Goal: Task Accomplishment & Management: Manage account settings

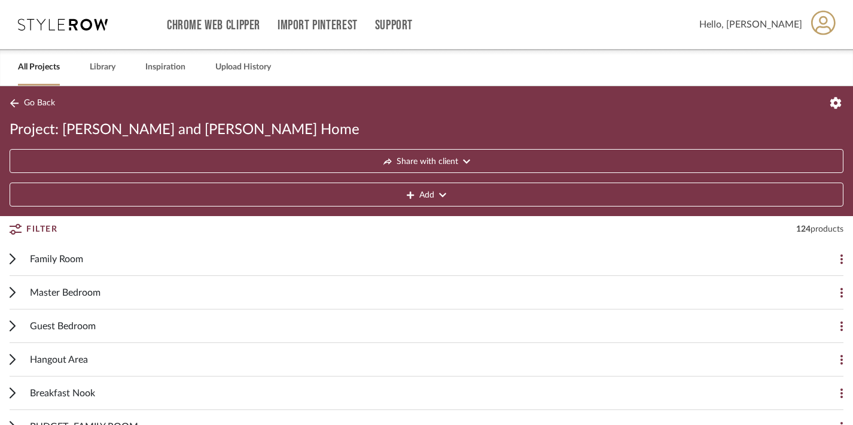
click at [16, 255] on div "Family Room Add Item" at bounding box center [427, 259] width 834 height 34
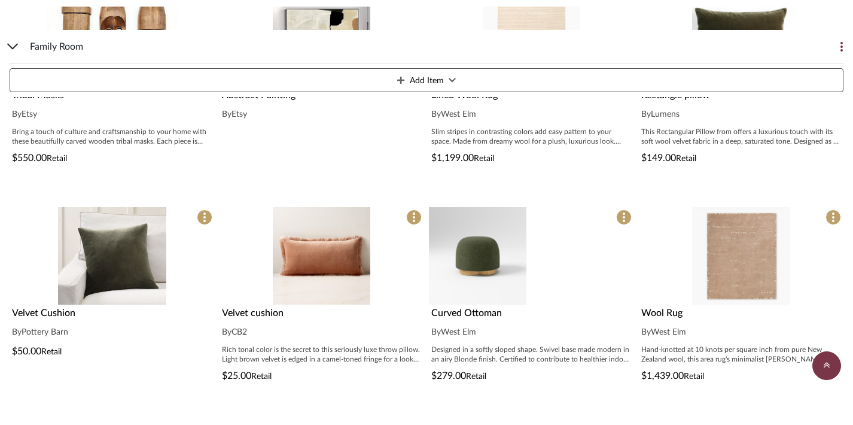
scroll to position [357, 0]
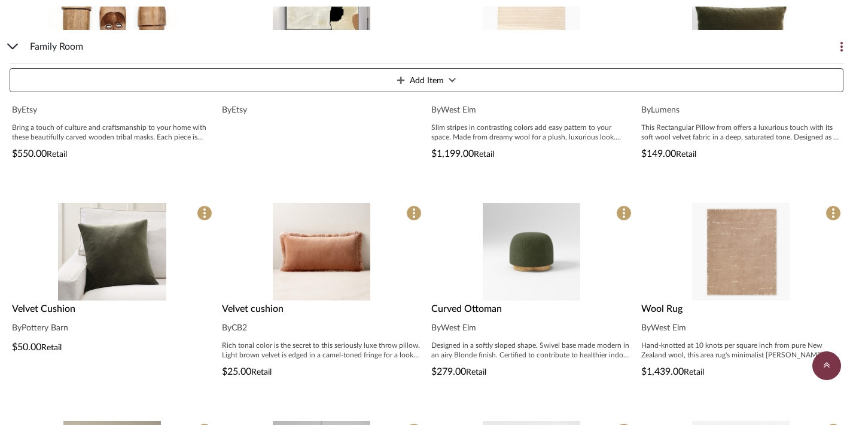
click at [545, 356] on div "Designed in a softly sloped shape. Swivel base made modern in an airy Blonde fi…" at bounding box center [531, 349] width 200 height 19
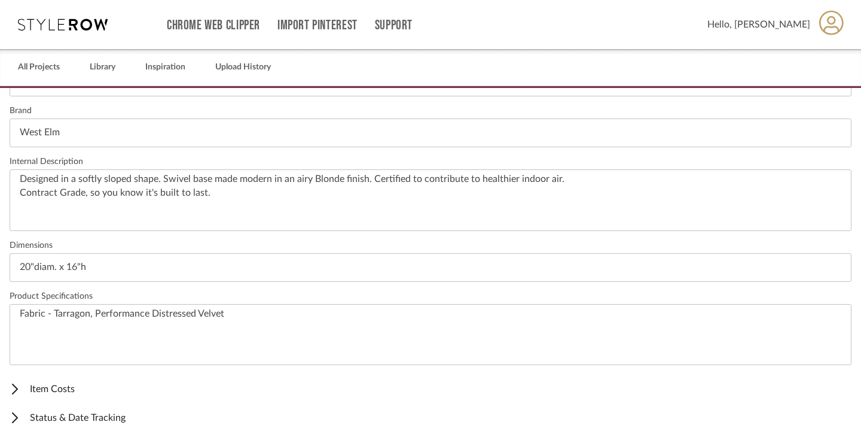
scroll to position [424, 0]
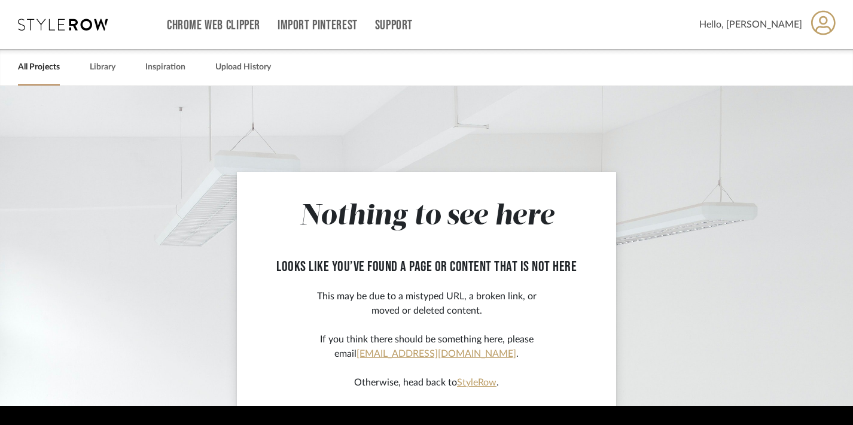
scroll to position [36, 0]
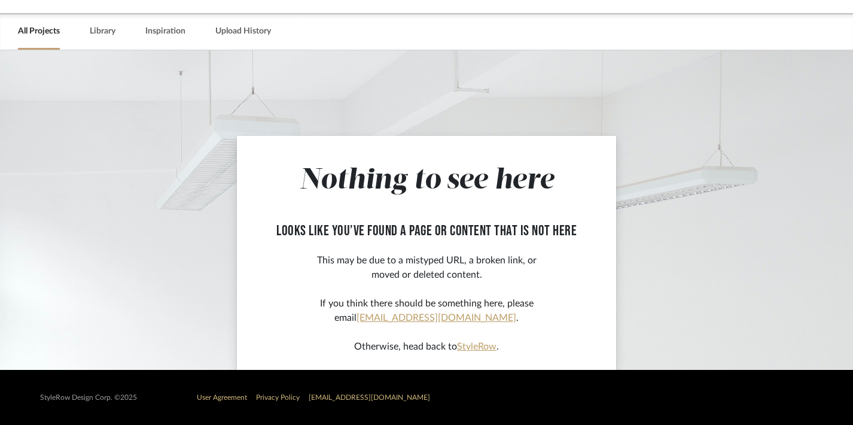
click at [25, 26] on link "All Projects" at bounding box center [39, 31] width 42 height 16
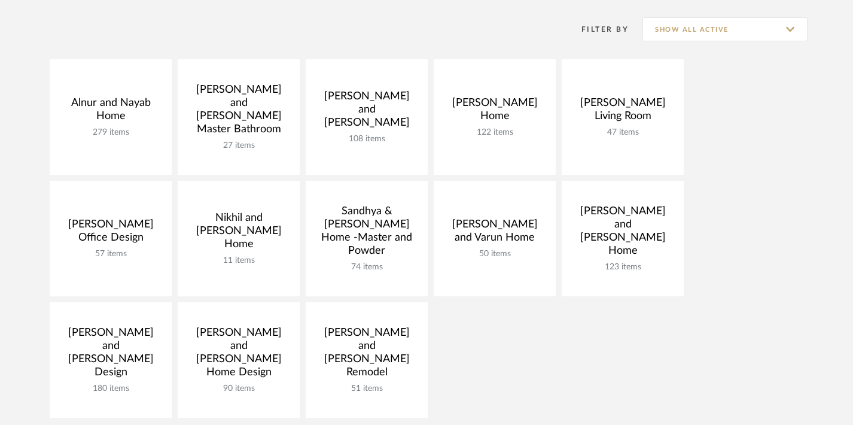
scroll to position [275, 0]
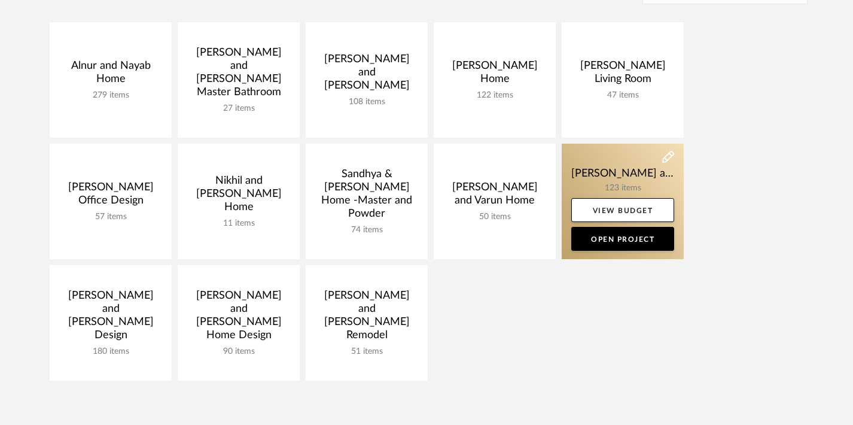
click at [623, 160] on link at bounding box center [623, 201] width 122 height 115
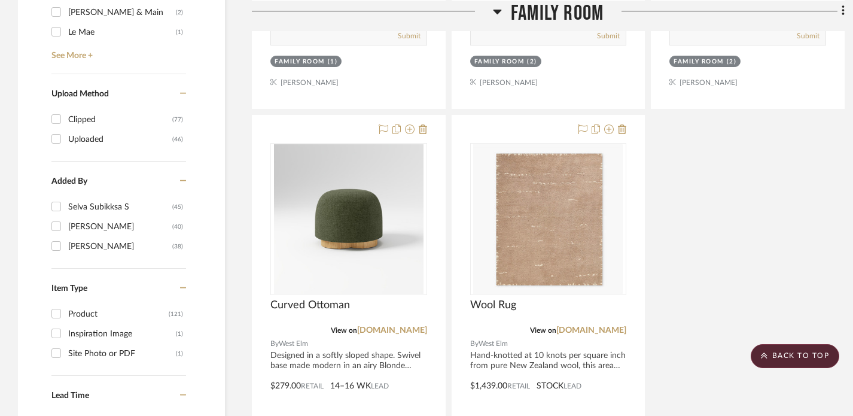
scroll to position [1284, 0]
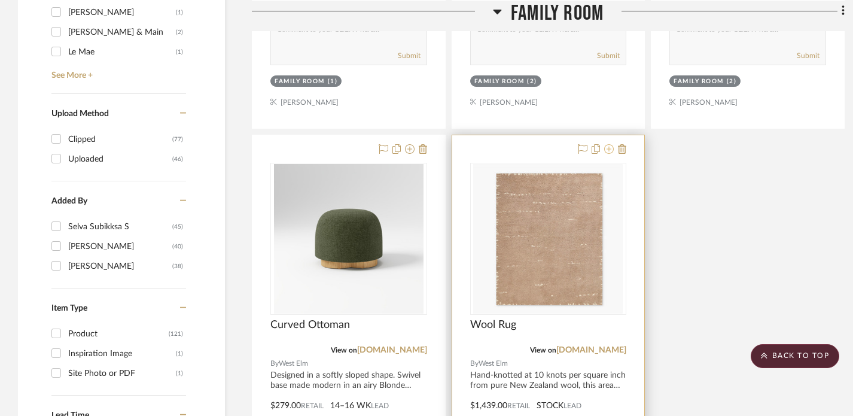
click at [611, 148] on icon at bounding box center [609, 149] width 10 height 10
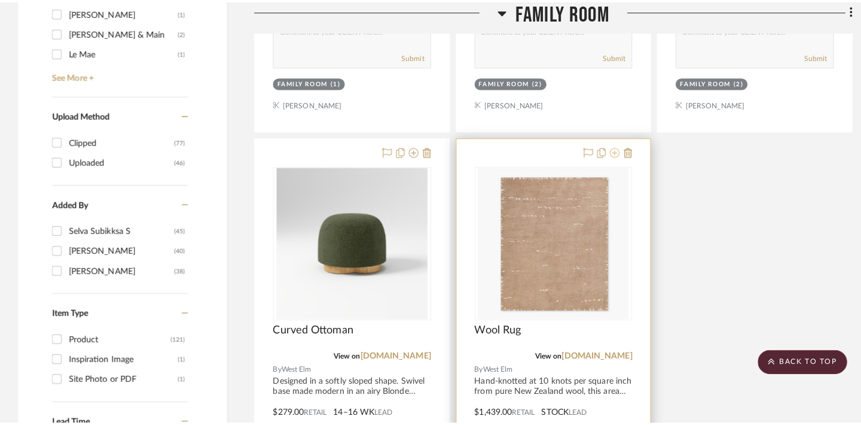
scroll to position [0, 0]
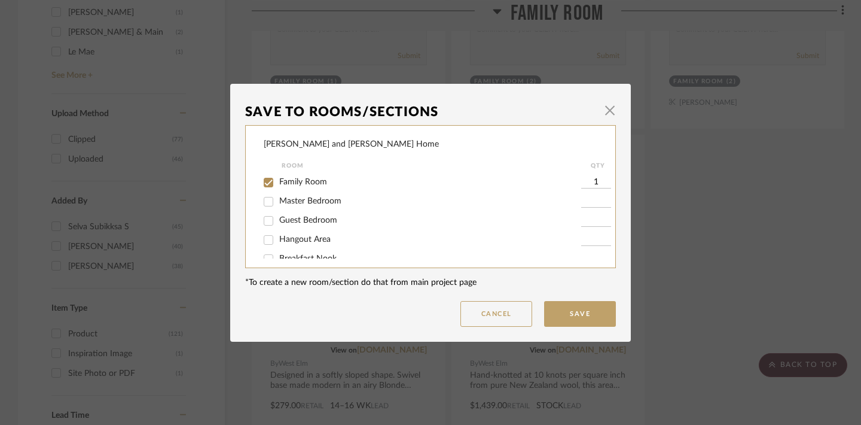
click at [281, 184] on span "Family Room" at bounding box center [303, 182] width 48 height 8
click at [278, 184] on input "Family Room" at bounding box center [268, 182] width 19 height 19
checkbox input "false"
click at [569, 316] on button "Save" at bounding box center [580, 314] width 72 height 26
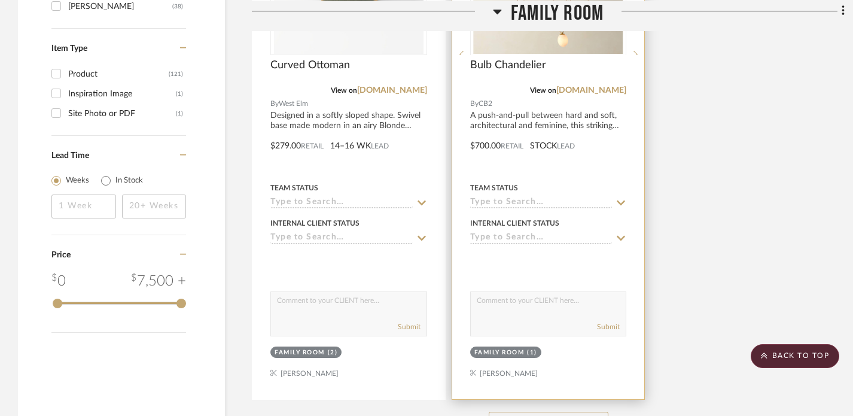
scroll to position [1575, 0]
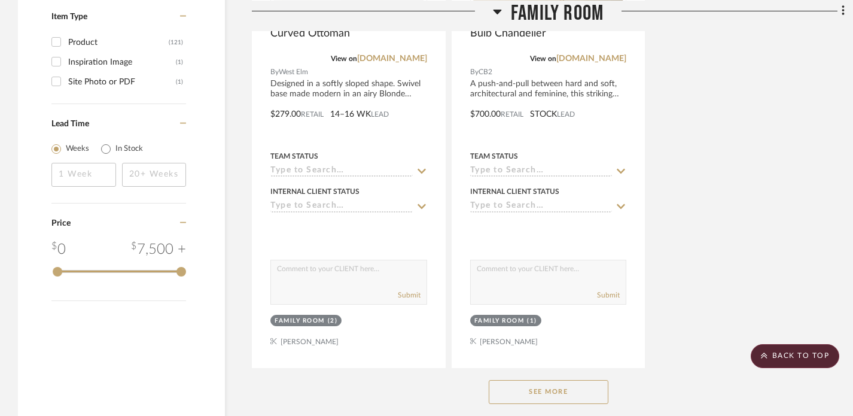
click at [552, 389] on button "See More" at bounding box center [549, 392] width 120 height 24
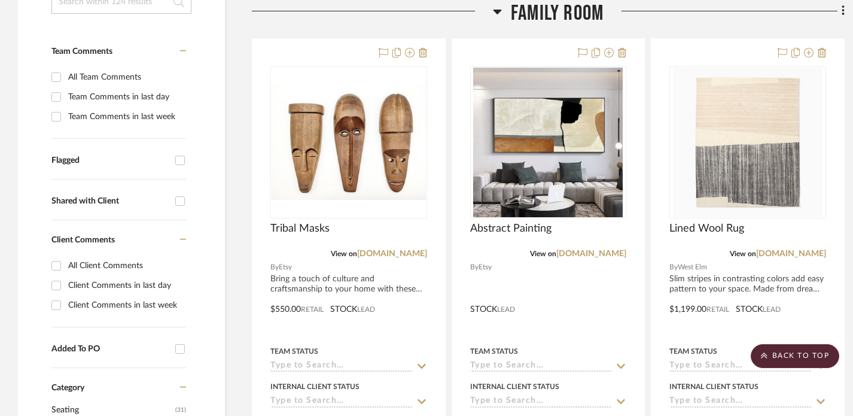
scroll to position [0, 0]
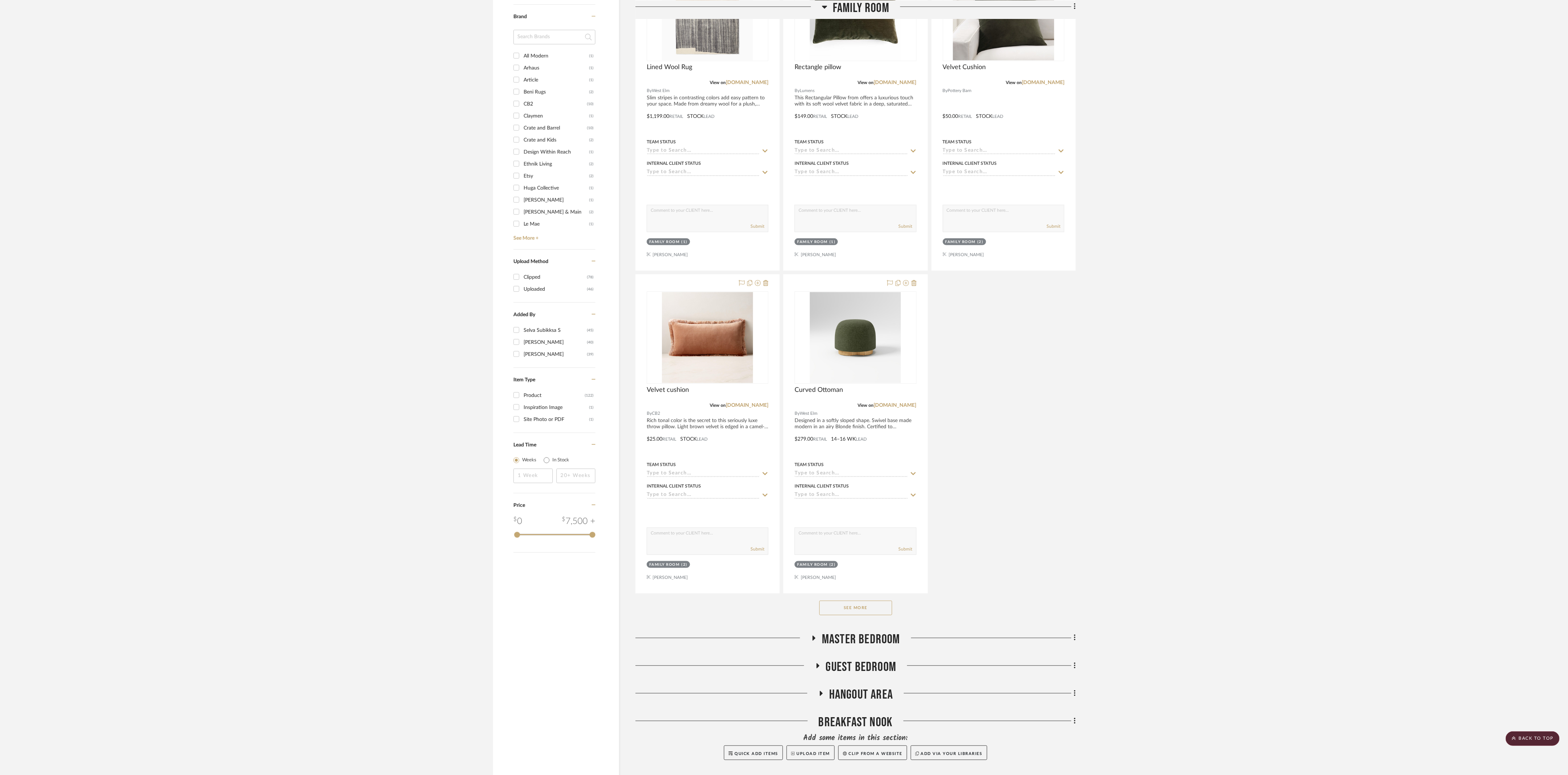
scroll to position [577, 0]
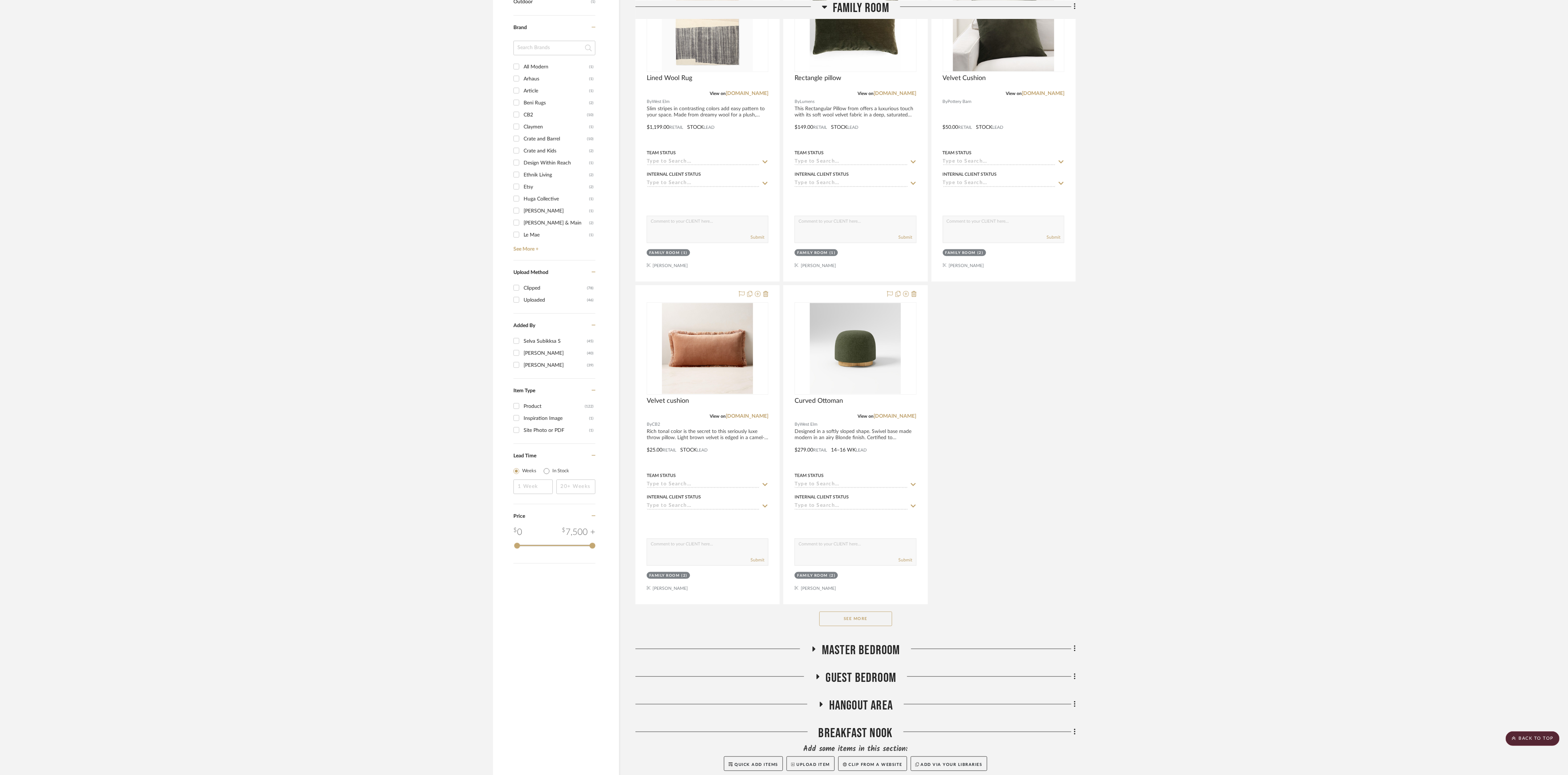
click at [524, 258] on button "See More" at bounding box center [856, 619] width 73 height 15
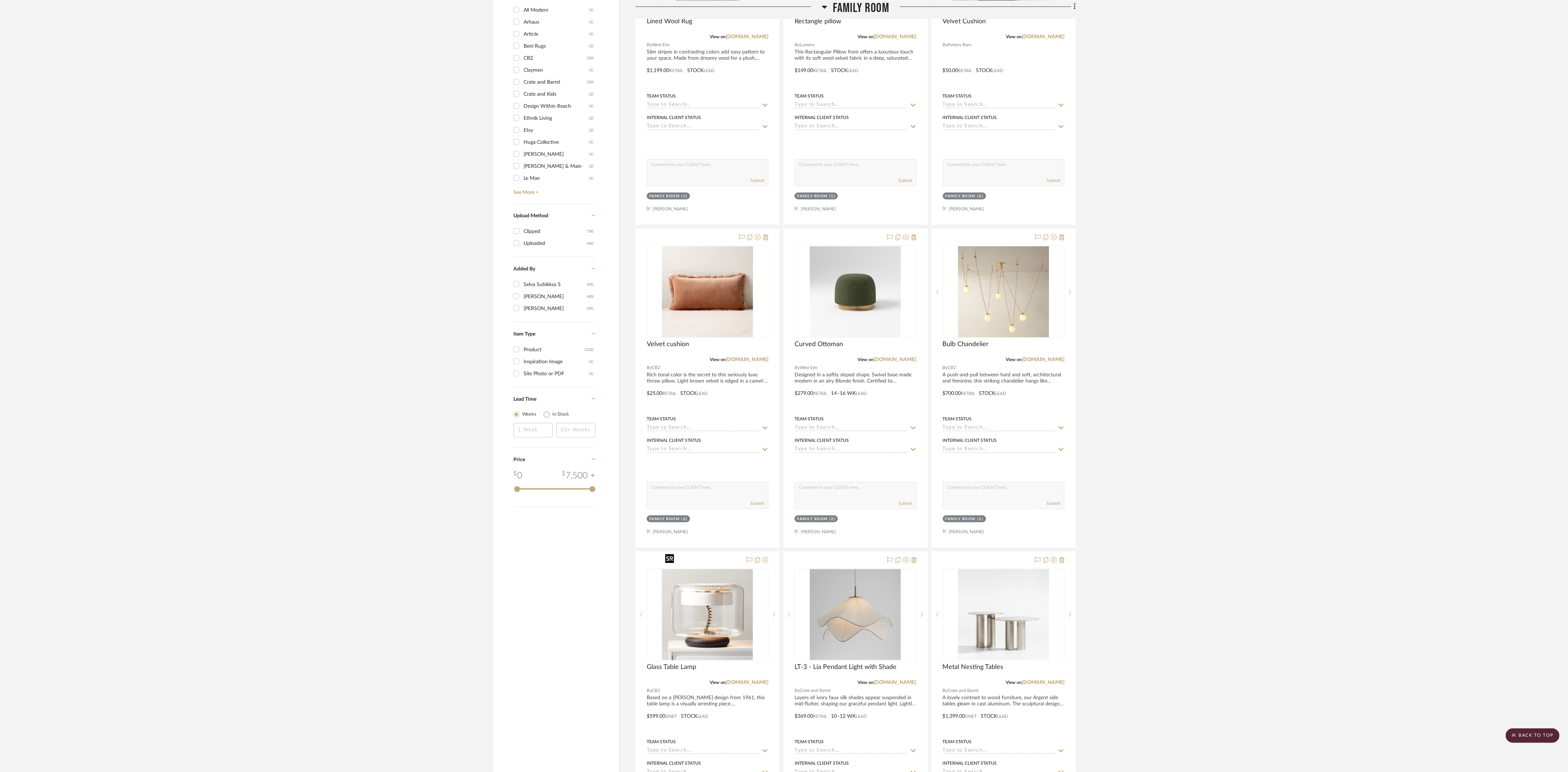
scroll to position [617, 0]
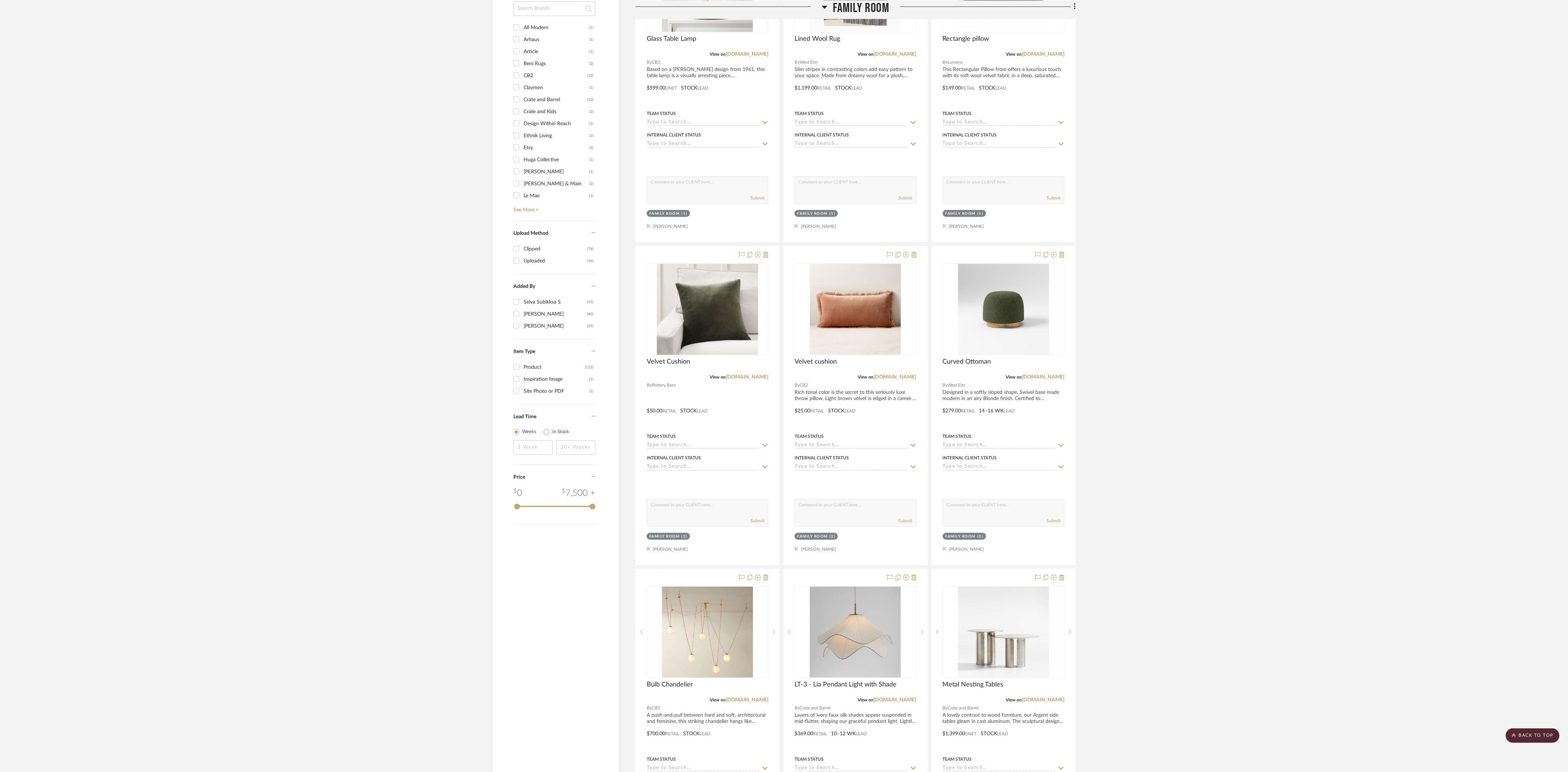
drag, startPoint x: 677, startPoint y: 596, endPoint x: 677, endPoint y: 566, distance: 30.0
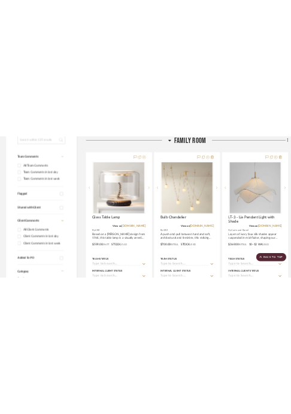
scroll to position [0, 0]
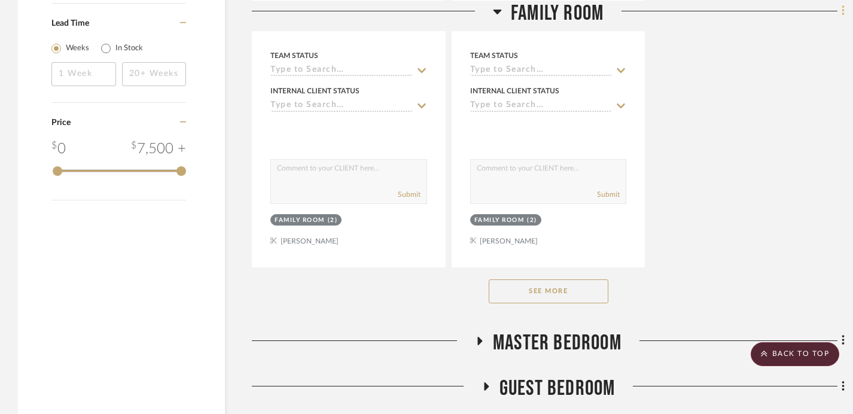
scroll to position [1685, 0]
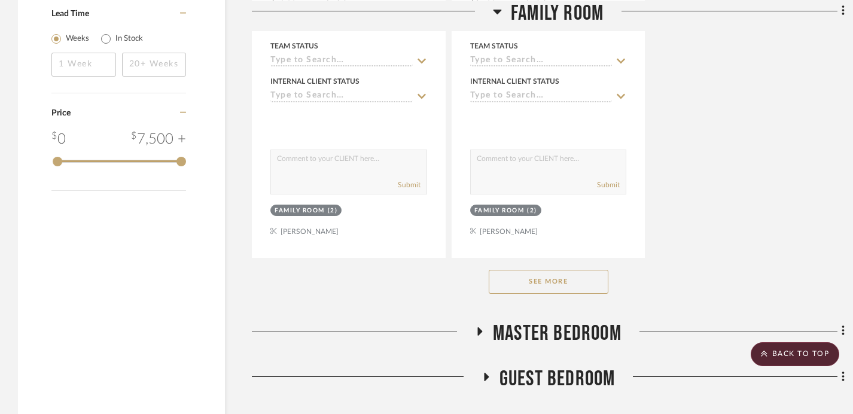
click at [562, 281] on button "See More" at bounding box center [549, 282] width 120 height 24
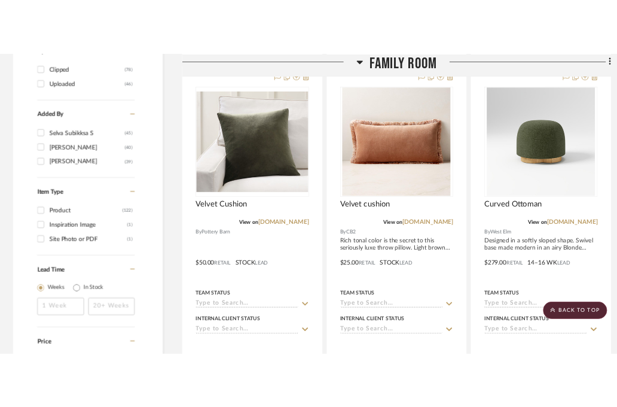
scroll to position [1377, 0]
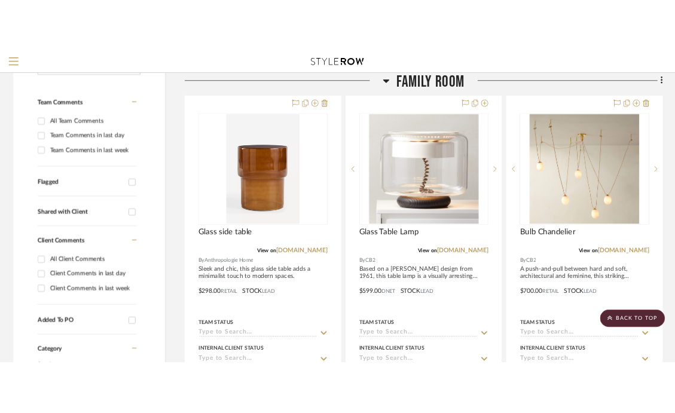
scroll to position [275, 0]
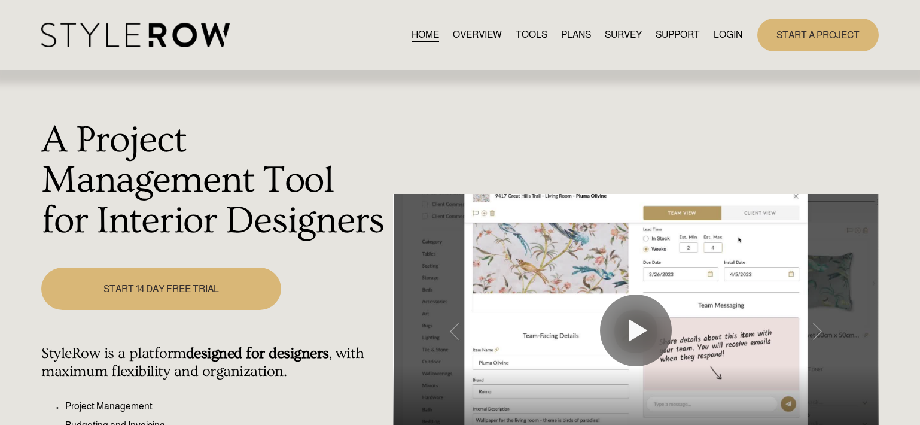
click at [727, 39] on link "LOGIN" at bounding box center [728, 35] width 29 height 16
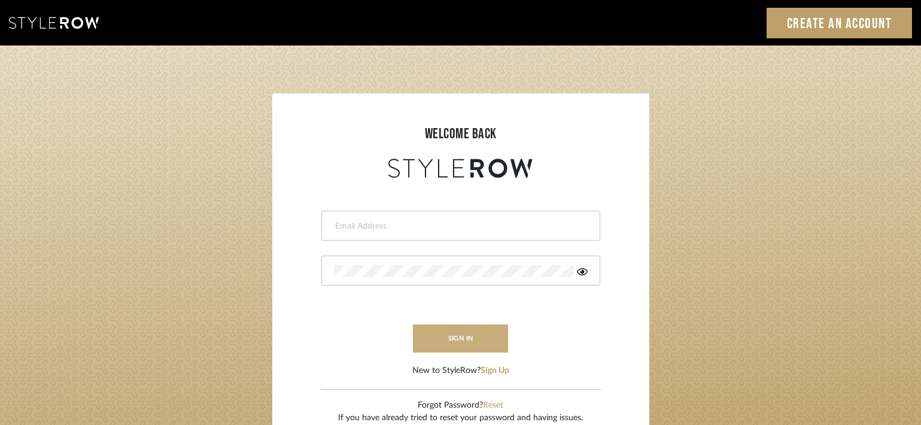
type input "[EMAIL_ADDRESS][DOMAIN_NAME]"
click at [471, 324] on button "sign in" at bounding box center [461, 338] width 96 height 28
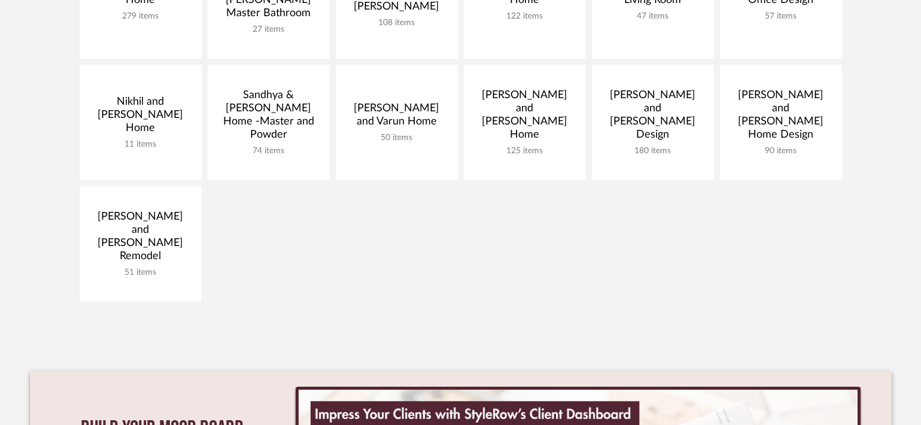
scroll to position [358, 0]
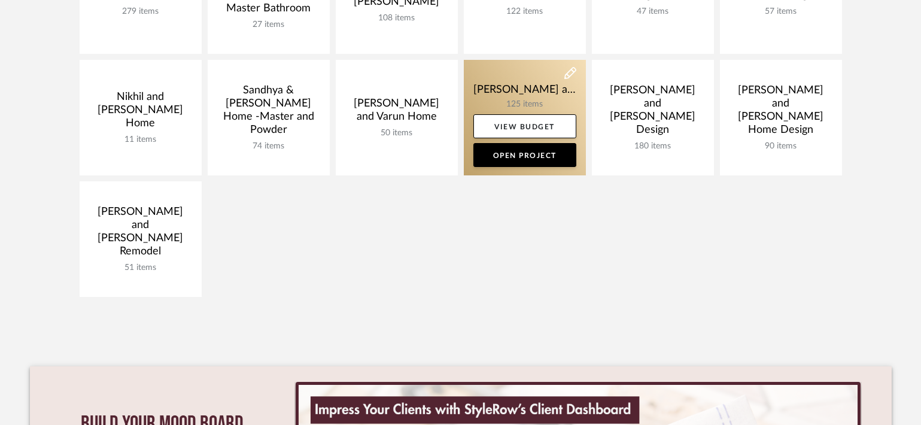
click at [531, 86] on link at bounding box center [525, 117] width 122 height 115
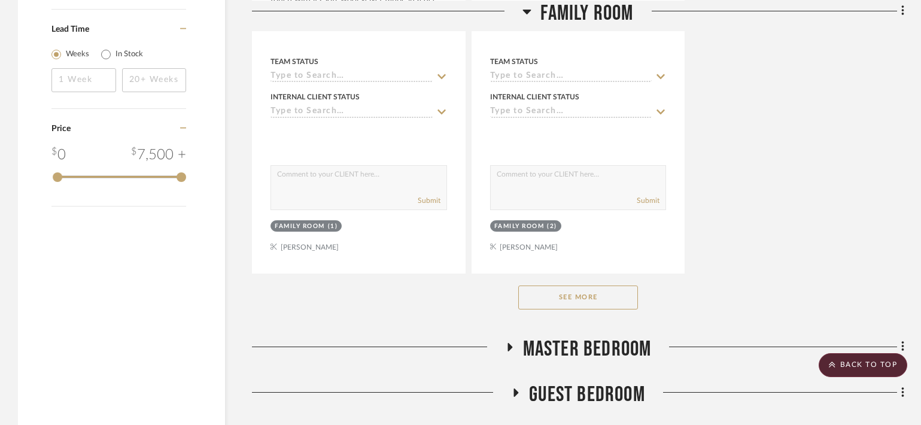
scroll to position [1689, 0]
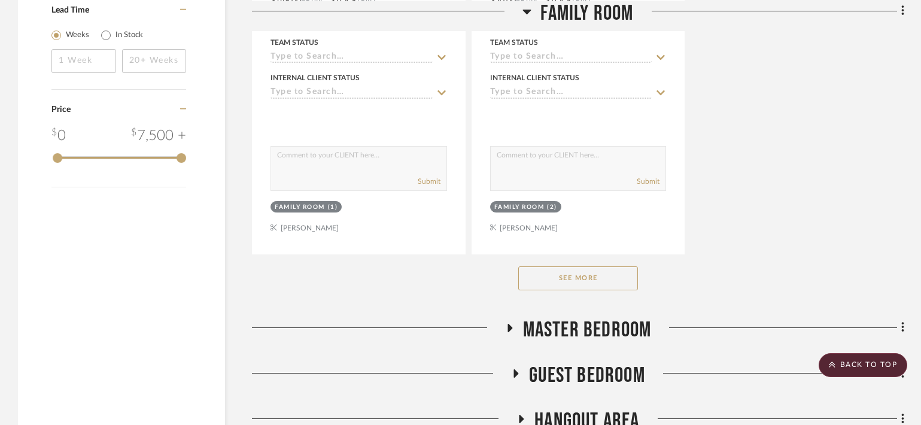
click at [602, 266] on button "See More" at bounding box center [578, 278] width 120 height 24
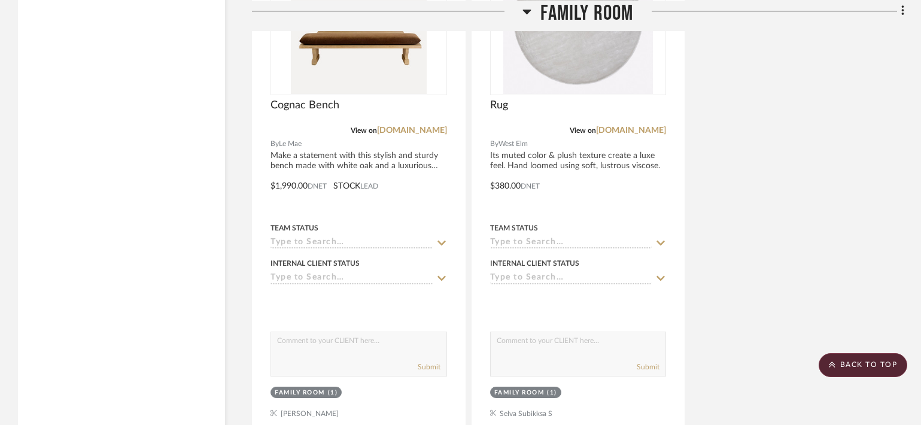
scroll to position [3627, 0]
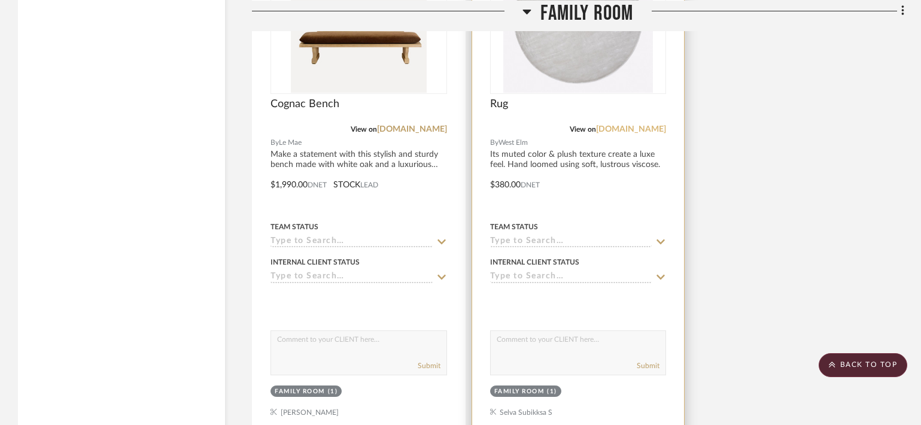
click at [644, 125] on link "westelm.com" at bounding box center [631, 129] width 70 height 8
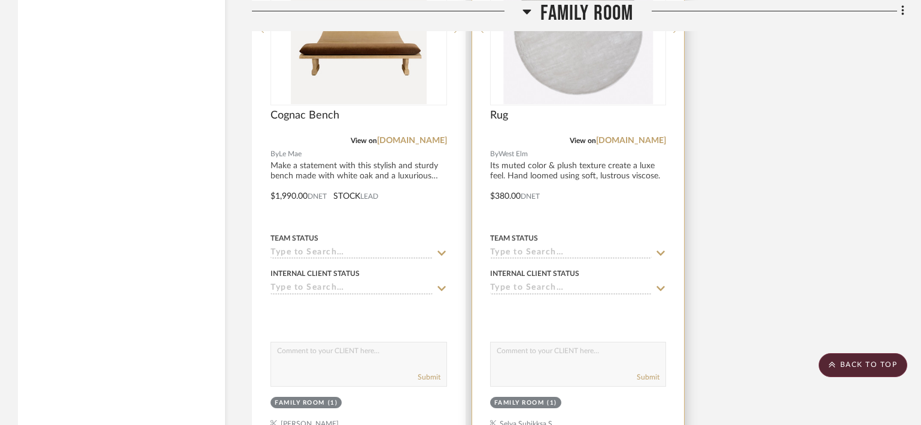
scroll to position [3586, 0]
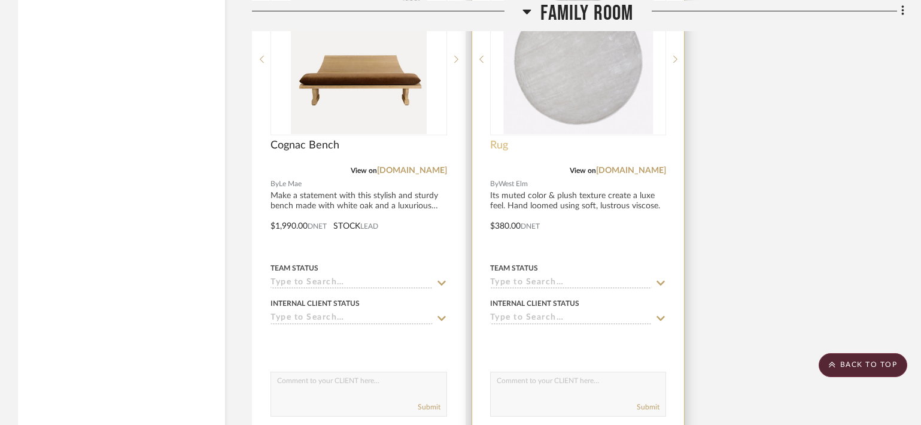
click at [497, 139] on span "Rug" at bounding box center [499, 145] width 18 height 13
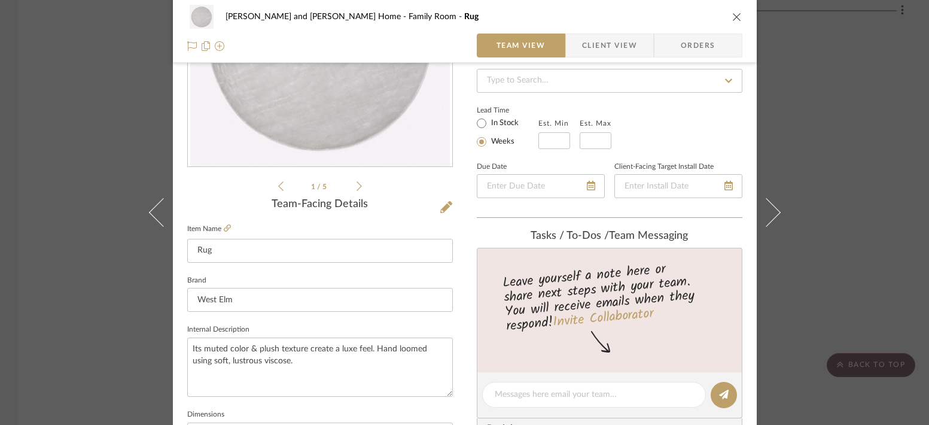
scroll to position [258, 0]
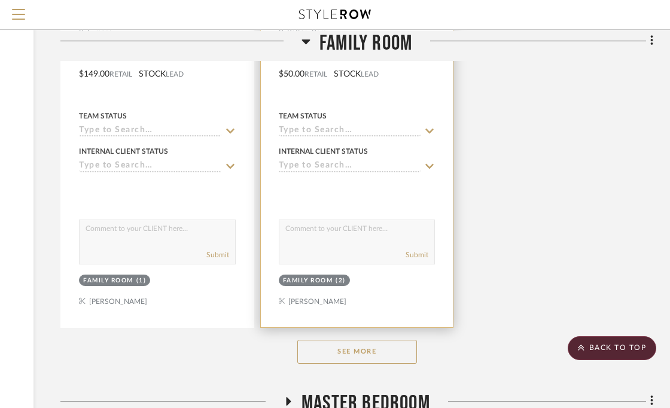
scroll to position [1576, 191]
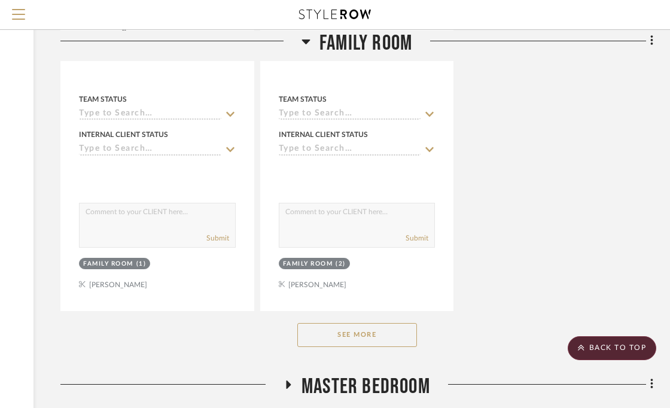
click at [367, 337] on button "See More" at bounding box center [357, 335] width 120 height 24
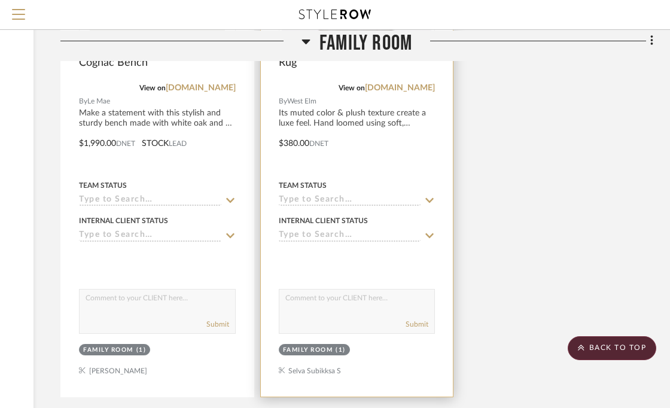
scroll to position [3641, 191]
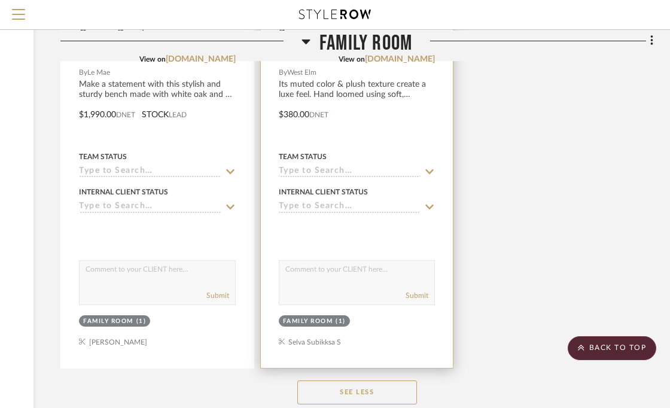
click at [297, 67] on span "West Elm" at bounding box center [301, 72] width 29 height 11
click at [320, 83] on div at bounding box center [357, 105] width 193 height 523
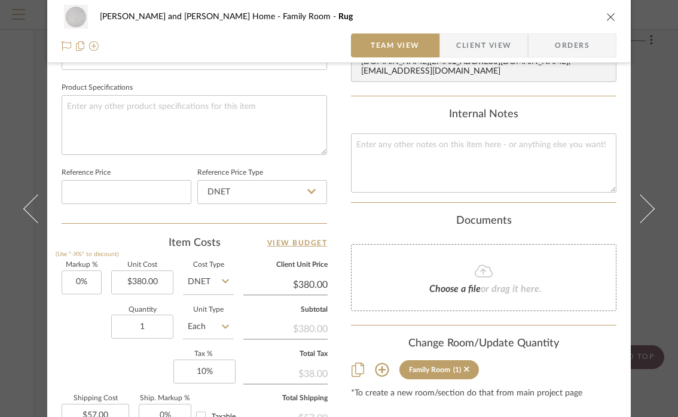
scroll to position [552, 0]
click at [139, 281] on input "380.00" at bounding box center [142, 282] width 62 height 24
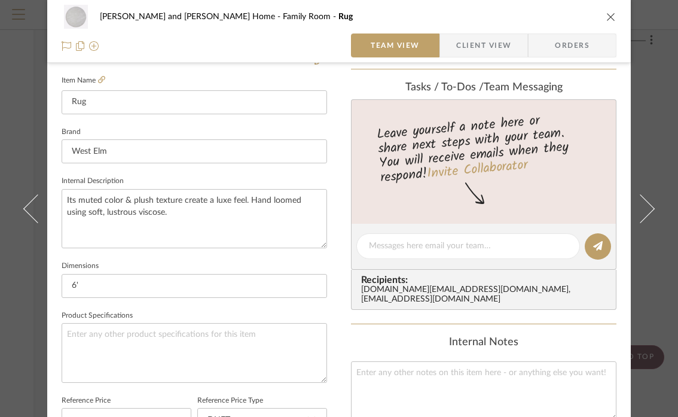
scroll to position [0, 0]
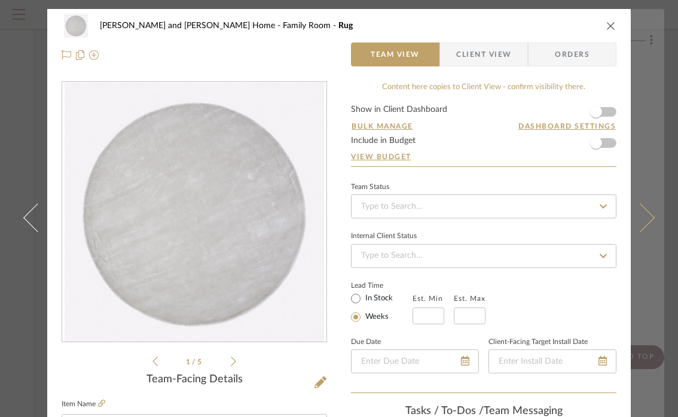
type input "$449.00"
click at [645, 126] on button at bounding box center [648, 217] width 34 height 417
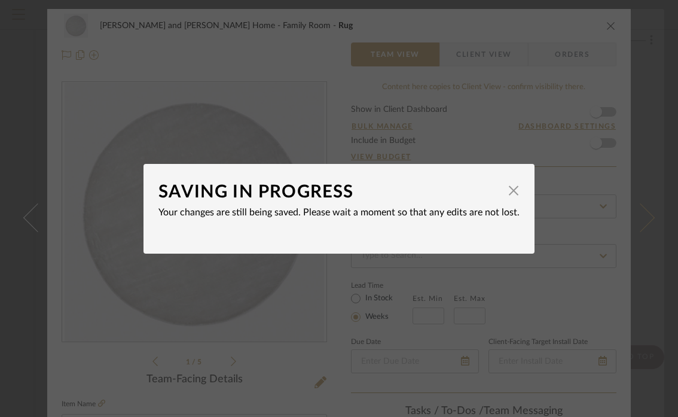
type input "$449.00"
type input "$67.35"
click at [506, 192] on span "button" at bounding box center [514, 191] width 24 height 24
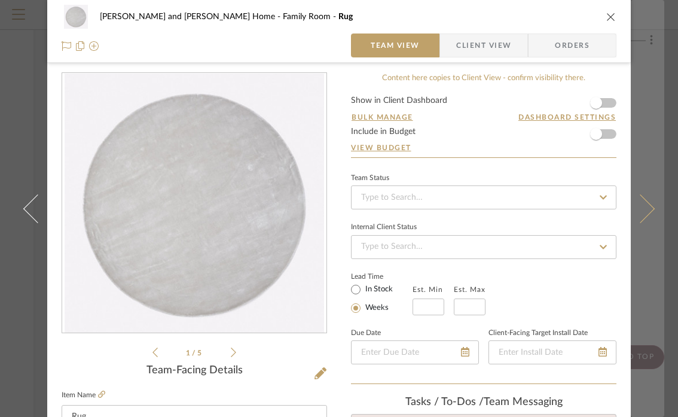
click at [638, 53] on button at bounding box center [648, 208] width 34 height 417
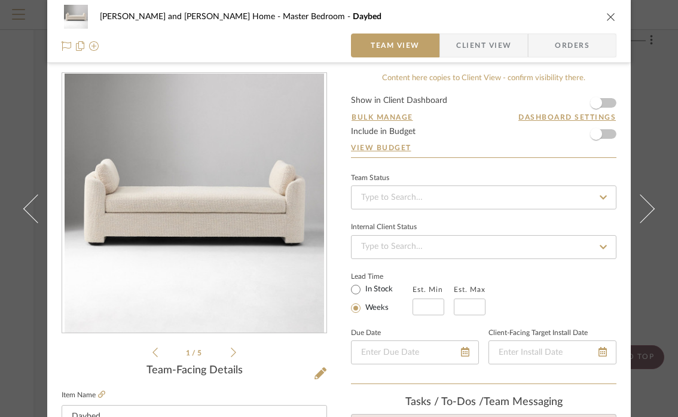
click at [607, 17] on icon "close" at bounding box center [612, 17] width 10 height 10
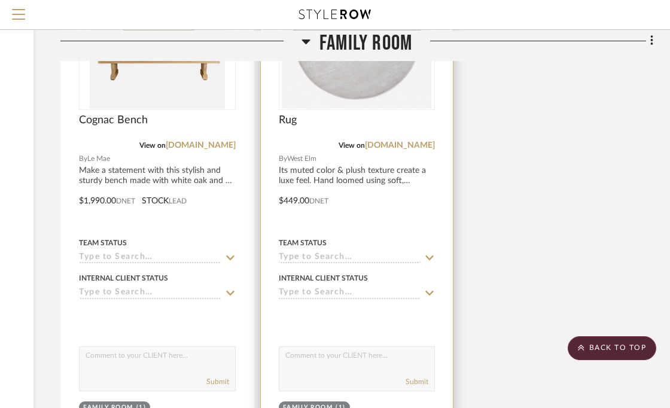
scroll to position [3556, 191]
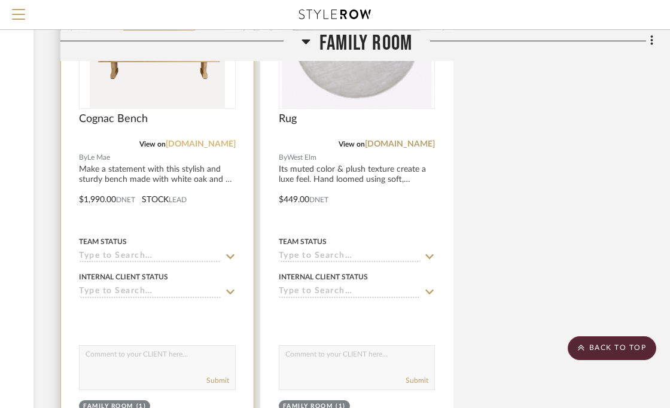
click at [202, 140] on link "lemae.com" at bounding box center [201, 144] width 70 height 8
click at [112, 115] on span "Cognac Bench" at bounding box center [113, 118] width 69 height 13
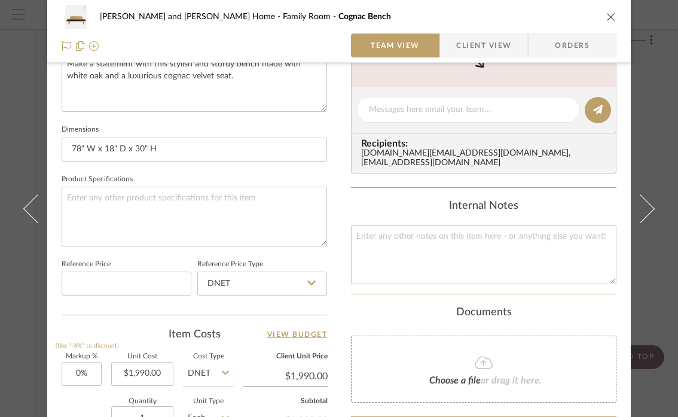
scroll to position [470, 0]
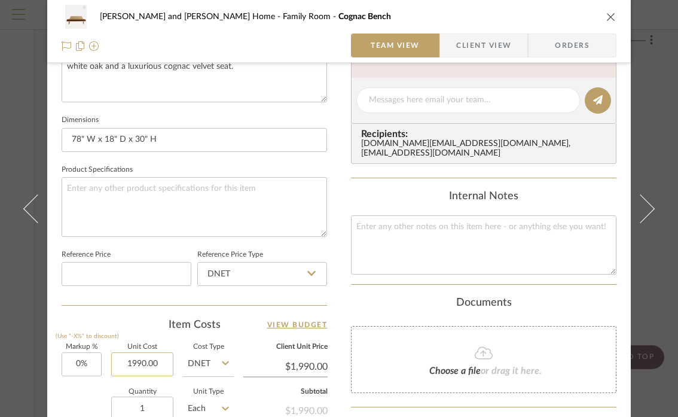
click at [144, 363] on input "1990.00" at bounding box center [142, 364] width 62 height 24
type input "$1,760.00"
click at [668, 373] on div "Sharika and Ashish Home Family Room Cognac Bench Team View Client View Orders 1…" at bounding box center [339, 208] width 678 height 417
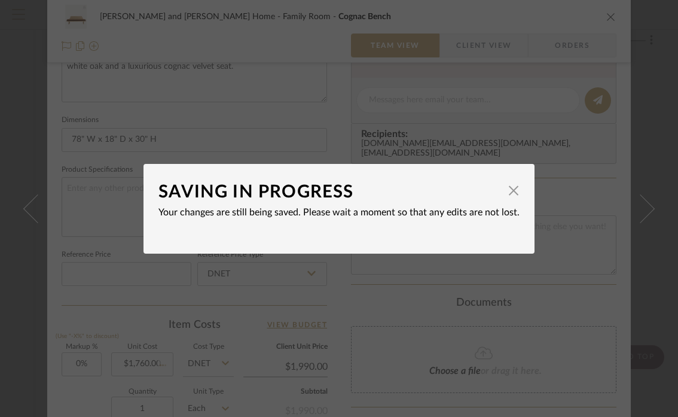
type input "$1,760.00"
type input "$264.00"
click at [512, 188] on span "button" at bounding box center [514, 191] width 24 height 24
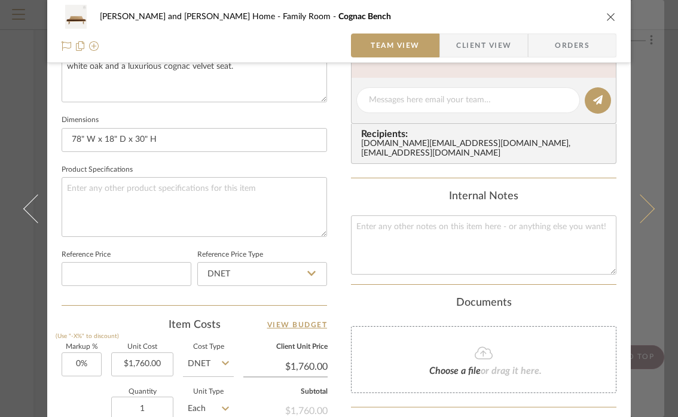
click at [655, 65] on button at bounding box center [648, 208] width 34 height 417
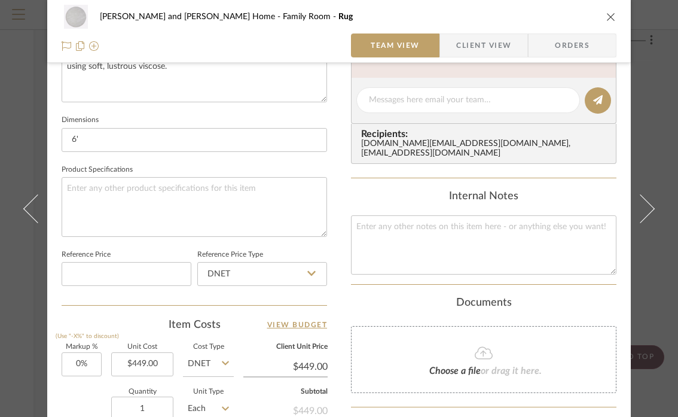
click at [607, 14] on icon "close" at bounding box center [612, 17] width 10 height 10
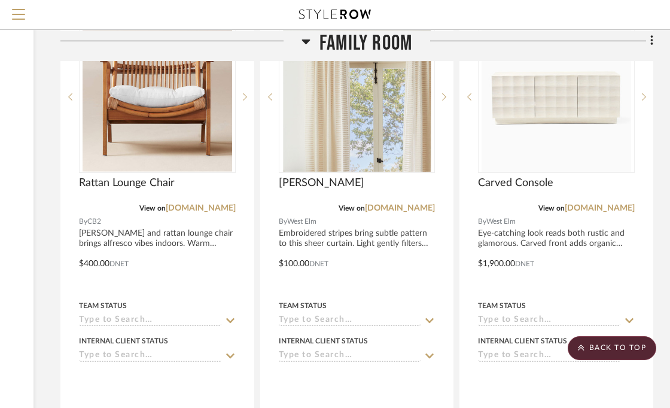
scroll to position [2922, 191]
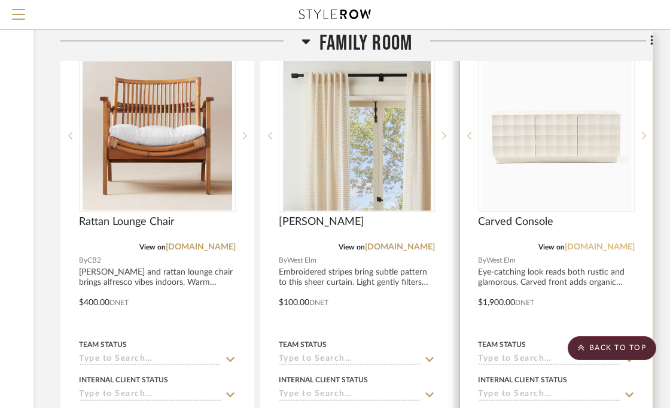
click at [594, 246] on link "[DOMAIN_NAME]" at bounding box center [600, 247] width 70 height 8
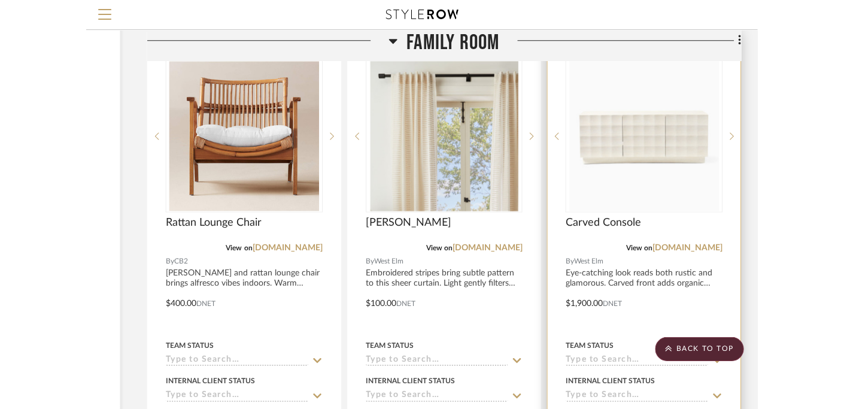
scroll to position [2922, 18]
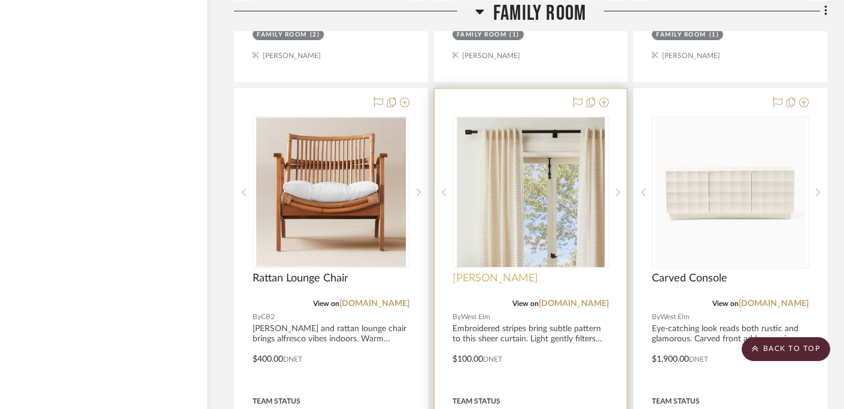
click at [504, 273] on span "[PERSON_NAME]" at bounding box center [495, 278] width 86 height 13
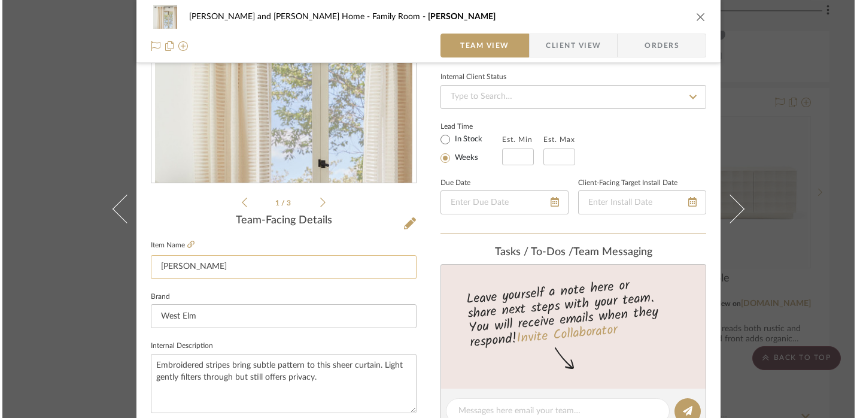
scroll to position [130, 0]
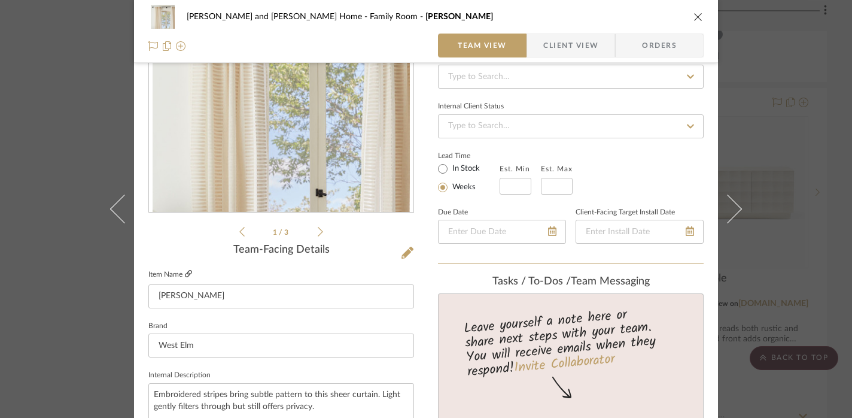
click at [187, 269] on link at bounding box center [188, 274] width 7 height 10
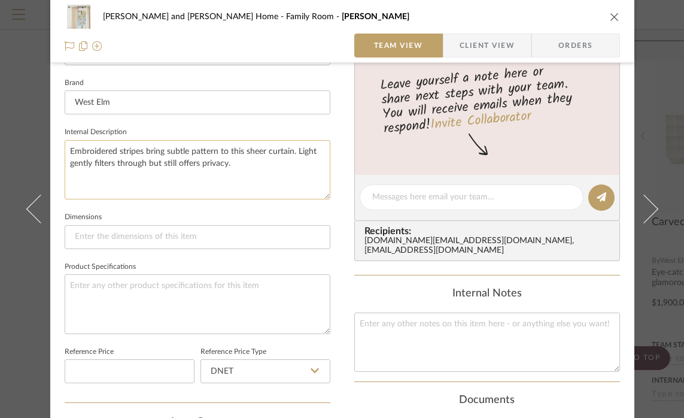
scroll to position [374, 0]
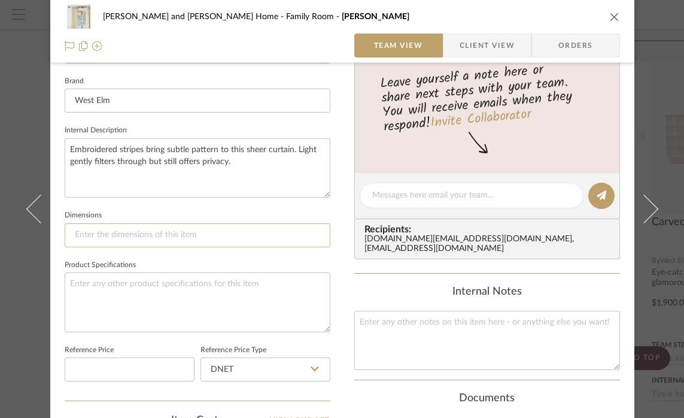
click at [112, 232] on input at bounding box center [198, 235] width 266 height 24
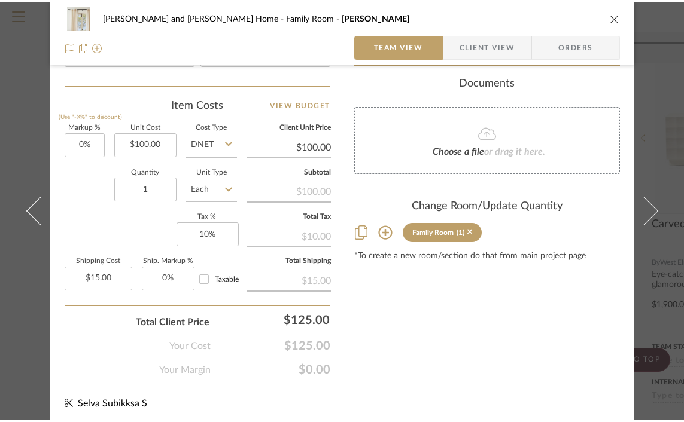
scroll to position [694, 0]
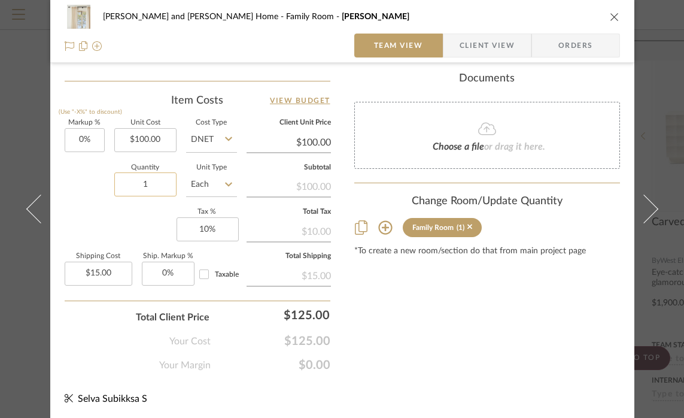
type input "48"W x 108"H"
type input "2"
click at [674, 38] on div "Sharika and Ashish Home Family Room Sheer Curtain Team View Client View Orders …" at bounding box center [342, 209] width 684 height 418
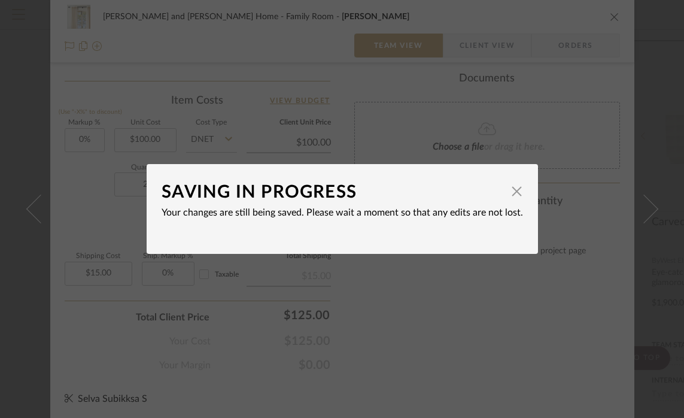
type input "$30.00"
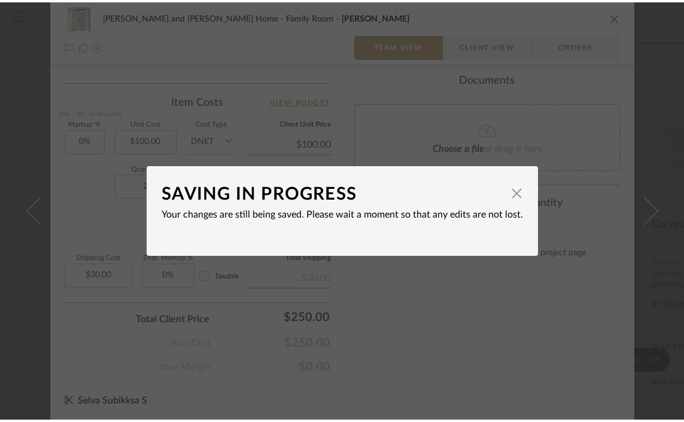
scroll to position [689, 0]
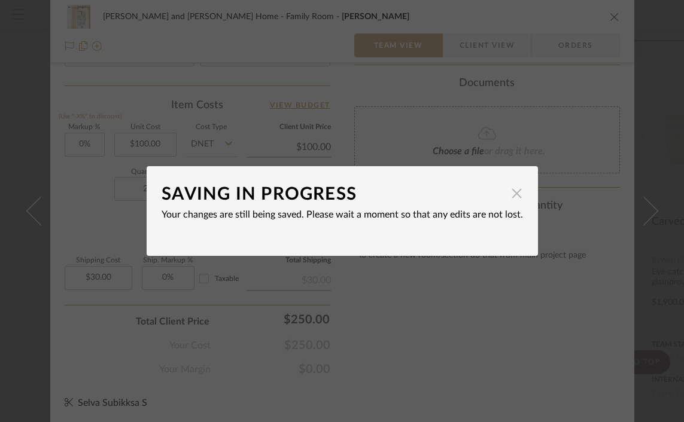
click at [508, 193] on span "button" at bounding box center [517, 193] width 24 height 24
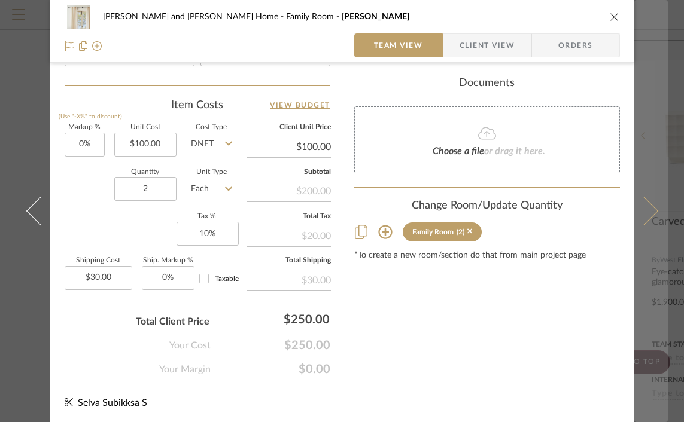
click at [651, 47] on button at bounding box center [651, 211] width 34 height 422
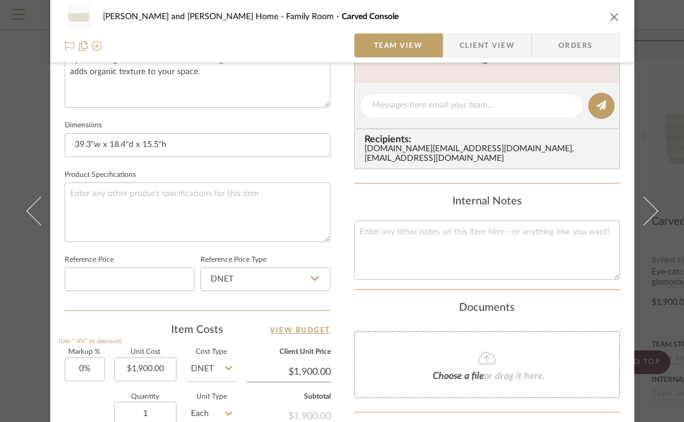
scroll to position [412, 0]
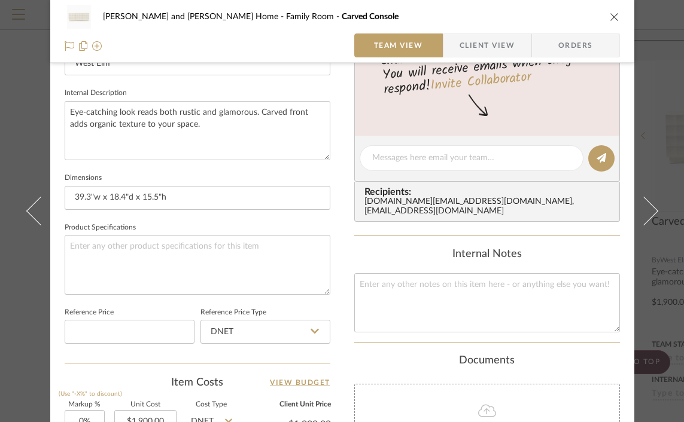
click at [613, 14] on icon "close" at bounding box center [615, 17] width 10 height 10
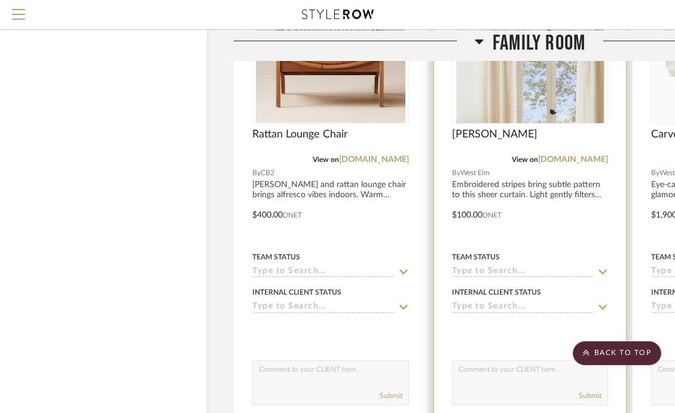
scroll to position [2991, 18]
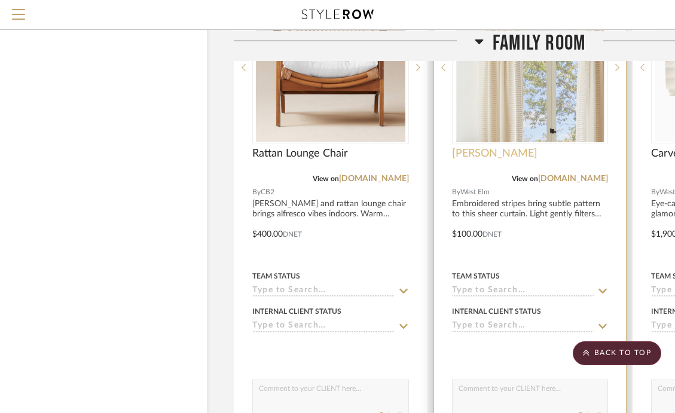
click at [491, 150] on span "Sheer Curtain" at bounding box center [495, 153] width 86 height 13
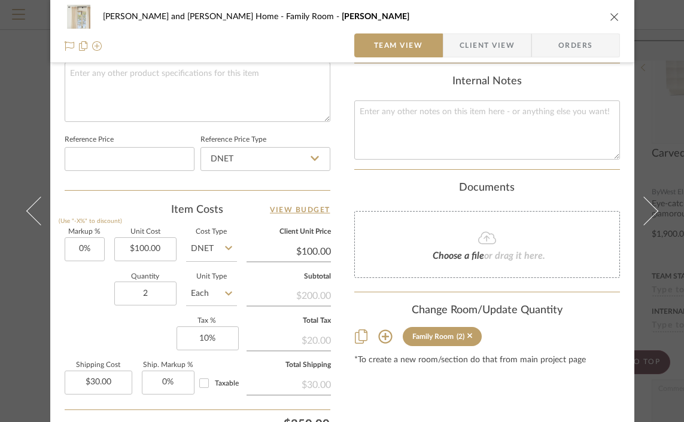
scroll to position [585, 0]
click at [142, 250] on input "100.00" at bounding box center [145, 249] width 62 height 24
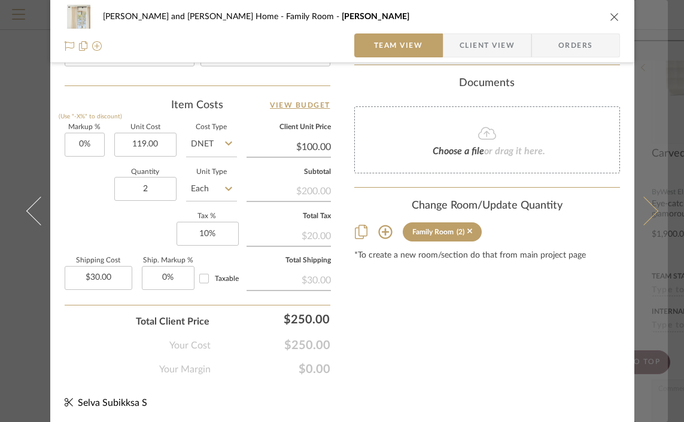
type input "$119.00"
click at [660, 31] on button at bounding box center [651, 211] width 34 height 422
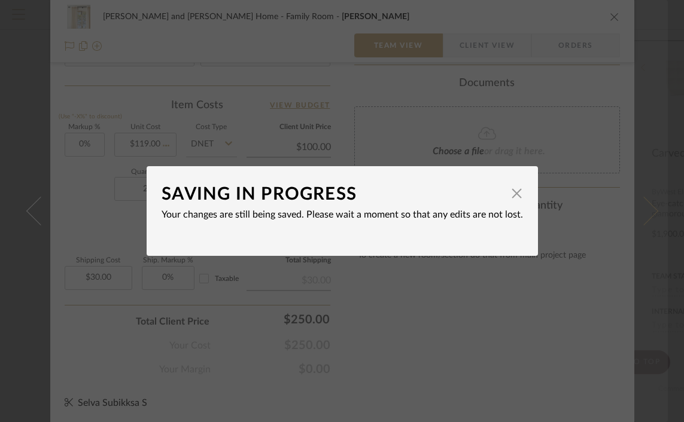
type input "$119.00"
type input "$35.70"
click at [516, 191] on span "button" at bounding box center [517, 193] width 24 height 24
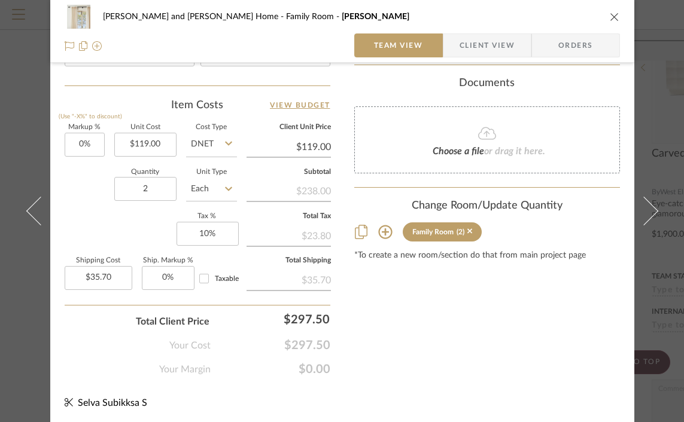
click at [673, 45] on div "Sharika and Ashish Home Family Room Sheer Curtain Team View Client View Orders …" at bounding box center [342, 211] width 684 height 422
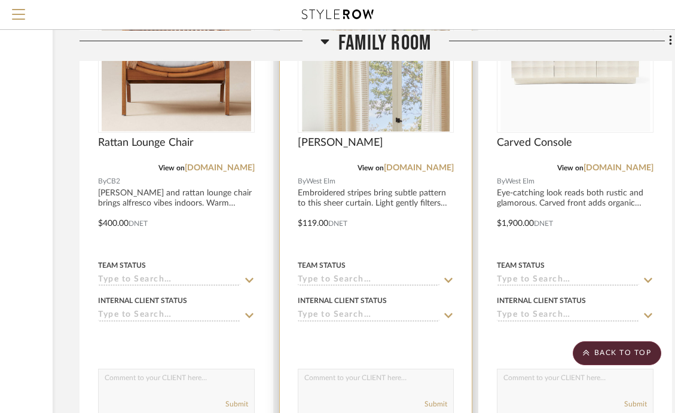
scroll to position [2996, 172]
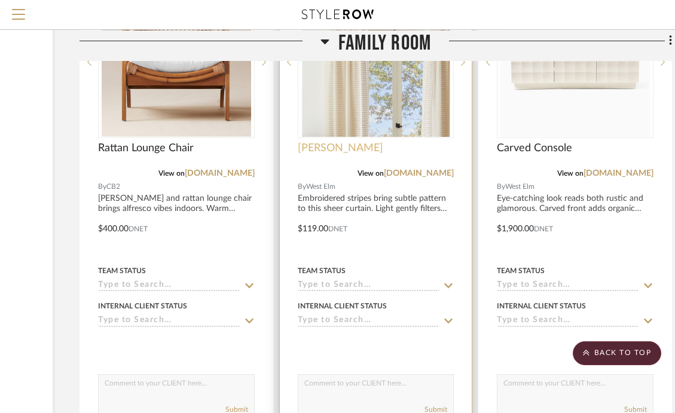
click at [353, 145] on span "Sheer Curtain" at bounding box center [341, 148] width 86 height 13
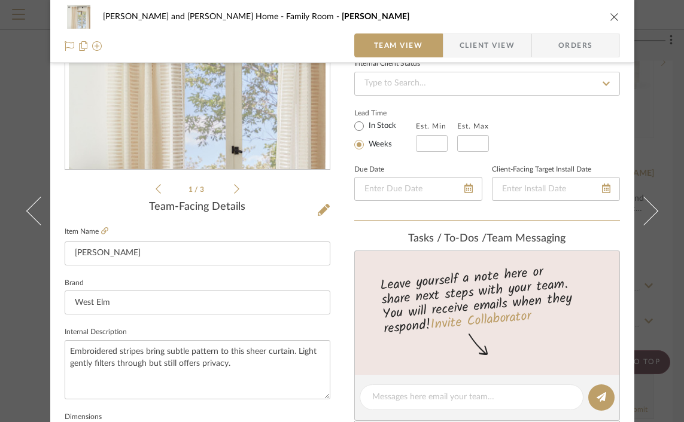
scroll to position [77, 0]
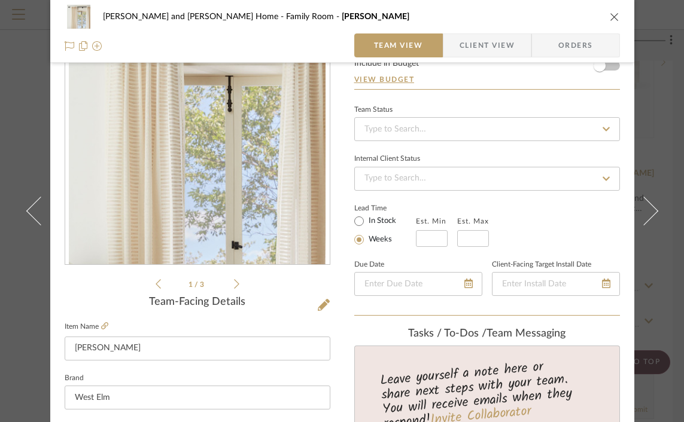
click at [611, 13] on icon "close" at bounding box center [615, 17] width 10 height 10
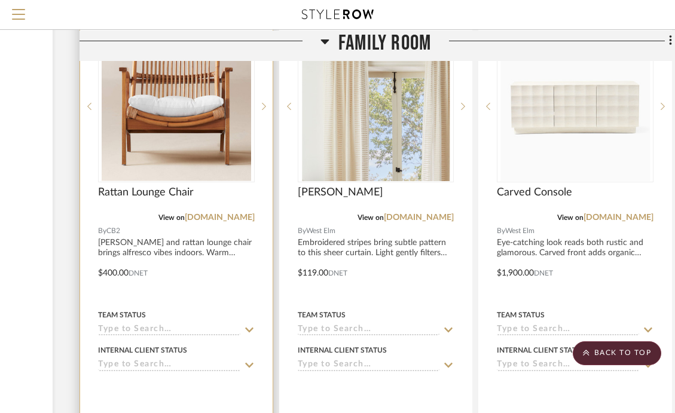
scroll to position [2924, 172]
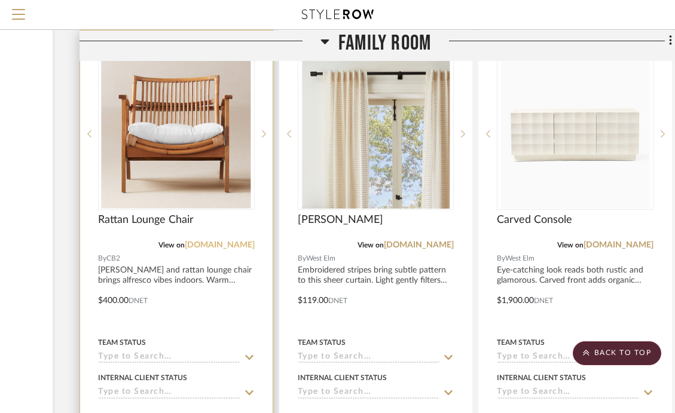
click at [236, 241] on link "[DOMAIN_NAME]" at bounding box center [220, 245] width 70 height 8
click at [113, 299] on div at bounding box center [176, 292] width 193 height 523
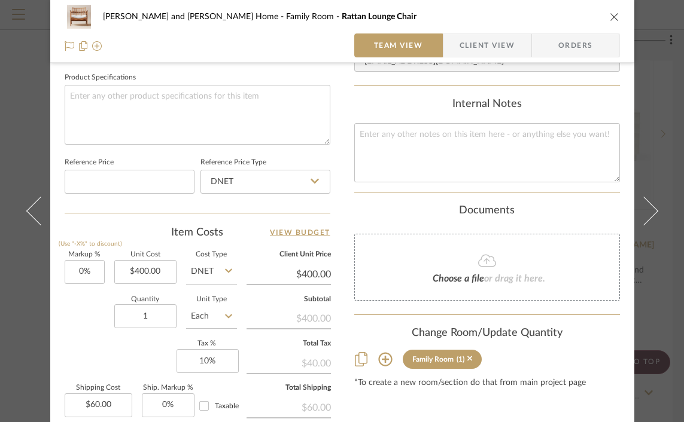
scroll to position [563, 0]
click at [142, 272] on input "400.00" at bounding box center [145, 271] width 62 height 24
type input "$499.00"
type input "$74.85"
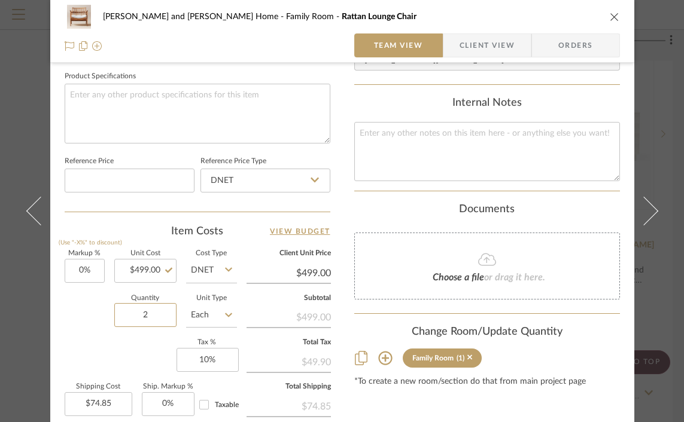
scroll to position [689, 0]
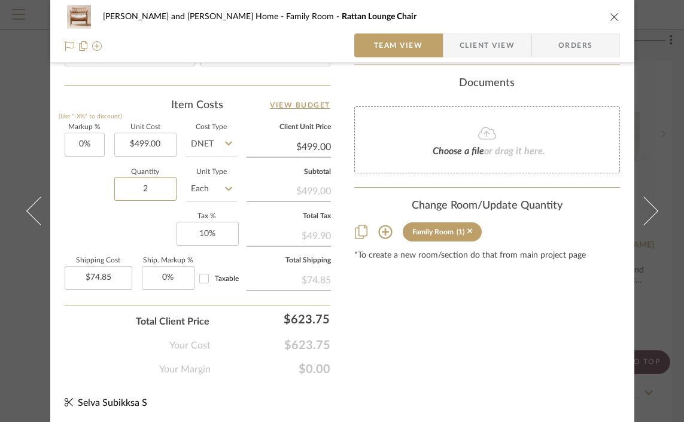
type input "2"
type input "$149.70"
click at [610, 17] on icon "close" at bounding box center [615, 17] width 10 height 10
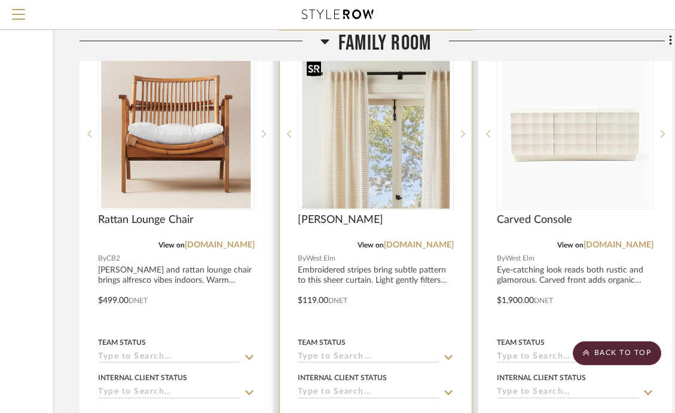
scroll to position [2993, 172]
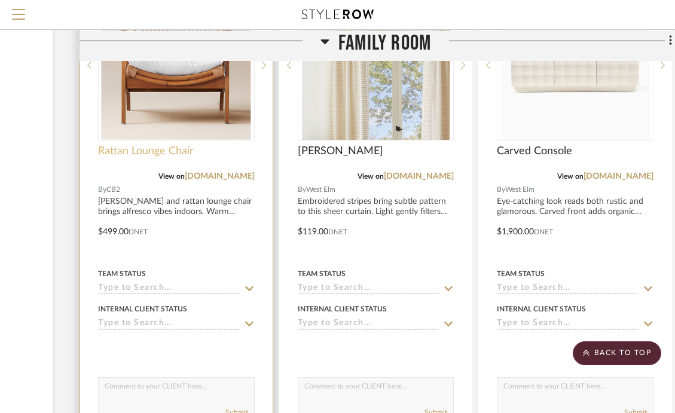
click at [154, 150] on span "Rattan Lounge Chair" at bounding box center [146, 151] width 96 height 13
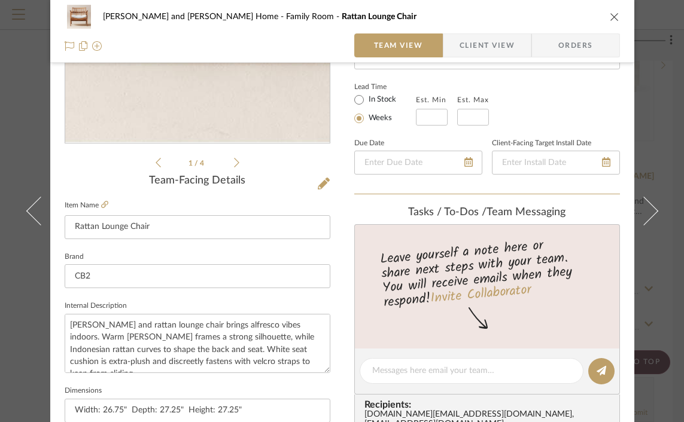
scroll to position [225, 0]
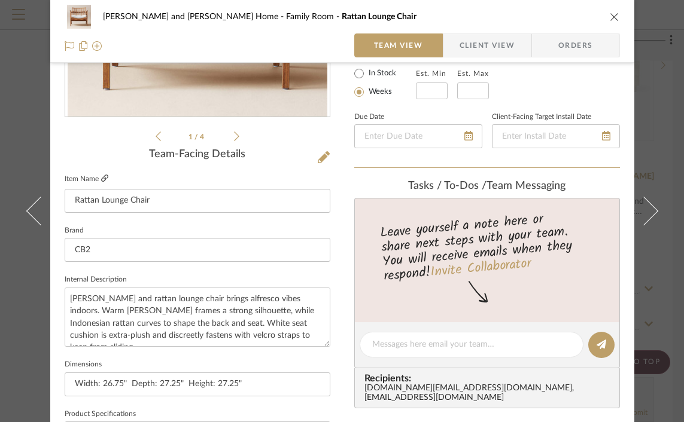
click at [101, 176] on icon at bounding box center [104, 178] width 7 height 7
click at [610, 17] on icon "close" at bounding box center [615, 17] width 10 height 10
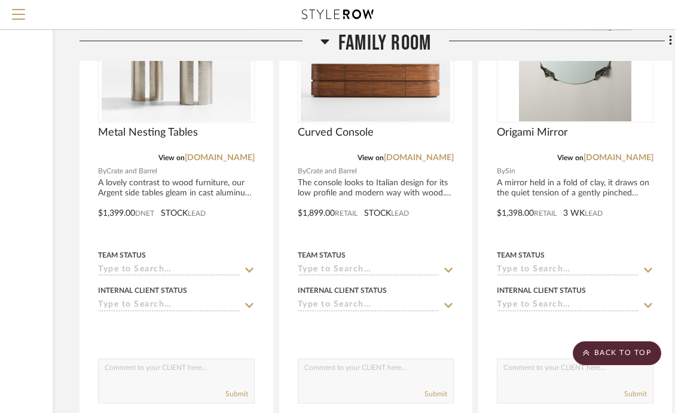
scroll to position [2483, 172]
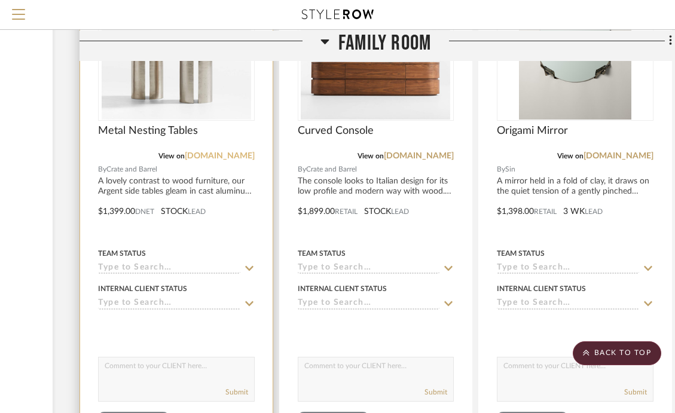
click at [211, 156] on link "[DOMAIN_NAME]" at bounding box center [220, 156] width 70 height 8
click at [217, 154] on link "[DOMAIN_NAME]" at bounding box center [220, 156] width 70 height 8
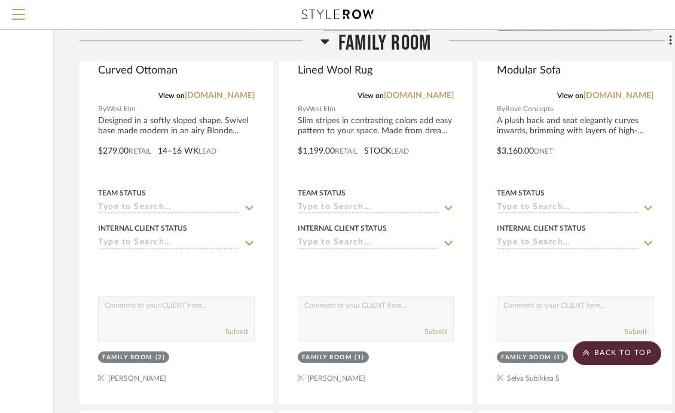
scroll to position [2012, 172]
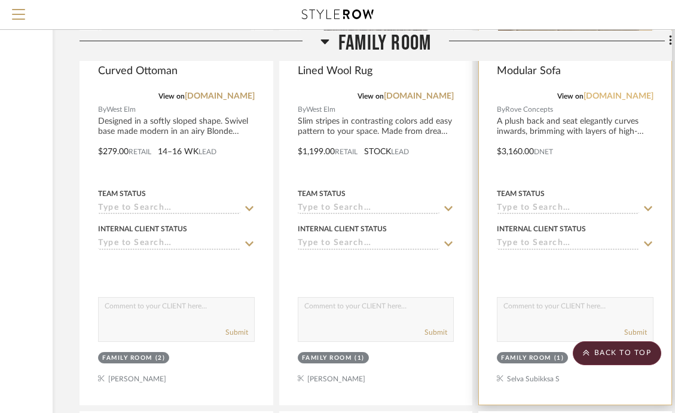
click at [607, 95] on link "[DOMAIN_NAME]" at bounding box center [619, 96] width 70 height 8
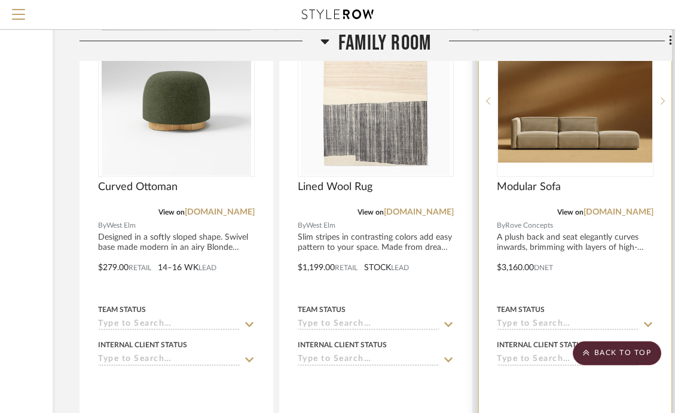
scroll to position [1884, 172]
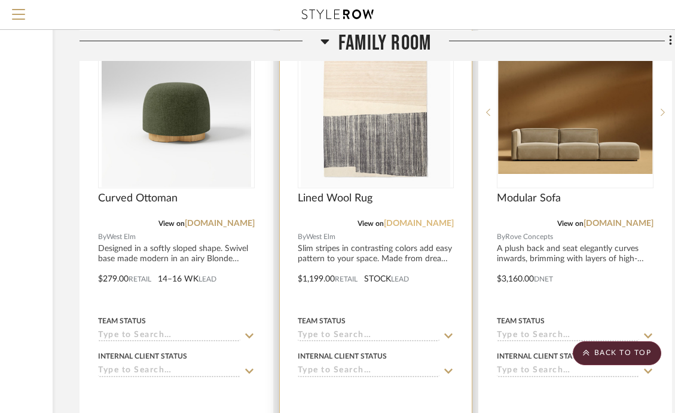
click at [439, 221] on link "[DOMAIN_NAME]" at bounding box center [419, 224] width 70 height 8
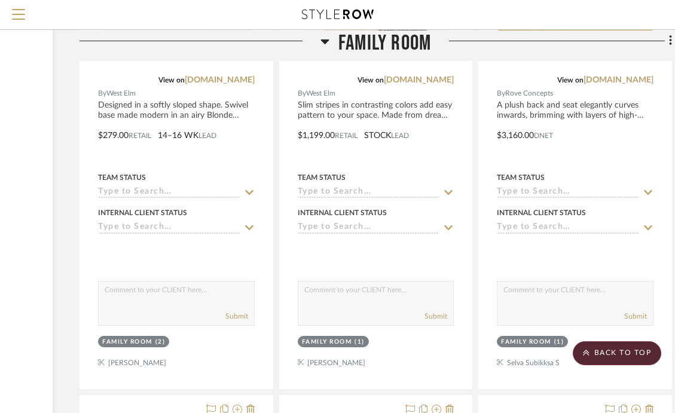
scroll to position [1969, 172]
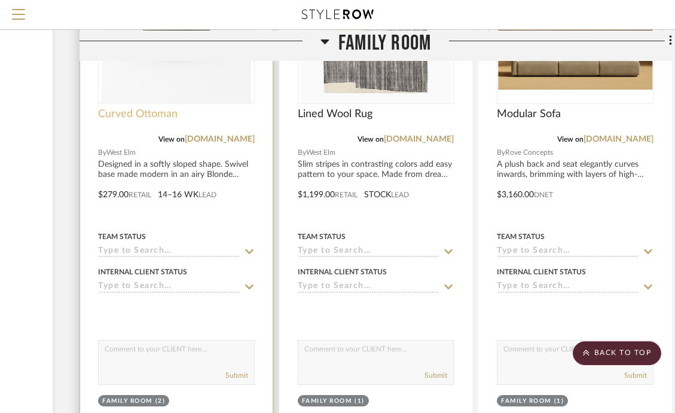
click at [153, 114] on span "Curved Ottoman" at bounding box center [138, 114] width 80 height 13
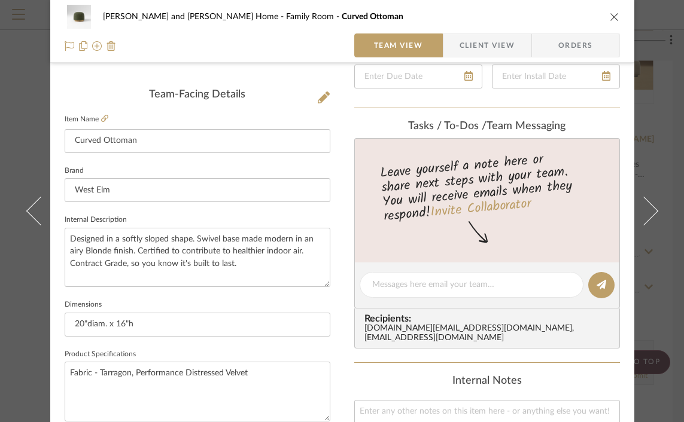
scroll to position [287, 0]
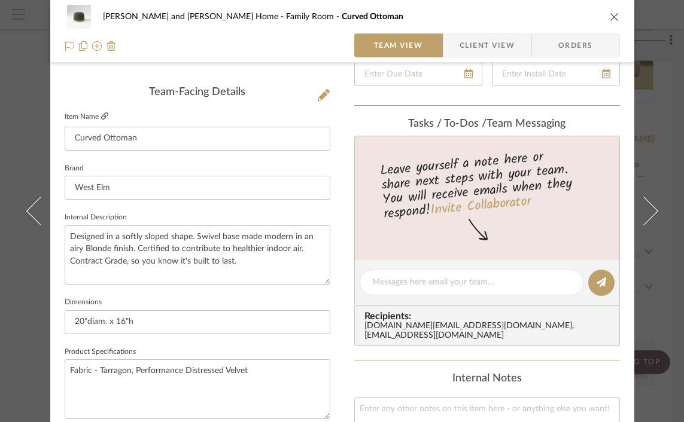
click at [101, 117] on icon at bounding box center [104, 115] width 7 height 7
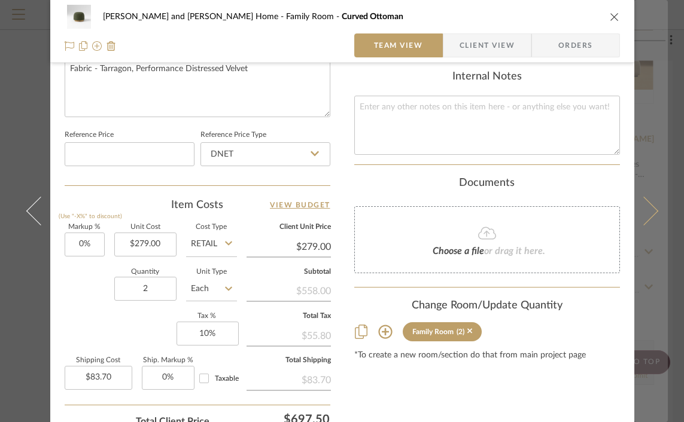
scroll to position [622, 0]
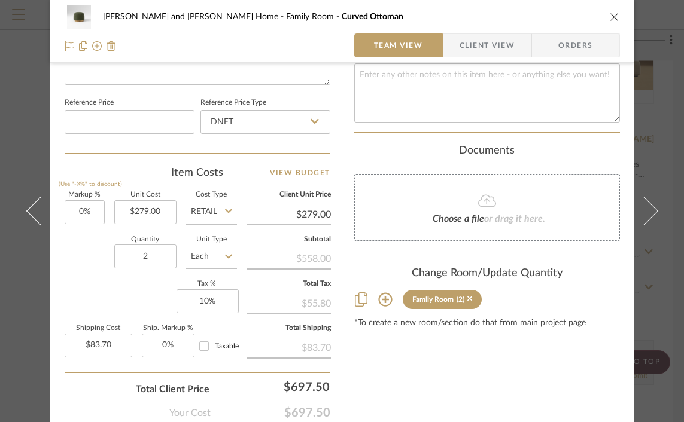
click at [610, 20] on icon "close" at bounding box center [615, 17] width 10 height 10
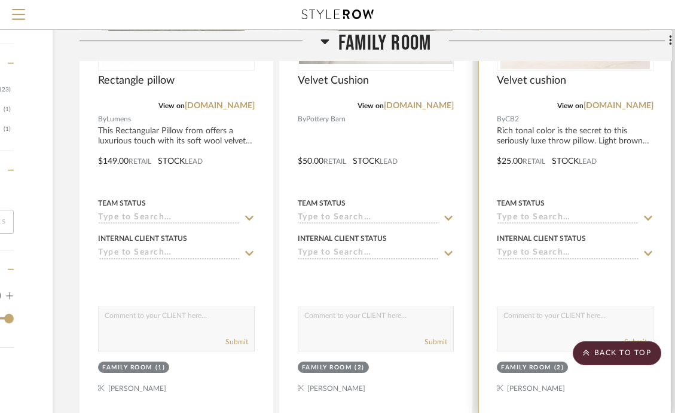
scroll to position [1473, 172]
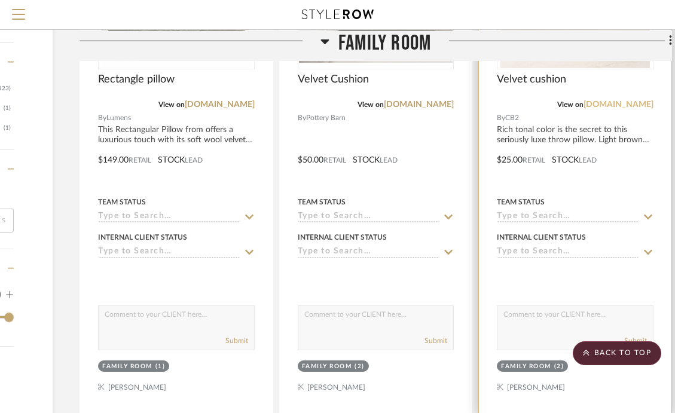
click at [641, 103] on link "[DOMAIN_NAME]" at bounding box center [619, 105] width 70 height 8
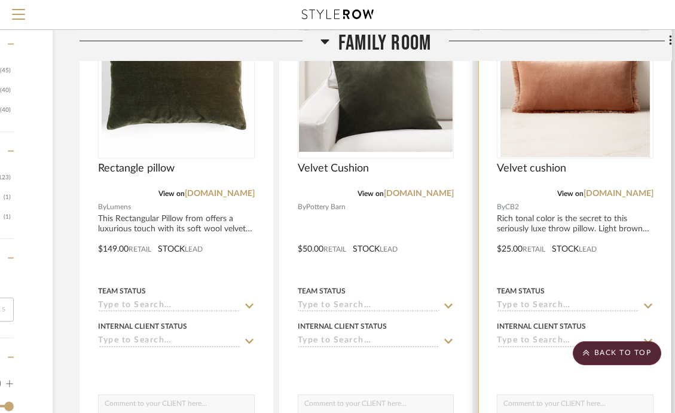
scroll to position [1383, 172]
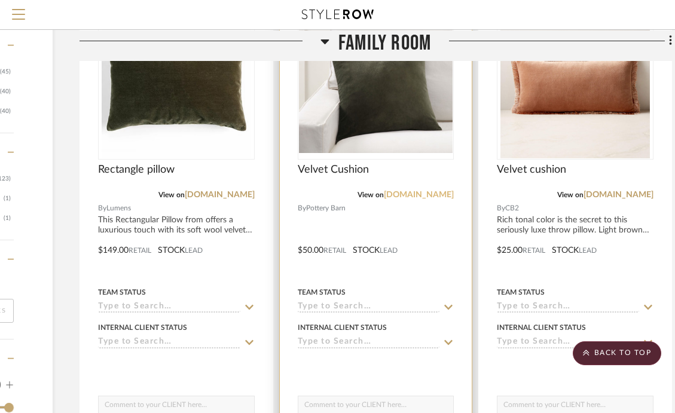
click at [430, 194] on link "potterybarn.com" at bounding box center [419, 195] width 70 height 8
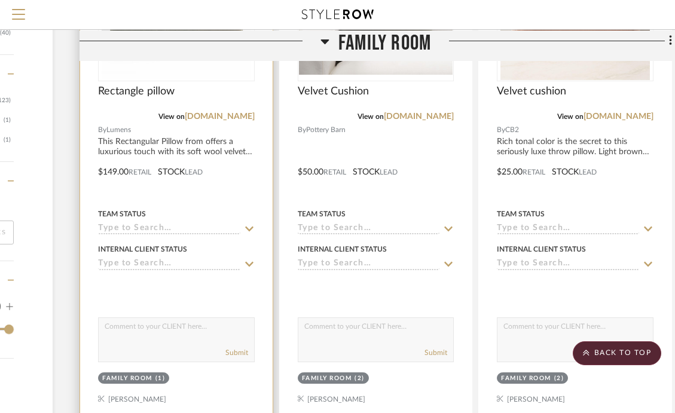
scroll to position [1458, 172]
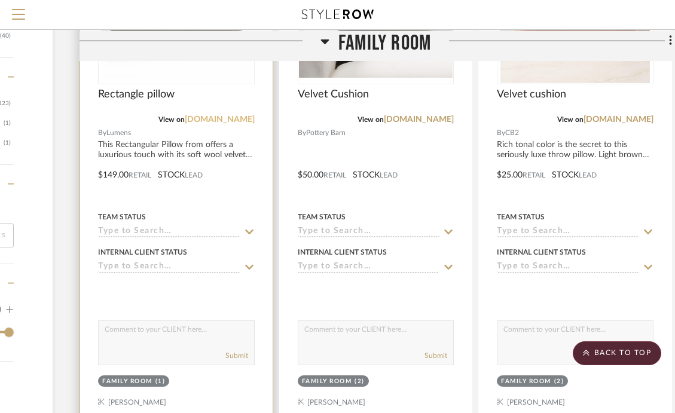
click at [228, 122] on link "lumens.com" at bounding box center [220, 119] width 70 height 8
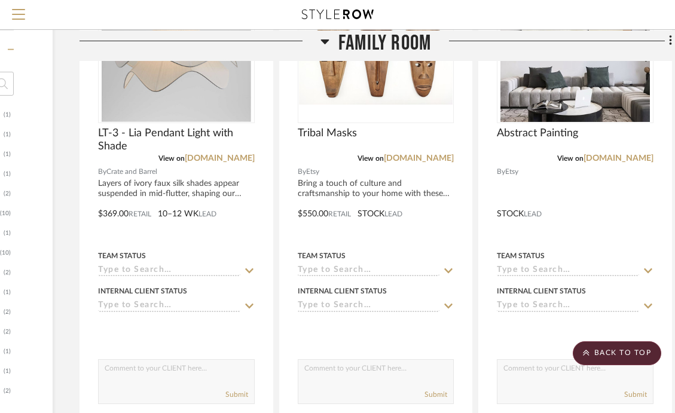
scroll to position [910, 172]
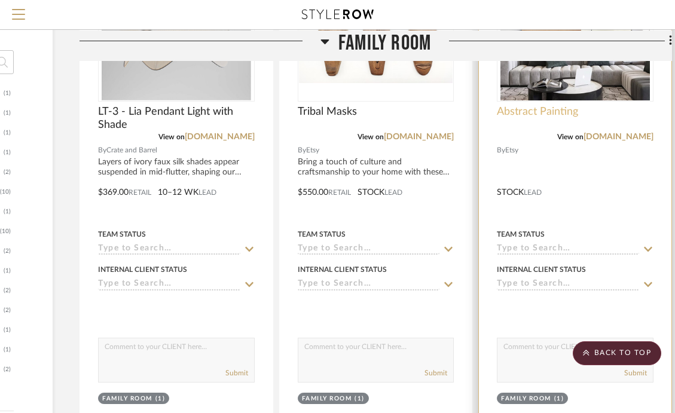
click at [561, 108] on span "Abstract Painting" at bounding box center [537, 111] width 81 height 13
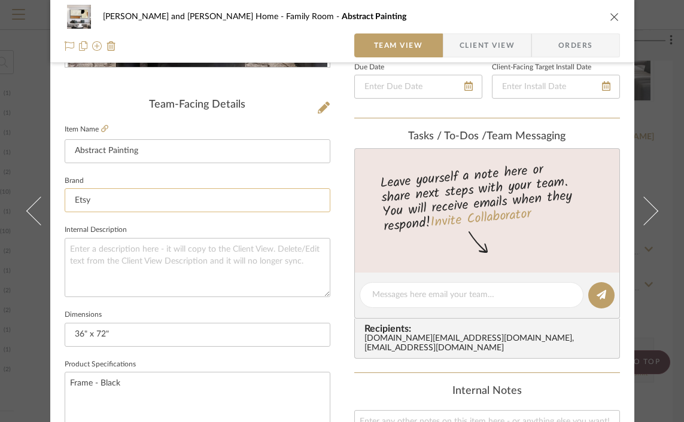
scroll to position [273, 0]
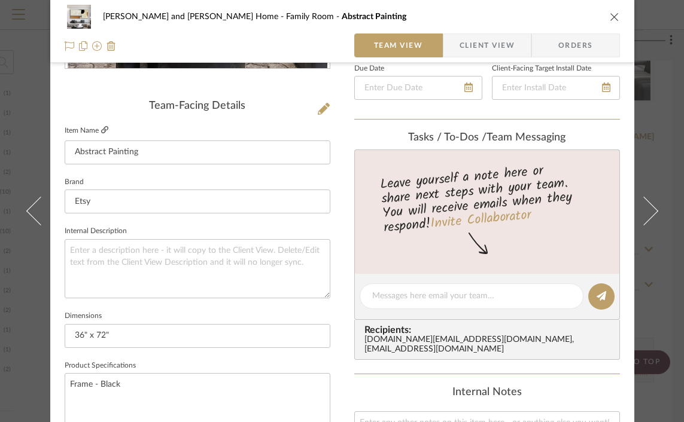
click at [101, 132] on icon at bounding box center [104, 129] width 7 height 7
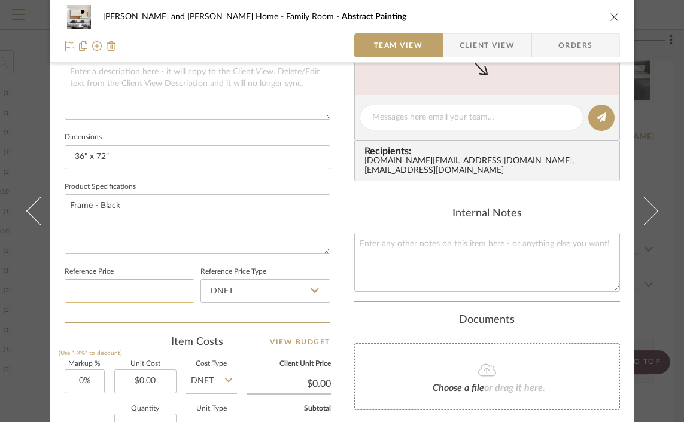
scroll to position [453, 0]
click at [213, 297] on input "DNET" at bounding box center [265, 290] width 130 height 24
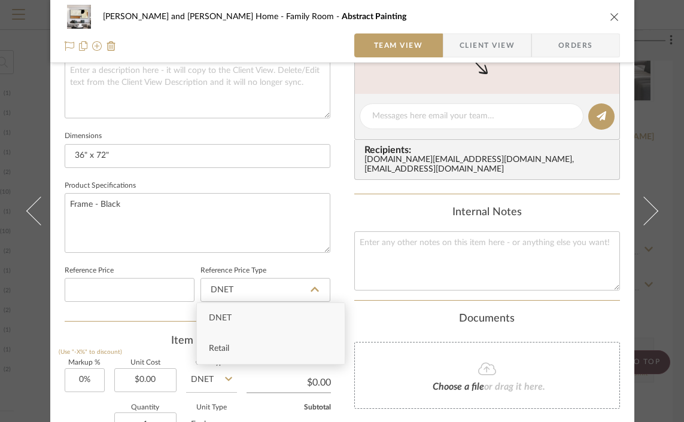
click at [224, 349] on span "Retail" at bounding box center [219, 349] width 20 height 8
type input "Retail"
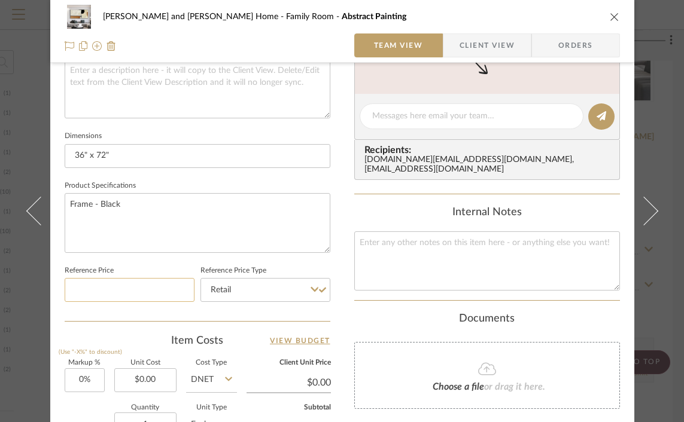
click at [147, 294] on input at bounding box center [130, 290] width 130 height 24
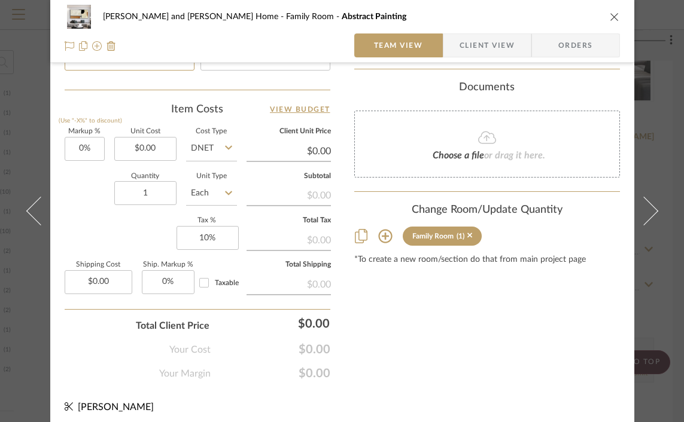
scroll to position [689, 0]
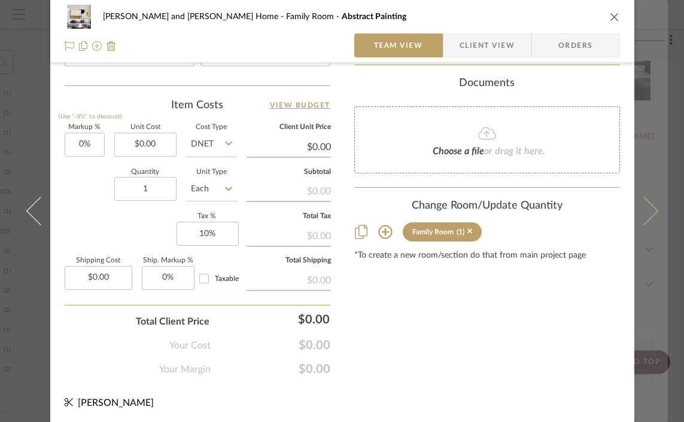
type input "$1,113.00"
click at [639, 354] on button at bounding box center [651, 211] width 34 height 422
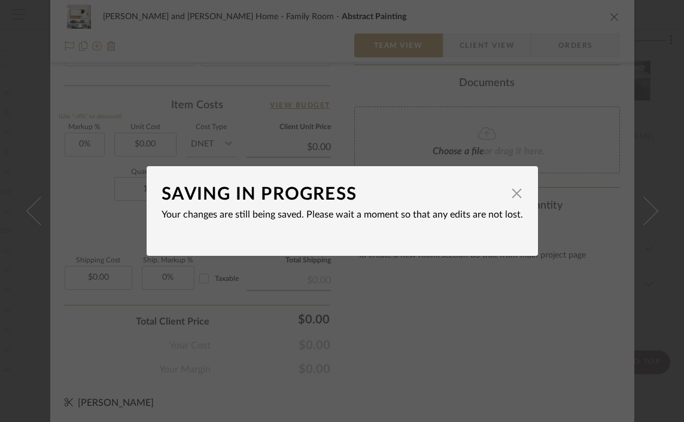
click at [610, 16] on div "SAVING IN PROGRESS × Your changes are still being saved. Please wait a moment s…" at bounding box center [342, 211] width 684 height 422
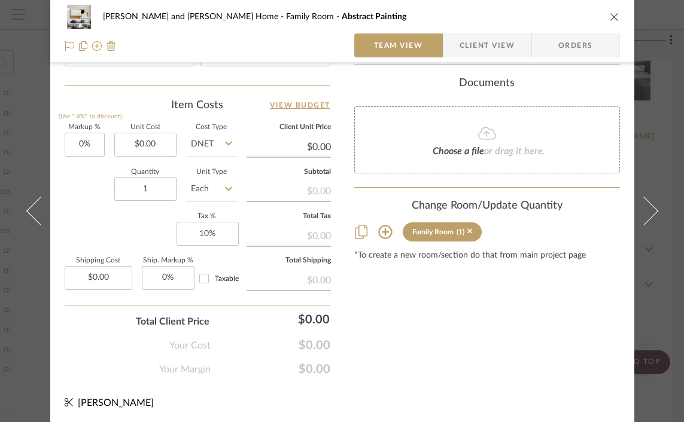
click at [610, 20] on icon "close" at bounding box center [615, 17] width 10 height 10
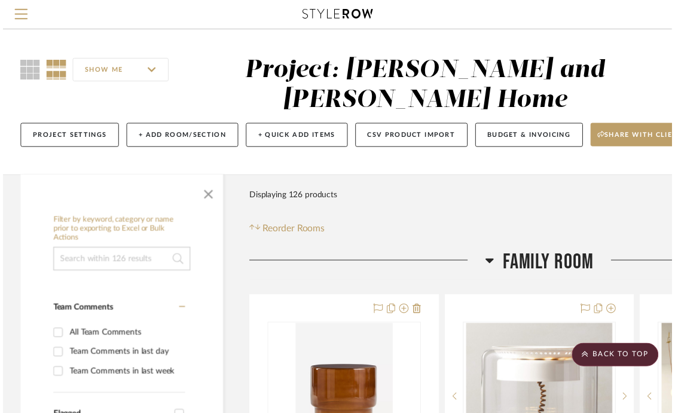
scroll to position [910, 172]
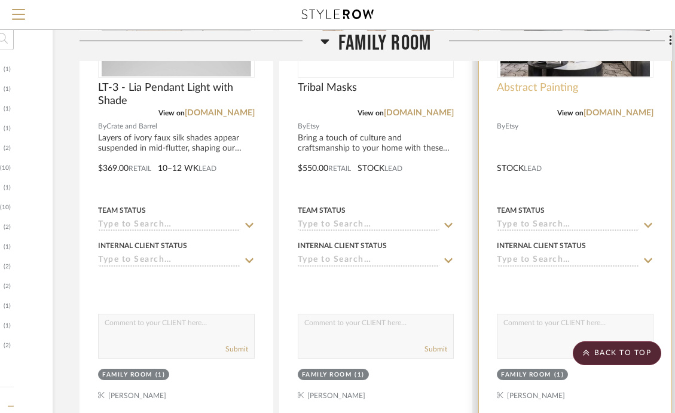
click at [553, 87] on span "Abstract Painting" at bounding box center [537, 87] width 81 height 13
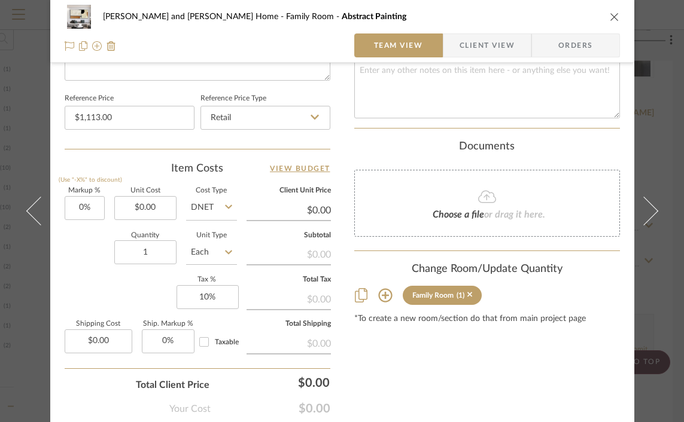
scroll to position [689, 0]
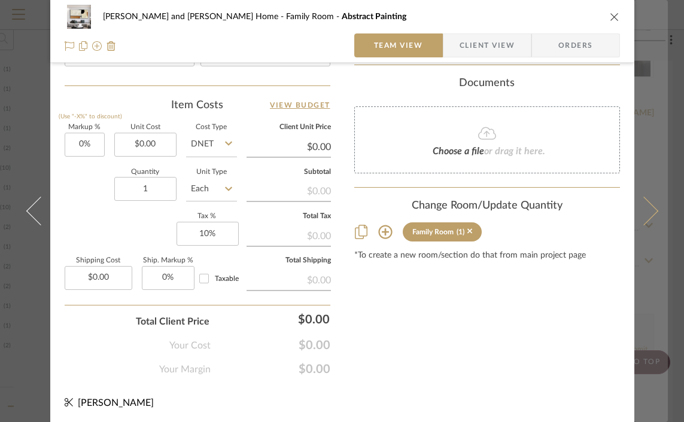
click at [640, 150] on button at bounding box center [651, 211] width 34 height 422
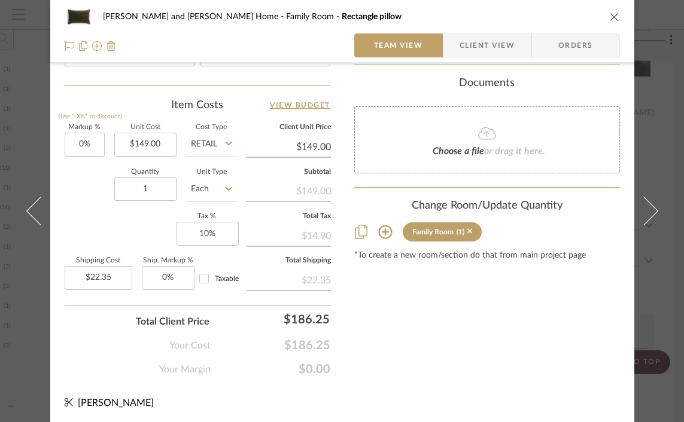
click at [613, 16] on icon "close" at bounding box center [615, 17] width 10 height 10
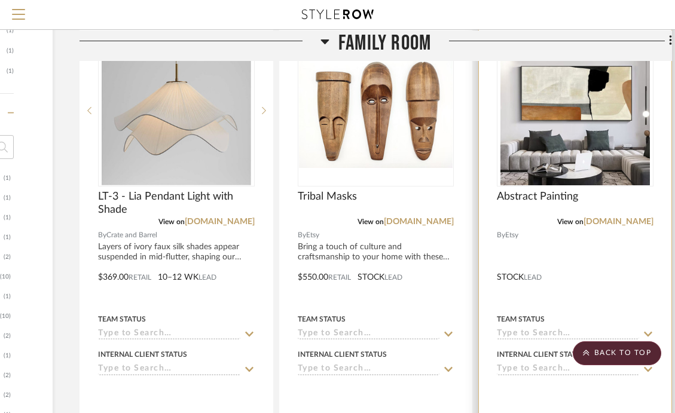
scroll to position [841, 172]
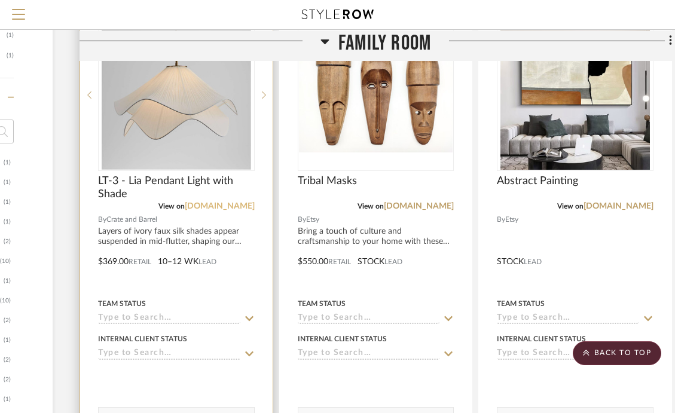
click at [237, 206] on link "[DOMAIN_NAME]" at bounding box center [220, 206] width 70 height 8
click at [135, 262] on div at bounding box center [176, 253] width 193 height 523
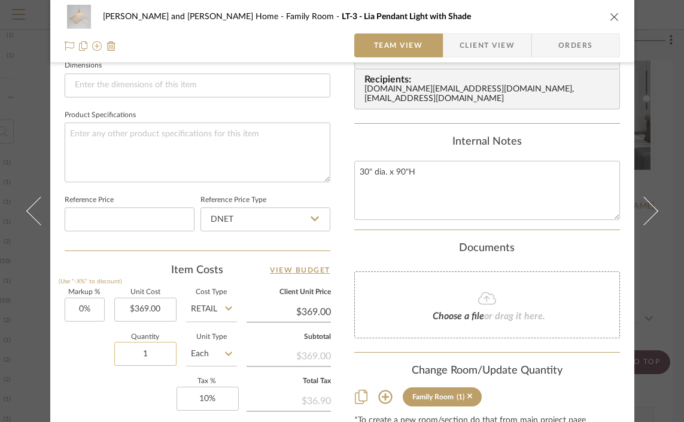
scroll to position [530, 0]
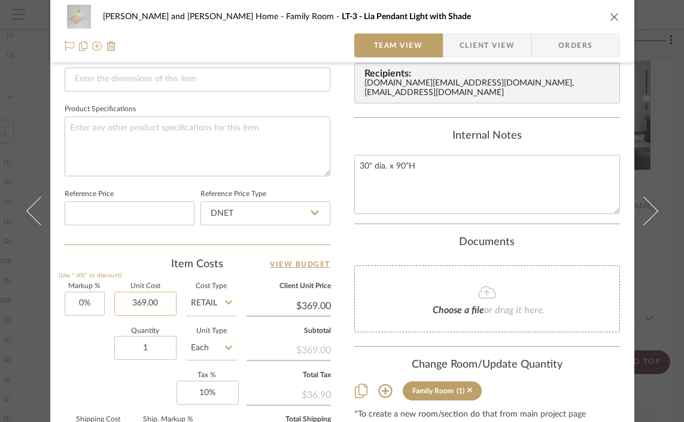
click at [139, 304] on input "369.00" at bounding box center [145, 304] width 62 height 24
click at [138, 302] on input "369.00" at bounding box center [145, 304] width 62 height 24
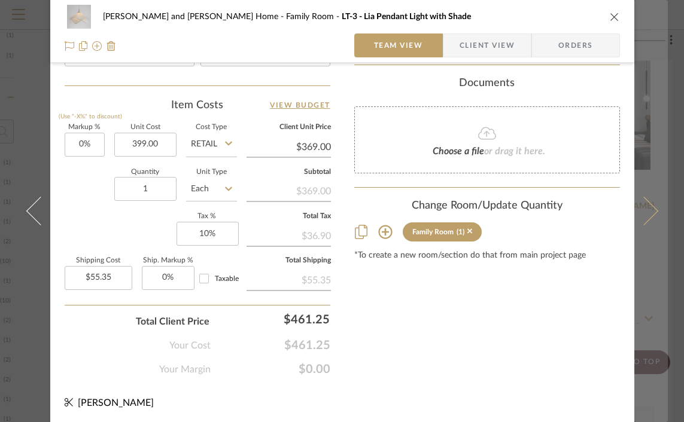
type input "$399.00"
click at [650, 27] on button at bounding box center [651, 211] width 34 height 422
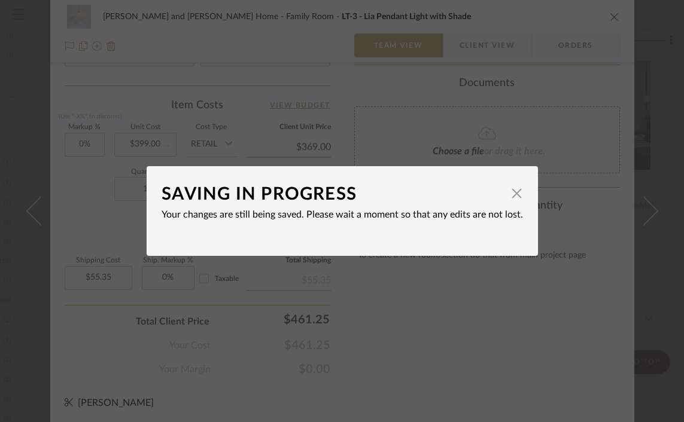
type input "$399.00"
type input "$59.85"
click at [515, 191] on span "button" at bounding box center [517, 193] width 24 height 24
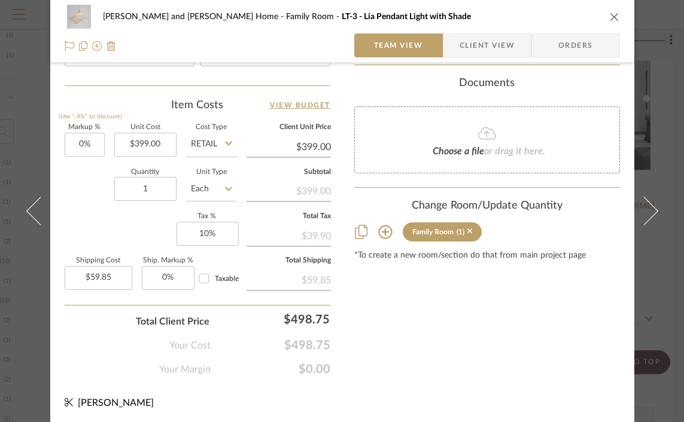
click at [611, 16] on icon "close" at bounding box center [615, 17] width 10 height 10
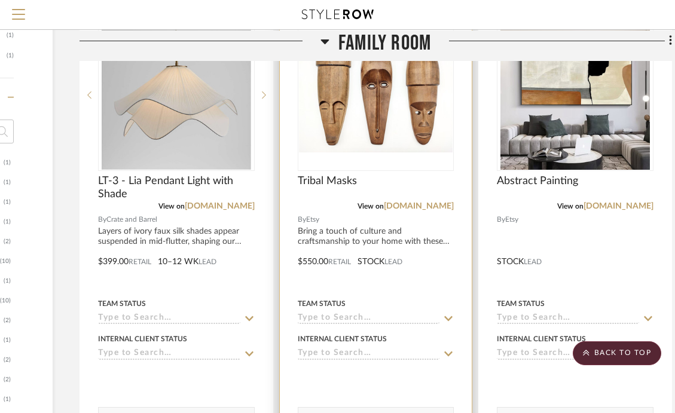
scroll to position [899, 172]
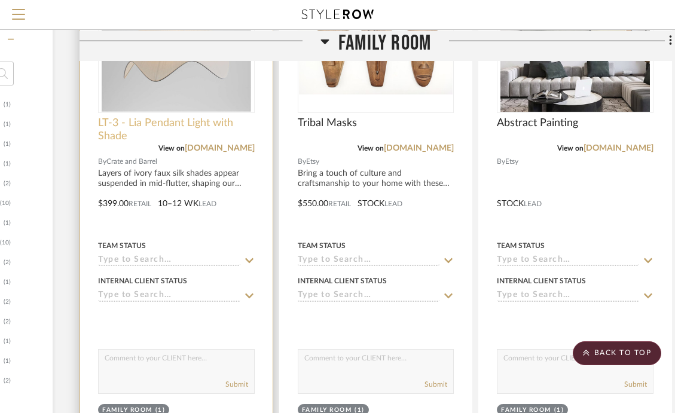
click at [196, 132] on span "LT-3 - Lia Pendant Light with Shade" at bounding box center [176, 130] width 157 height 26
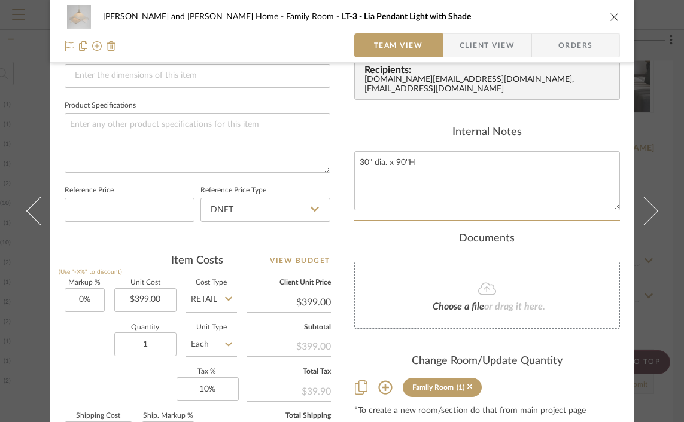
scroll to position [561, 0]
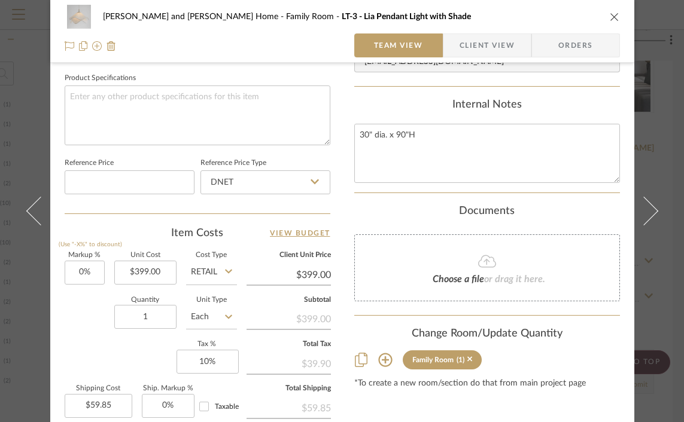
click at [610, 13] on icon "close" at bounding box center [615, 17] width 10 height 10
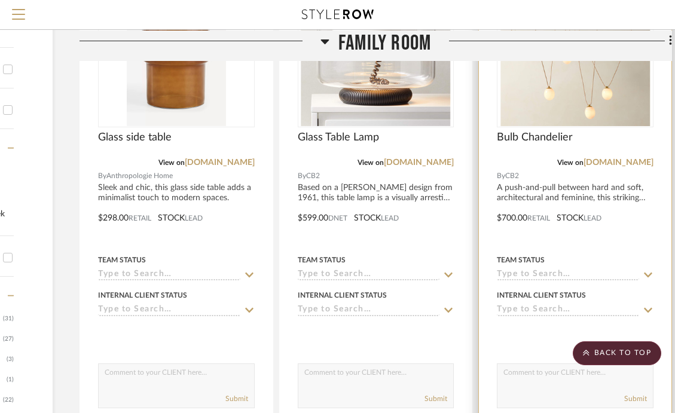
scroll to position [354, 172]
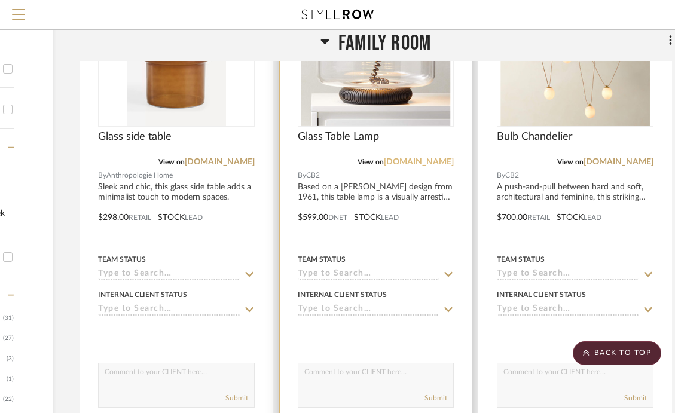
click at [443, 163] on link "[DOMAIN_NAME]" at bounding box center [419, 162] width 70 height 8
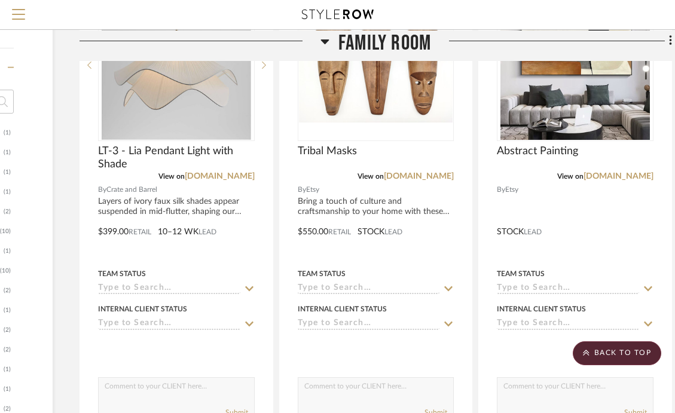
scroll to position [871, 172]
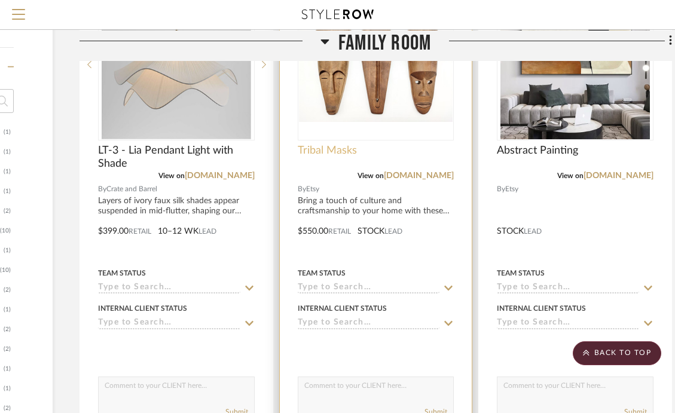
click at [324, 153] on span "Tribal Masks" at bounding box center [327, 150] width 59 height 13
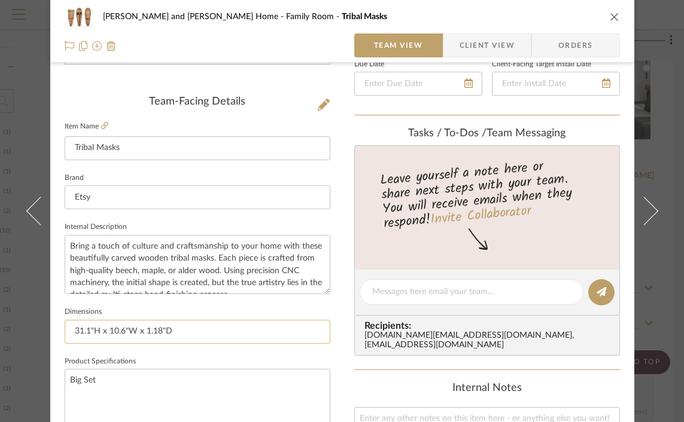
scroll to position [275, 0]
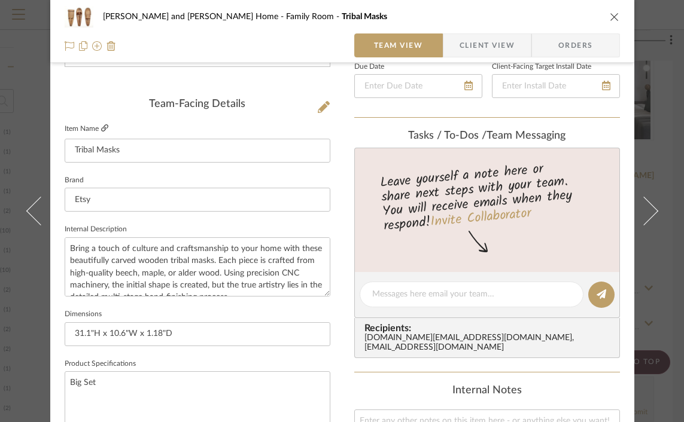
click at [101, 129] on icon at bounding box center [104, 127] width 7 height 7
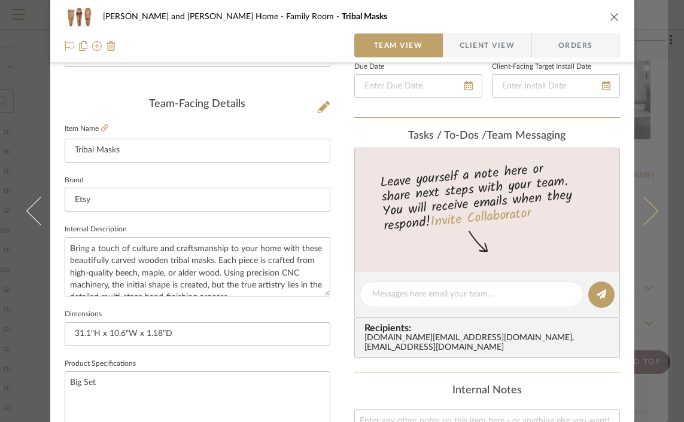
click at [648, 30] on button at bounding box center [651, 211] width 34 height 422
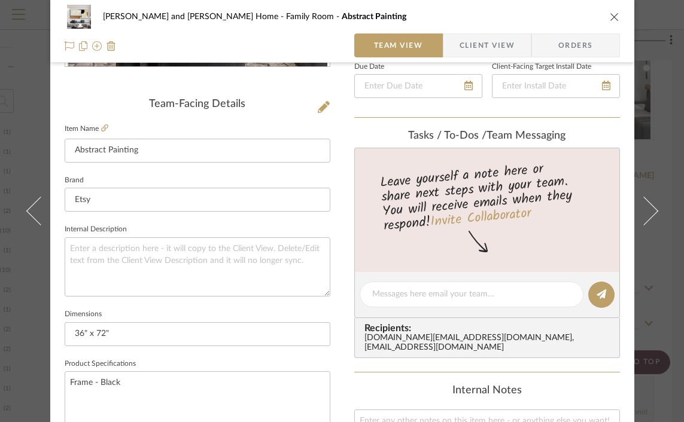
click at [601, 17] on div "Sharika and Ashish Home Family Room Abstract Painting" at bounding box center [342, 17] width 555 height 24
click at [612, 17] on icon "close" at bounding box center [615, 17] width 10 height 10
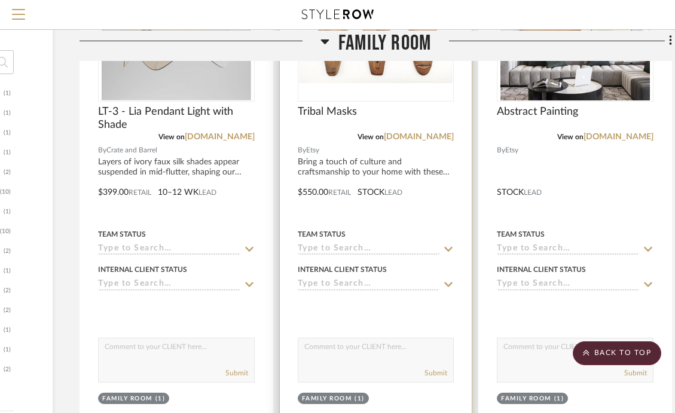
scroll to position [911, 172]
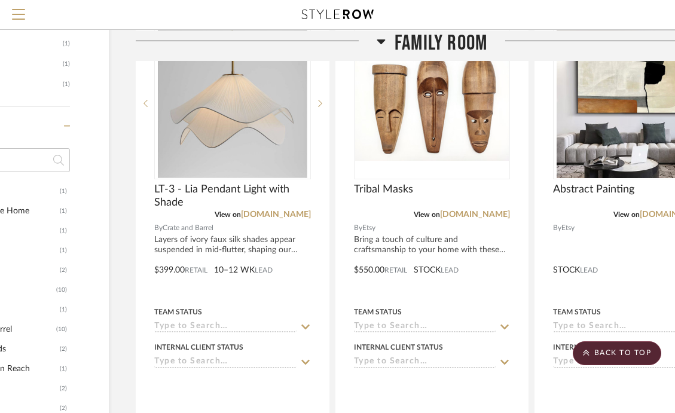
scroll to position [834, 116]
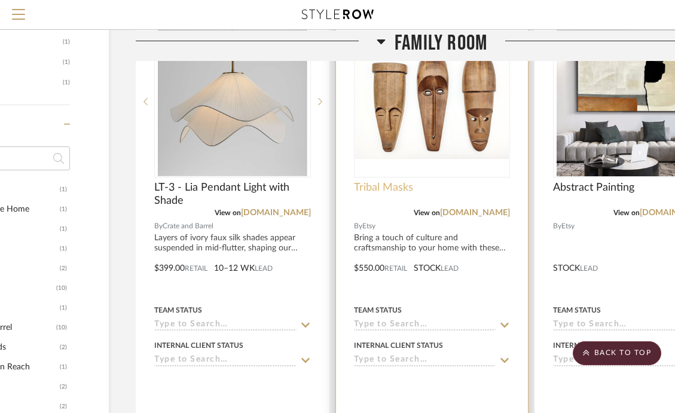
click at [383, 186] on span "Tribal Masks" at bounding box center [383, 187] width 59 height 13
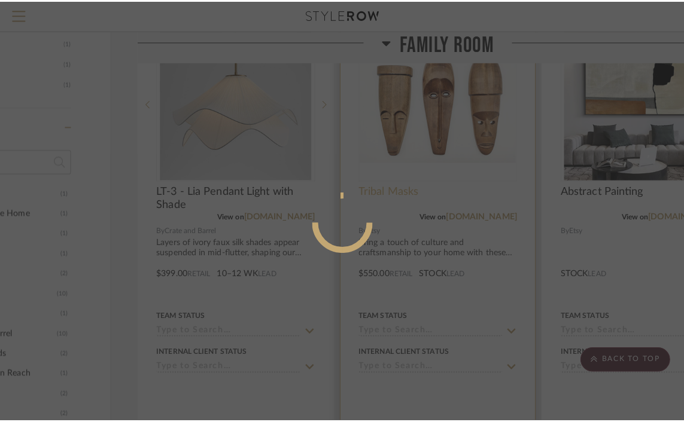
scroll to position [0, 0]
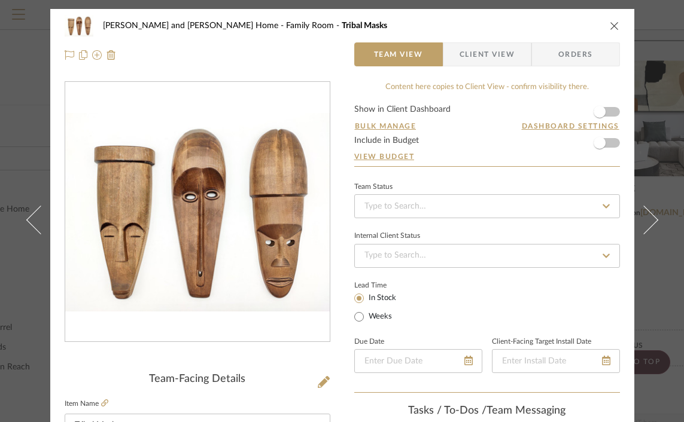
click at [610, 24] on icon "close" at bounding box center [615, 26] width 10 height 10
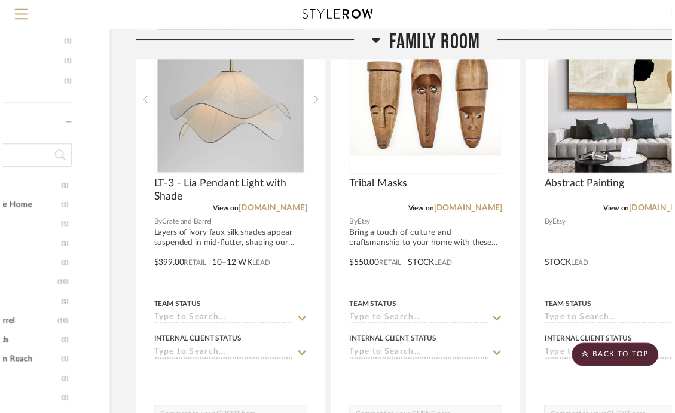
scroll to position [834, 116]
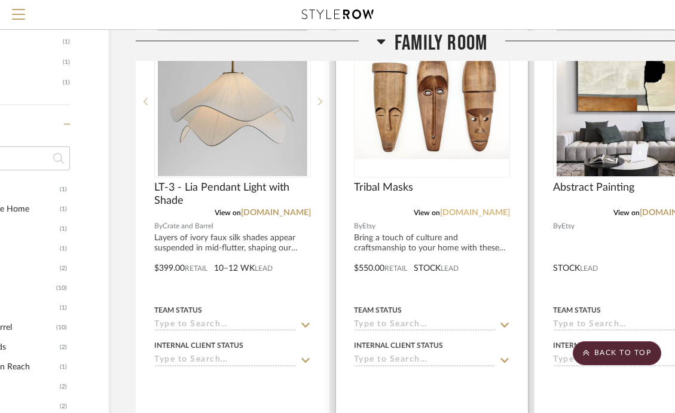
click at [495, 212] on link "[DOMAIN_NAME]" at bounding box center [475, 213] width 70 height 8
click at [383, 184] on span "Tribal Masks" at bounding box center [383, 187] width 59 height 13
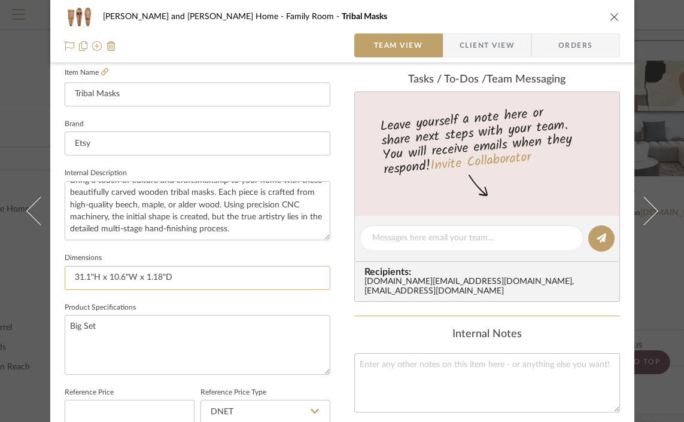
scroll to position [346, 0]
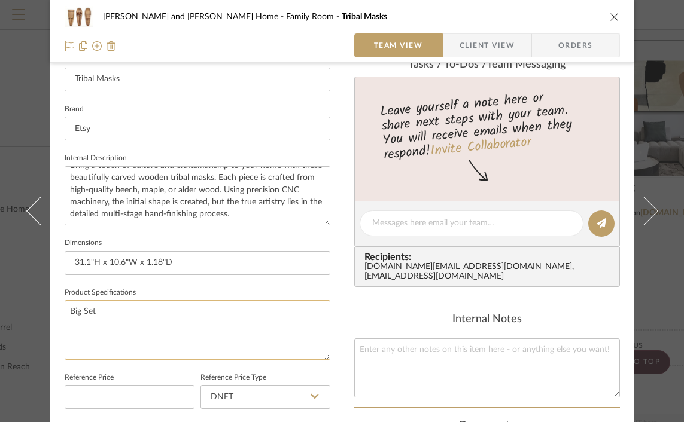
click at [76, 311] on textarea "Big Set" at bounding box center [198, 329] width 266 height 59
click at [72, 312] on textarea "Big Set" at bounding box center [198, 329] width 266 height 59
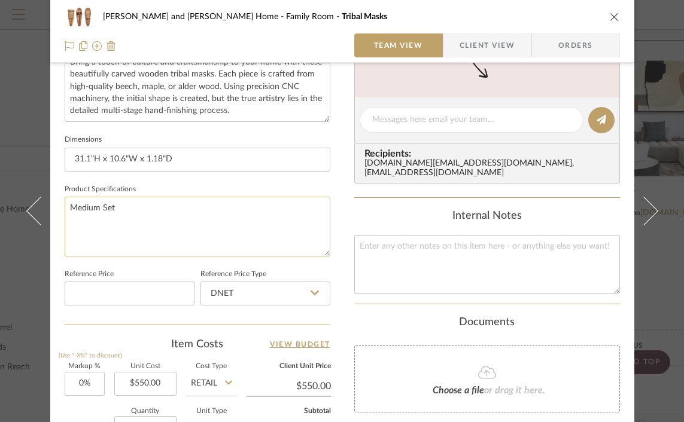
scroll to position [491, 0]
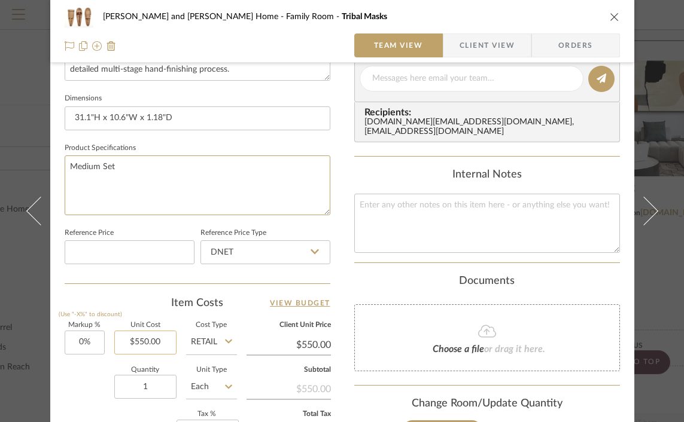
type textarea "Medium Set"
type input "550.00"
click at [143, 342] on input "550.00" at bounding box center [145, 343] width 62 height 24
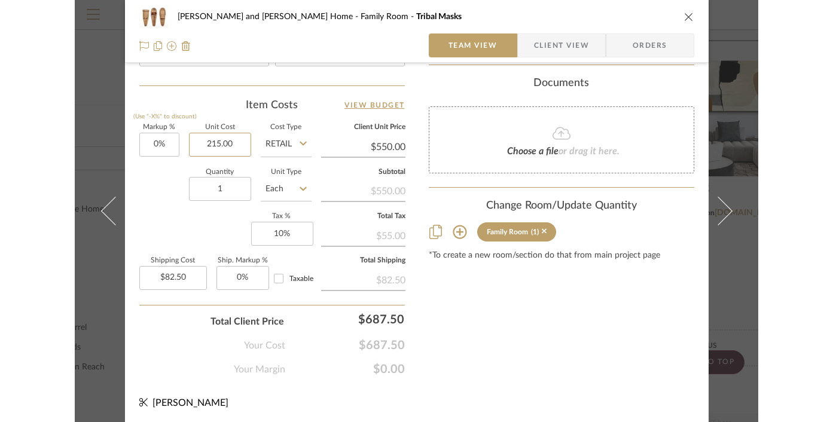
scroll to position [660, 0]
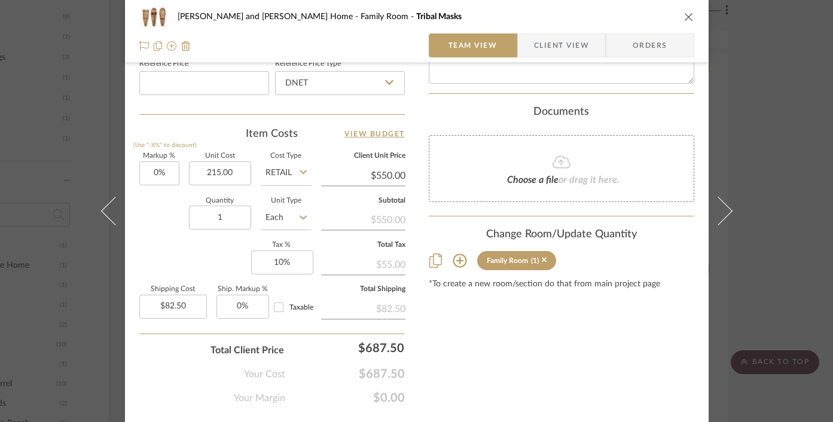
click at [84, 105] on div "Sharika and Ashish Home Family Room Tribal Masks Team View Client View Orders T…" at bounding box center [416, 211] width 833 height 422
type input "$215.00"
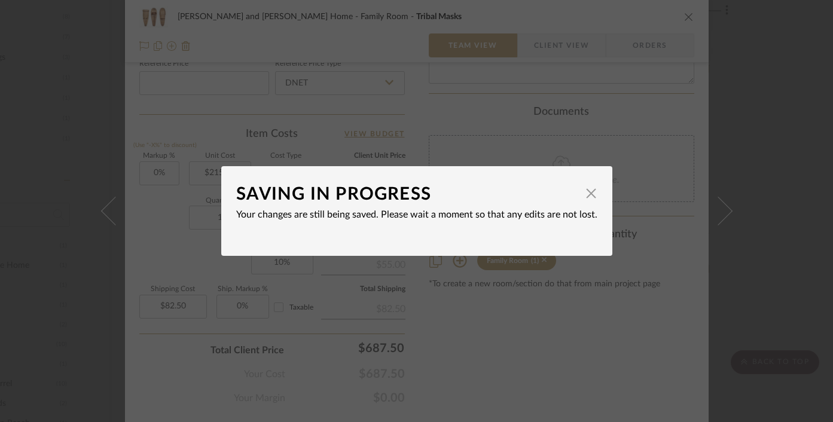
type input "$215.00"
type input "$32.25"
click at [585, 198] on span "button" at bounding box center [592, 193] width 24 height 24
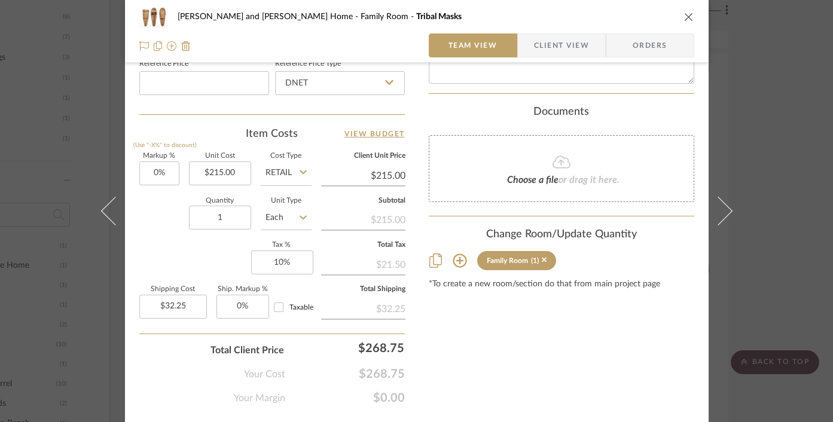
click at [683, 32] on div "Sharika and Ashish Home Family Room Tribal Masks Team View Client View Orders T…" at bounding box center [416, 211] width 833 height 422
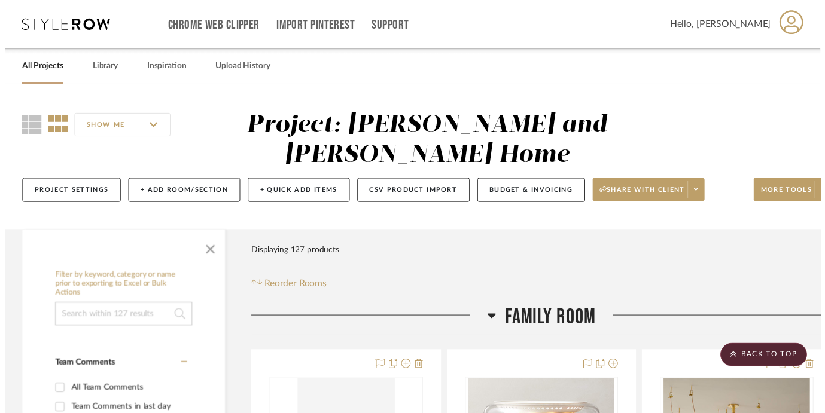
scroll to position [834, 36]
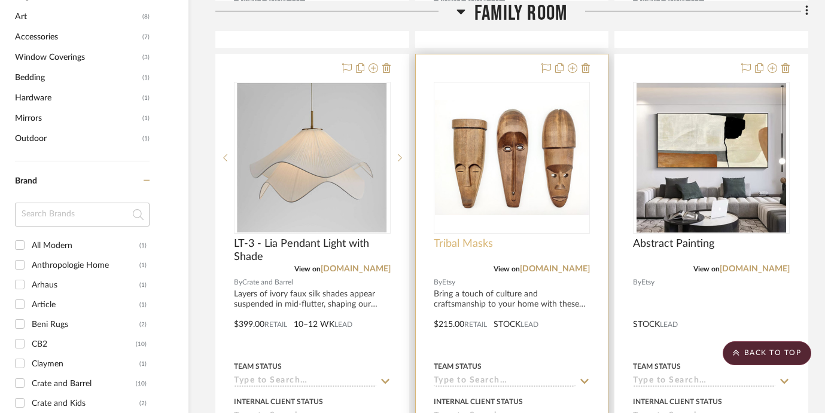
click at [467, 247] on span "Tribal Masks" at bounding box center [463, 243] width 59 height 13
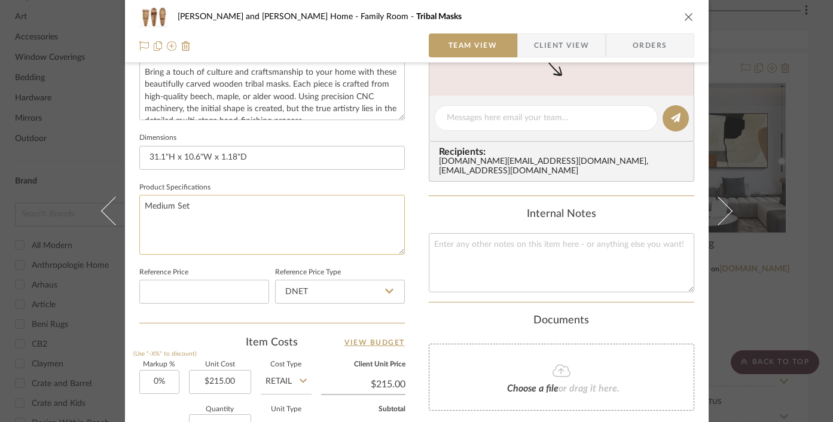
scroll to position [453, 0]
drag, startPoint x: 261, startPoint y: 154, endPoint x: 132, endPoint y: 153, distance: 129.8
click at [132, 153] on div "Sharika and Ashish Home Family Room Tribal Masks Team View Client View Orders T…" at bounding box center [417, 108] width 584 height 1105
paste input "Height 44.0 cm, width 15.0 cm, depth 3 cm (17.32 х 5.9 х 1.18")"
drag, startPoint x: 285, startPoint y: 156, endPoint x: 303, endPoint y: 156, distance: 17.9
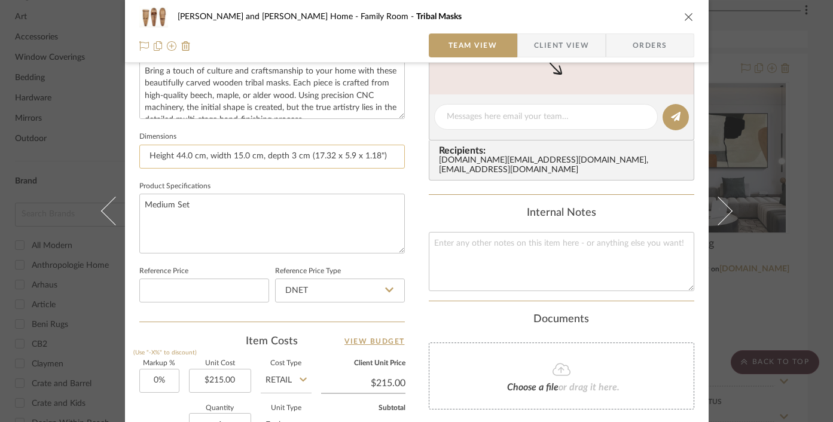
click at [303, 156] on input "Height 44.0 cm, width 15.0 cm, depth 3 cm (17.32 х 5.9 х 1.18")" at bounding box center [272, 157] width 266 height 24
drag, startPoint x: 380, startPoint y: 156, endPoint x: 352, endPoint y: 156, distance: 28.1
click at [352, 156] on input "Height 44.0 cm, width 15.0 cm, depth 1.18" (17.32 х 5.9 х 1.18")" at bounding box center [272, 157] width 266 height 24
drag, startPoint x: 172, startPoint y: 156, endPoint x: 185, endPoint y: 156, distance: 13.8
click at [185, 156] on input "Height 44.0 cm, width 15.0 cm, depth 1.18" (17.32 х 5.9)" at bounding box center [272, 157] width 266 height 24
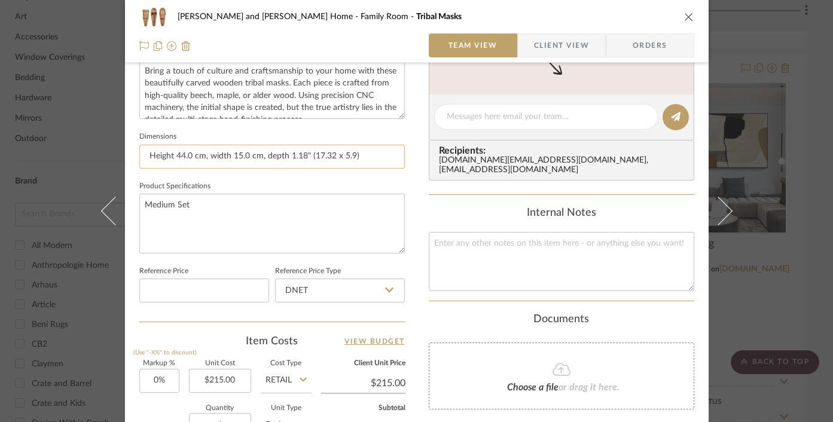
click at [188, 156] on input "Height 44.0 cm, width 15.0 cm, depth 1.18" (17.32 х 5.9)" at bounding box center [272, 157] width 266 height 24
drag, startPoint x: 252, startPoint y: 157, endPoint x: 224, endPoint y: 157, distance: 27.5
click at [224, 157] on input "Height 17.32", width 15.0 cm, depth 1.18" (17.32 х 5.9)" at bounding box center [272, 157] width 266 height 24
drag, startPoint x: 345, startPoint y: 154, endPoint x: 285, endPoint y: 154, distance: 59.8
click at [285, 154] on input "Height 17.32", width 5.9", depth 1.18" (17.32 х 5.9)" at bounding box center [272, 157] width 266 height 24
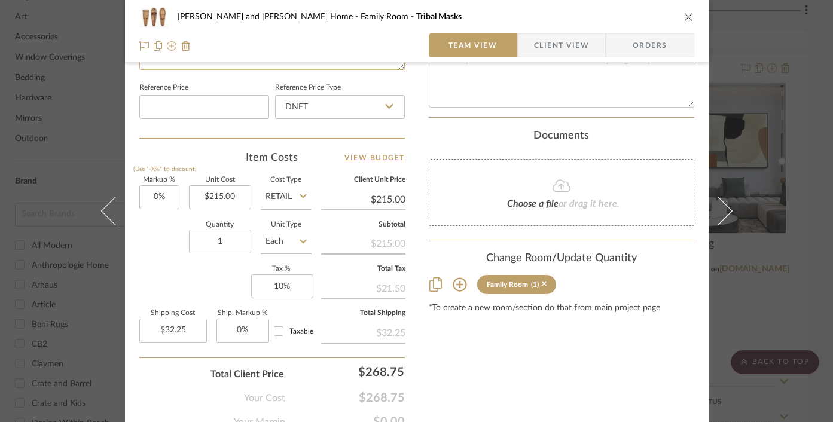
scroll to position [689, 0]
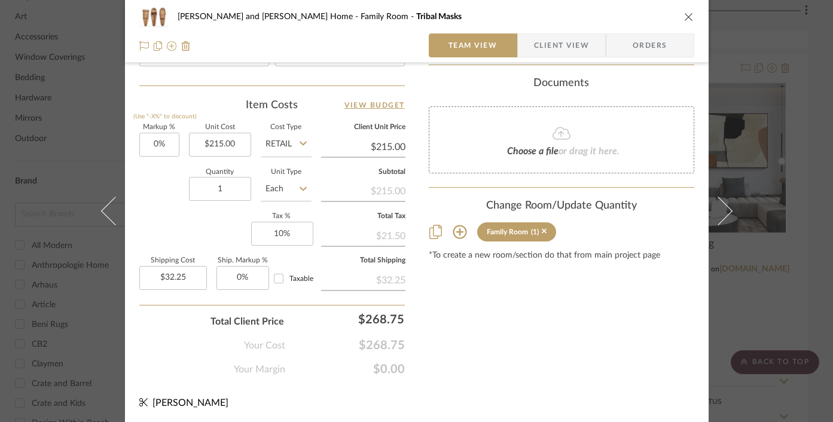
type input "Height 17.32", width 5.9", depth 1.18""
click at [683, 39] on div "Sharika and Ashish Home Family Room Tribal Masks Team View Client View Orders T…" at bounding box center [416, 211] width 833 height 422
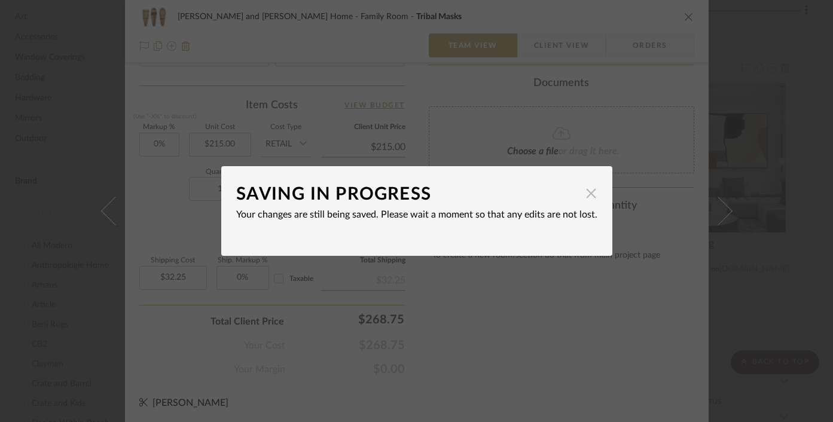
click at [586, 195] on span "button" at bounding box center [592, 193] width 24 height 24
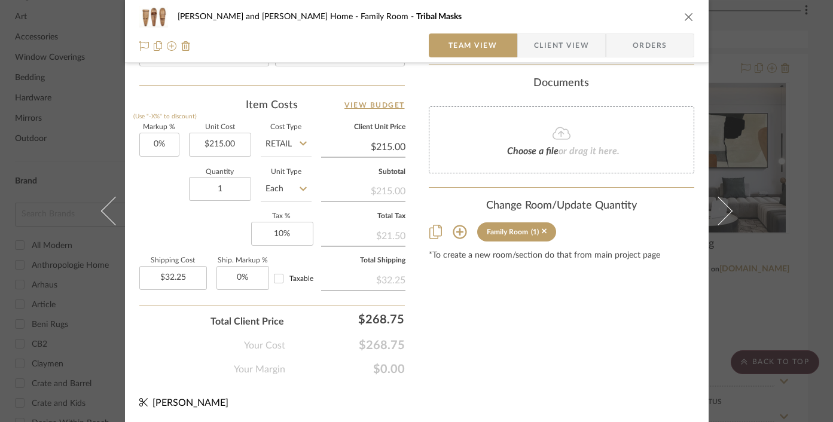
click at [68, 308] on div "Sharika and Ashish Home Family Room Tribal Masks Team View Client View Orders T…" at bounding box center [416, 211] width 833 height 422
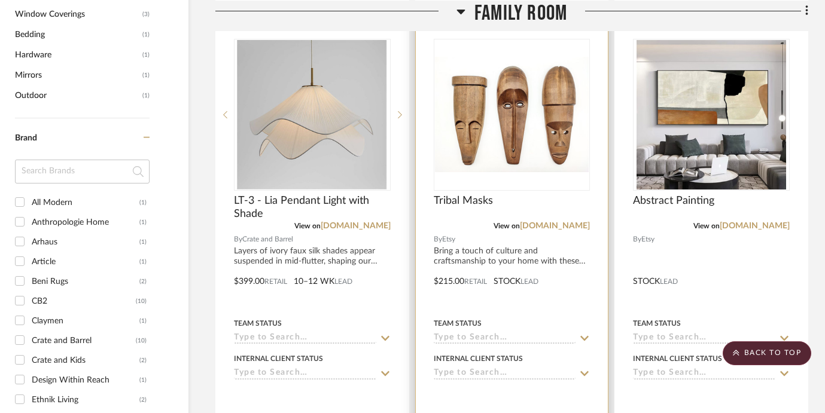
scroll to position [884, 36]
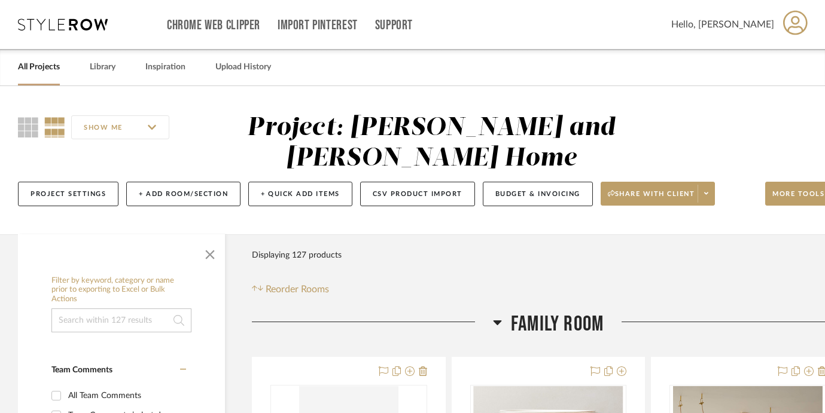
click at [581, 33] on div "Chrome Web Clipper Import Pinterest Support" at bounding box center [419, 24] width 504 height 49
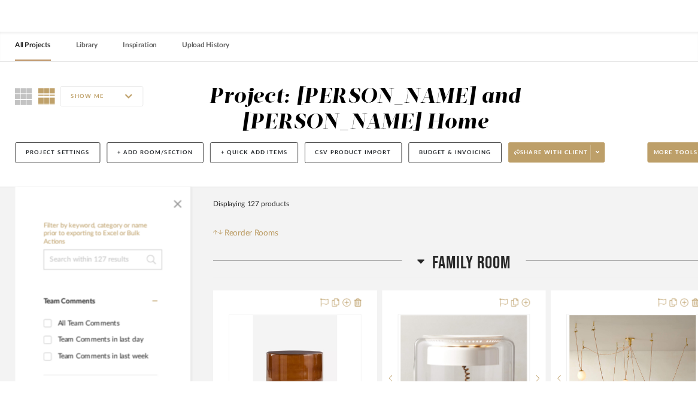
scroll to position [58, 0]
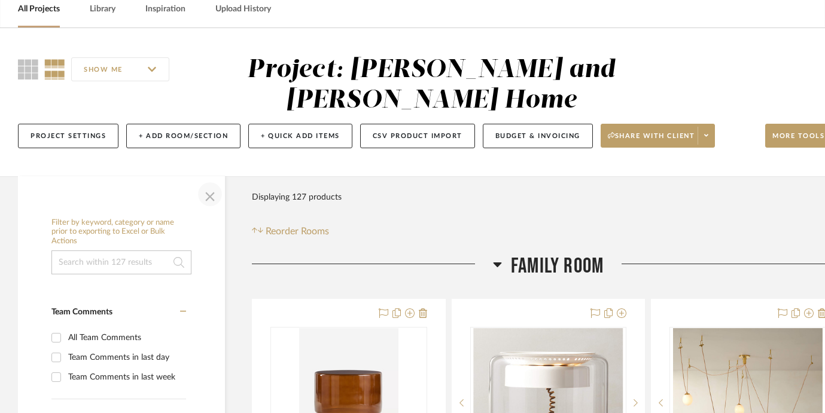
click at [211, 198] on span "button" at bounding box center [210, 194] width 29 height 29
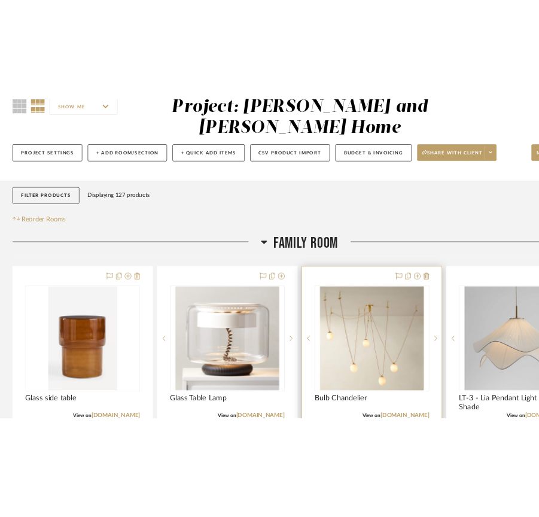
scroll to position [116, 0]
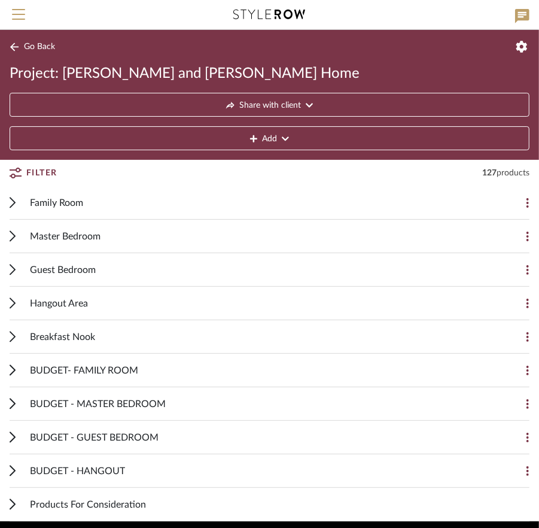
click at [13, 203] on icon at bounding box center [13, 202] width 6 height 11
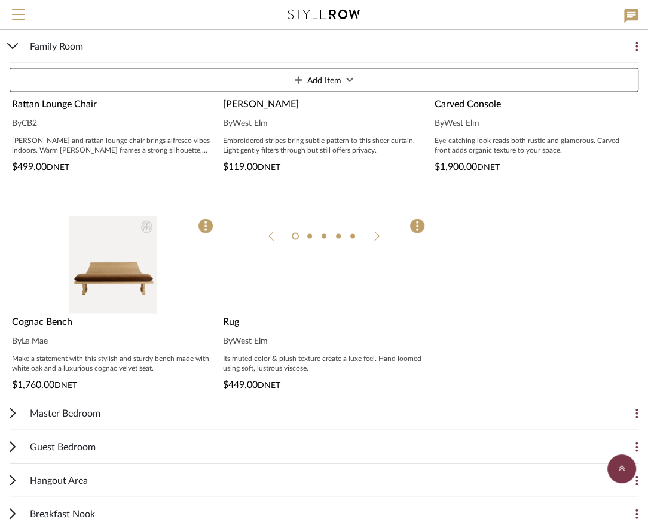
scroll to position [1598, 0]
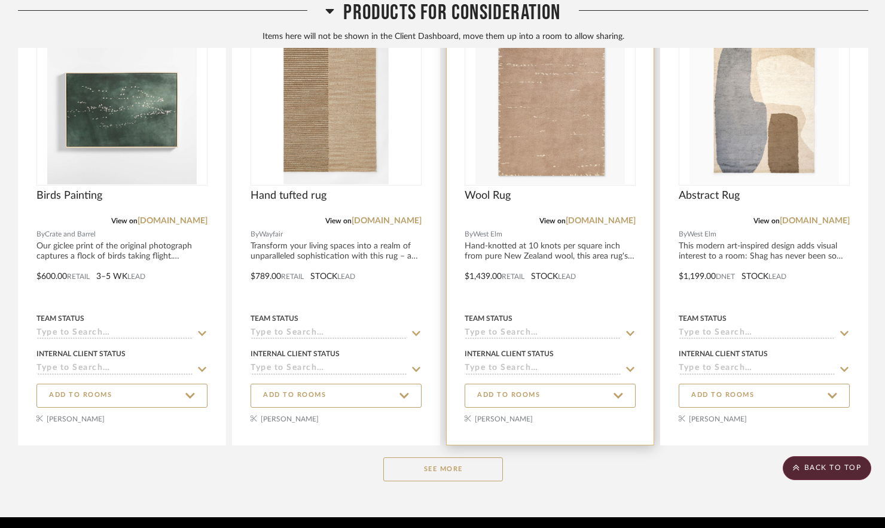
scroll to position [1483, 0]
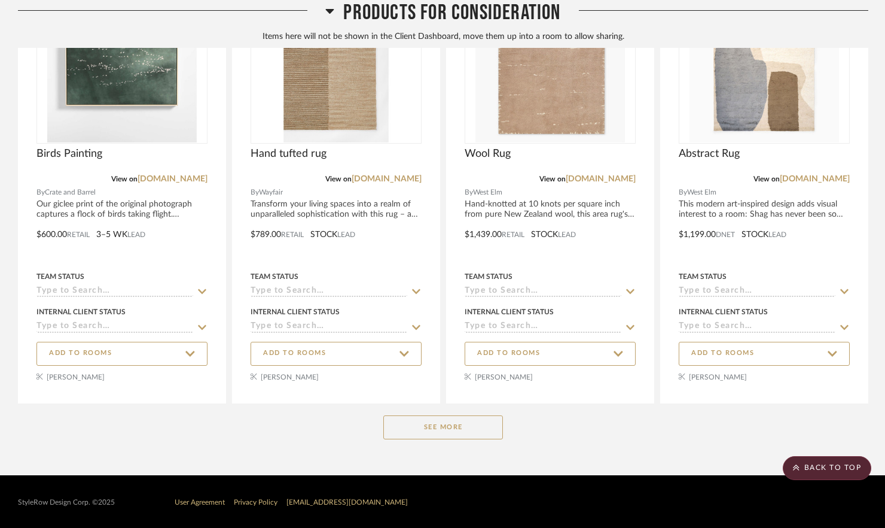
click at [477, 419] on button "See More" at bounding box center [443, 427] width 120 height 24
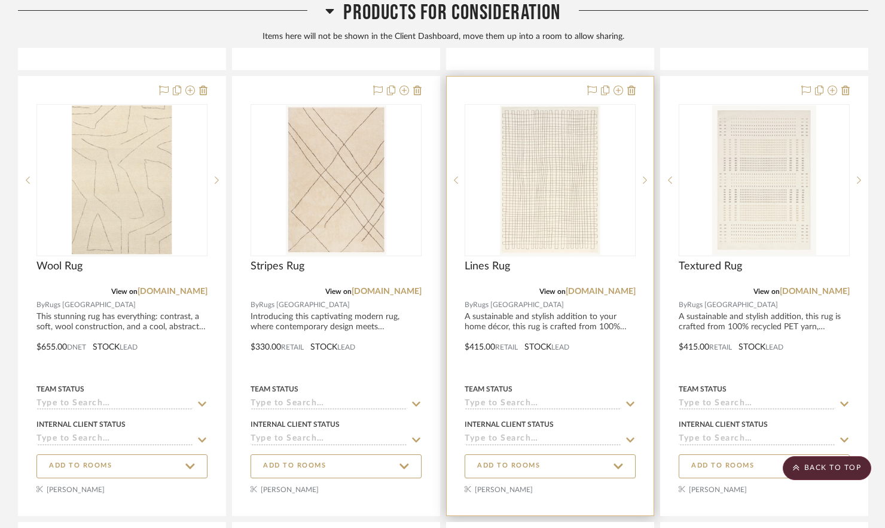
scroll to position [3606, 0]
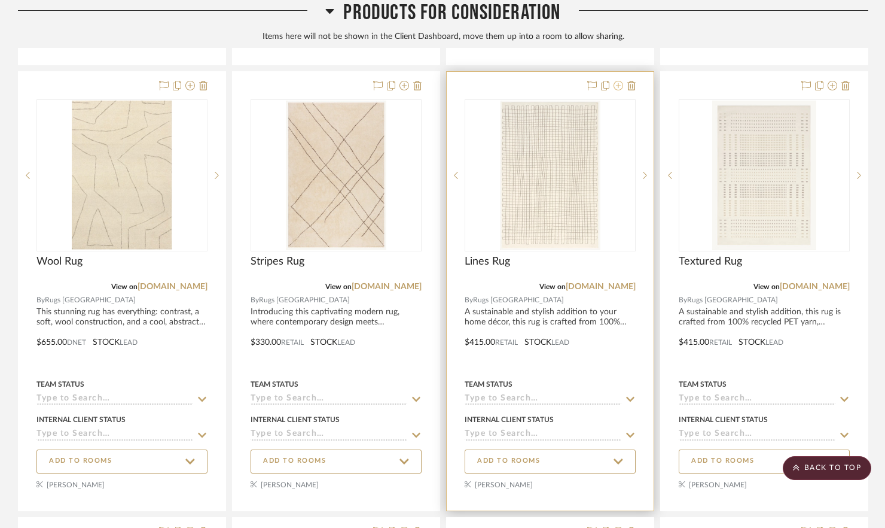
click at [620, 84] on icon at bounding box center [619, 86] width 10 height 10
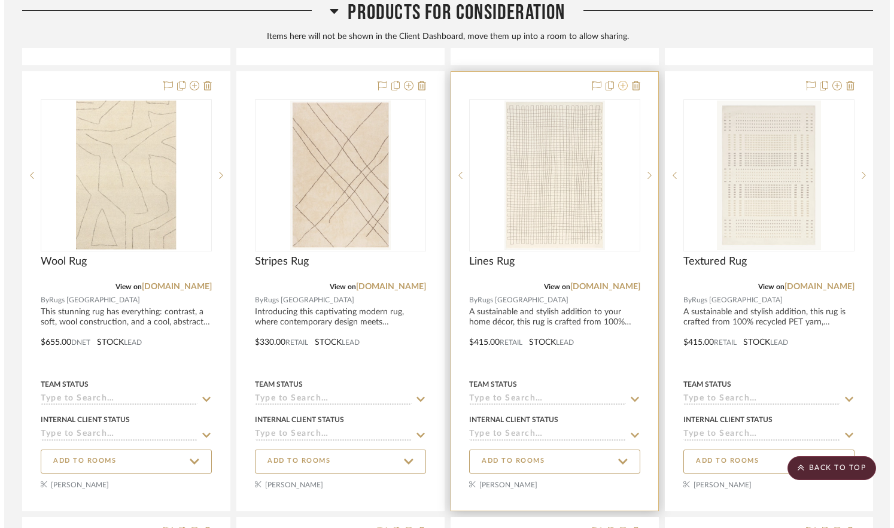
scroll to position [0, 0]
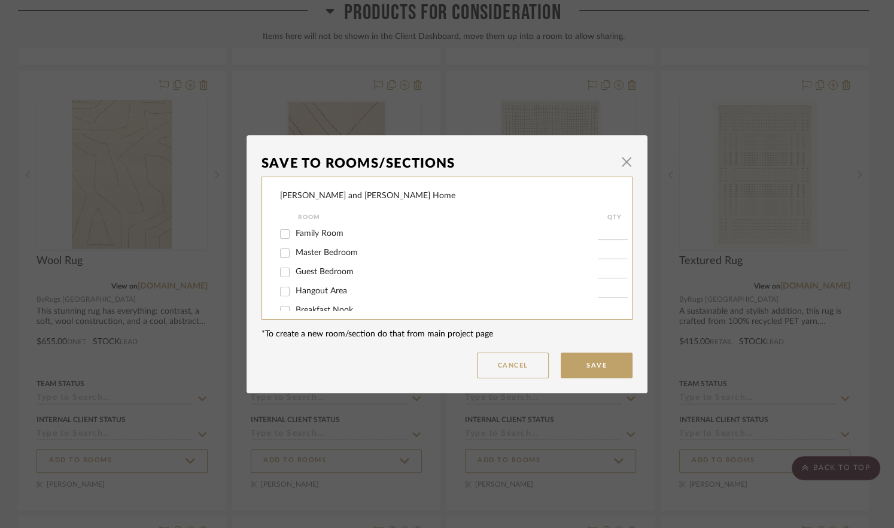
click at [281, 232] on input "Family Room" at bounding box center [284, 233] width 19 height 19
checkbox input "true"
type input "1"
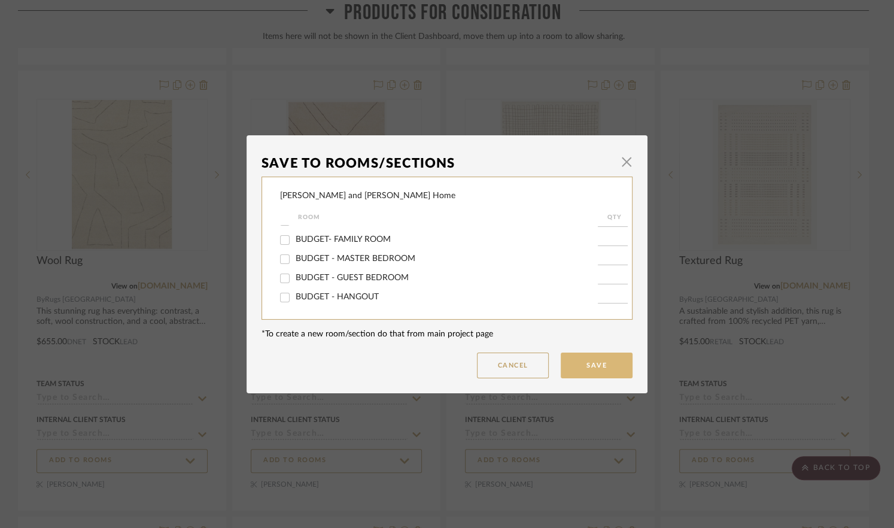
click at [593, 358] on button "Save" at bounding box center [597, 365] width 72 height 26
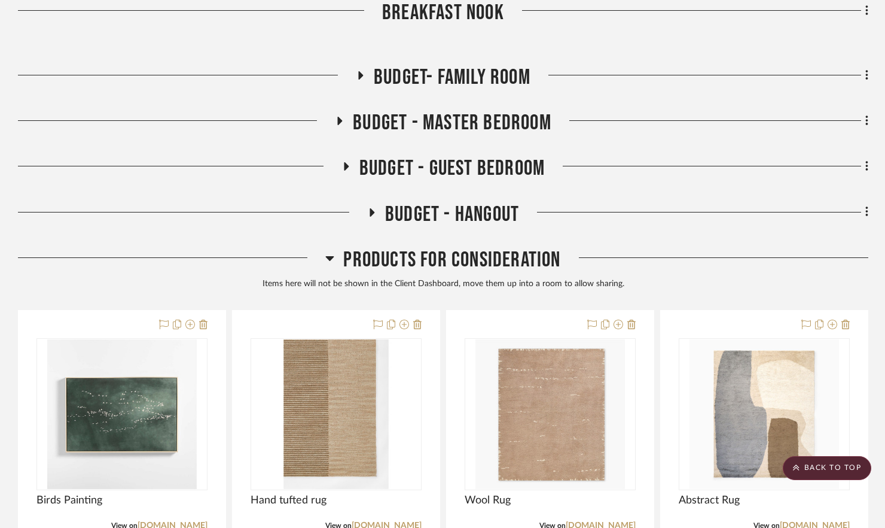
scroll to position [1134, 0]
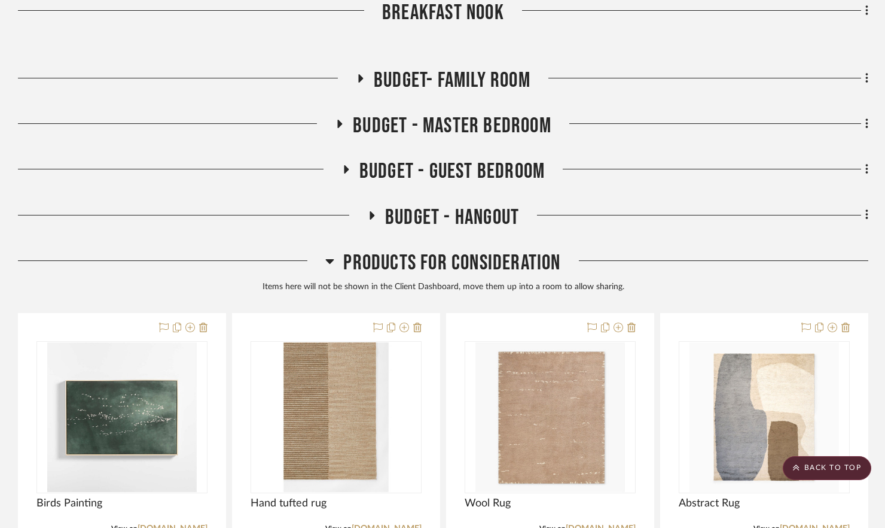
click at [331, 261] on icon at bounding box center [329, 261] width 9 height 14
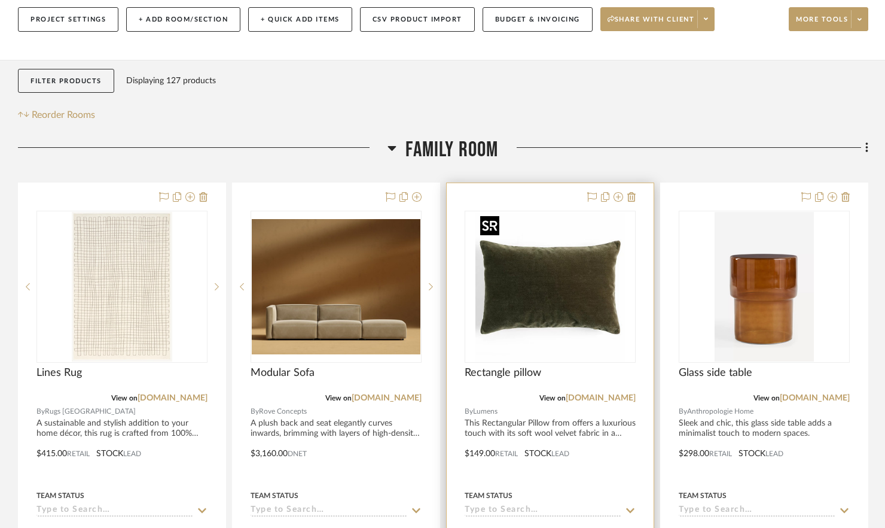
scroll to position [626, 0]
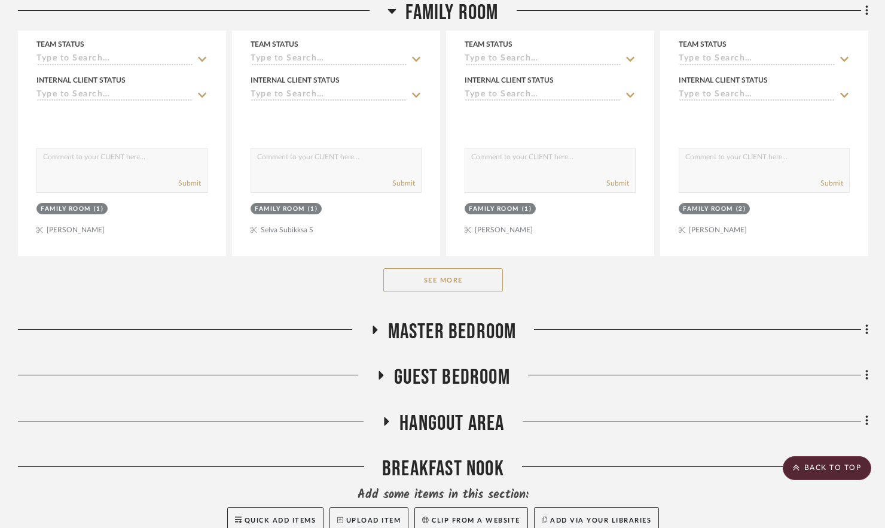
click at [431, 268] on button "See More" at bounding box center [443, 280] width 120 height 24
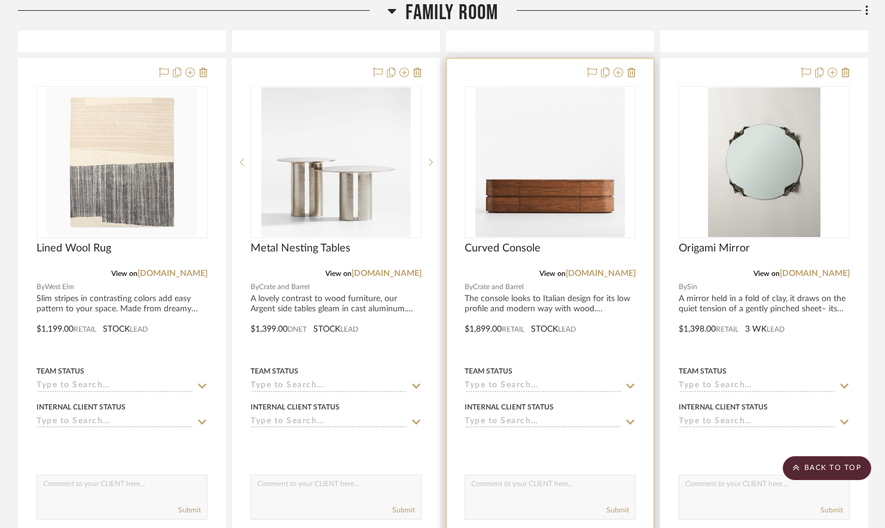
scroll to position [1910, 0]
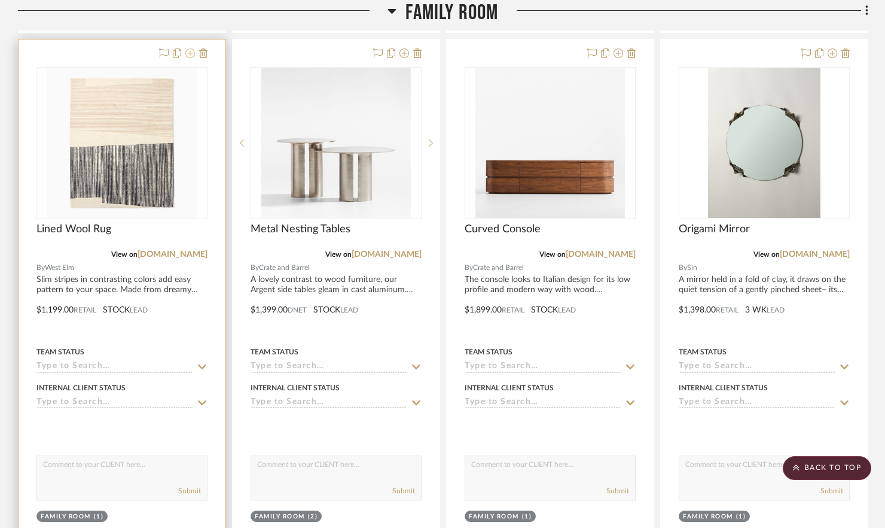
click at [190, 50] on icon at bounding box center [190, 53] width 10 height 10
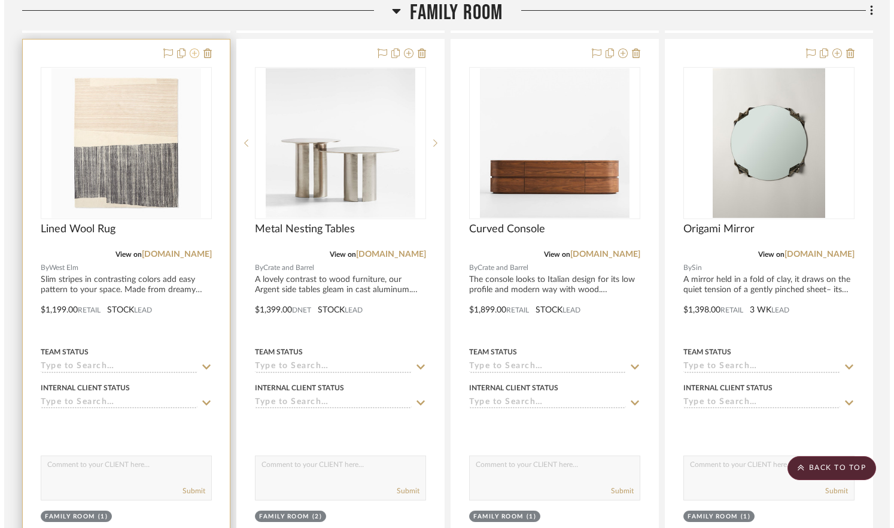
scroll to position [0, 0]
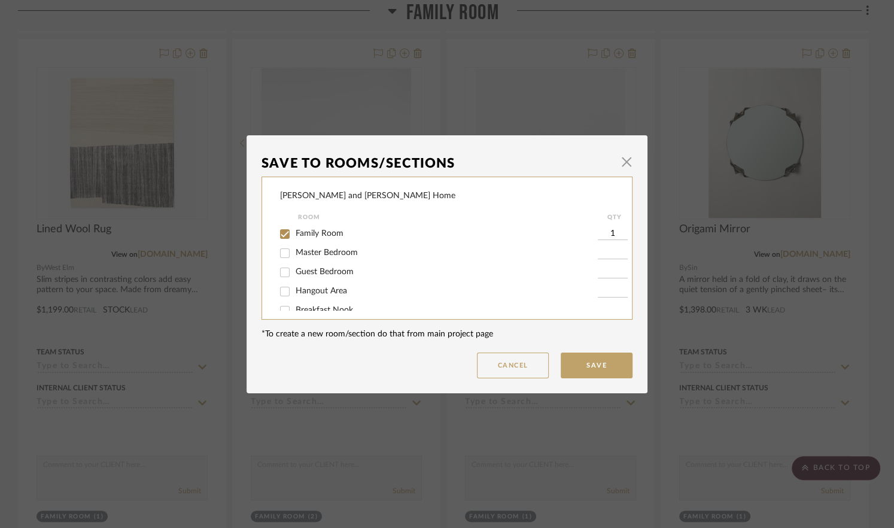
click at [285, 232] on input "Family Room" at bounding box center [284, 233] width 19 height 19
checkbox input "false"
click at [620, 365] on button "Save" at bounding box center [597, 365] width 72 height 26
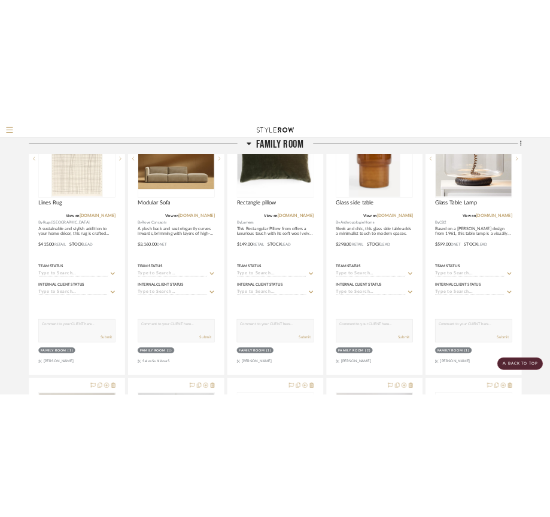
scroll to position [366, 0]
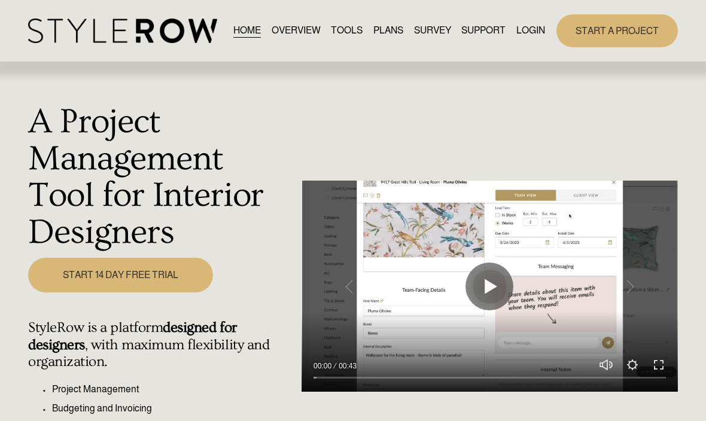
click at [527, 39] on link "LOGIN" at bounding box center [530, 31] width 29 height 16
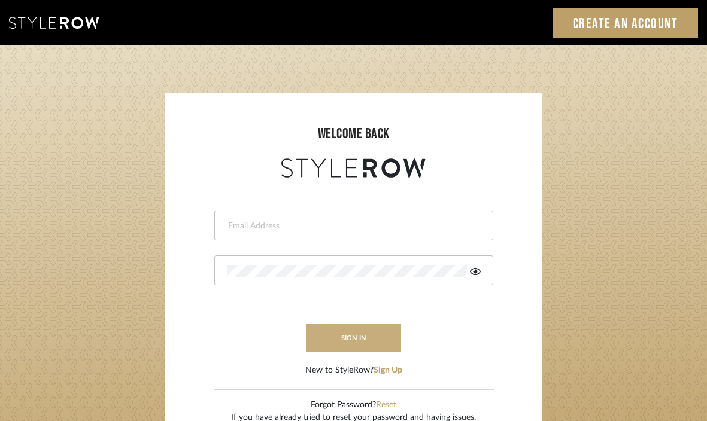
type input "[EMAIL_ADDRESS][DOMAIN_NAME]"
click at [366, 337] on button "sign in" at bounding box center [354, 338] width 96 height 28
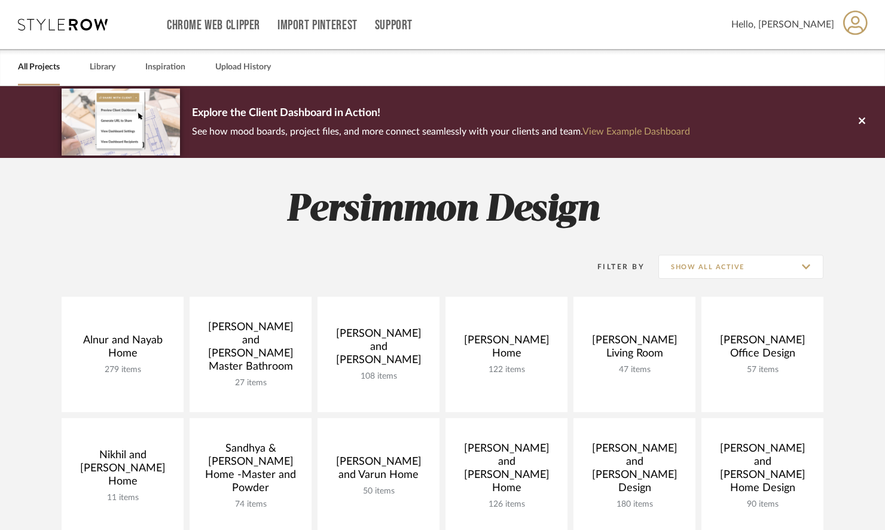
click at [732, 34] on div "Chrome Web Clipper Import Pinterest Support" at bounding box center [449, 24] width 565 height 49
click at [107, 68] on link "Library" at bounding box center [103, 67] width 26 height 16
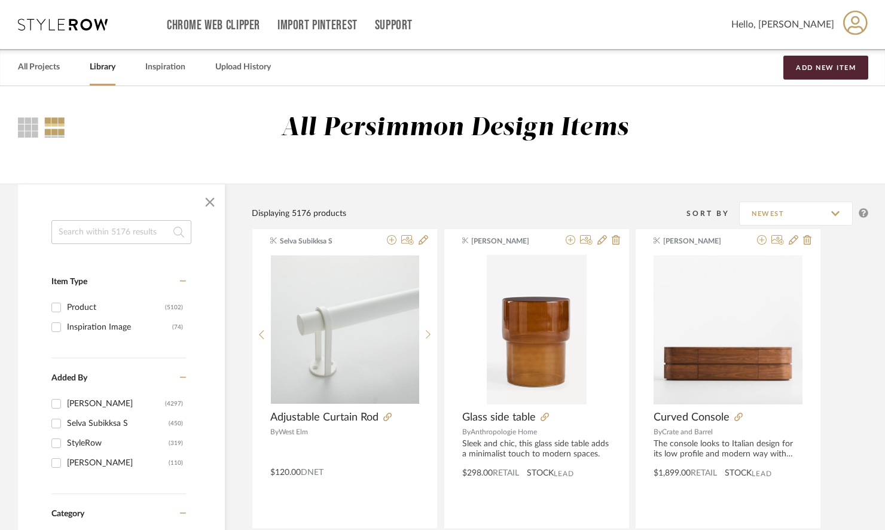
click at [90, 230] on input at bounding box center [121, 232] width 140 height 24
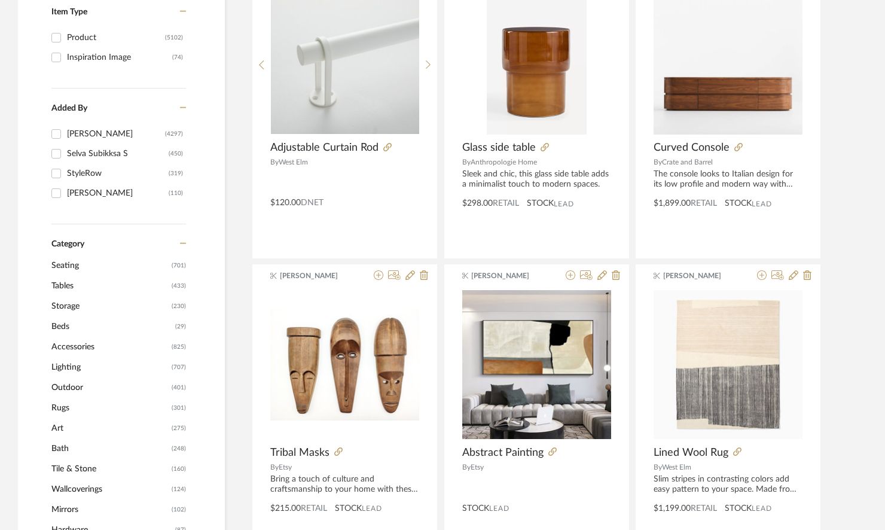
scroll to position [271, 0]
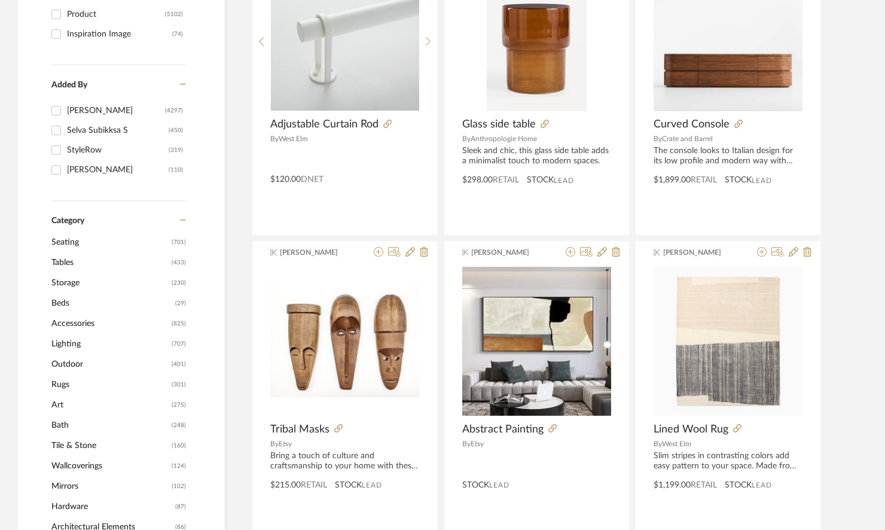
click at [68, 258] on span "Tables" at bounding box center [109, 262] width 117 height 20
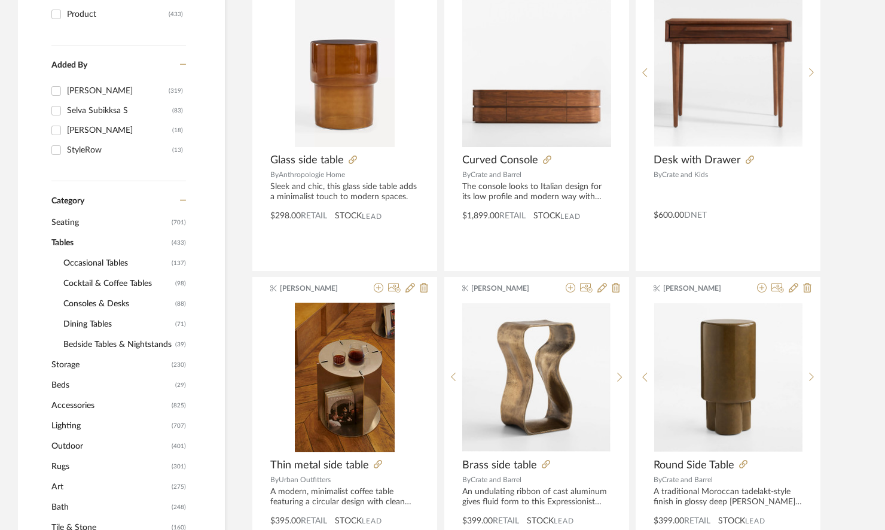
click at [106, 284] on span "Cocktail & Coffee Tables" at bounding box center [117, 283] width 109 height 20
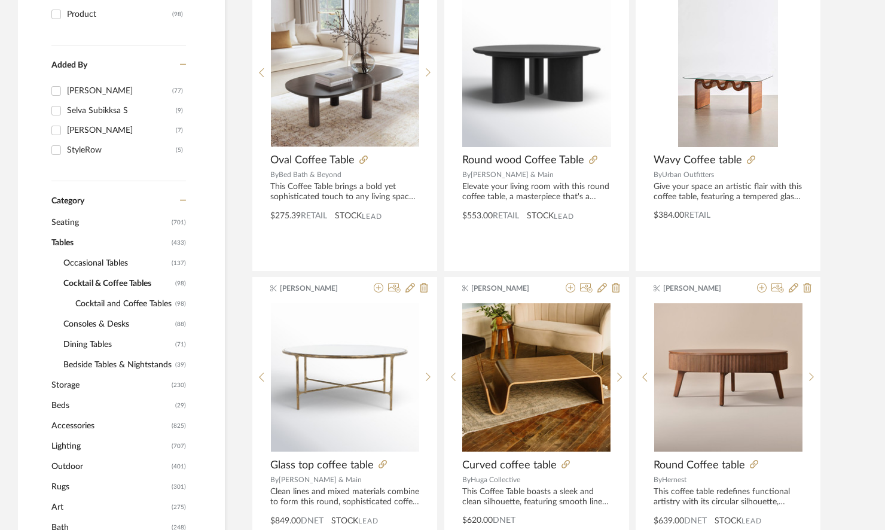
click at [156, 304] on span "Cocktail and Coffee Tables" at bounding box center [123, 304] width 97 height 20
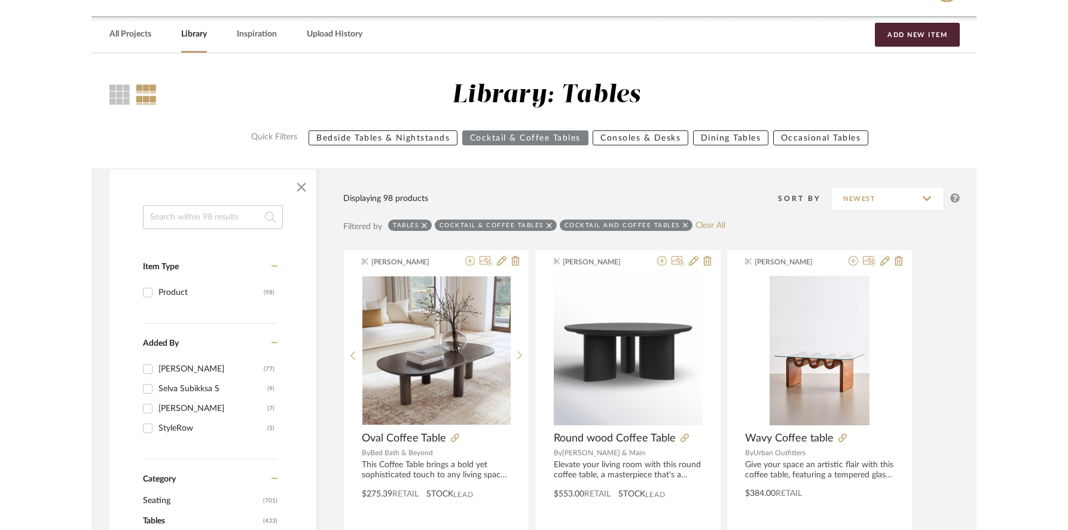
scroll to position [36, 0]
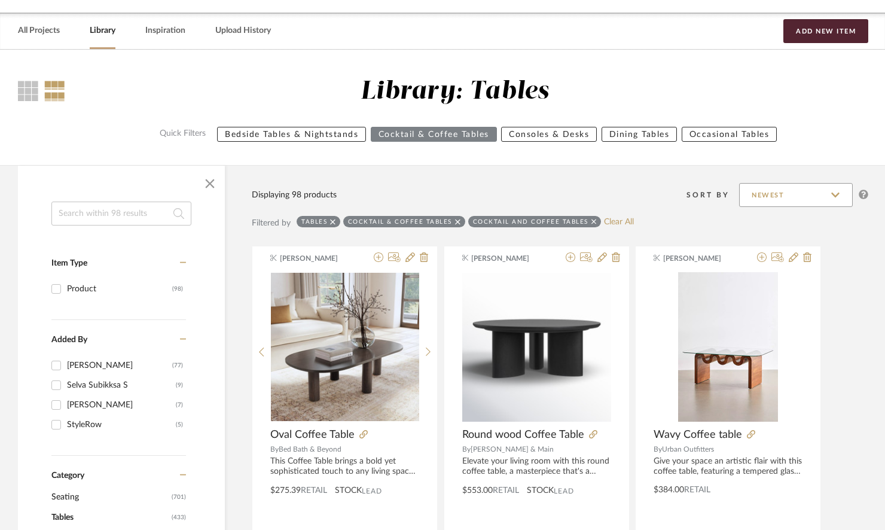
click at [821, 195] on input "Newest" at bounding box center [796, 195] width 114 height 24
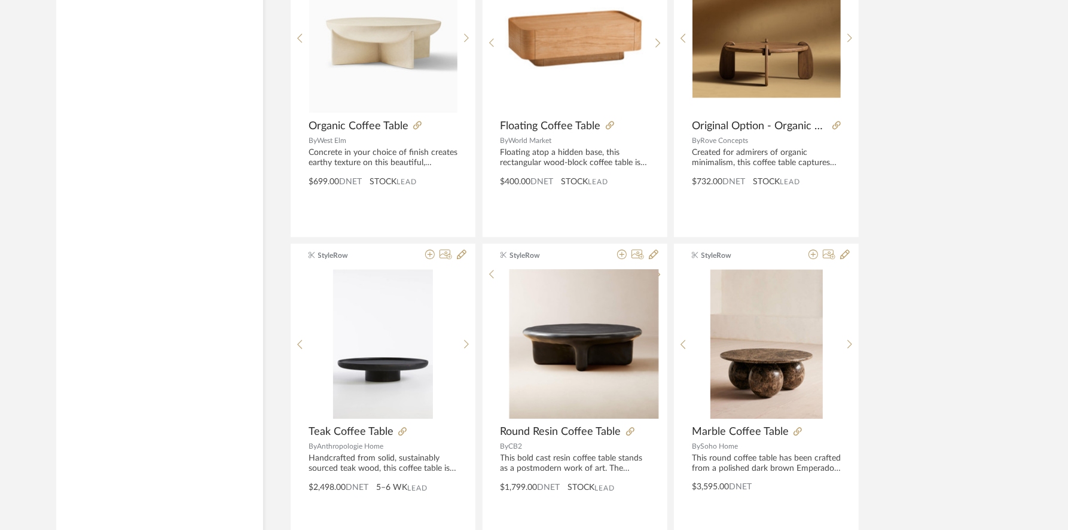
scroll to position [3539, 0]
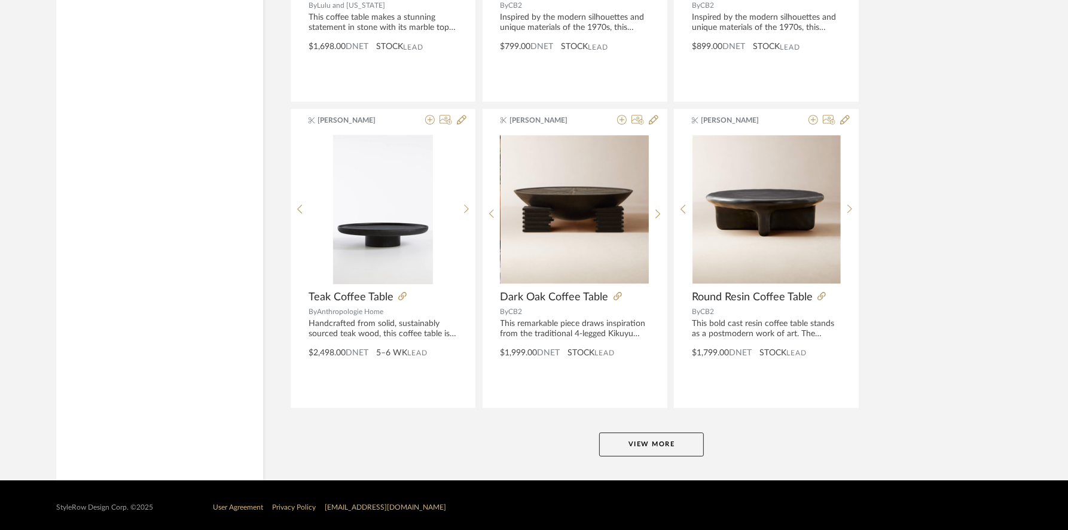
click at [632, 433] on button "View More" at bounding box center [651, 445] width 105 height 24
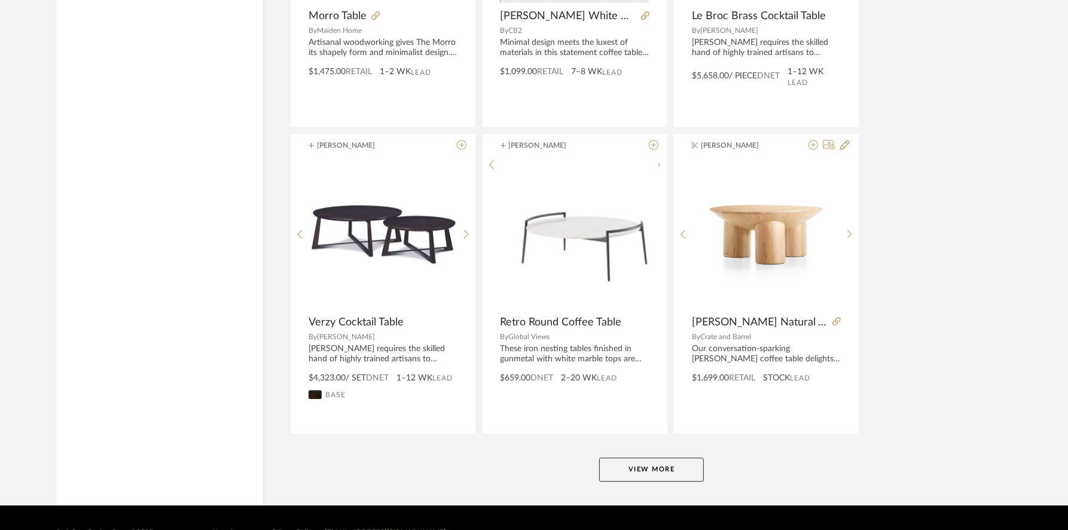
scroll to position [7206, 0]
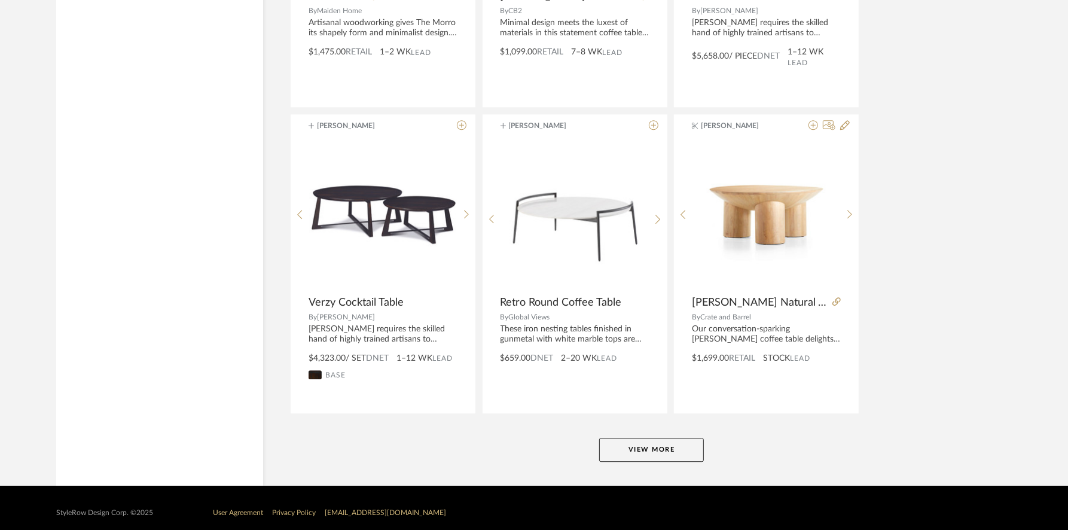
click at [640, 442] on button "View More" at bounding box center [651, 450] width 105 height 24
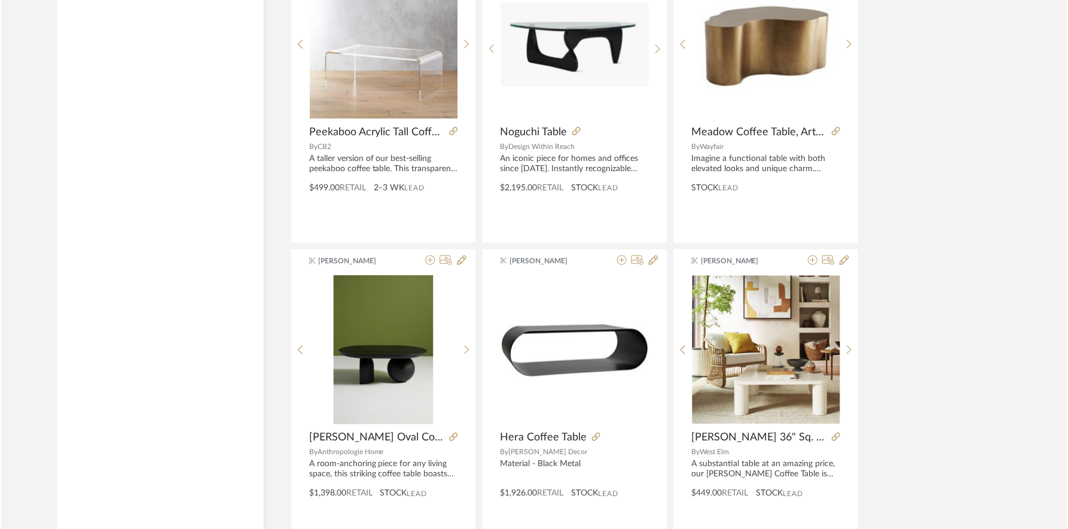
scroll to position [8616, 0]
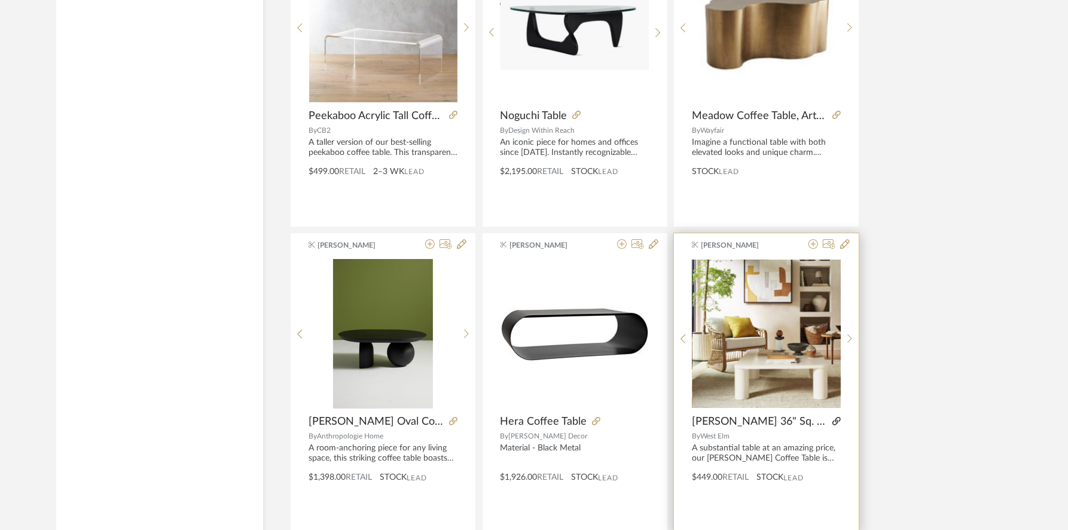
click at [836, 417] on icon at bounding box center [837, 421] width 8 height 8
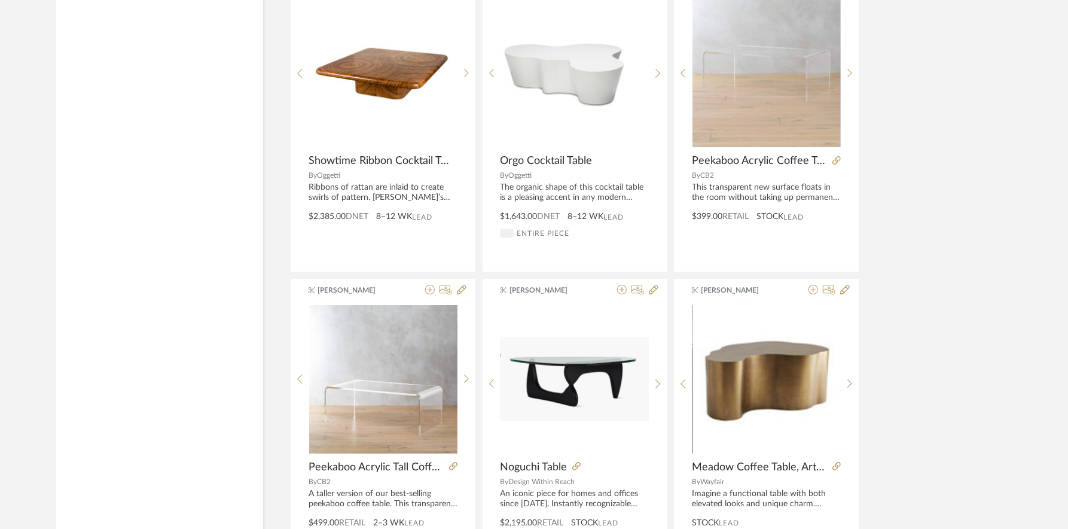
scroll to position [8267, 0]
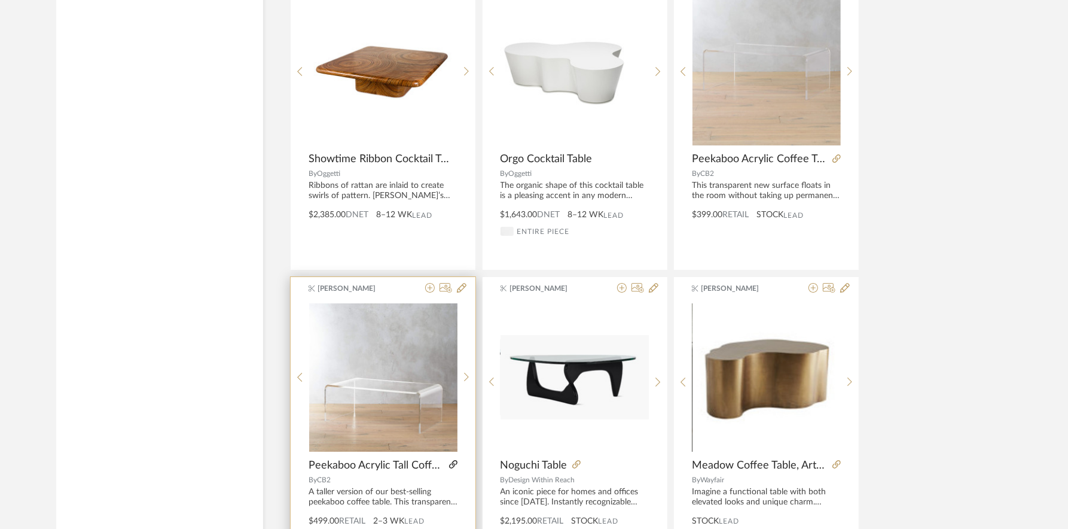
click at [450, 460] on icon at bounding box center [453, 464] width 8 height 8
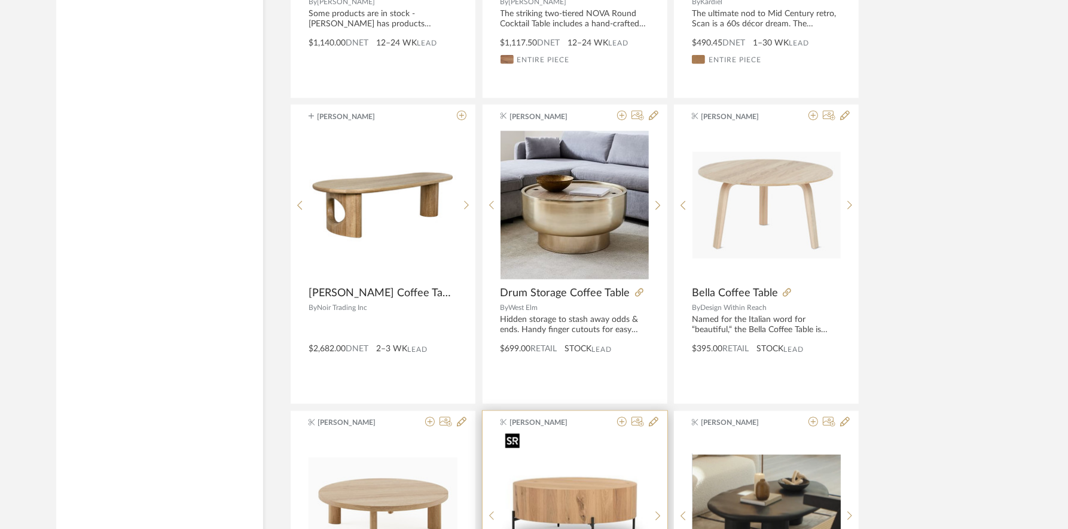
scroll to position [5662, 0]
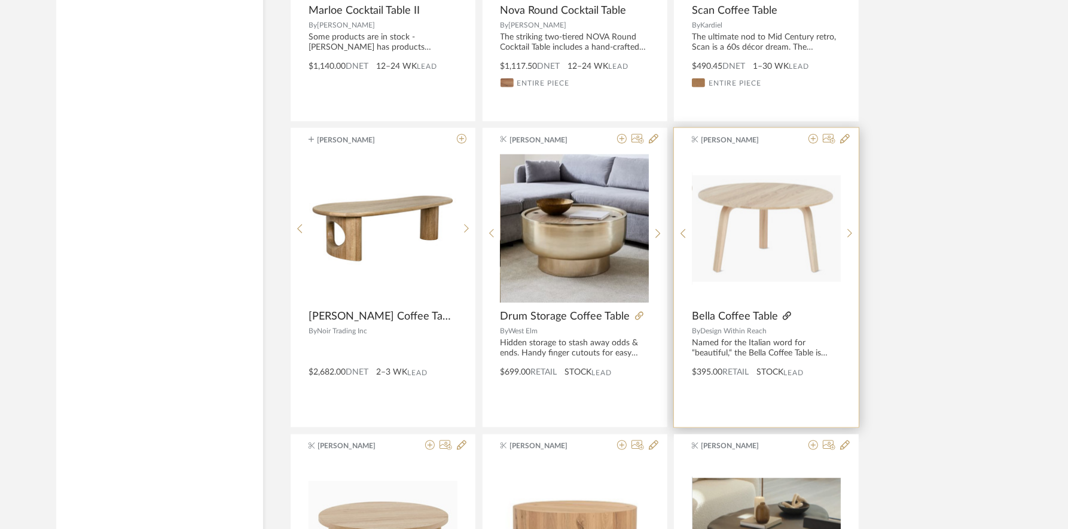
click at [787, 312] on icon at bounding box center [787, 316] width 8 height 8
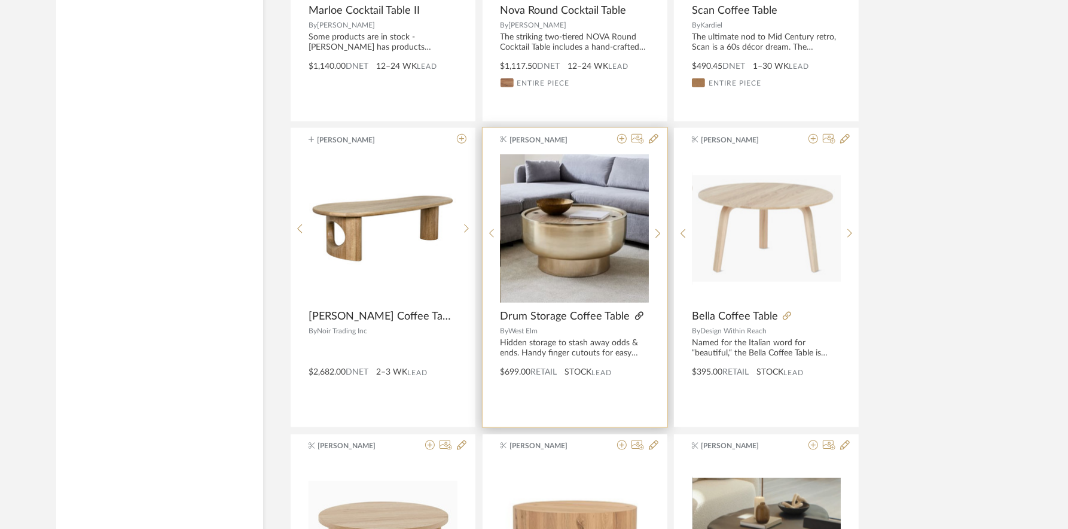
click at [637, 312] on icon at bounding box center [639, 316] width 8 height 8
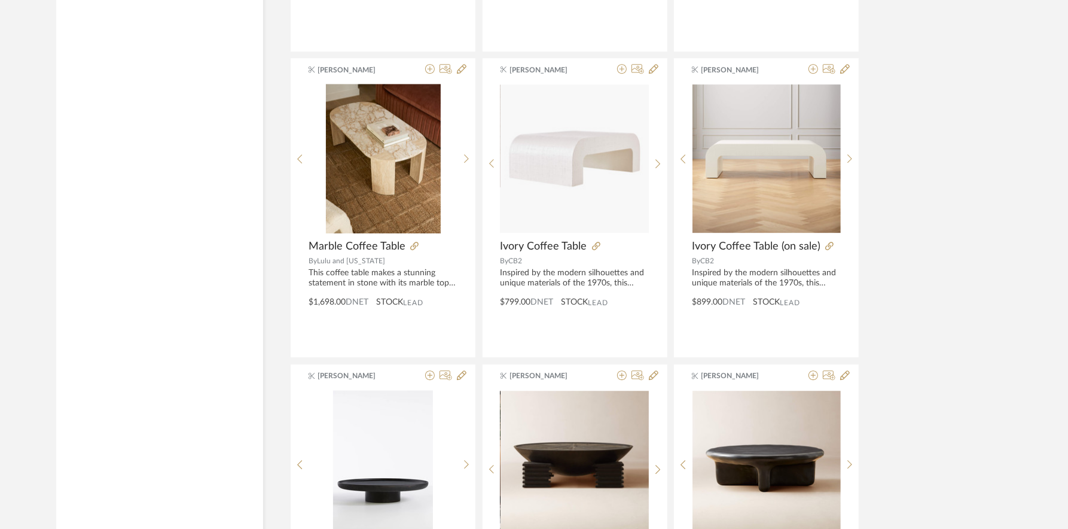
scroll to position [3275, 0]
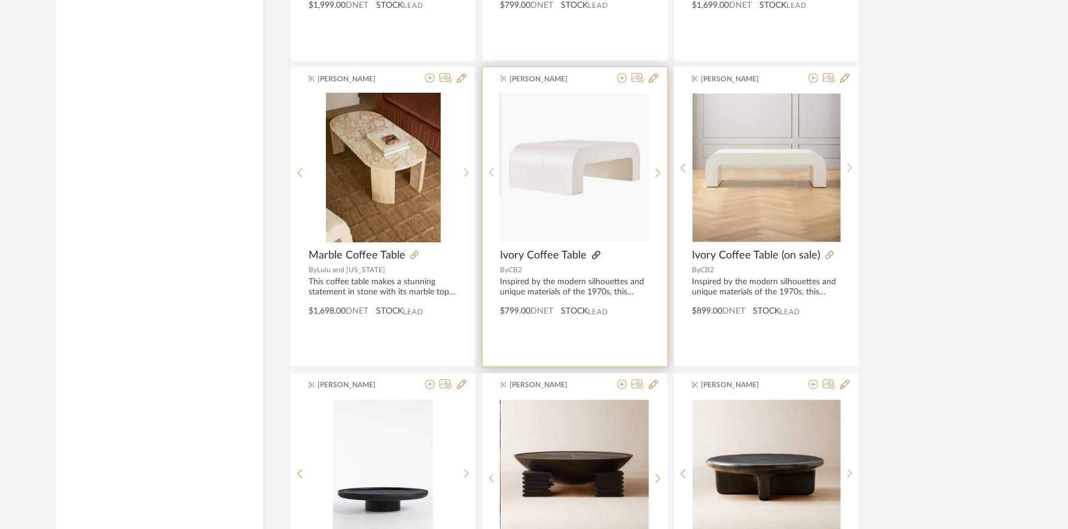
click at [595, 251] on icon at bounding box center [596, 255] width 8 height 8
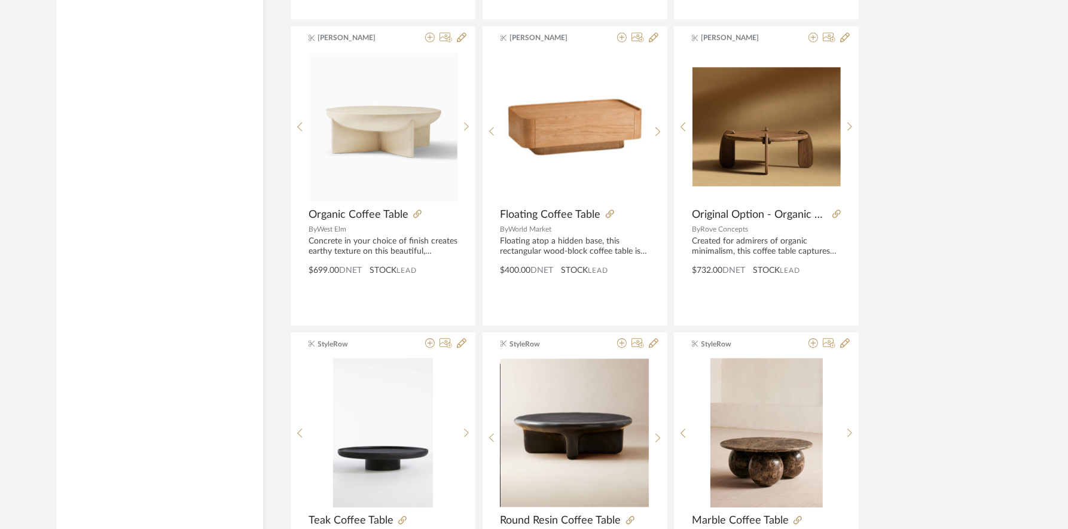
scroll to position [2363, 0]
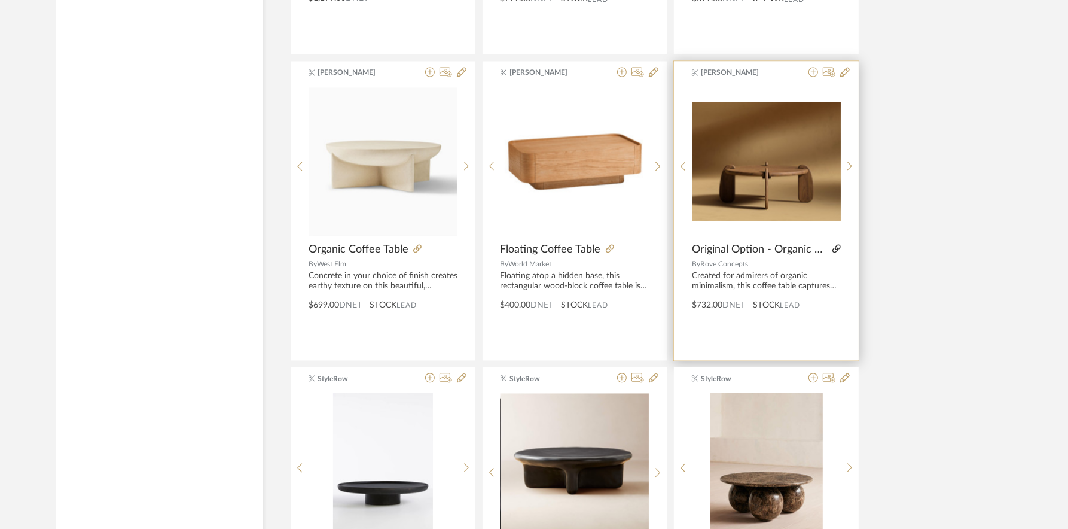
click at [834, 245] on icon at bounding box center [837, 248] width 8 height 8
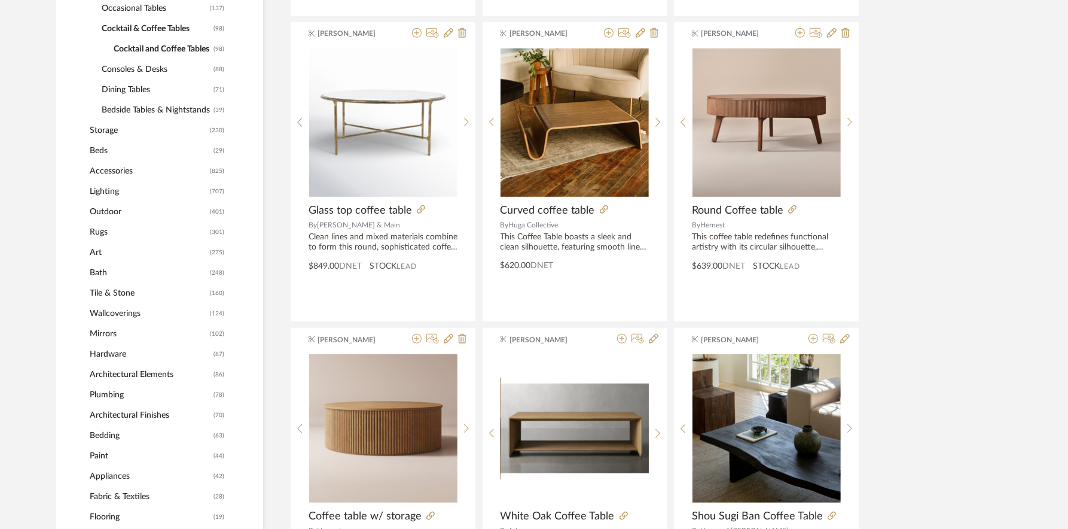
scroll to position [564, 0]
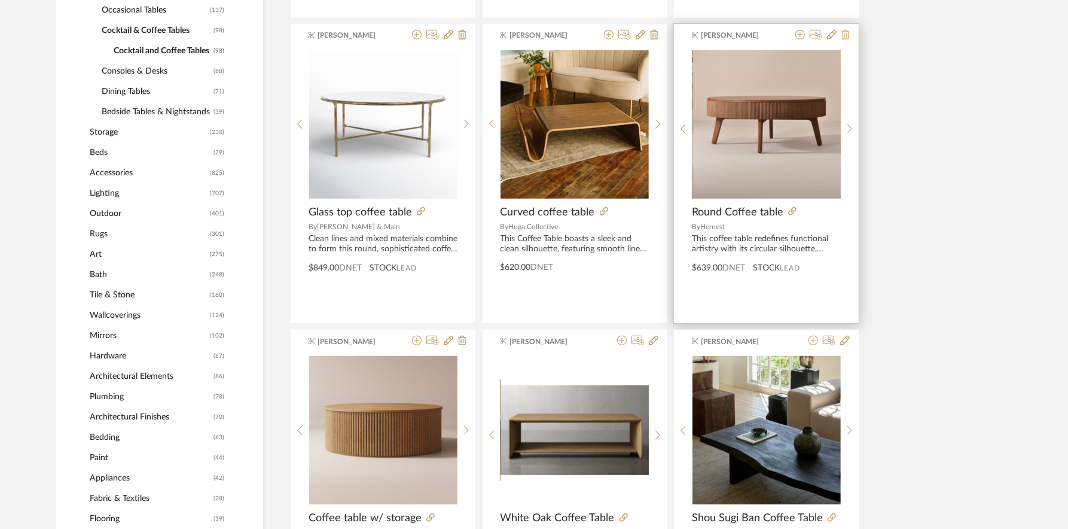
click at [849, 34] on icon at bounding box center [846, 35] width 8 height 10
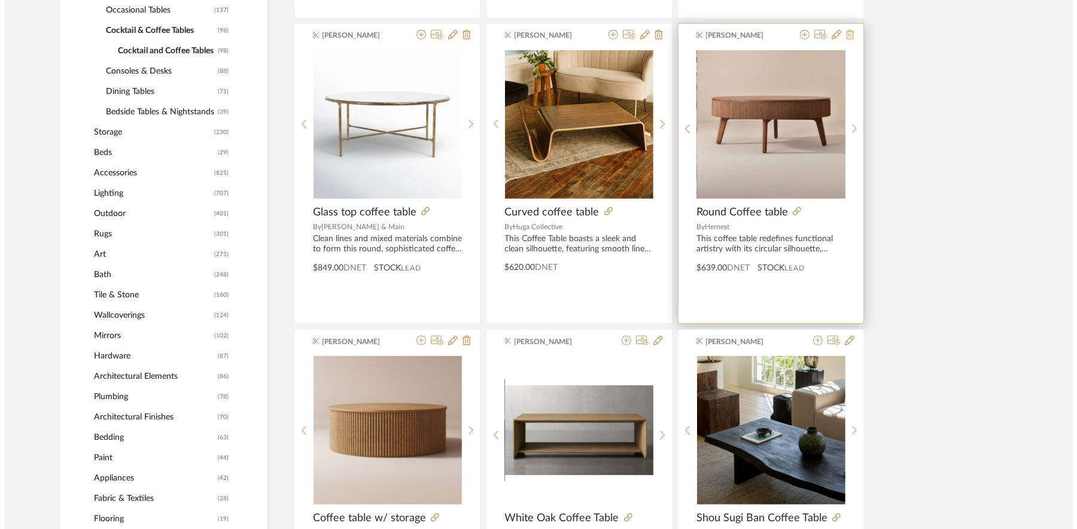
scroll to position [0, 0]
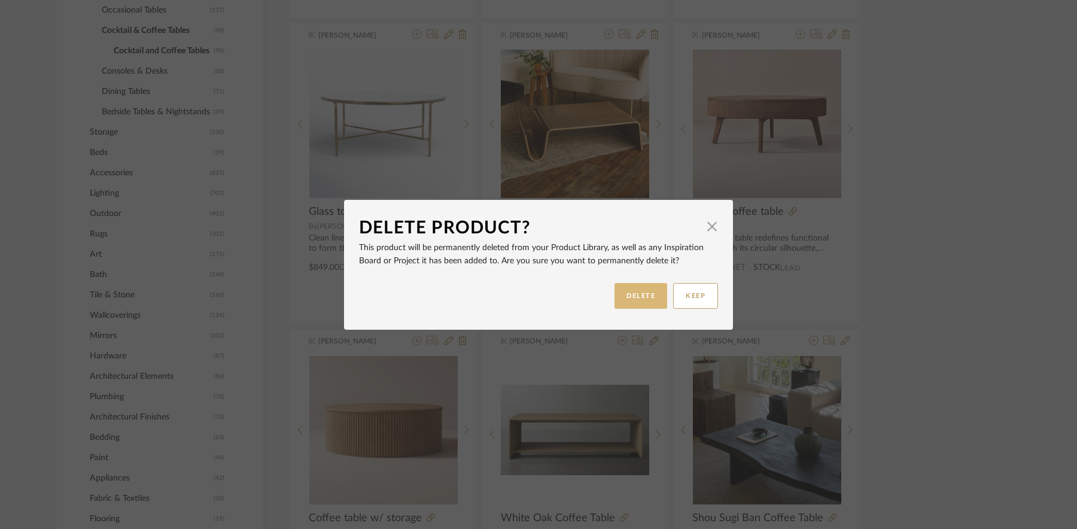
click at [649, 290] on button "DELETE" at bounding box center [640, 296] width 53 height 26
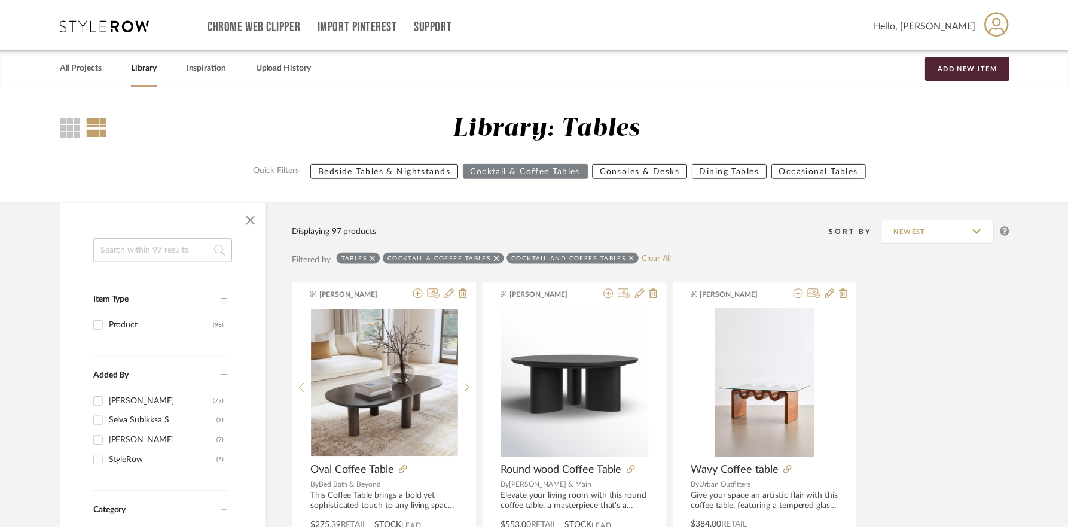
scroll to position [564, 0]
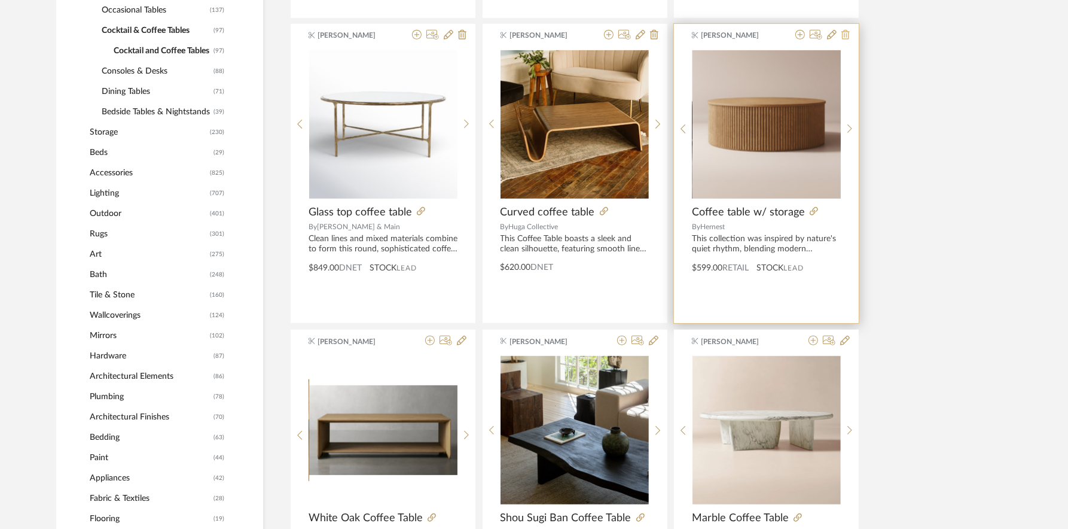
click at [849, 32] on icon at bounding box center [846, 35] width 8 height 10
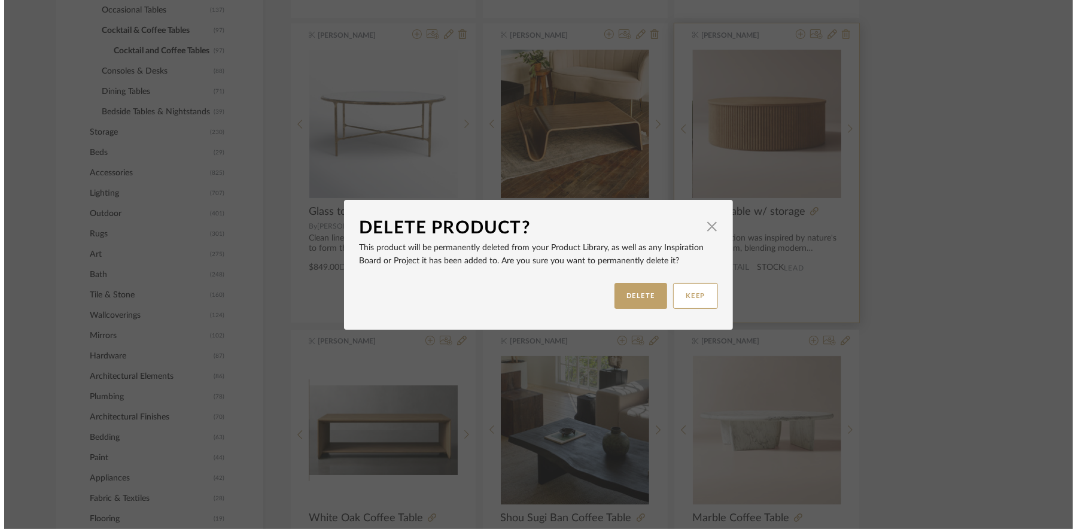
scroll to position [0, 0]
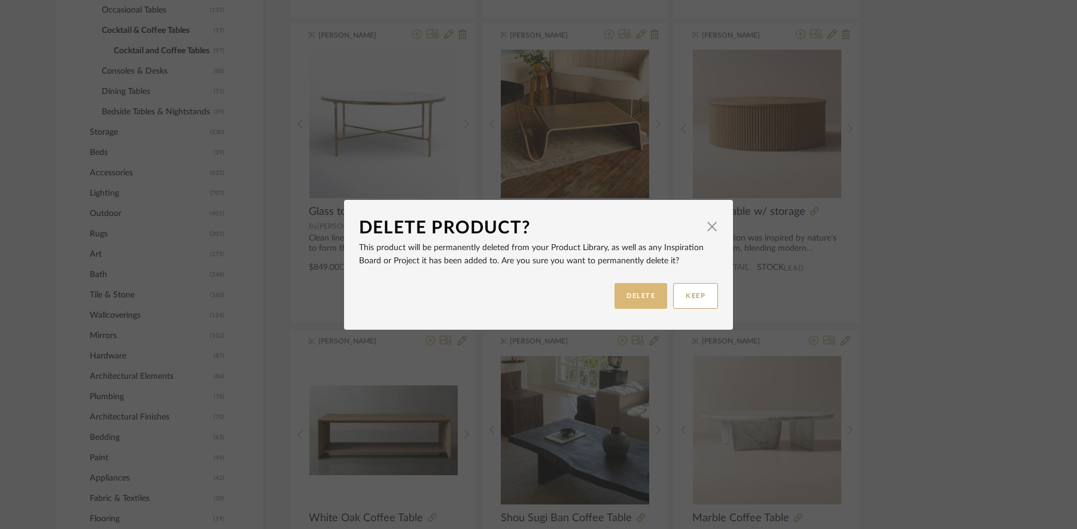
click at [642, 302] on button "DELETE" at bounding box center [640, 296] width 53 height 26
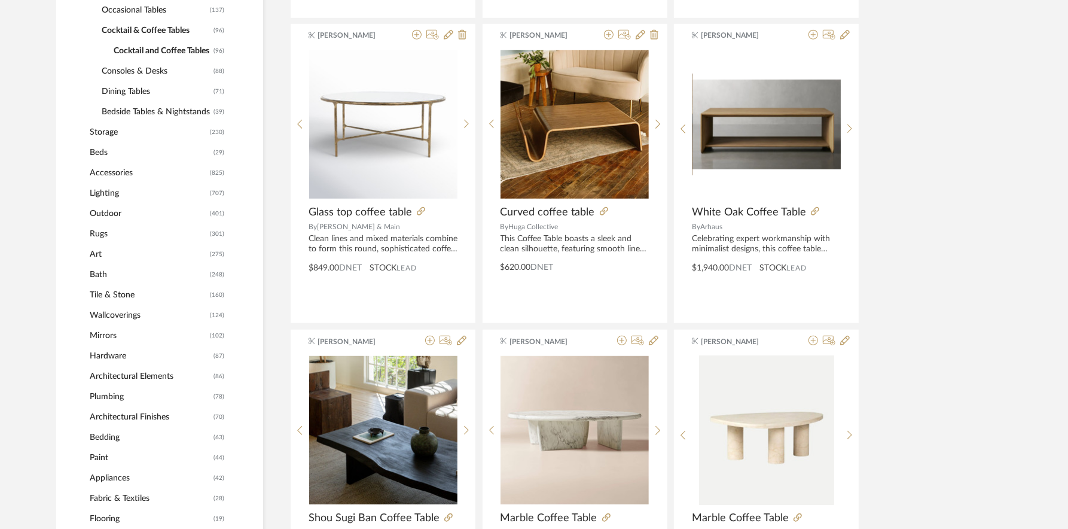
click at [642, 302] on div "Divya Ashok Curved coffee table By Huga Collective This Coffee Table boasts a s…" at bounding box center [575, 173] width 185 height 299
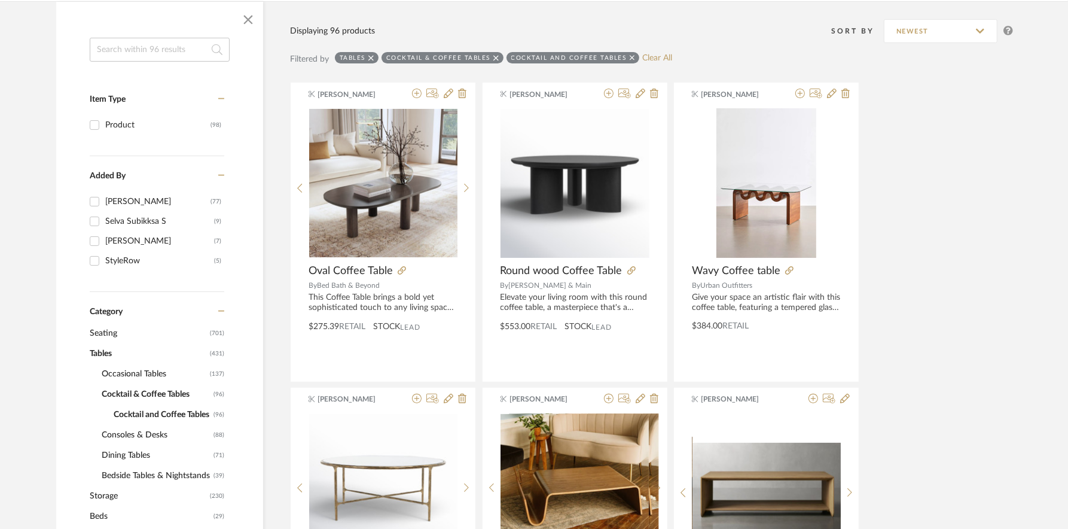
scroll to position [190, 0]
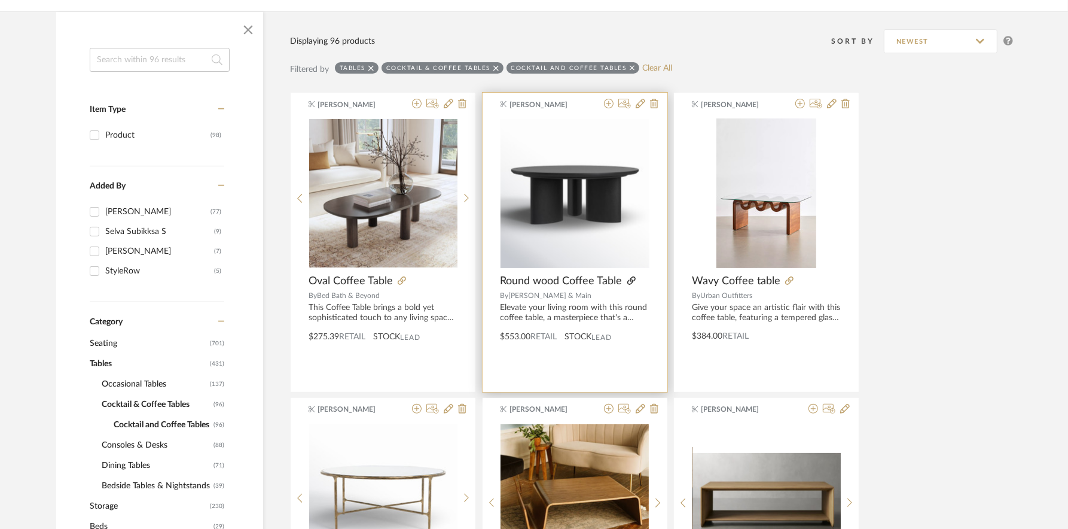
click at [634, 279] on icon at bounding box center [632, 280] width 8 height 8
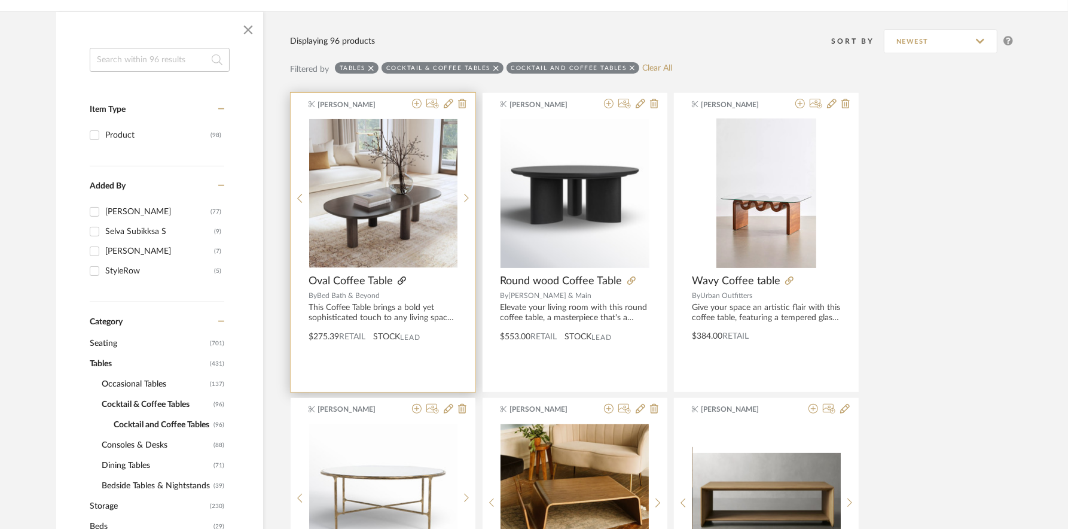
click at [401, 284] on icon at bounding box center [402, 280] width 8 height 8
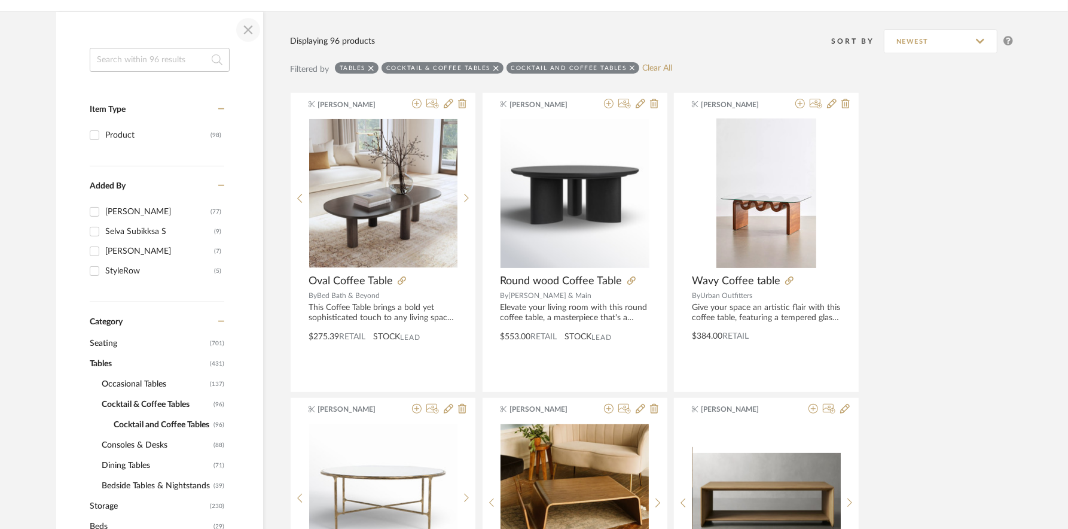
click at [246, 31] on span "button" at bounding box center [248, 30] width 29 height 29
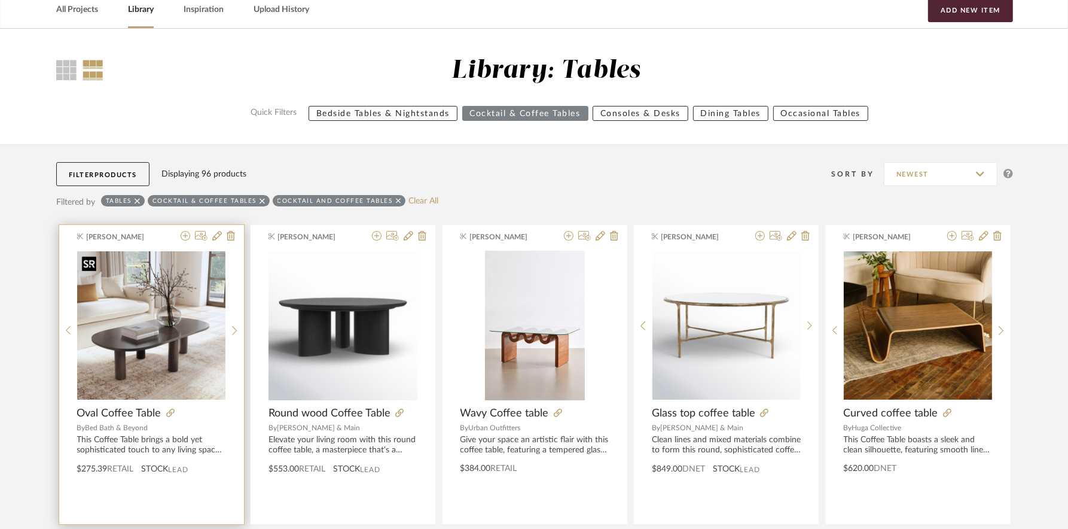
scroll to position [0, 0]
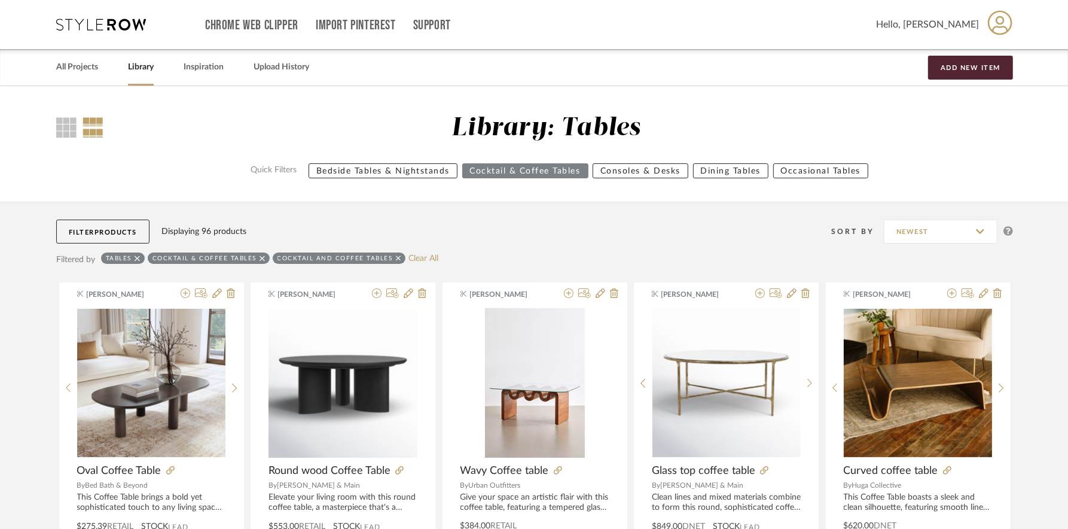
click at [110, 230] on span "Products" at bounding box center [116, 232] width 42 height 7
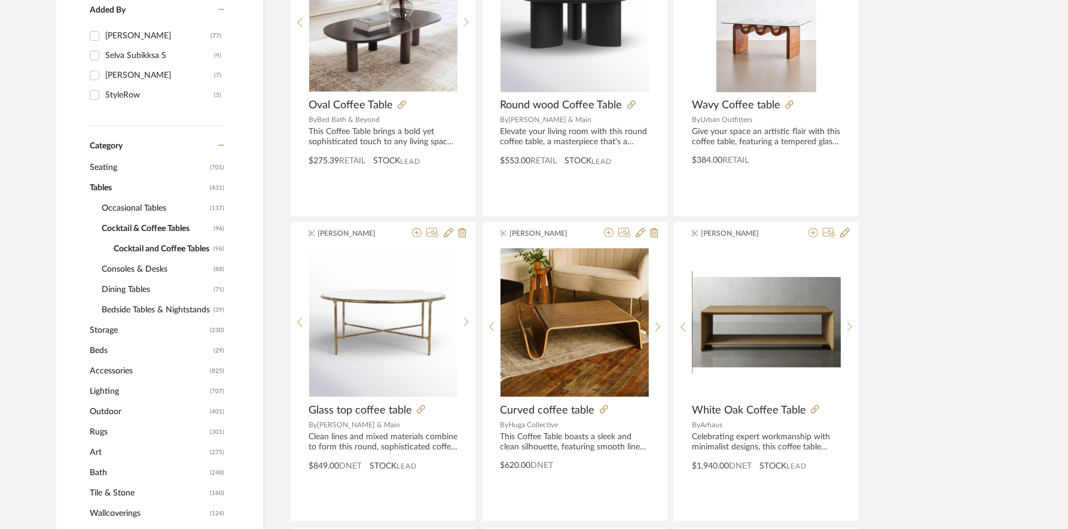
scroll to position [367, 0]
click at [103, 185] on span "Tables" at bounding box center [148, 187] width 117 height 20
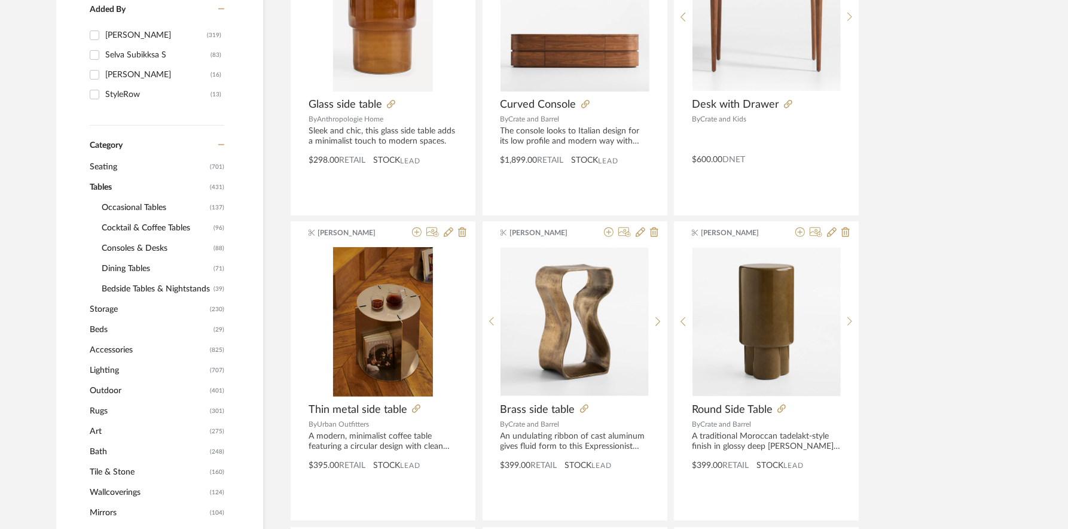
click at [97, 185] on span "Tables" at bounding box center [148, 187] width 117 height 20
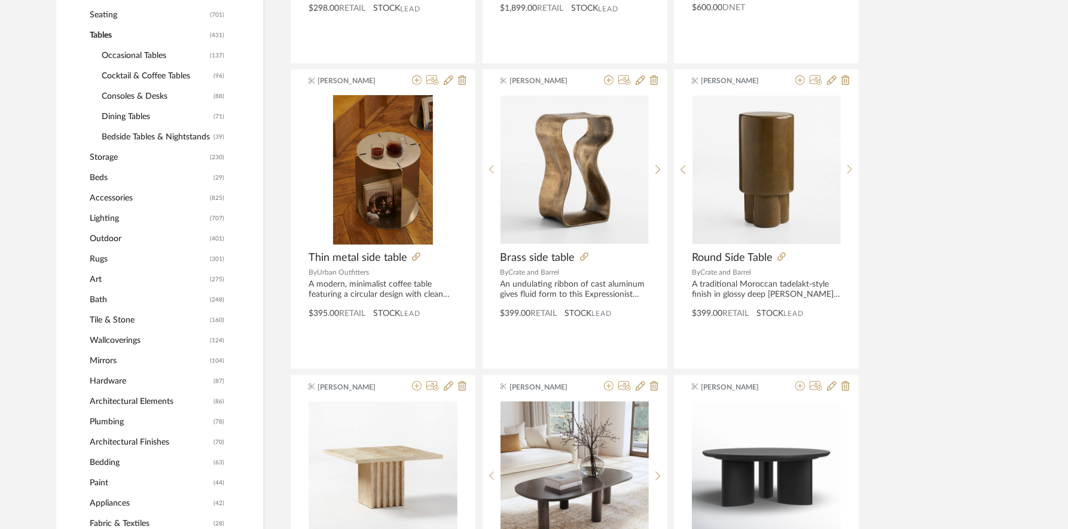
scroll to position [517, 0]
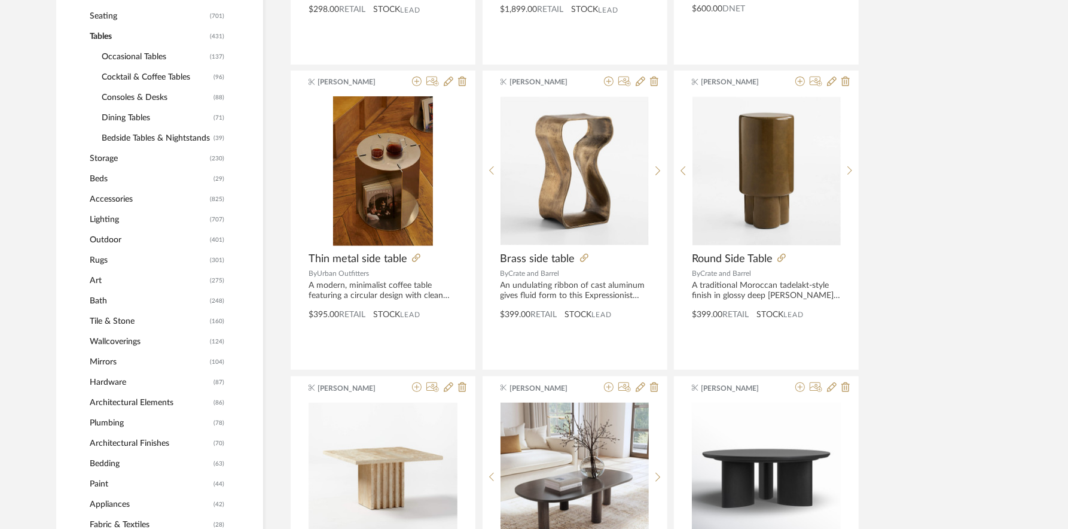
click at [102, 221] on span "Lighting" at bounding box center [148, 219] width 117 height 20
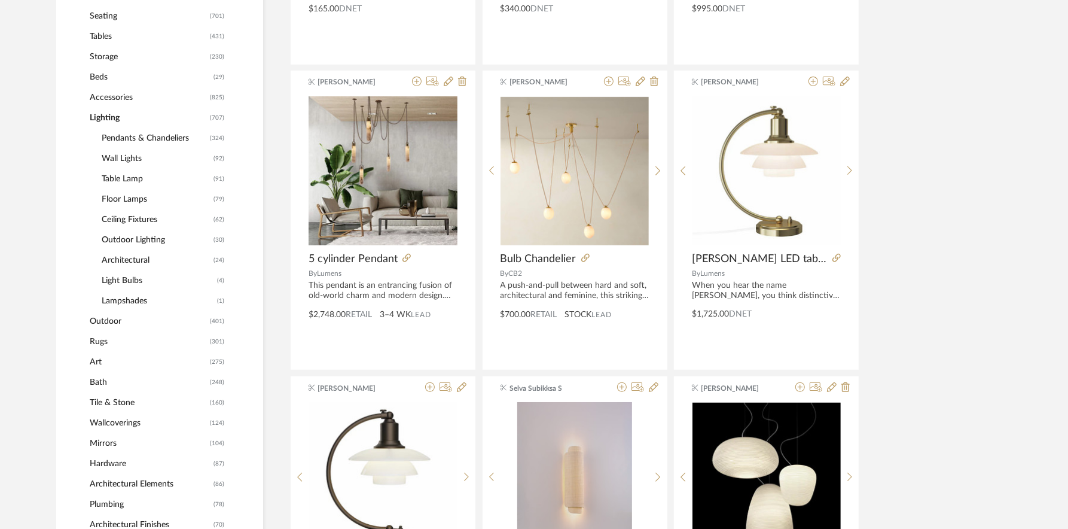
click at [135, 175] on span "Table Lamp" at bounding box center [156, 179] width 109 height 20
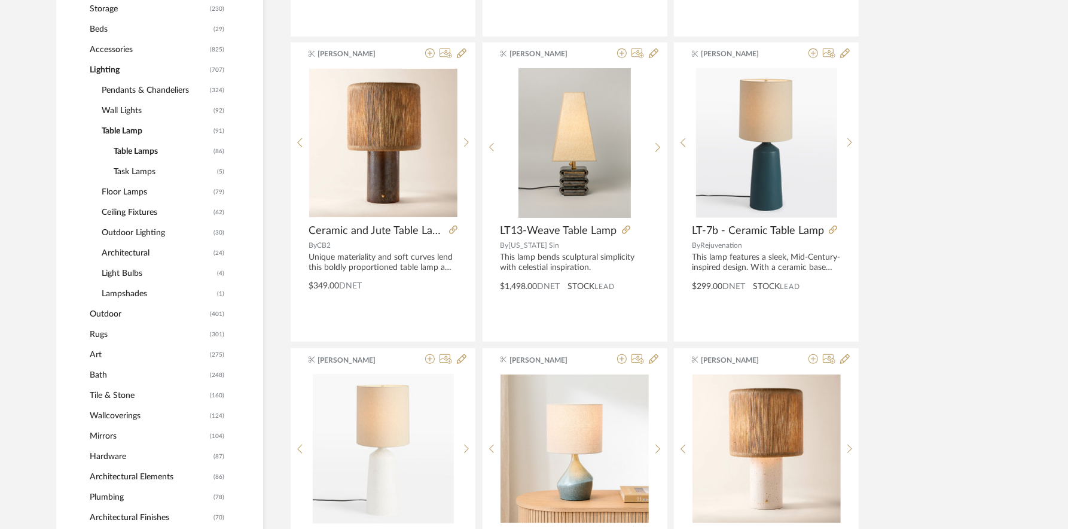
scroll to position [549, 0]
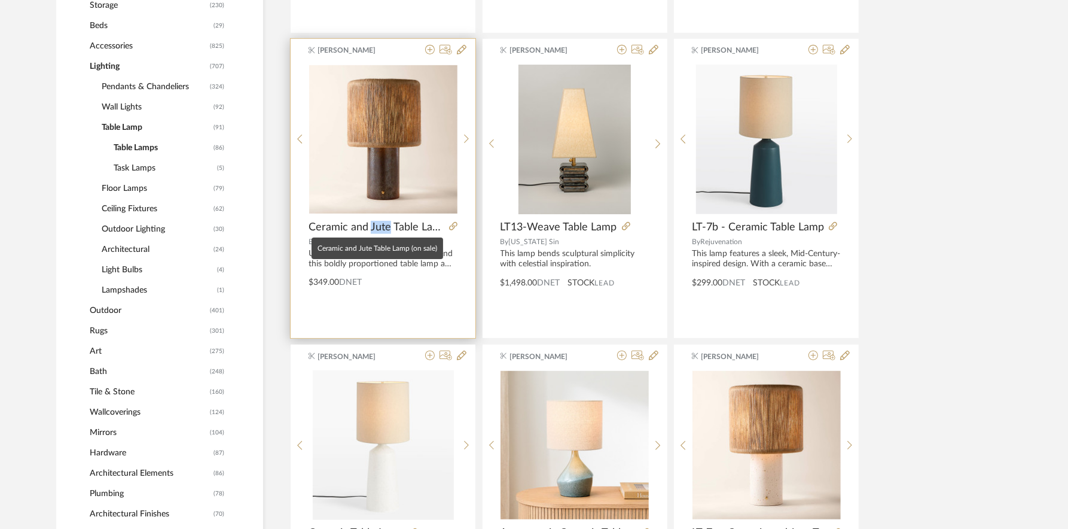
click at [376, 228] on span "Ceramic and Jute Table Lamp (on sale)" at bounding box center [377, 227] width 136 height 13
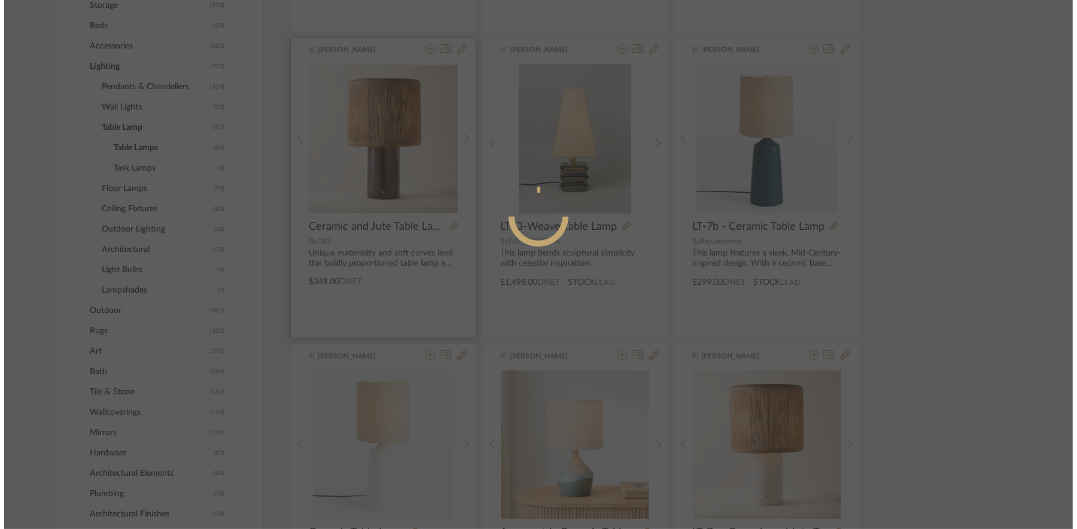
scroll to position [0, 0]
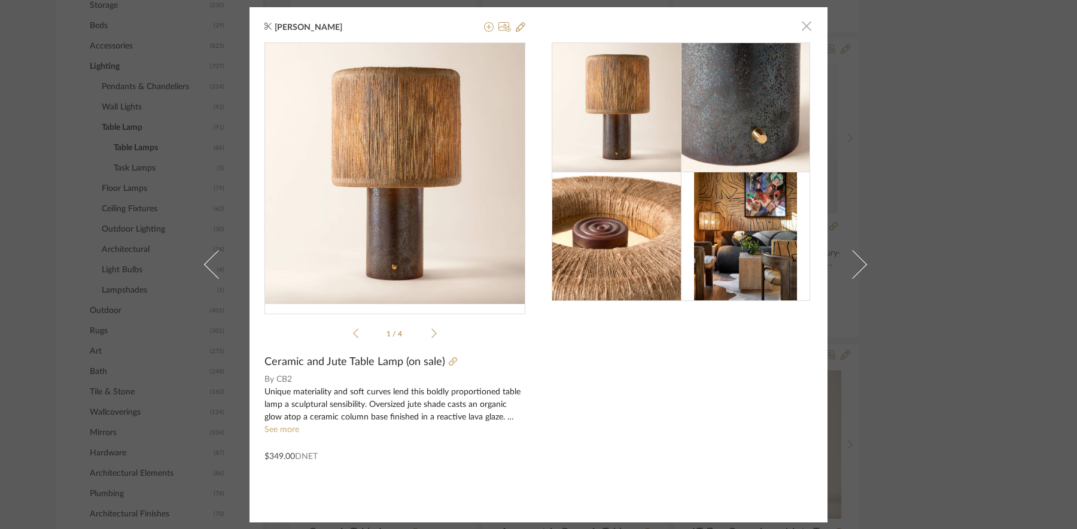
click at [796, 29] on span "button" at bounding box center [806, 26] width 24 height 24
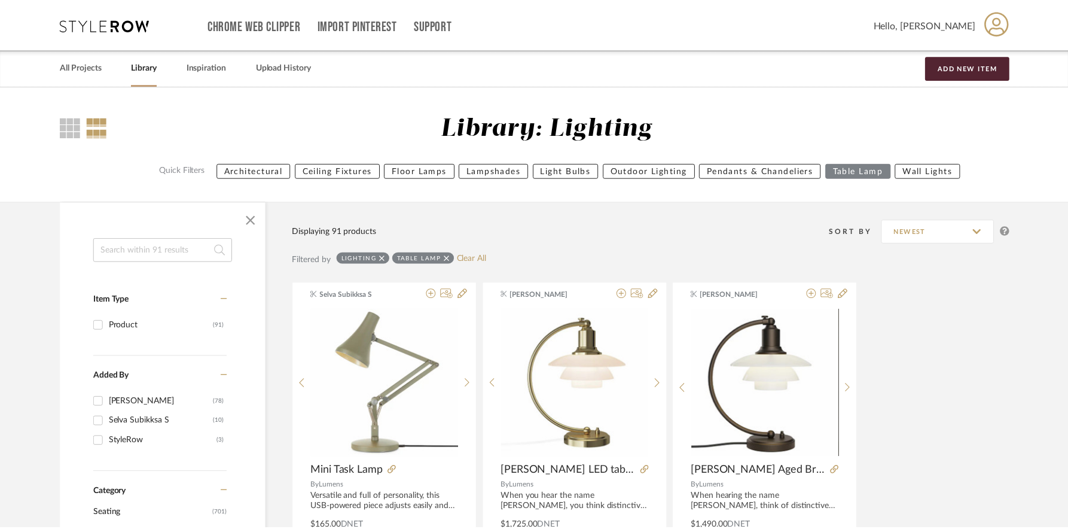
scroll to position [549, 0]
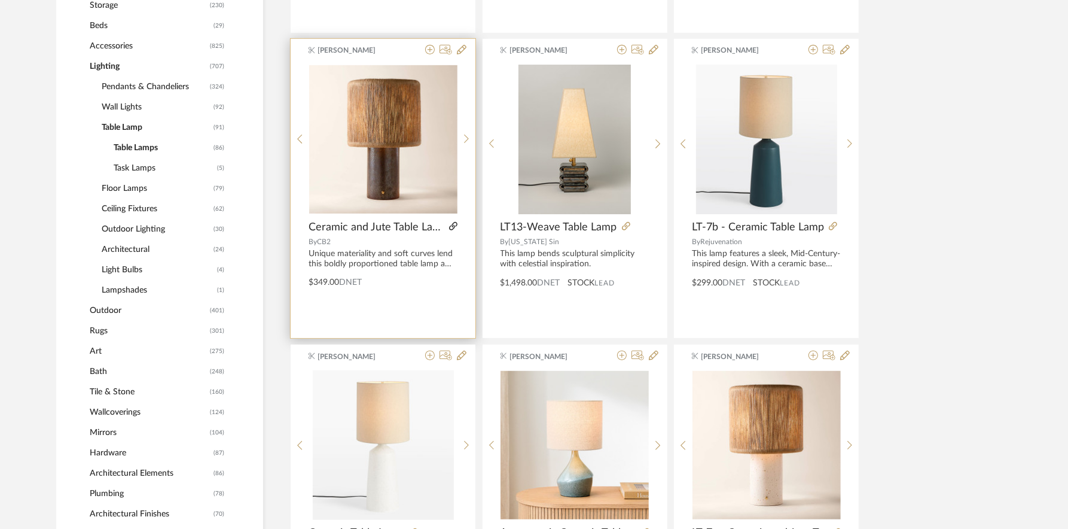
click at [455, 225] on icon at bounding box center [453, 226] width 8 height 8
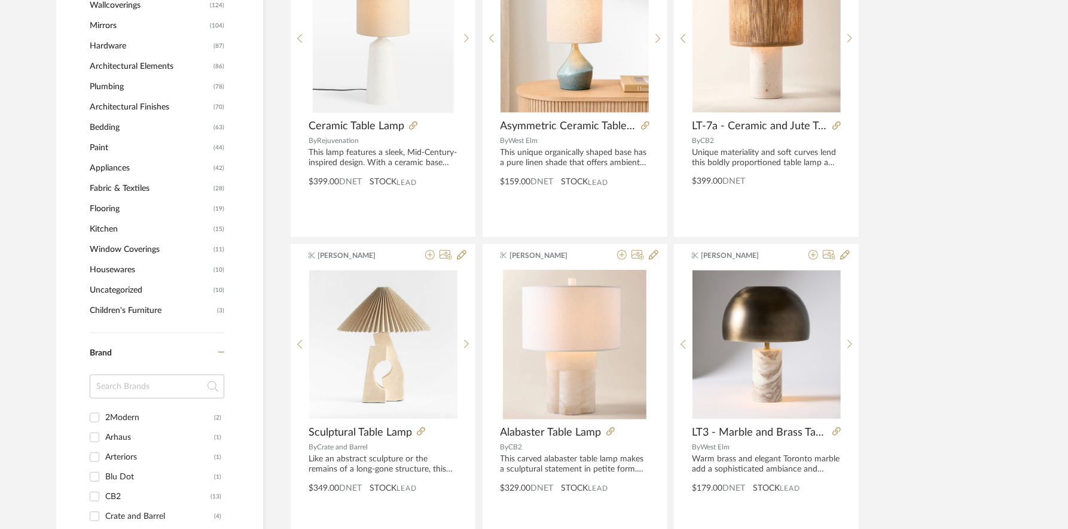
scroll to position [1029, 0]
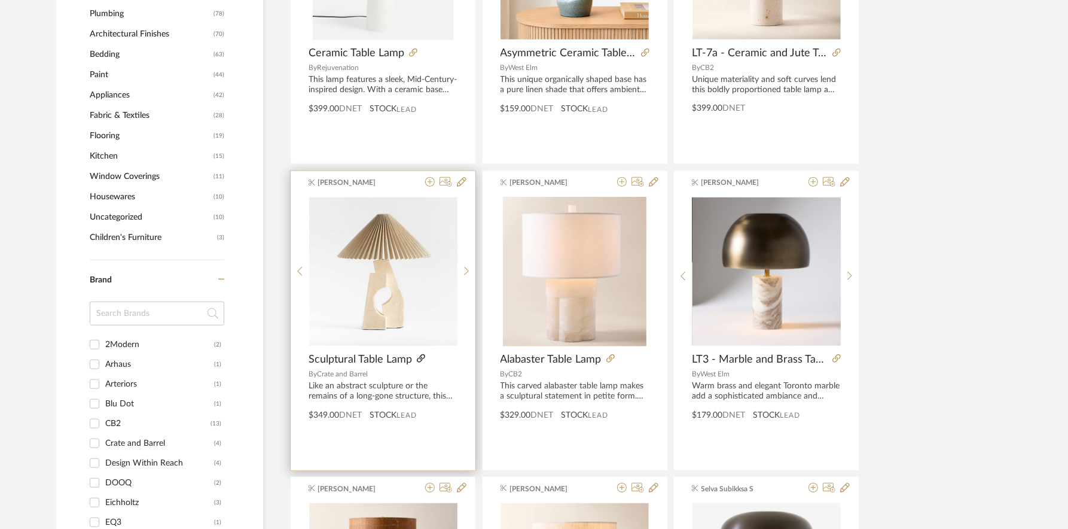
click at [418, 360] on icon at bounding box center [421, 358] width 8 height 8
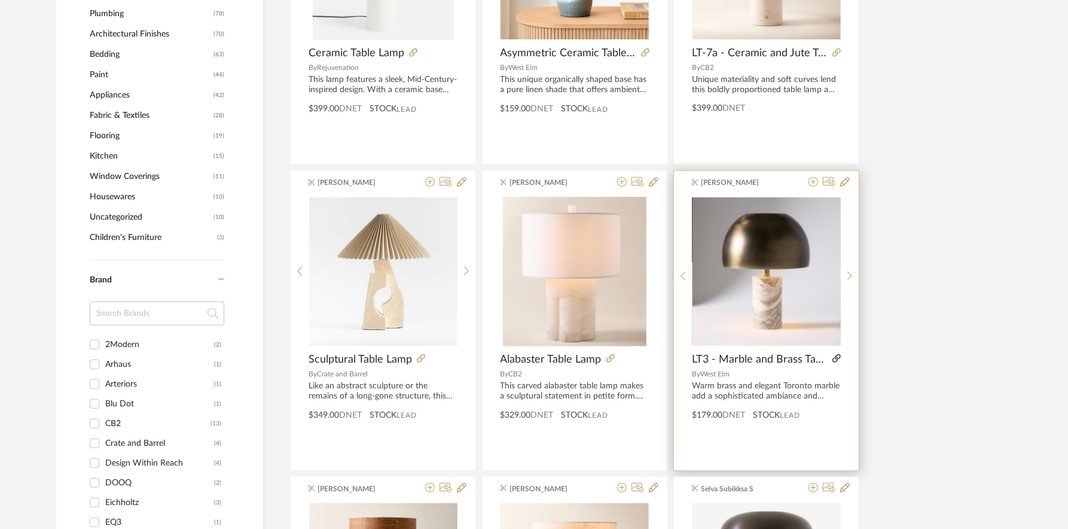
click at [837, 358] on icon at bounding box center [837, 358] width 8 height 8
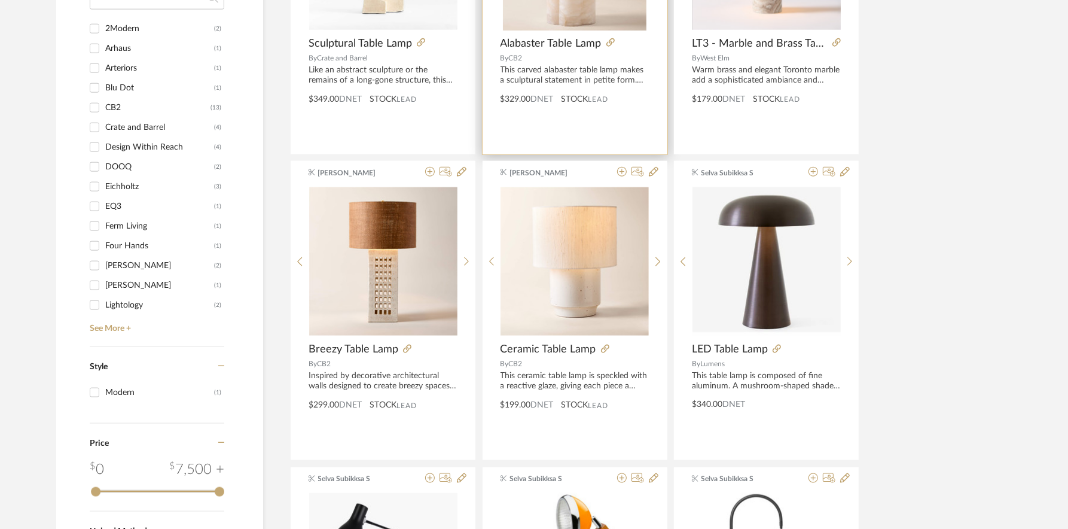
scroll to position [1346, 0]
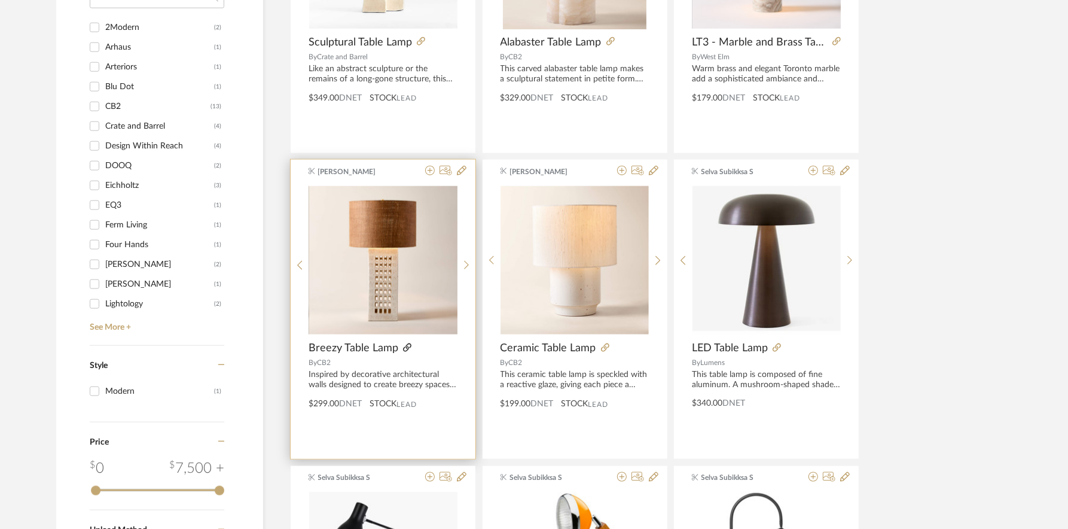
click at [405, 345] on icon at bounding box center [407, 347] width 8 height 8
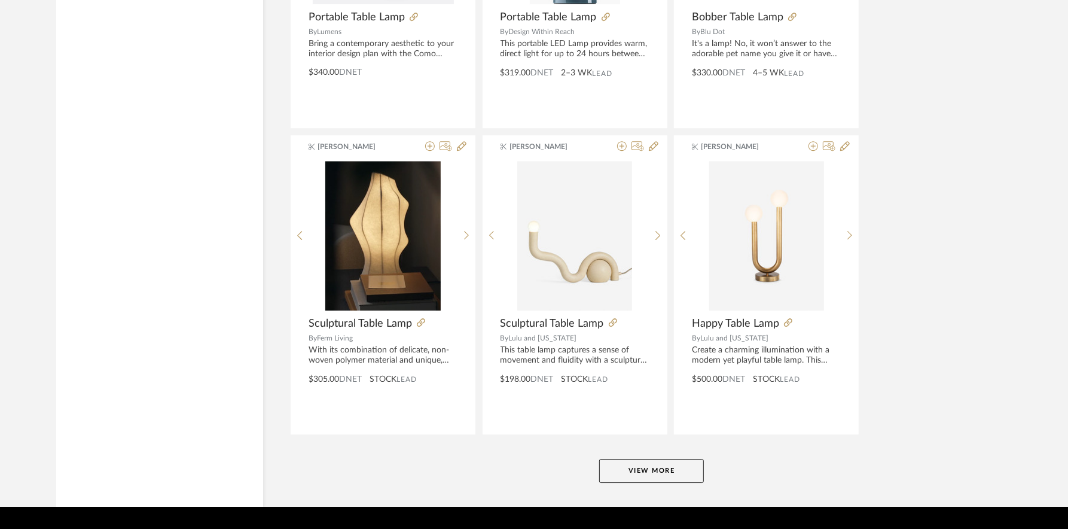
scroll to position [3515, 0]
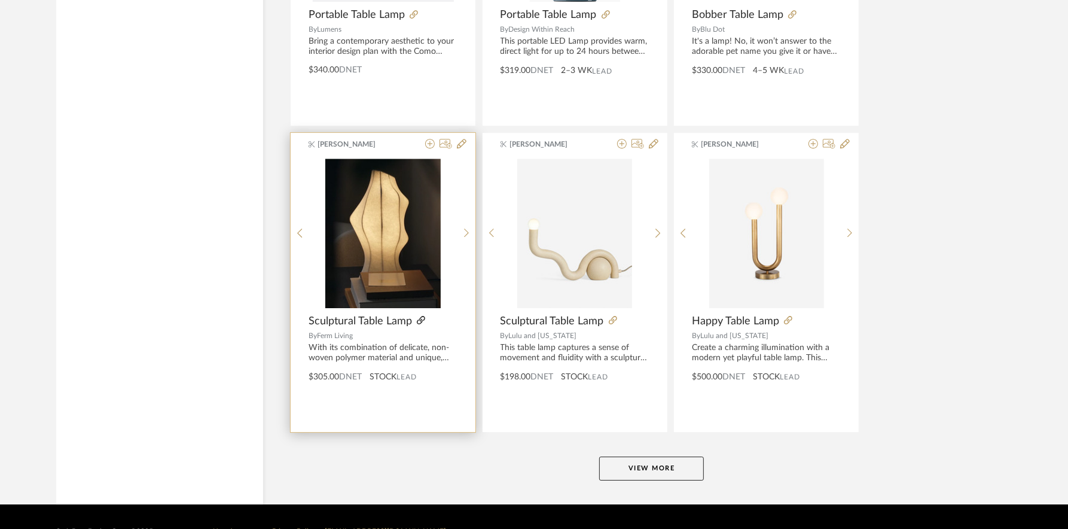
click at [420, 316] on icon at bounding box center [421, 320] width 8 height 8
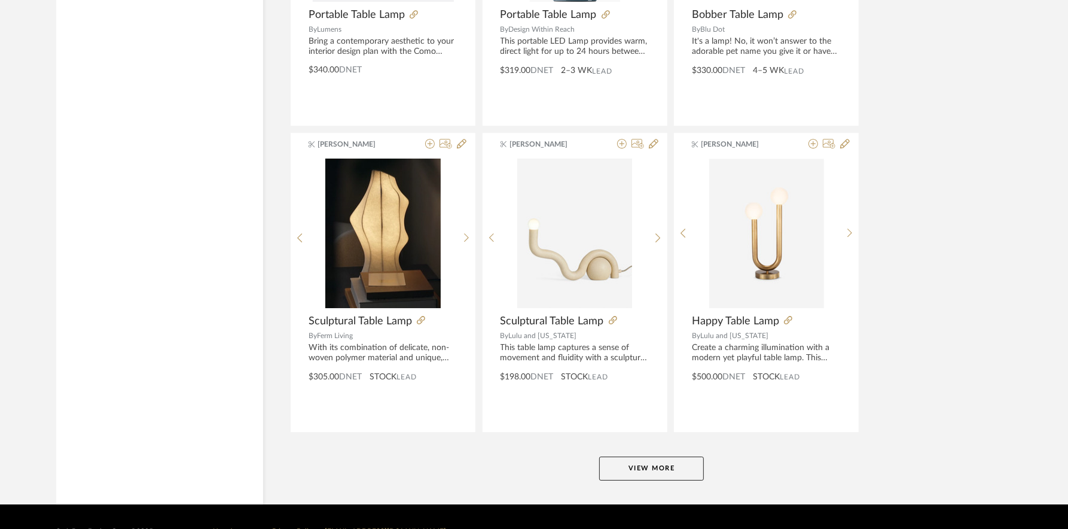
click at [658, 460] on button "View More" at bounding box center [651, 468] width 105 height 24
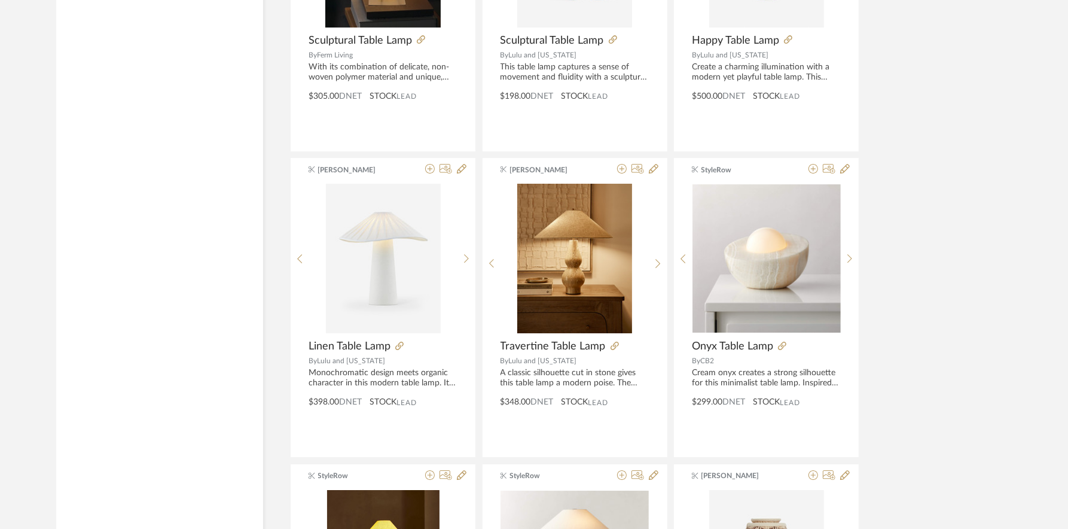
scroll to position [3801, 0]
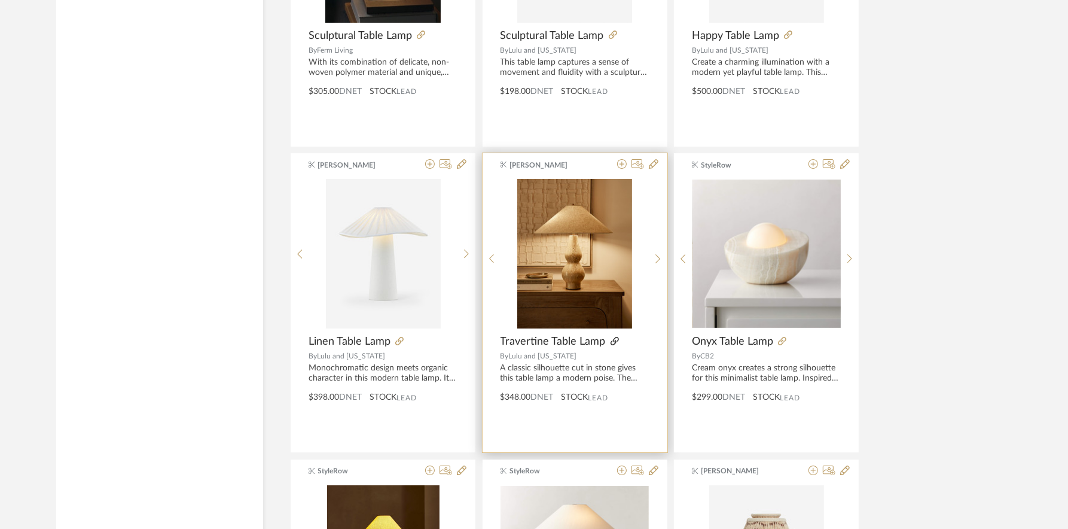
click at [614, 337] on icon at bounding box center [615, 341] width 8 height 8
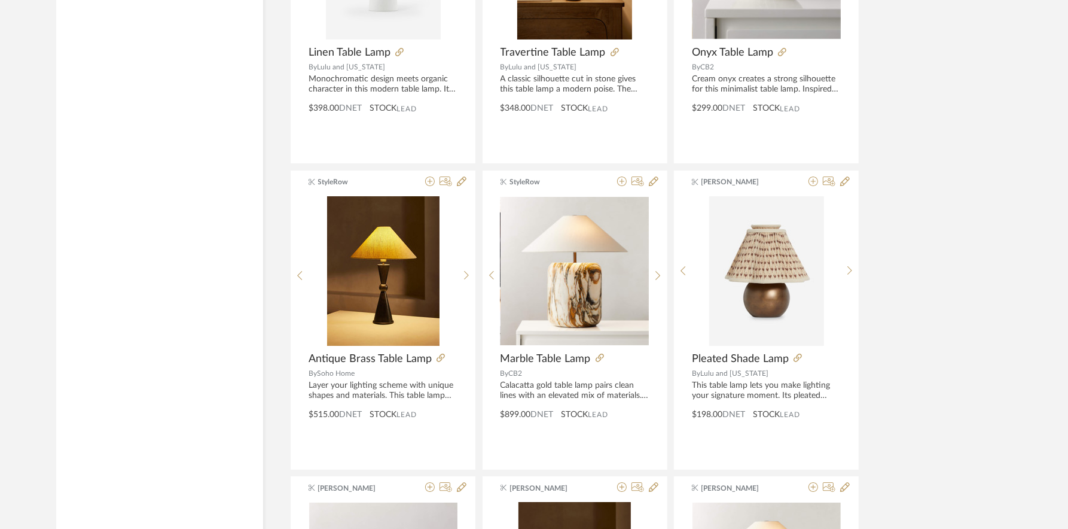
scroll to position [4092, 0]
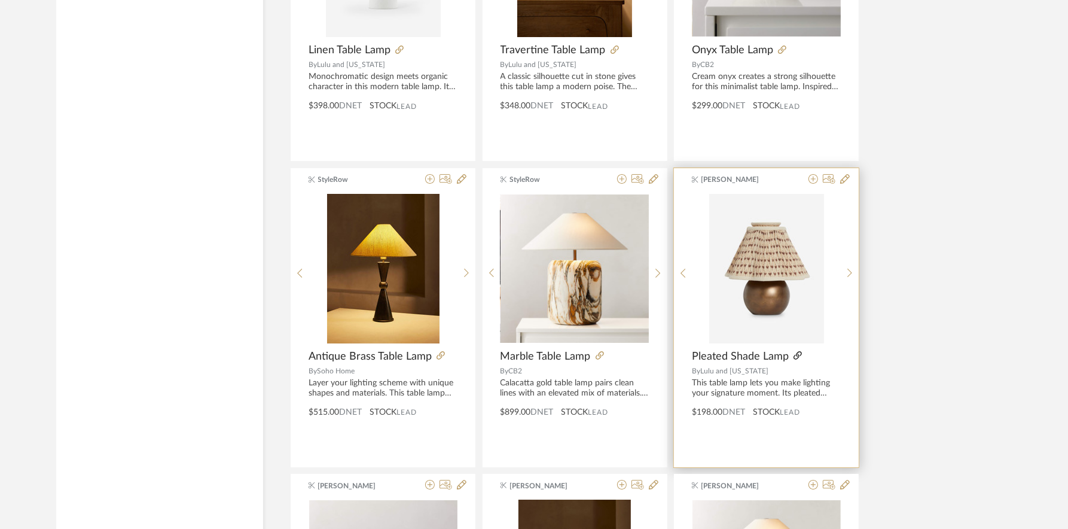
click at [800, 351] on icon at bounding box center [798, 355] width 8 height 8
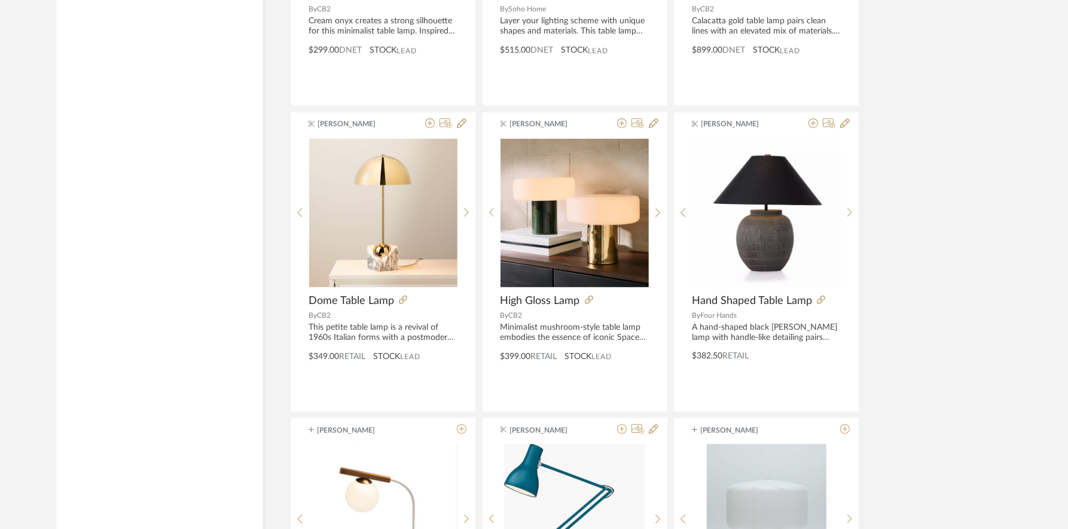
scroll to position [4792, 0]
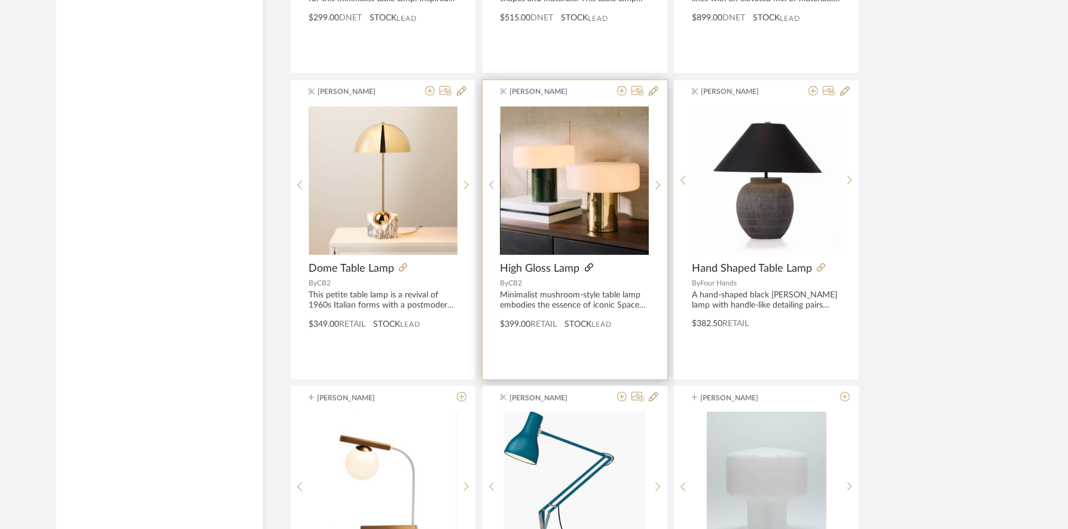
click at [589, 263] on icon at bounding box center [589, 267] width 8 height 8
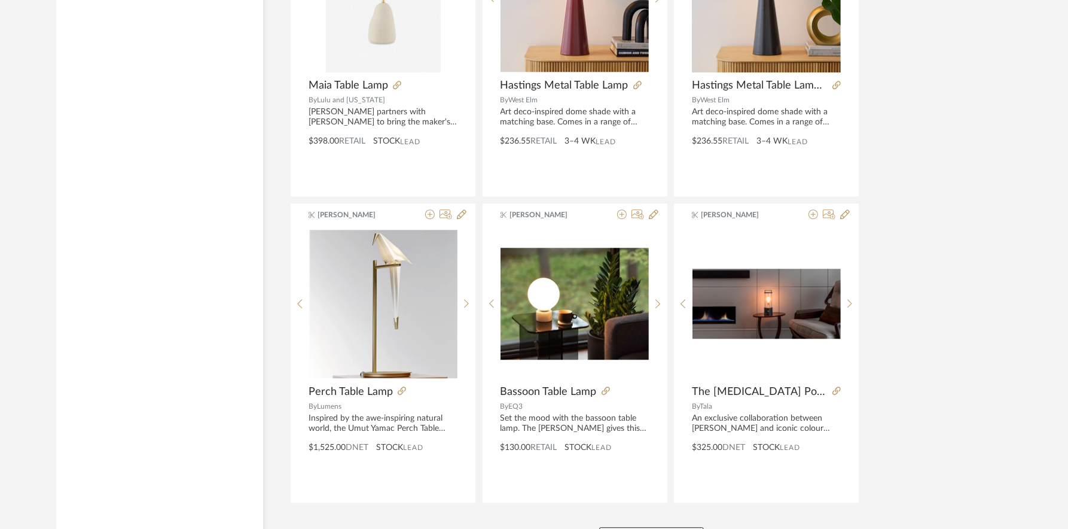
scroll to position [7207, 0]
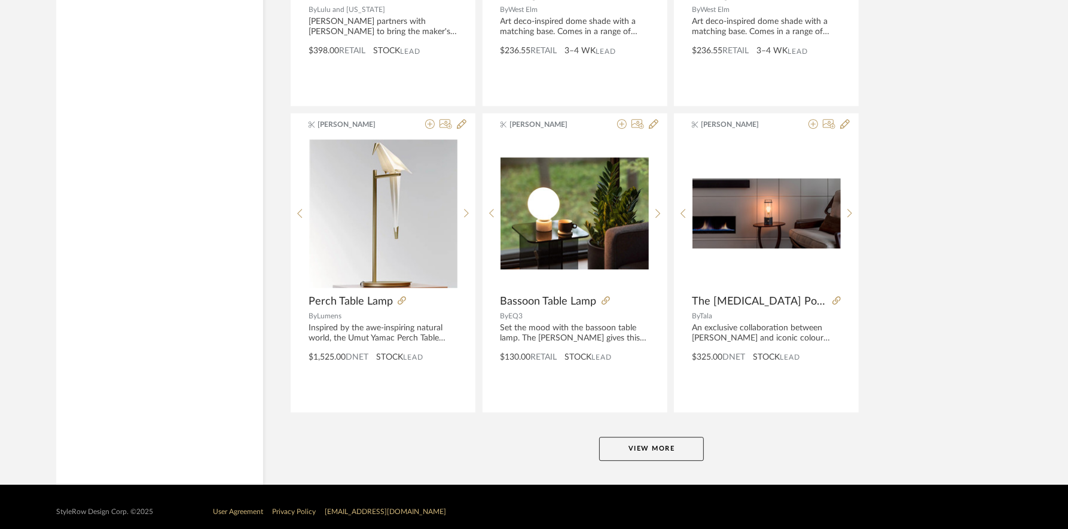
click at [669, 437] on button "View More" at bounding box center [651, 449] width 105 height 24
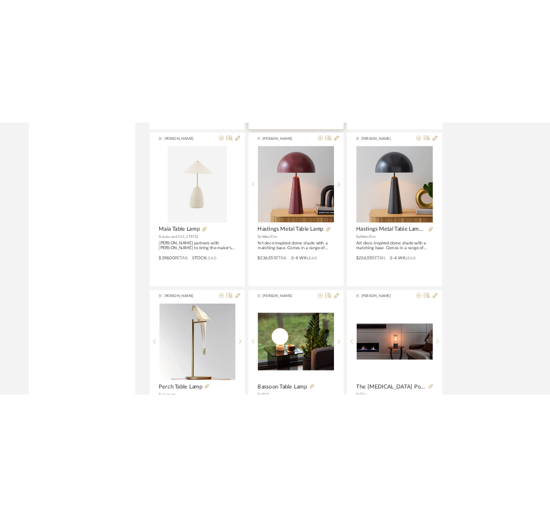
scroll to position [6543, 0]
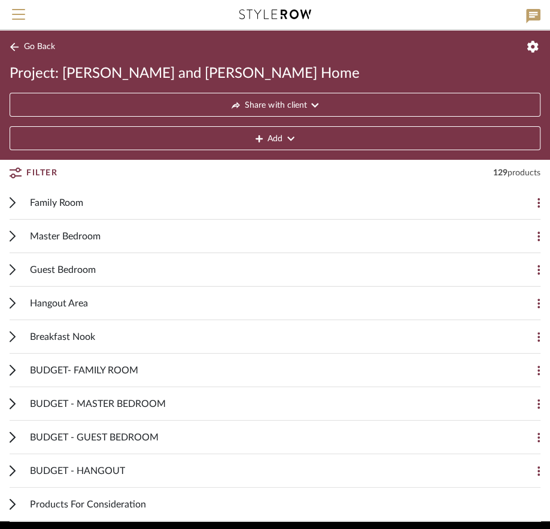
click at [13, 203] on icon at bounding box center [12, 203] width 5 height 10
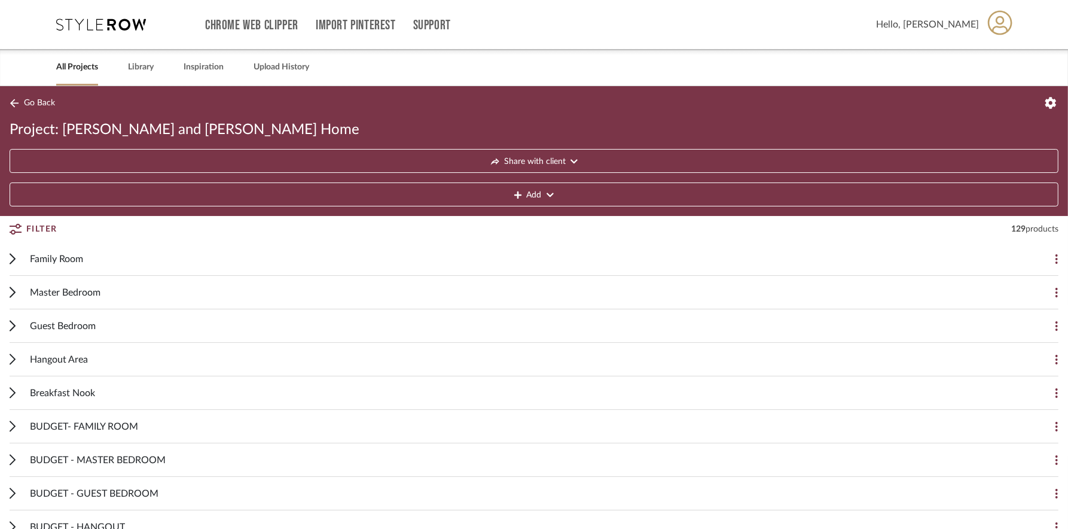
scroll to position [101, 0]
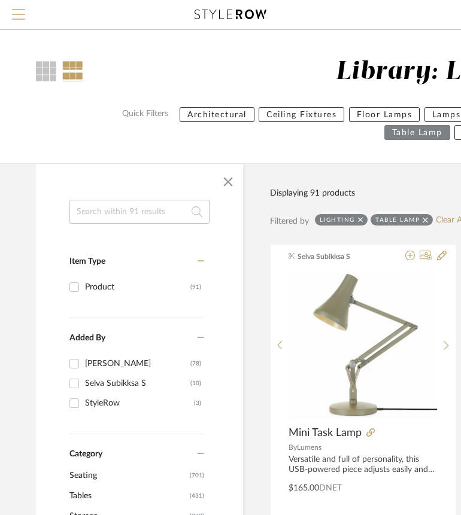
click at [26, 14] on button "Menu" at bounding box center [18, 14] width 37 height 29
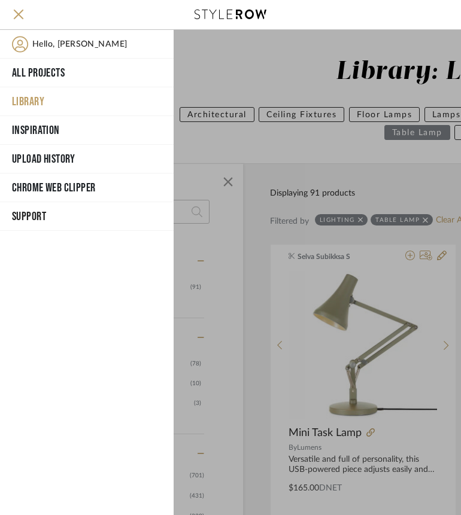
click at [34, 101] on button "Library" at bounding box center [86, 101] width 173 height 29
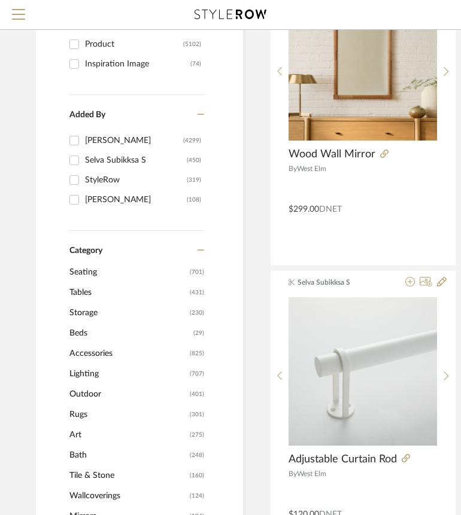
scroll to position [197, 0]
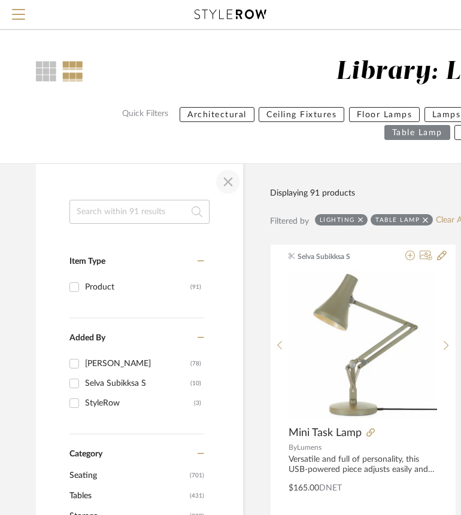
click at [229, 181] on span "button" at bounding box center [228, 182] width 29 height 29
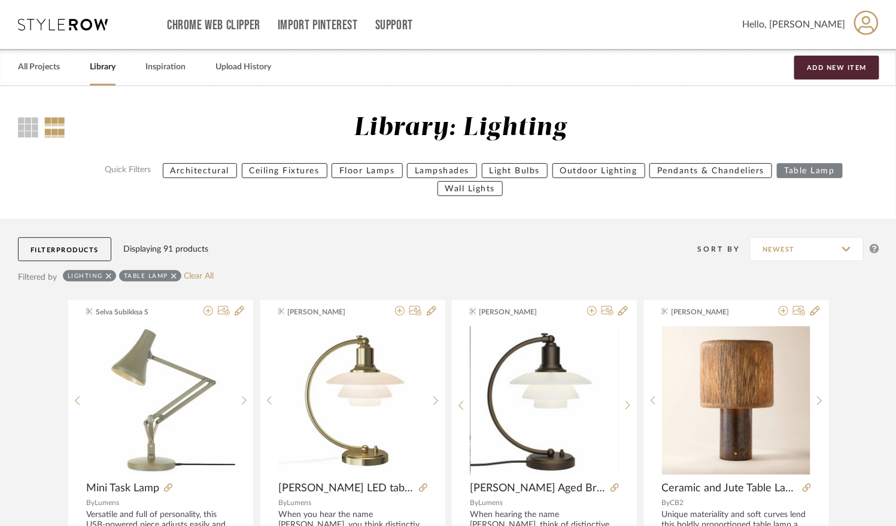
click at [98, 67] on link "Library" at bounding box center [103, 67] width 26 height 16
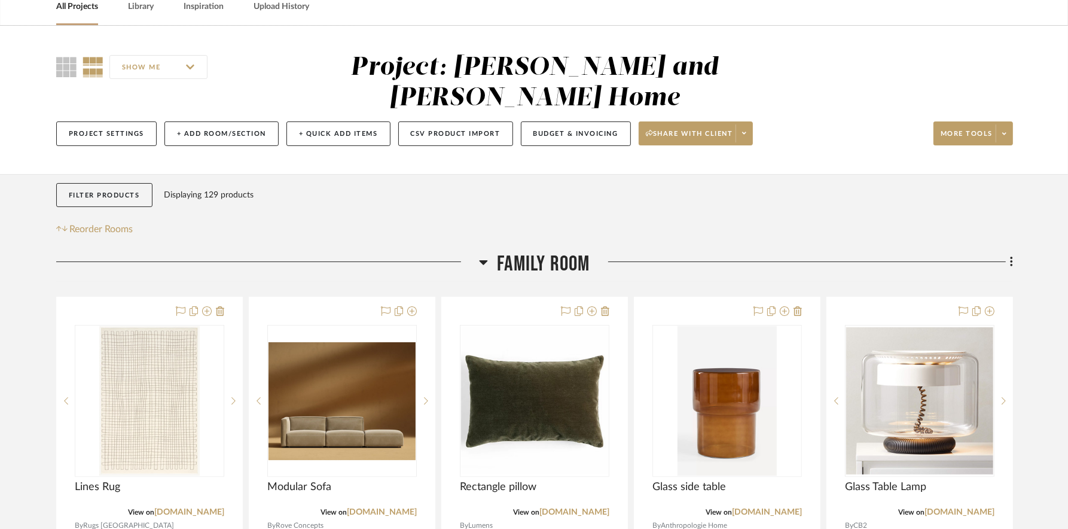
scroll to position [63, 0]
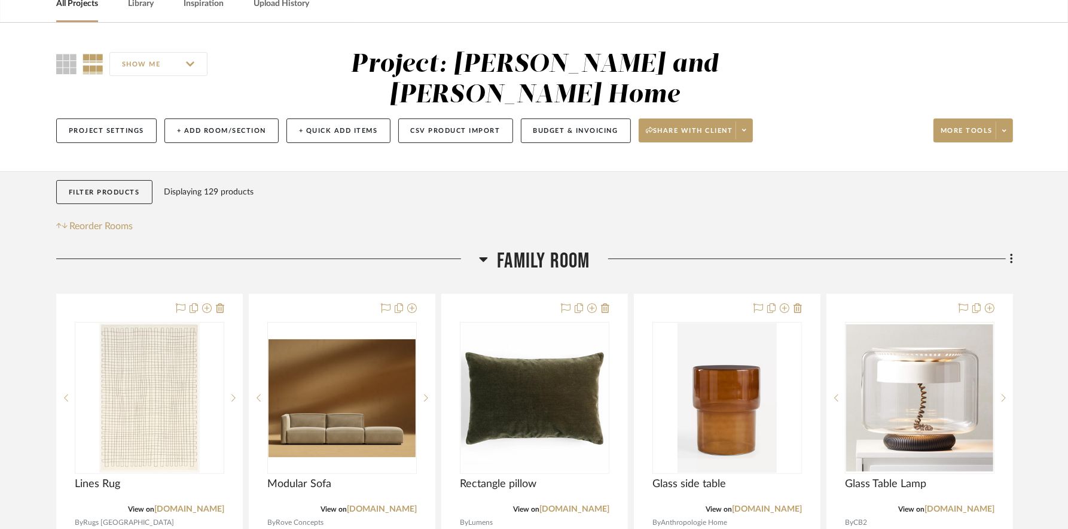
click at [486, 257] on icon at bounding box center [484, 259] width 8 height 5
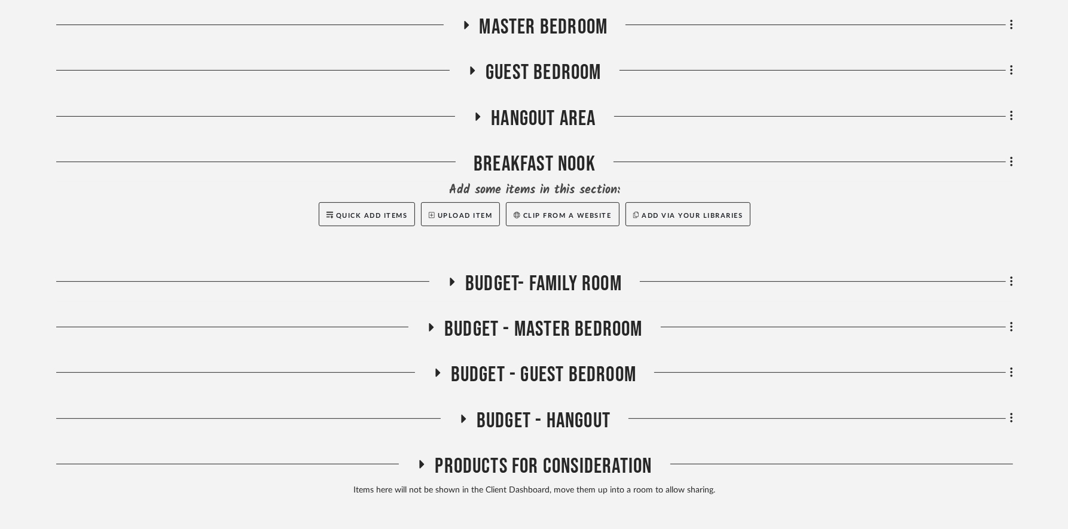
scroll to position [377, 0]
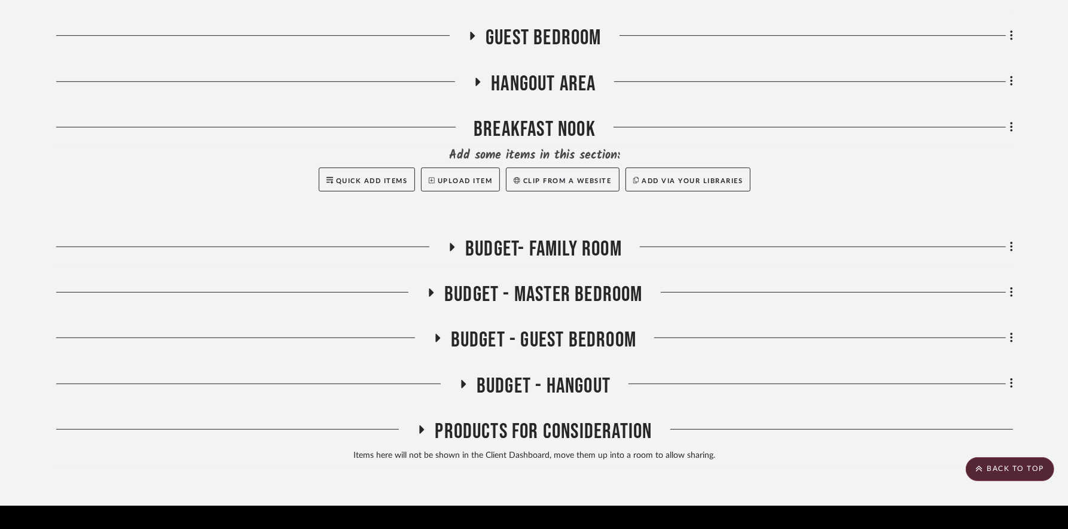
click at [459, 236] on h3 "BUDGET- FAMILY ROOM" at bounding box center [534, 249] width 175 height 26
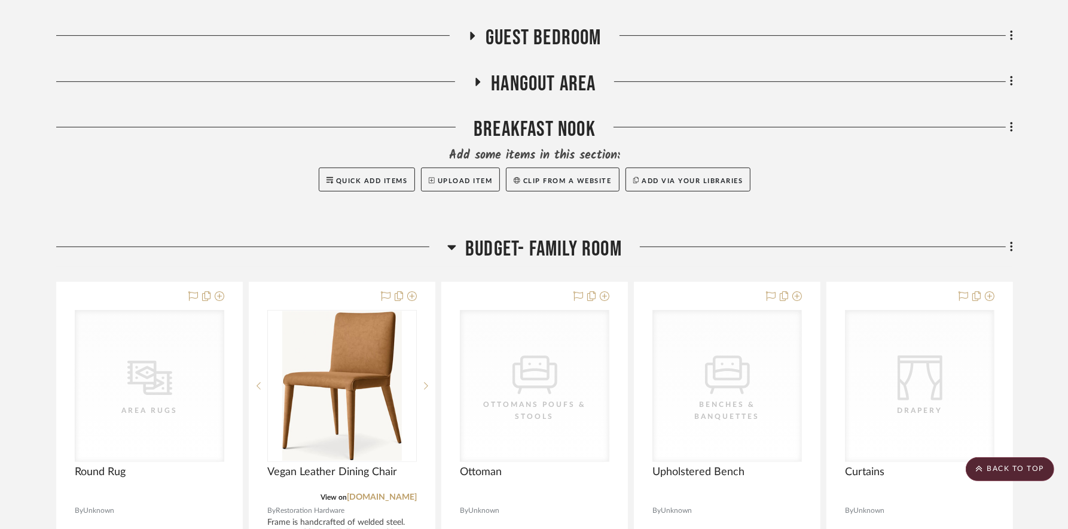
click at [459, 236] on h3 "BUDGET- FAMILY ROOM" at bounding box center [534, 249] width 175 height 26
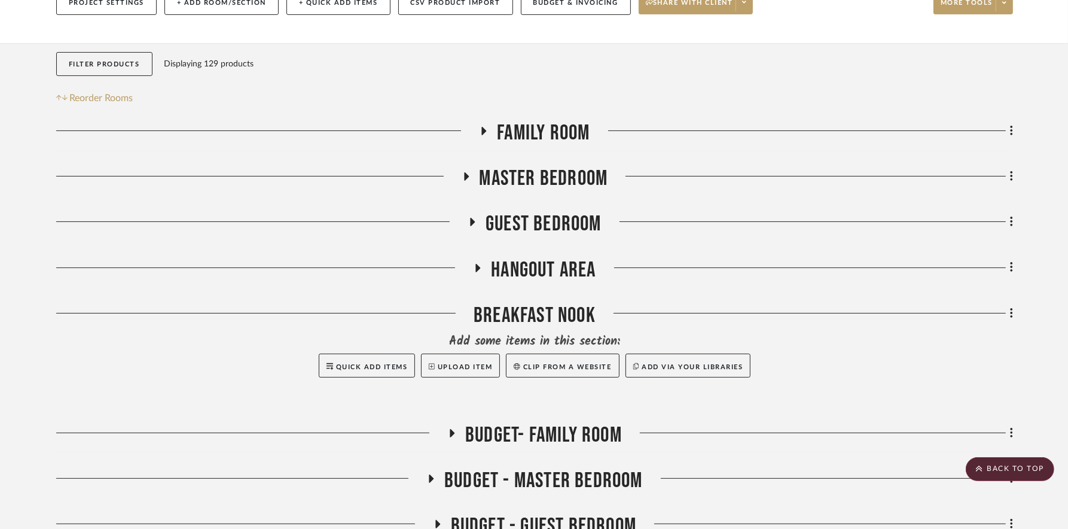
scroll to position [181, 0]
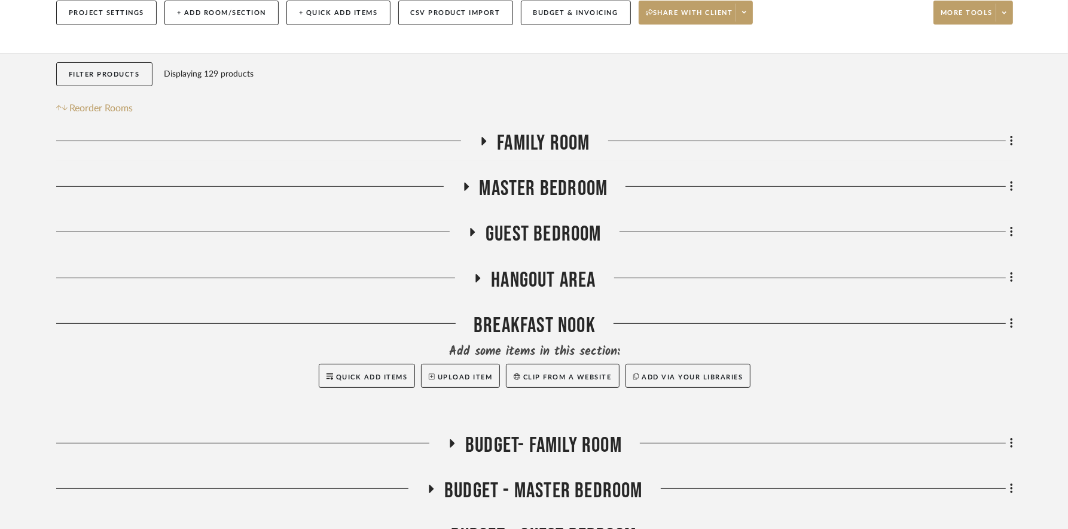
click at [486, 137] on icon at bounding box center [484, 141] width 14 height 9
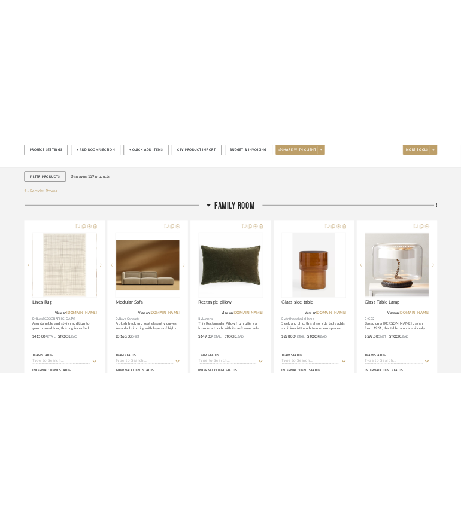
scroll to position [212, 0]
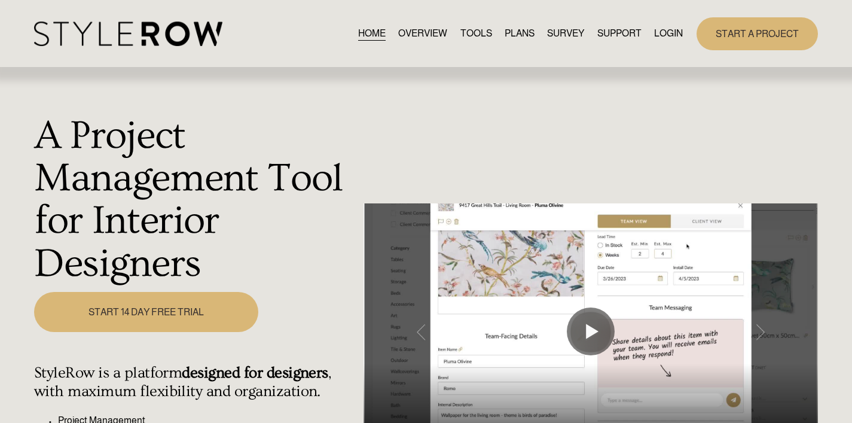
click at [666, 42] on link "LOGIN" at bounding box center [668, 34] width 29 height 16
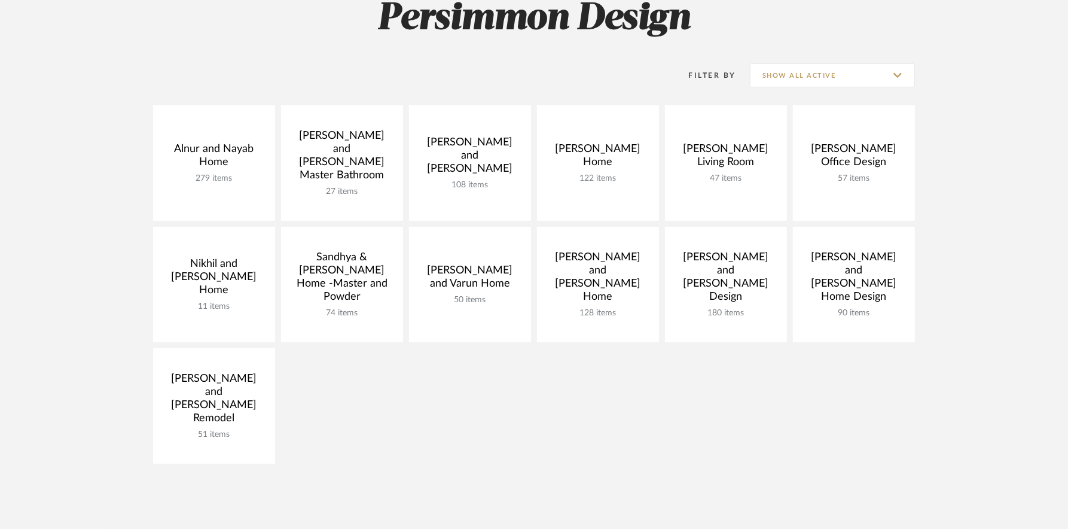
scroll to position [182, 0]
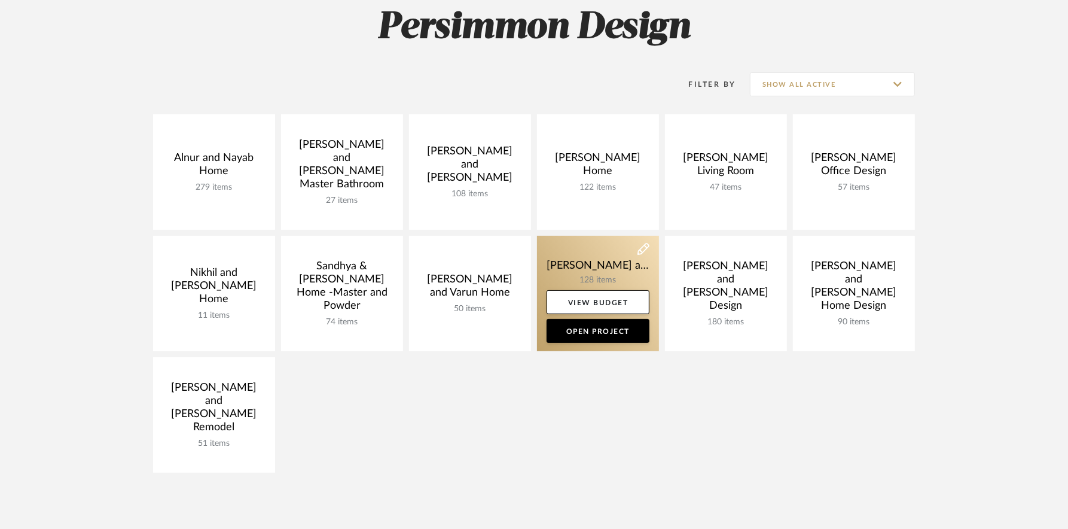
click at [580, 266] on link at bounding box center [598, 293] width 122 height 115
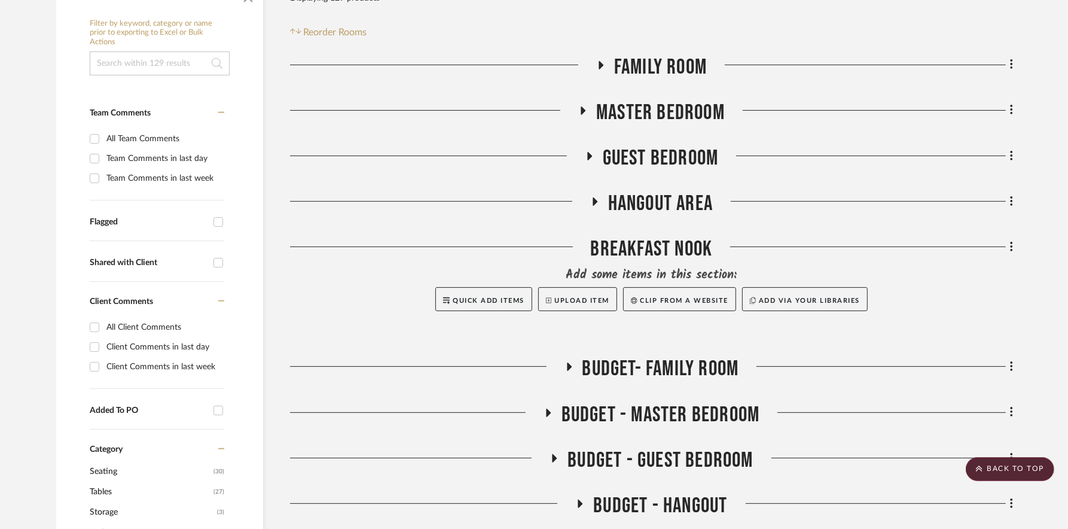
scroll to position [220, 0]
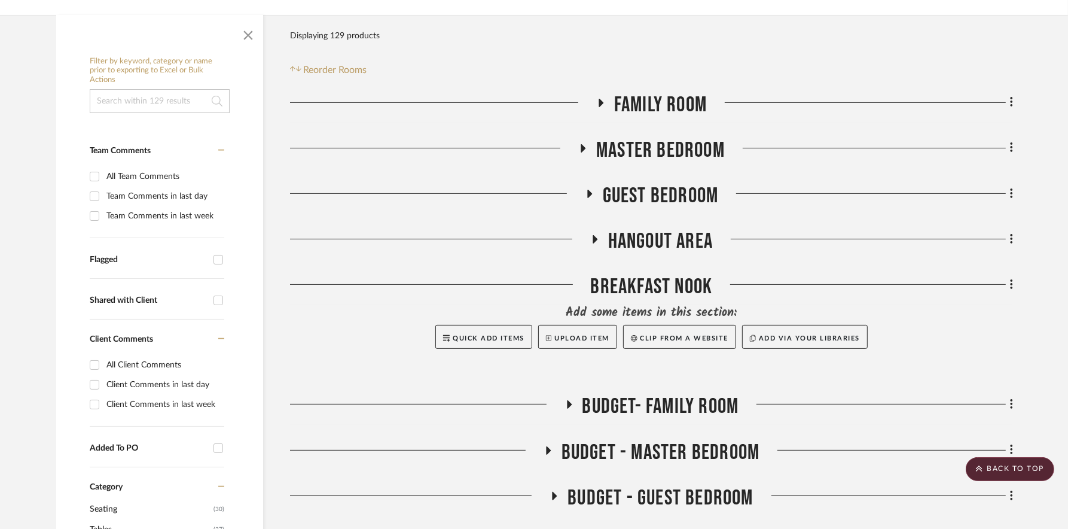
click at [601, 99] on icon at bounding box center [601, 103] width 5 height 8
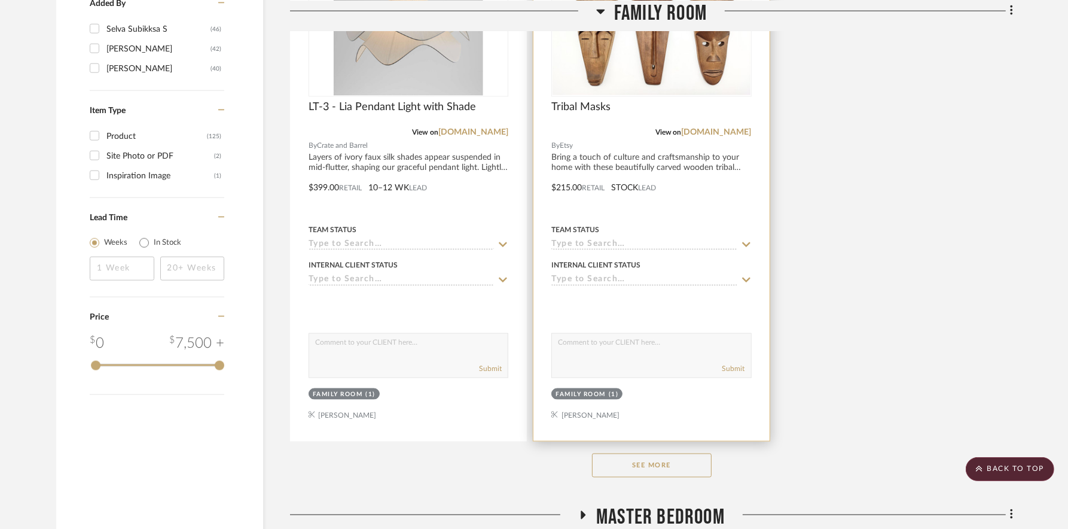
scroll to position [1520, 0]
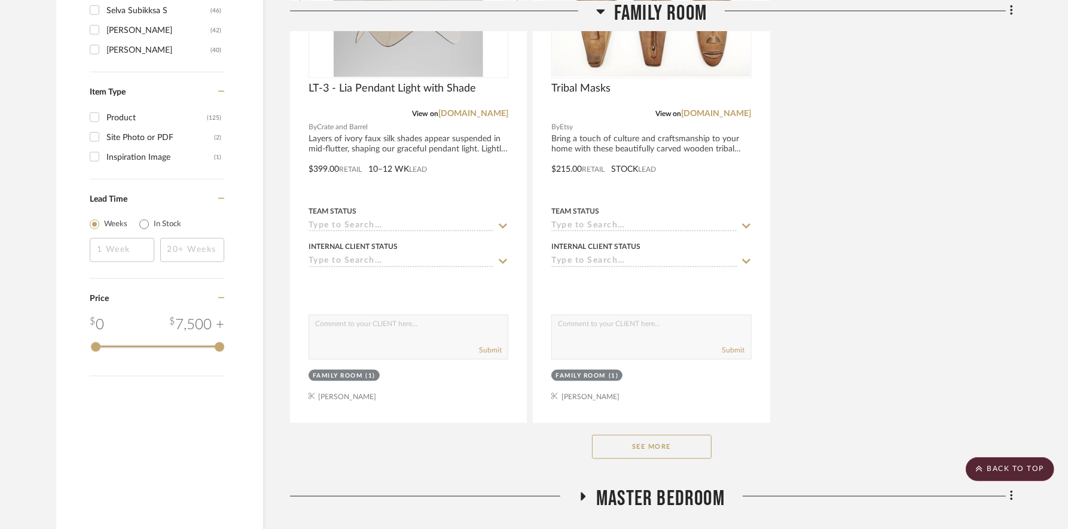
click at [654, 435] on button "See More" at bounding box center [652, 447] width 120 height 24
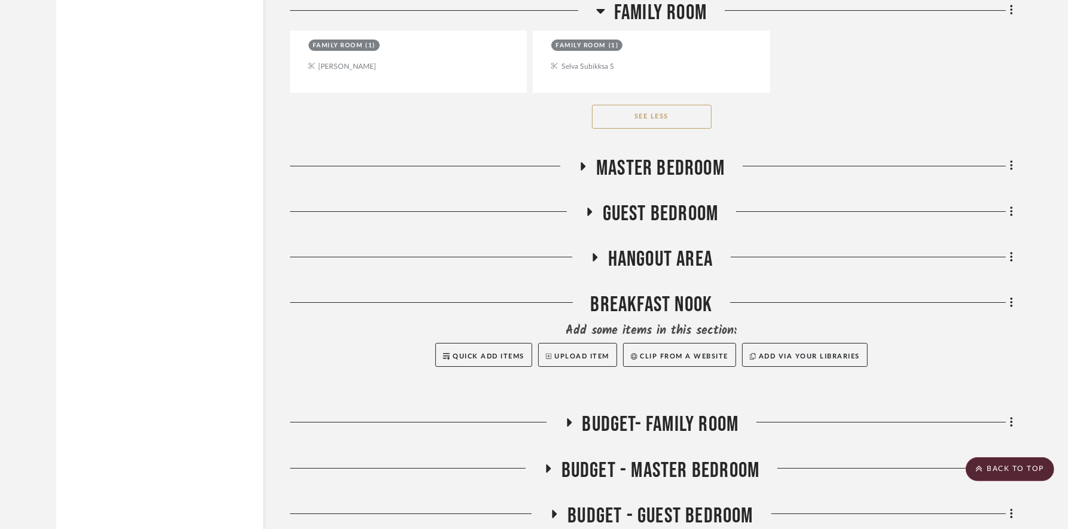
scroll to position [4140, 0]
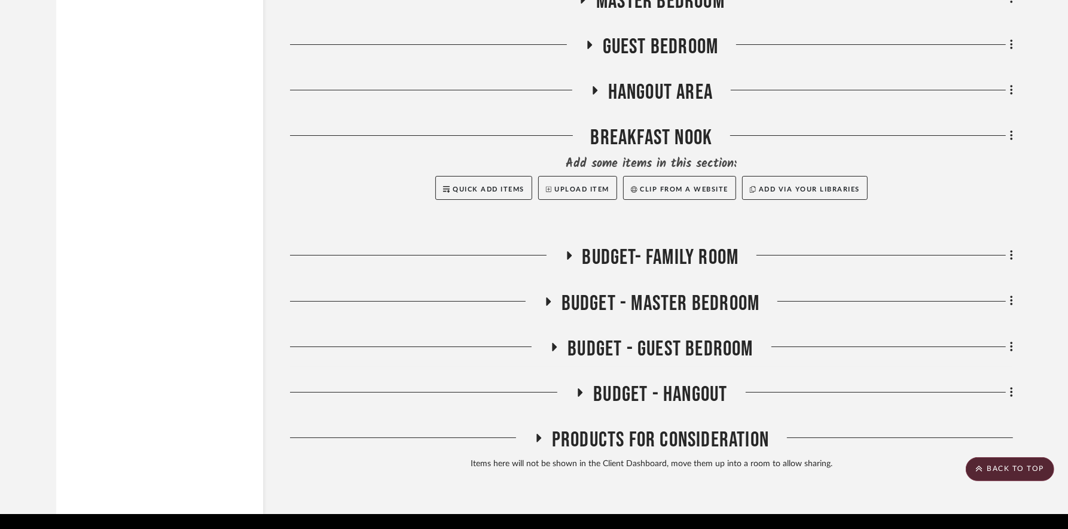
click at [542, 434] on icon at bounding box center [538, 438] width 14 height 9
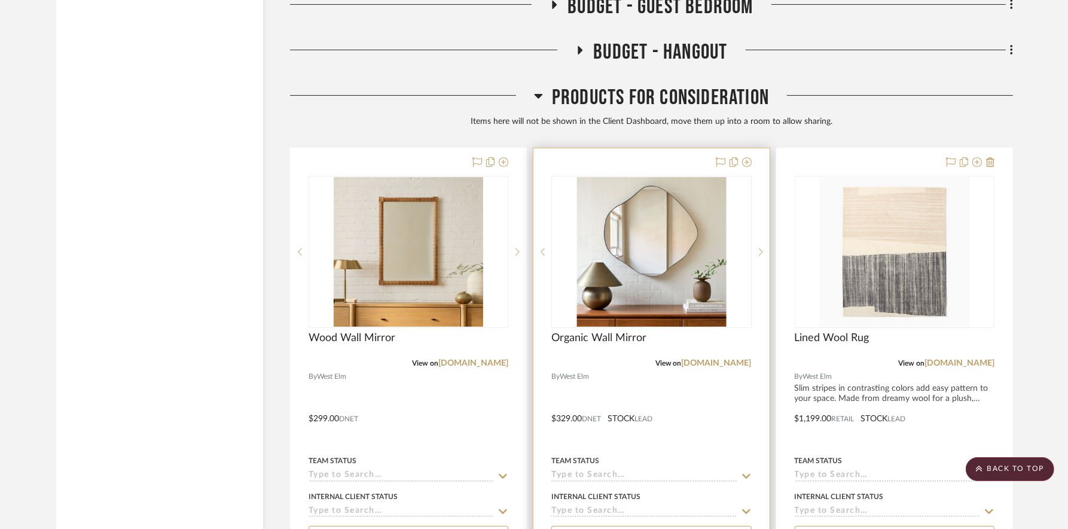
scroll to position [4481, 0]
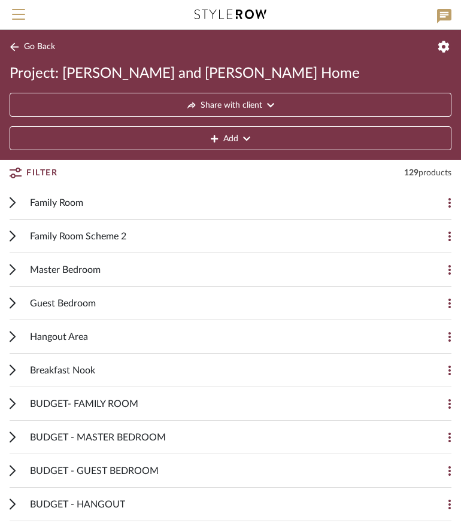
click at [16, 202] on div "Family Room Add Item" at bounding box center [230, 203] width 441 height 34
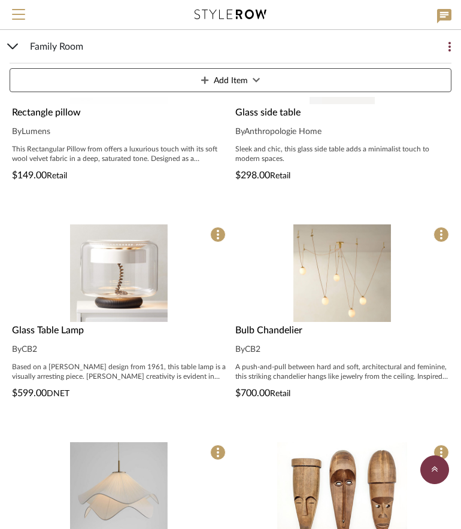
scroll to position [498, 0]
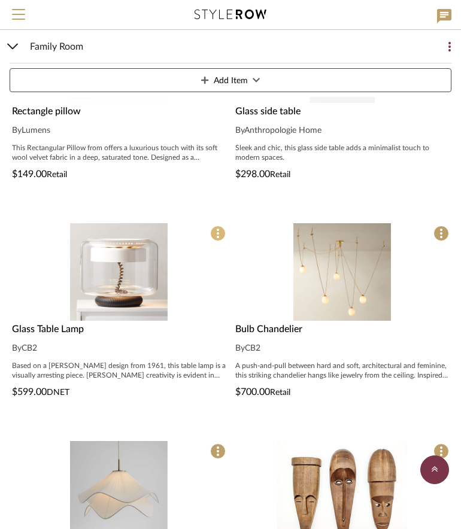
click at [222, 235] on span at bounding box center [218, 234] width 16 height 16
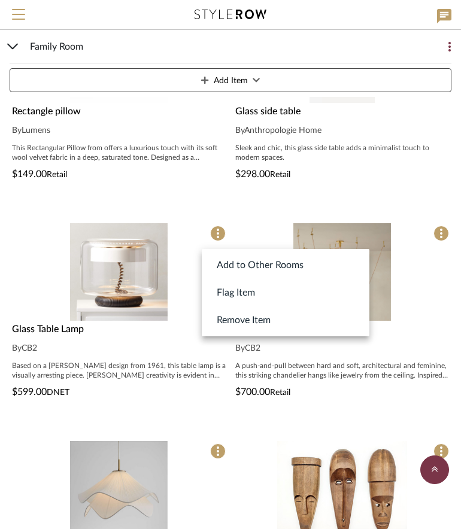
click at [217, 235] on div at bounding box center [230, 264] width 461 height 529
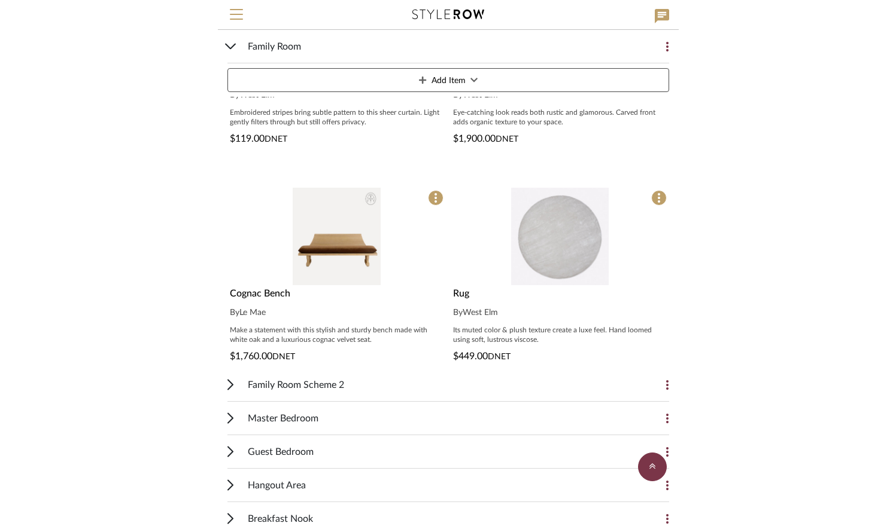
scroll to position [1186, 0]
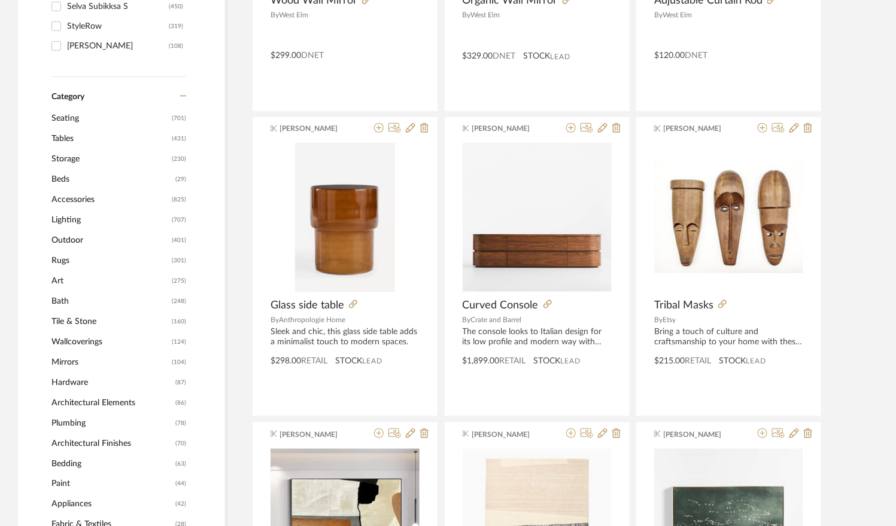
scroll to position [416, 0]
click at [87, 200] on span "Accessories" at bounding box center [109, 200] width 117 height 20
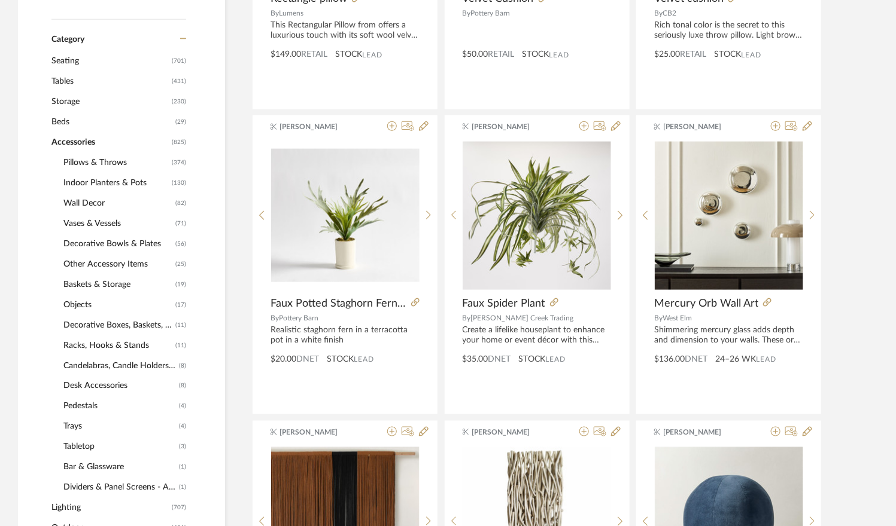
scroll to position [501, 0]
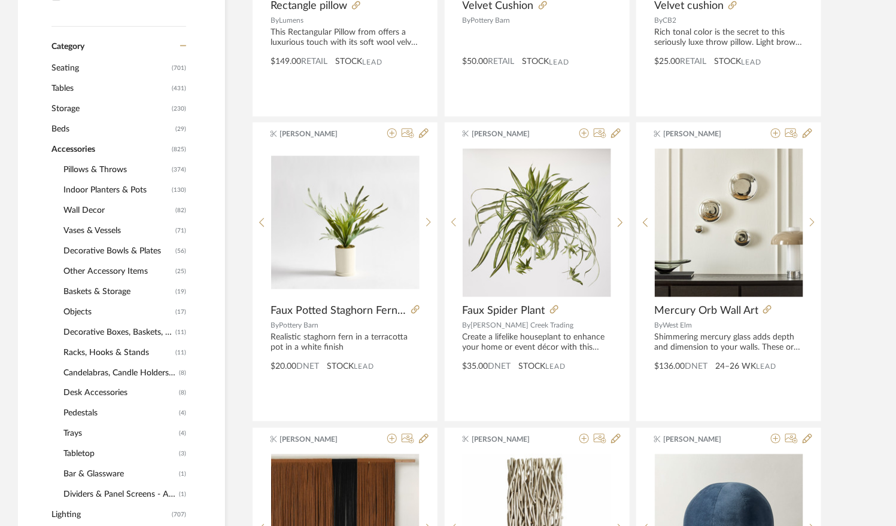
click at [130, 193] on span "Indoor Planters & Pots" at bounding box center [115, 190] width 105 height 20
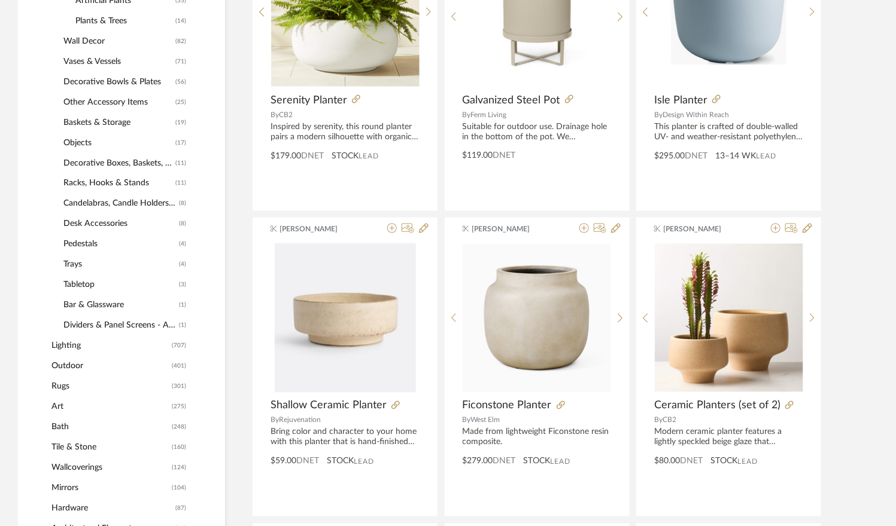
scroll to position [719, 0]
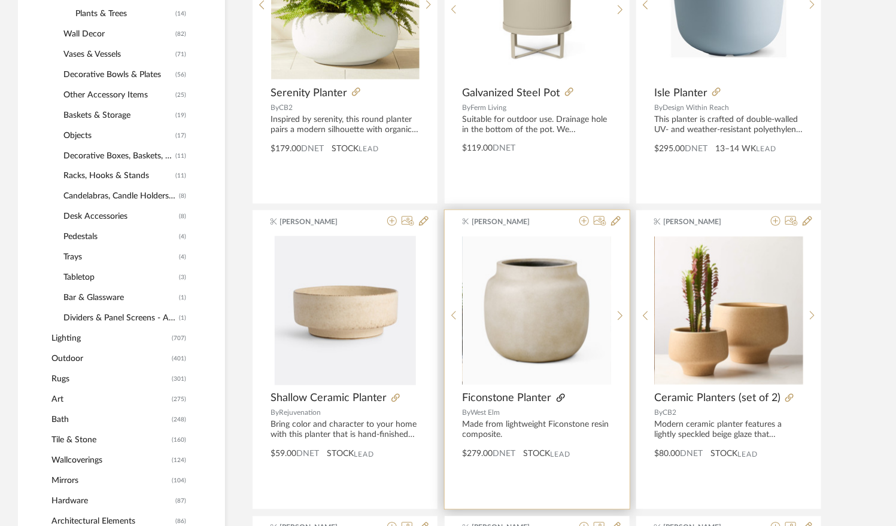
click at [561, 396] on icon at bounding box center [560, 398] width 8 height 8
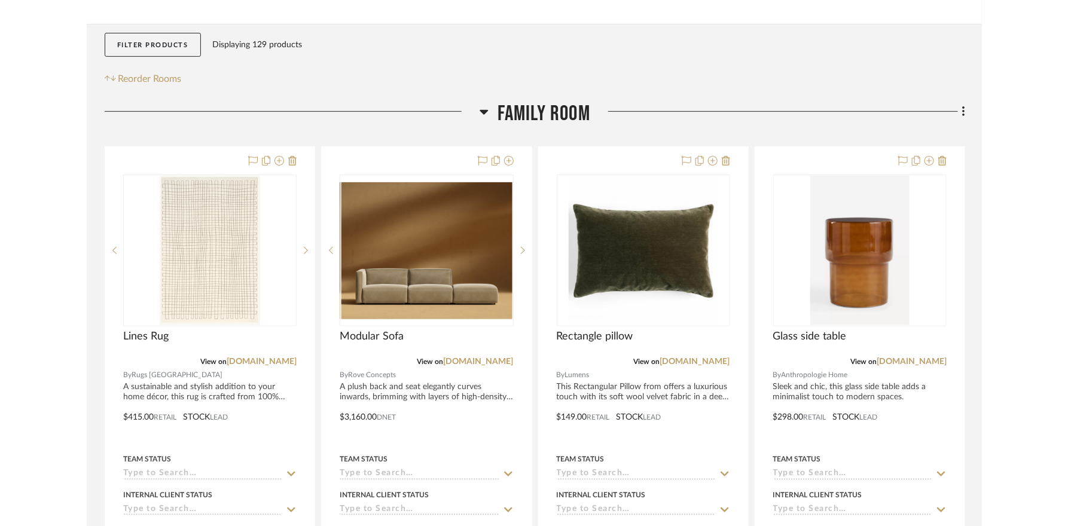
scroll to position [211, 0]
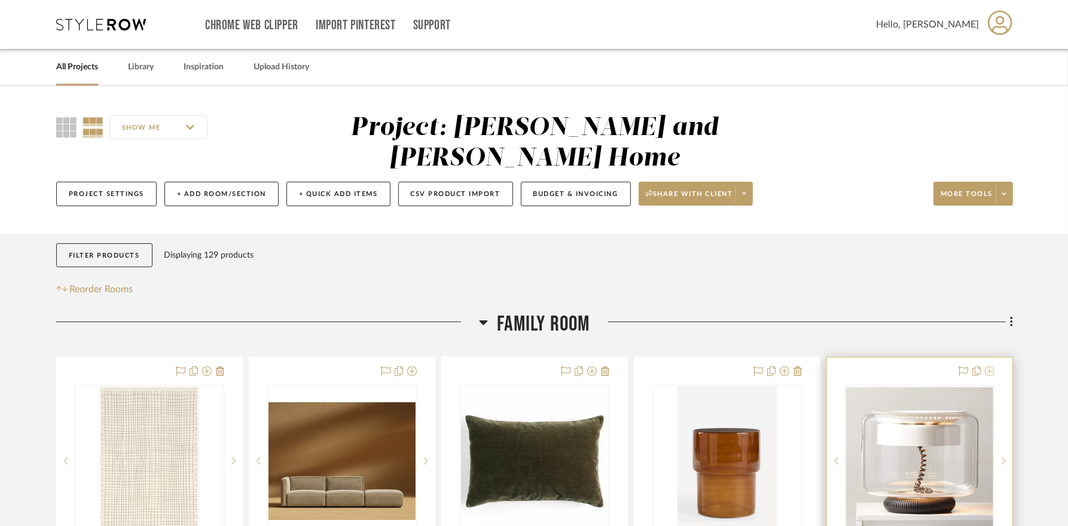
click at [992, 367] on icon at bounding box center [990, 372] width 10 height 10
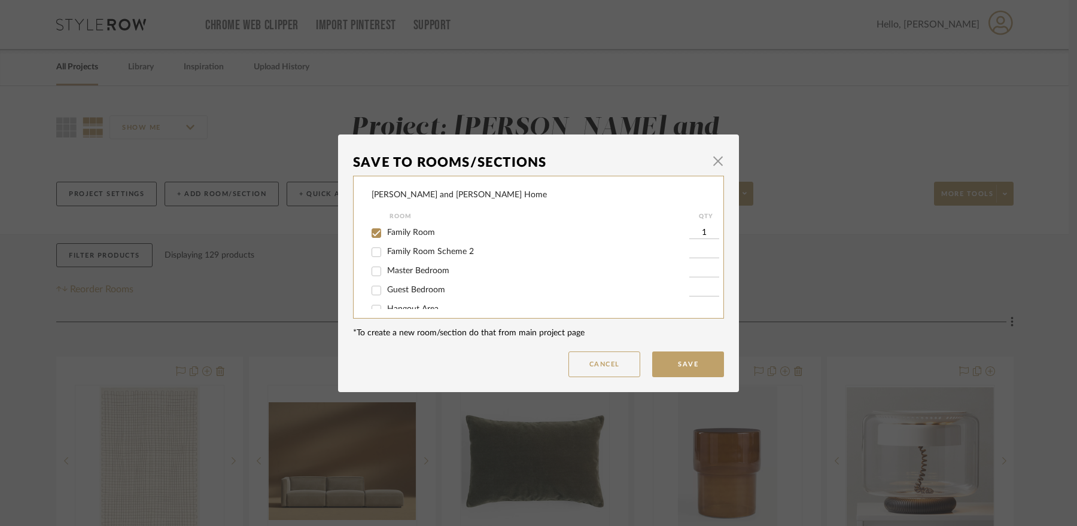
click at [387, 235] on span "Family Room" at bounding box center [411, 233] width 48 height 8
click at [386, 235] on input "Family Room" at bounding box center [376, 233] width 19 height 19
checkbox input "false"
click at [695, 355] on button "Save" at bounding box center [688, 365] width 72 height 26
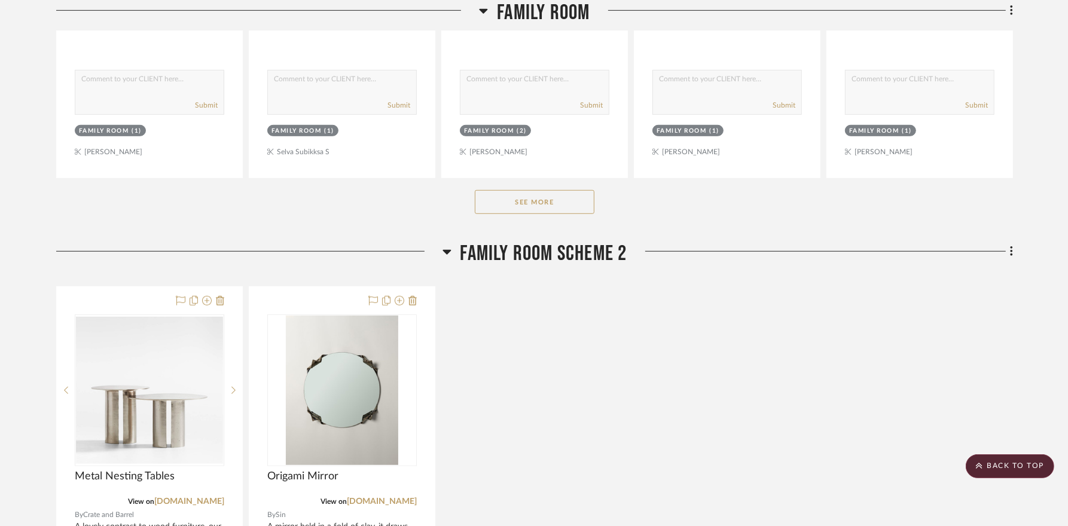
scroll to position [704, 0]
click at [555, 190] on button "See More" at bounding box center [535, 202] width 120 height 24
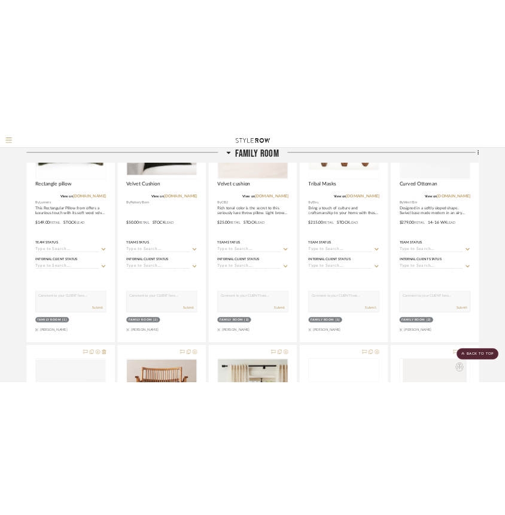
scroll to position [945, 0]
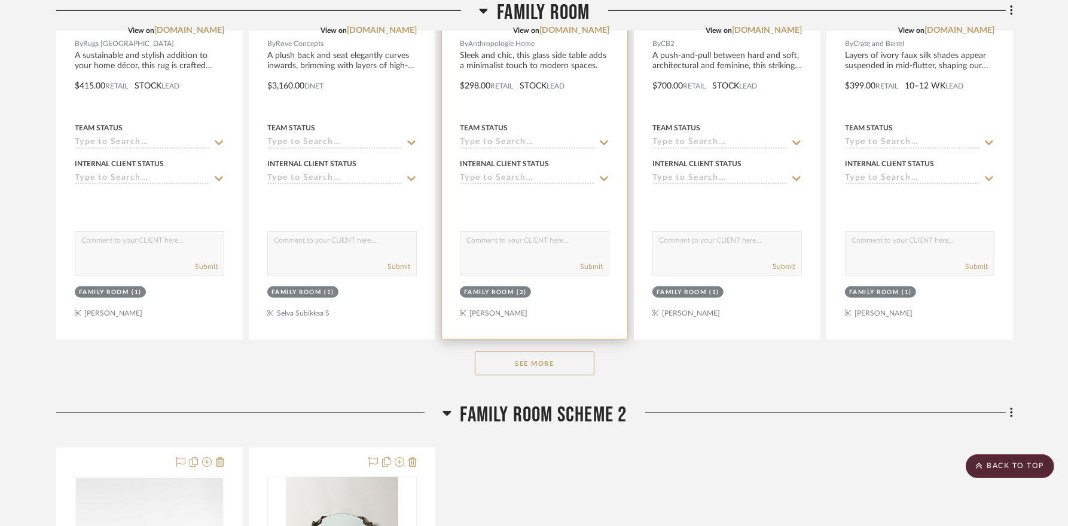
scroll to position [545, 0]
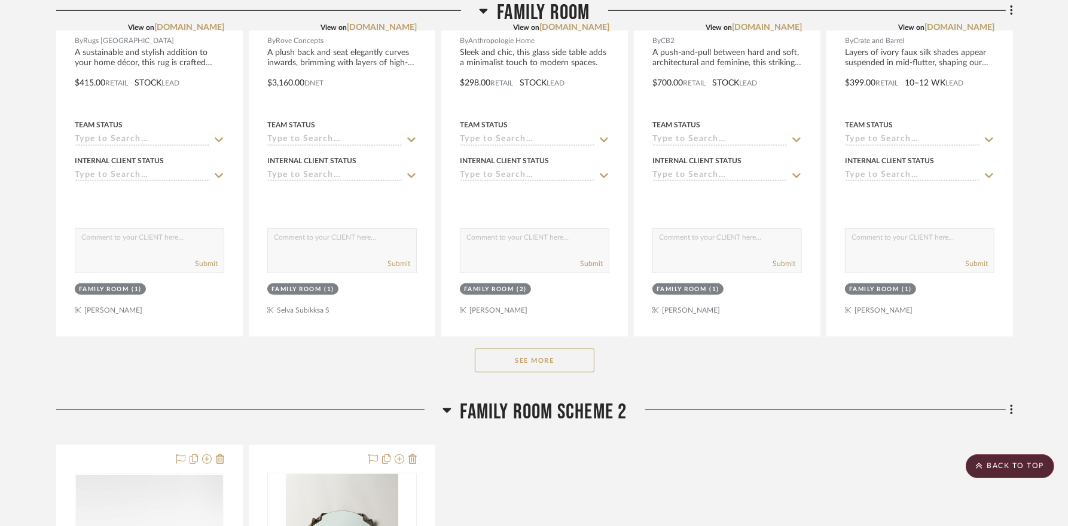
click at [570, 349] on button "See More" at bounding box center [535, 361] width 120 height 24
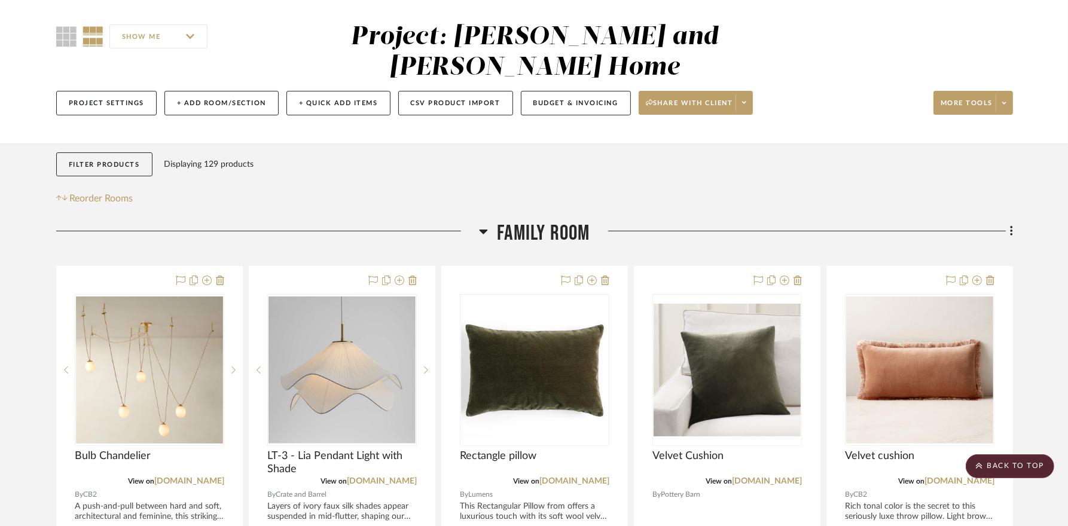
scroll to position [60, 0]
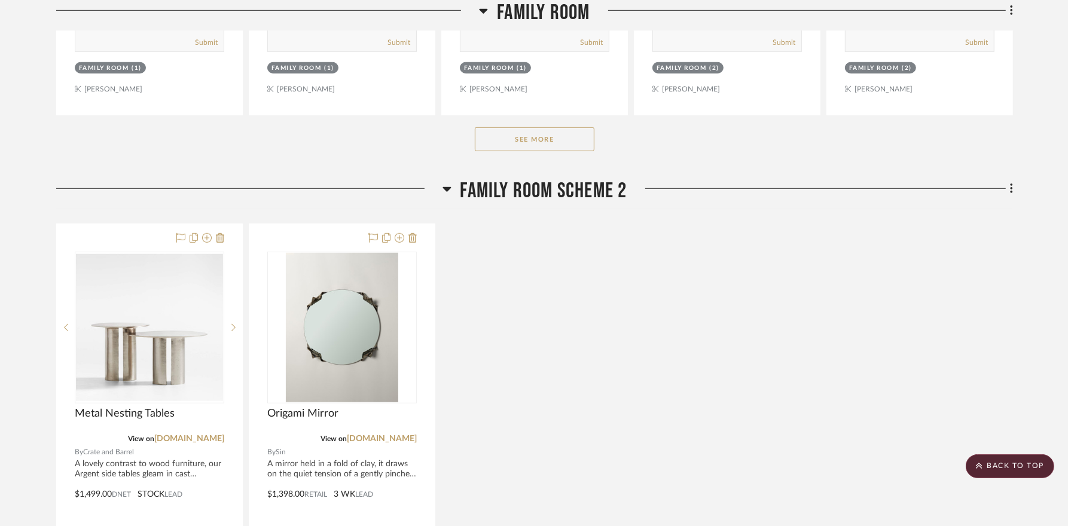
scroll to position [750, 0]
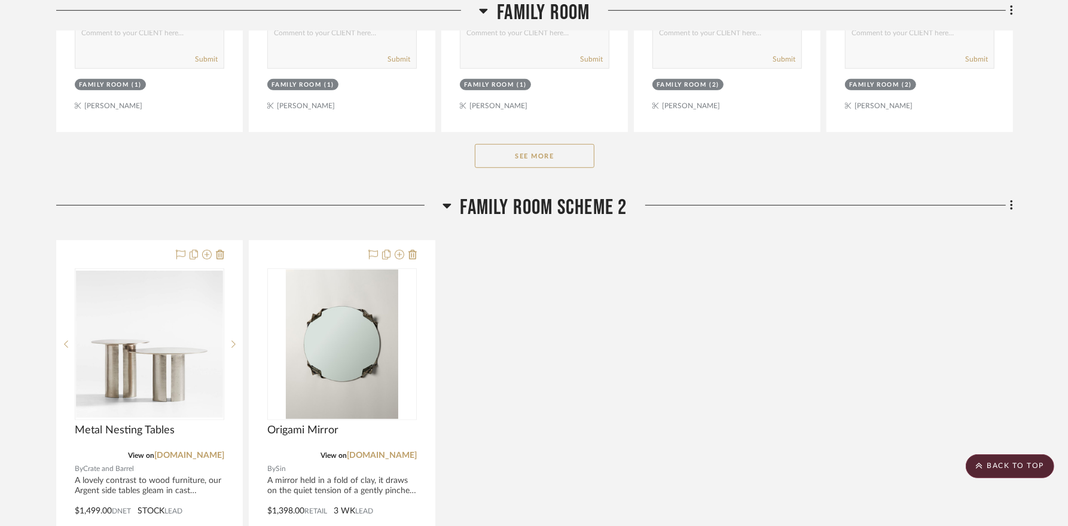
click at [537, 144] on button "See More" at bounding box center [535, 156] width 120 height 24
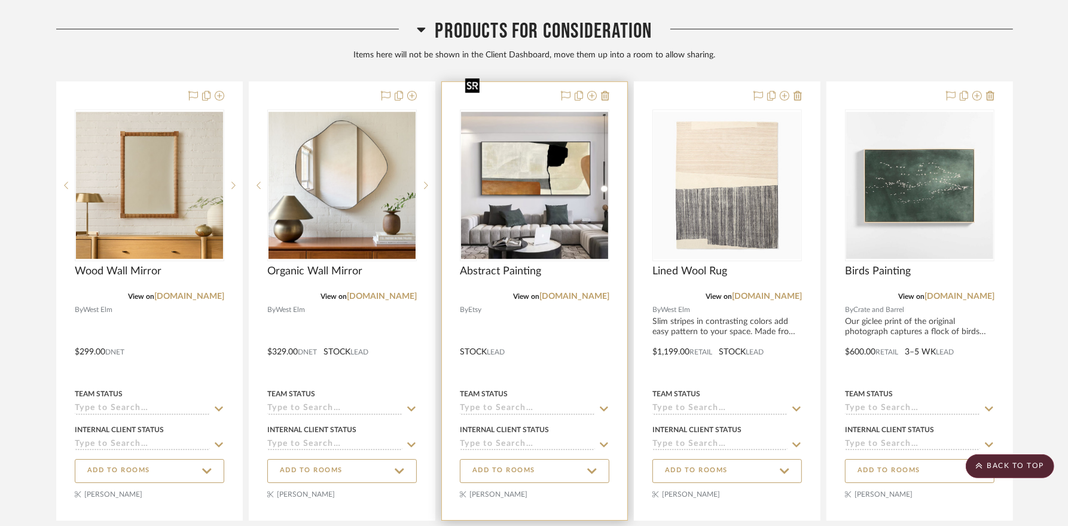
scroll to position [3498, 0]
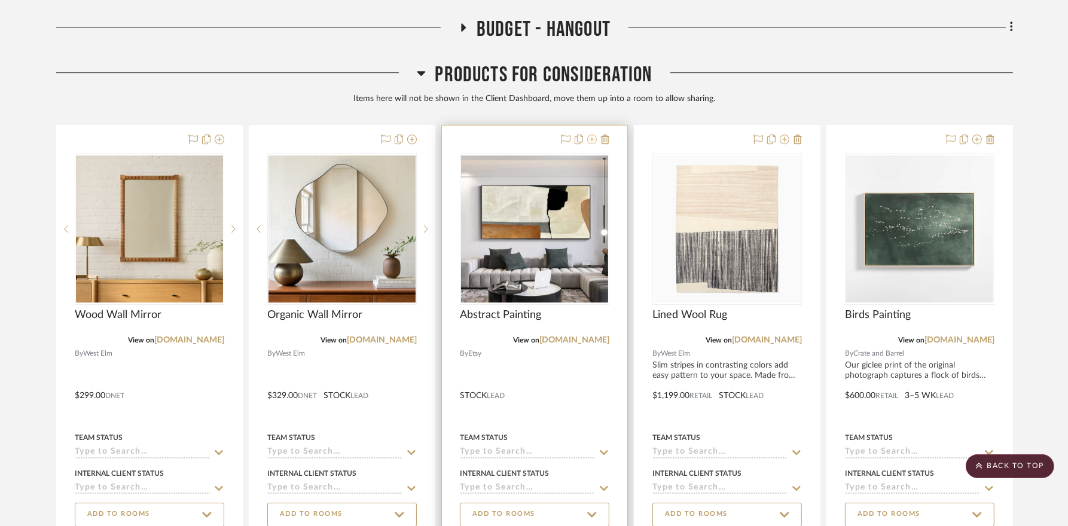
click at [590, 135] on icon at bounding box center [592, 140] width 10 height 10
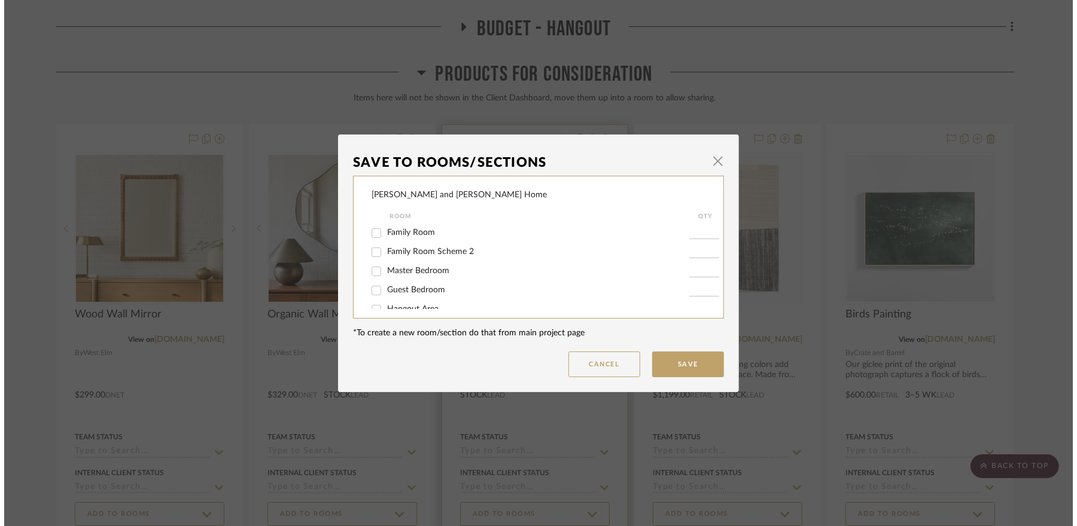
scroll to position [0, 0]
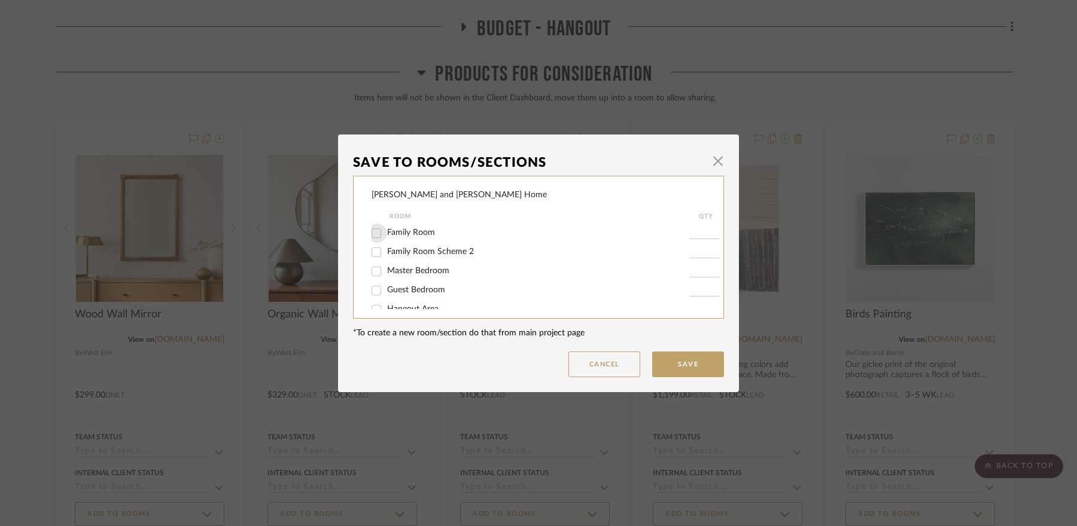
click at [372, 232] on input "Family Room" at bounding box center [376, 233] width 19 height 19
checkbox input "true"
type input "1"
click at [682, 366] on button "Save" at bounding box center [688, 365] width 72 height 26
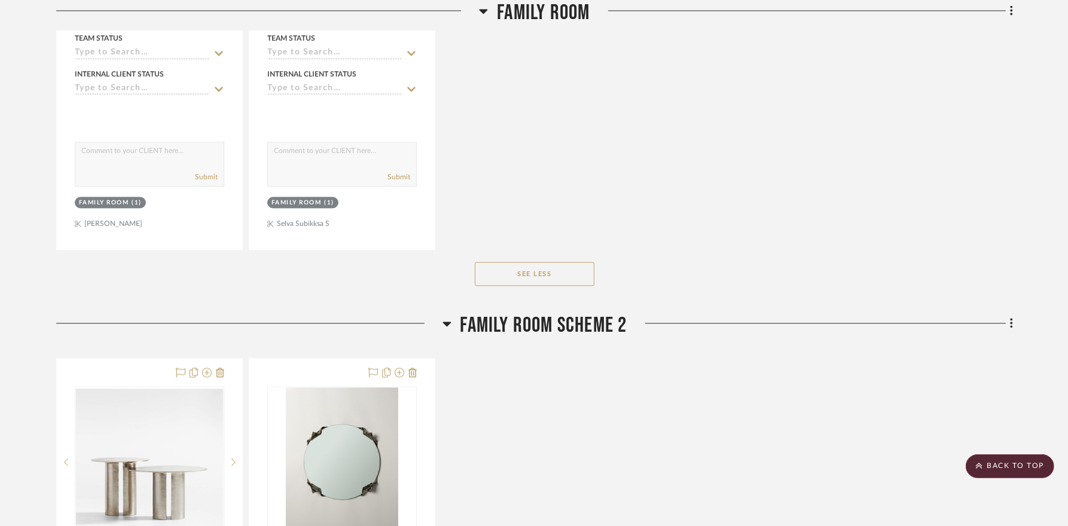
scroll to position [2242, 0]
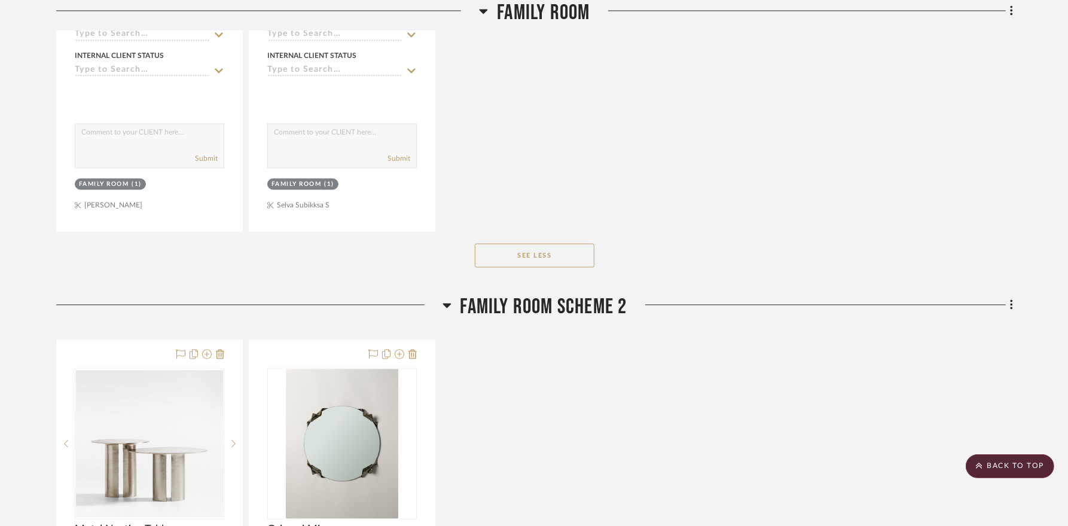
click at [444, 298] on icon at bounding box center [447, 305] width 9 height 14
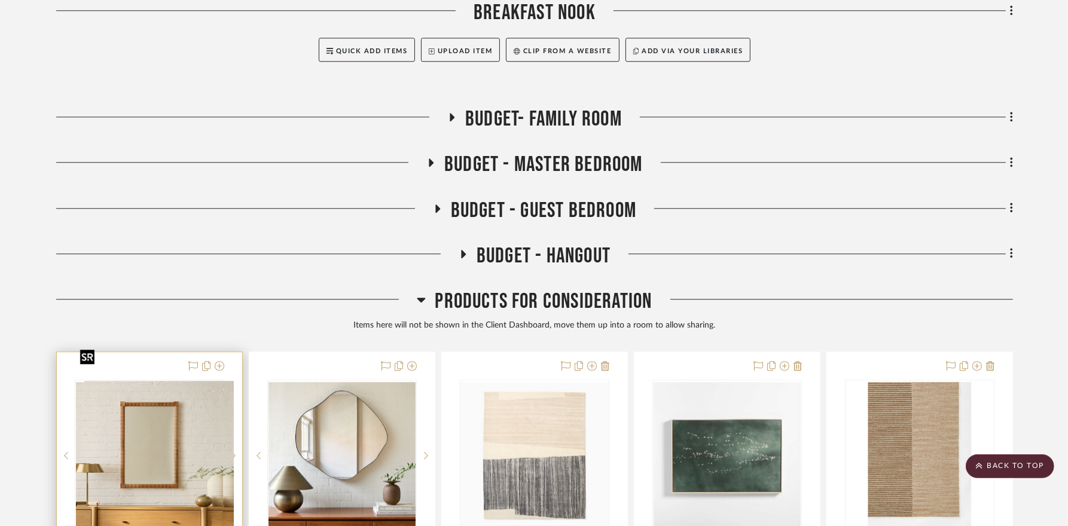
scroll to position [2720, 0]
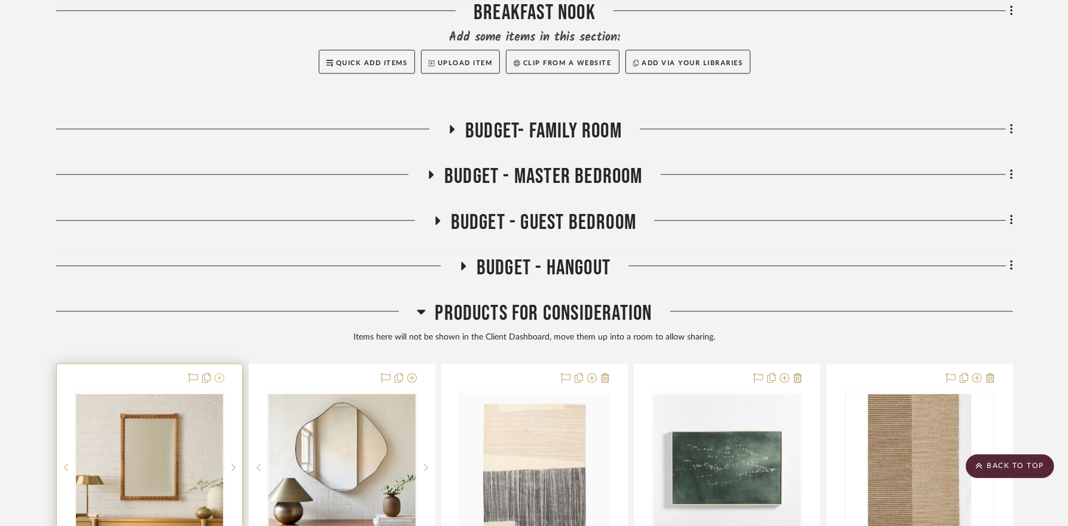
click at [220, 373] on icon at bounding box center [220, 378] width 10 height 10
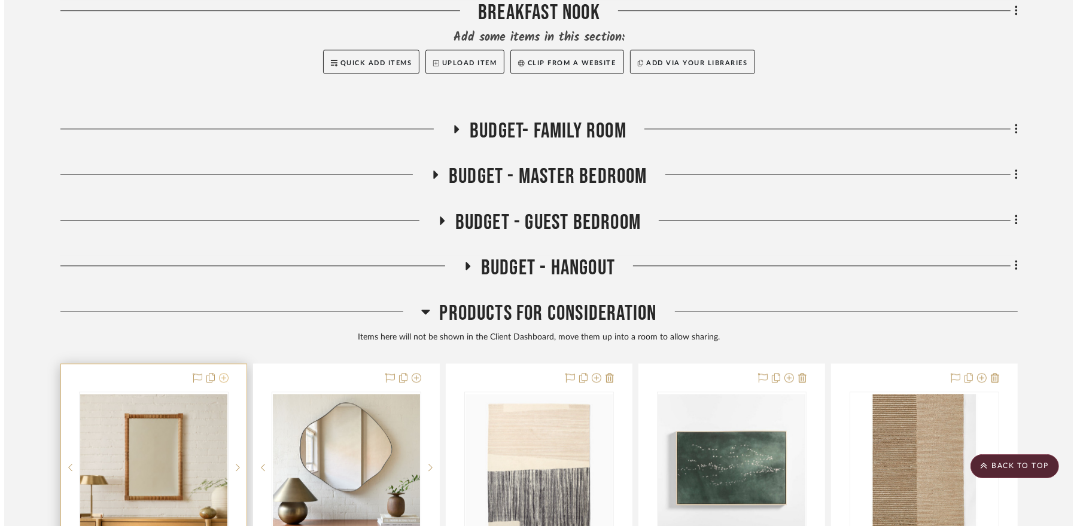
scroll to position [0, 0]
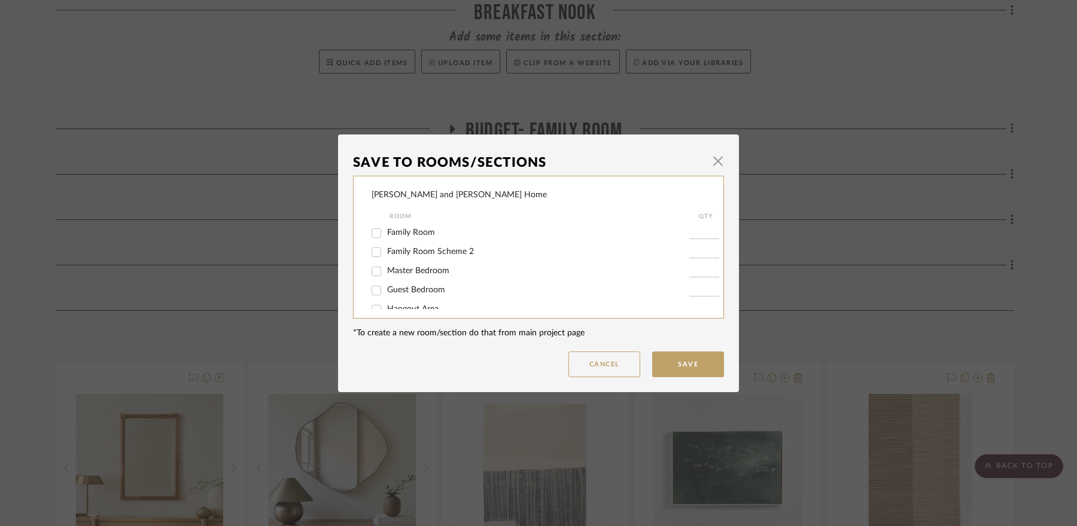
click at [403, 227] on div "Family Room" at bounding box center [531, 233] width 318 height 19
click at [409, 234] on span "Family Room" at bounding box center [411, 233] width 48 height 8
click at [386, 234] on input "Family Room" at bounding box center [376, 233] width 19 height 19
checkbox input "true"
type input "1"
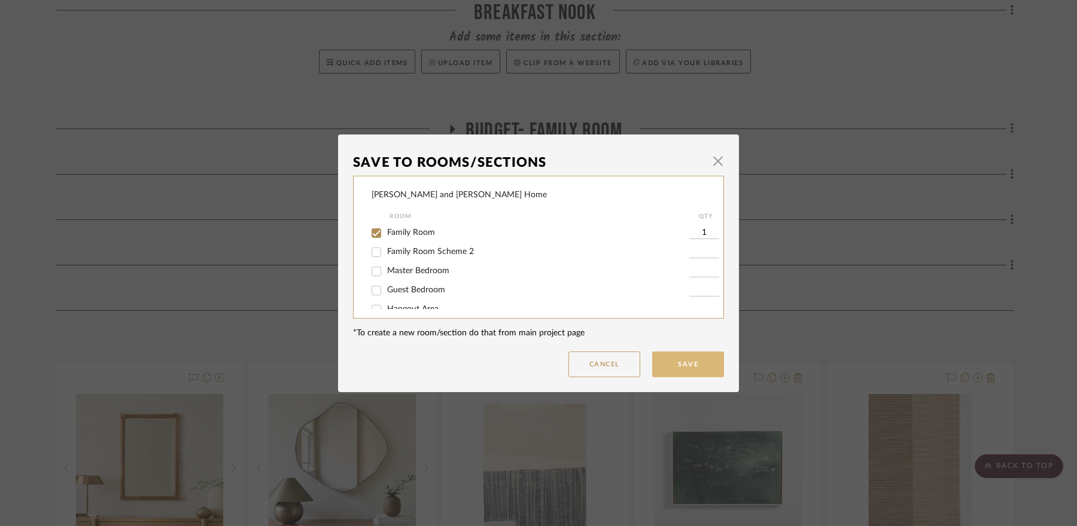
click at [704, 359] on button "Save" at bounding box center [688, 365] width 72 height 26
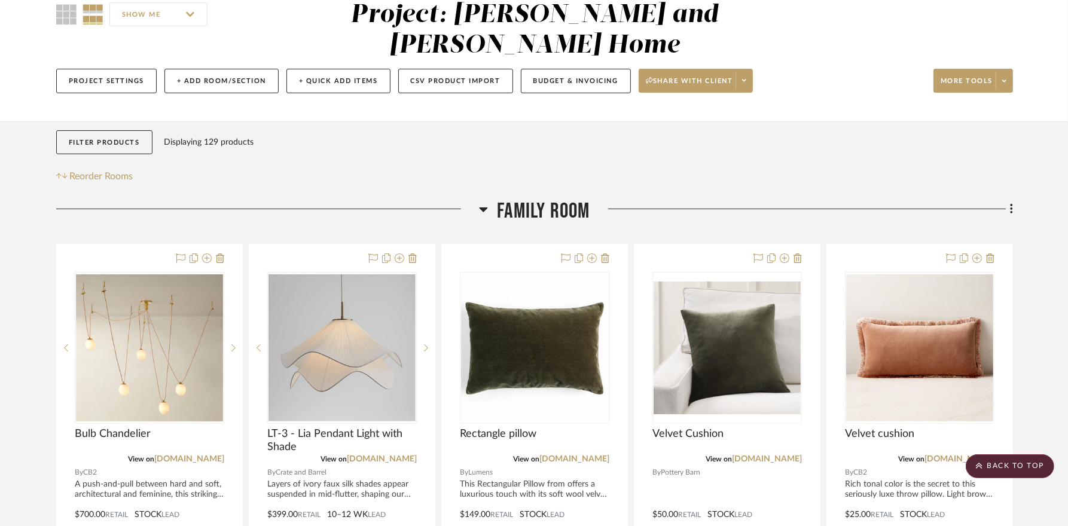
scroll to position [127, 0]
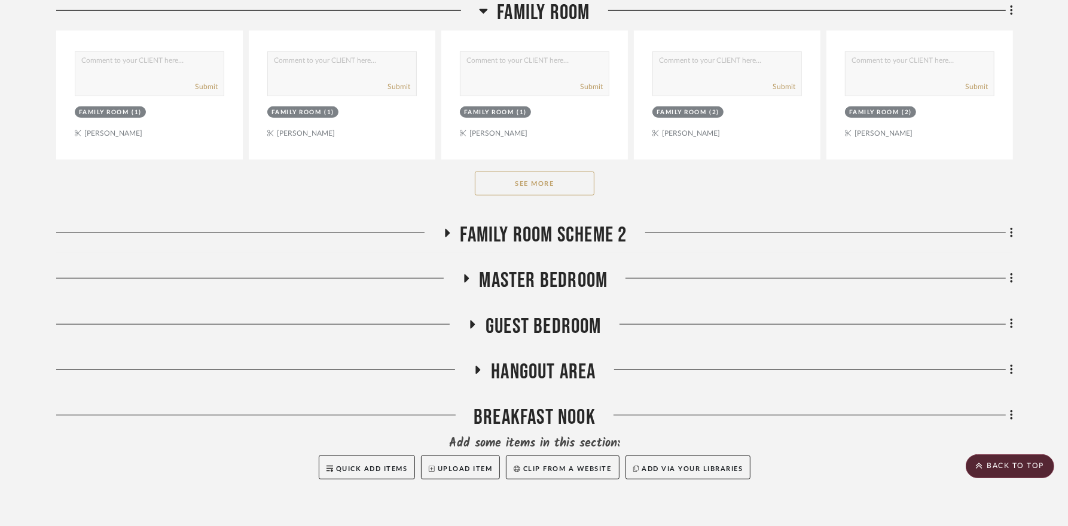
scroll to position [737, 0]
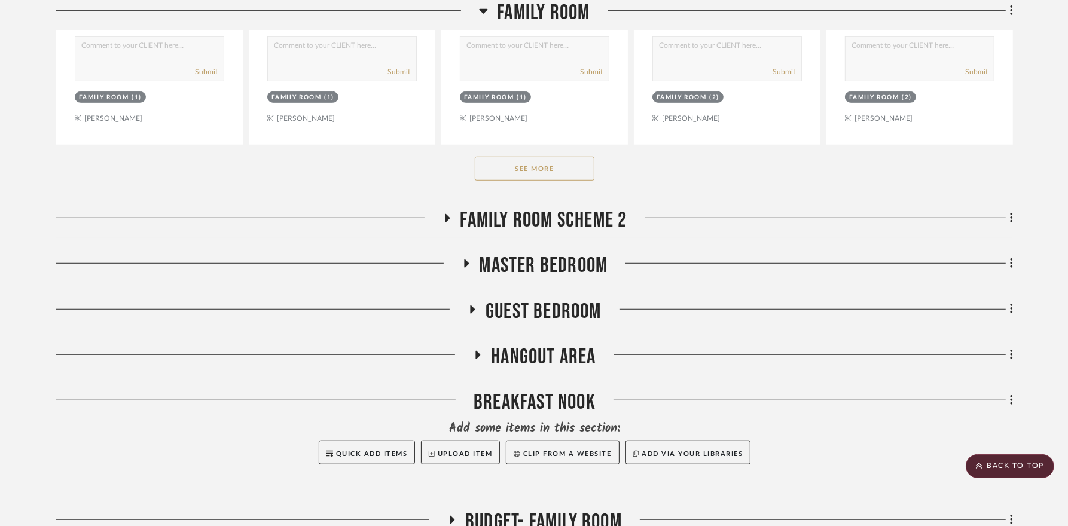
click at [502, 157] on button "See More" at bounding box center [535, 169] width 120 height 24
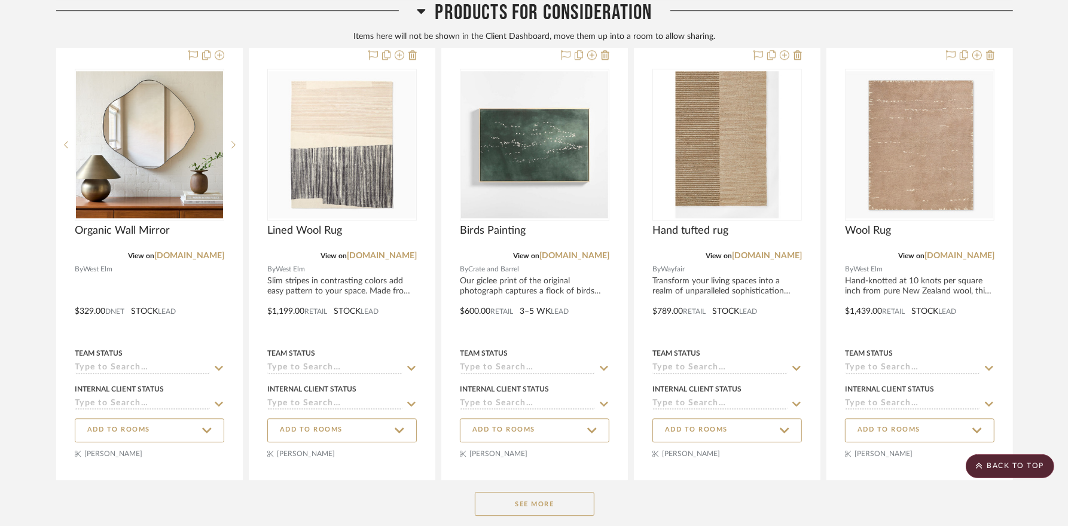
scroll to position [3087, 0]
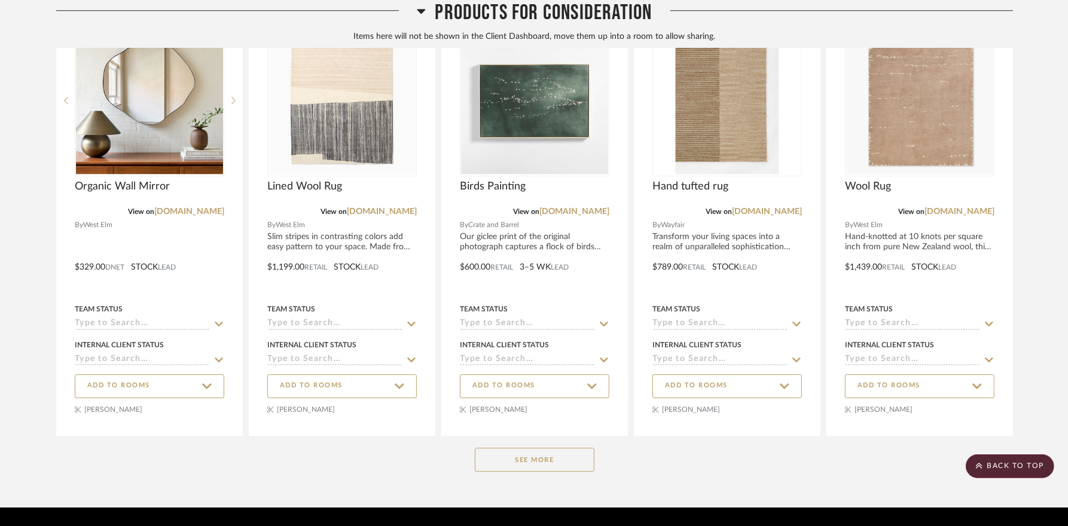
click at [547, 436] on div "See More" at bounding box center [534, 460] width 957 height 48
click at [538, 448] on button "See More" at bounding box center [535, 460] width 120 height 24
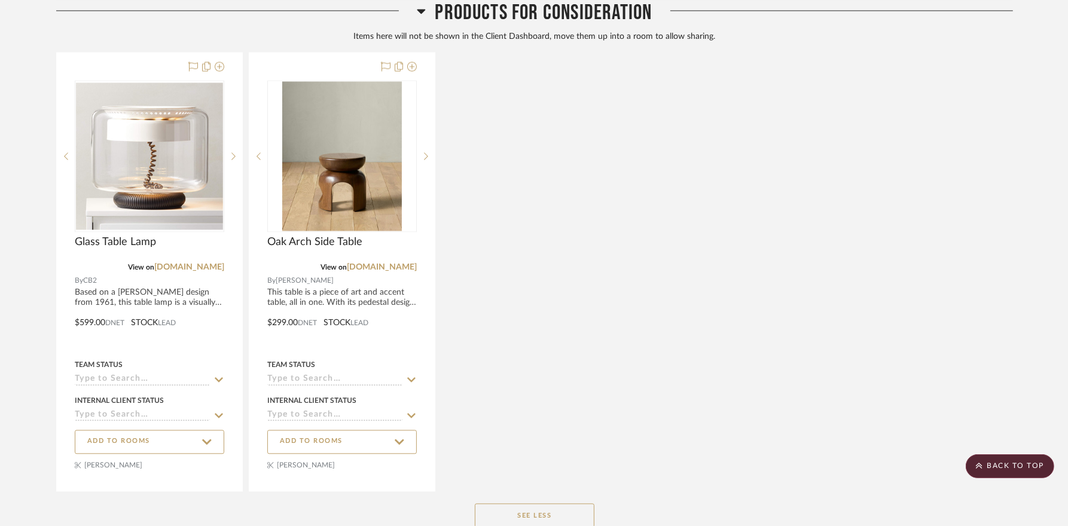
scroll to position [6655, 0]
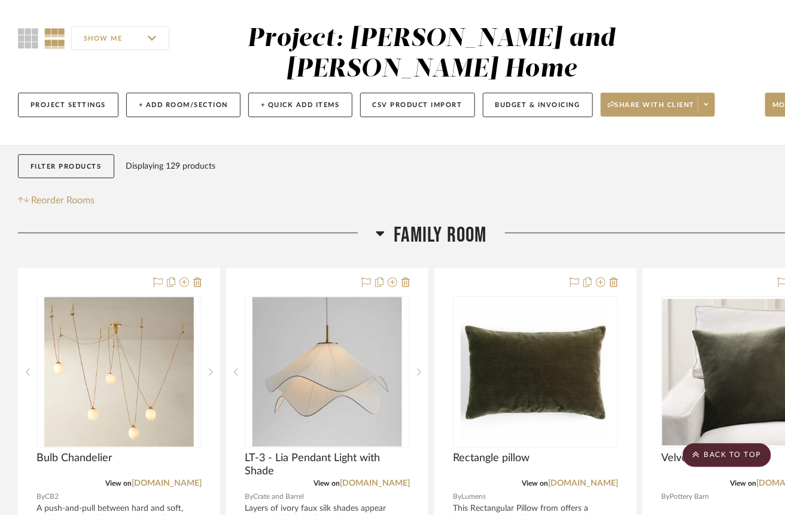
scroll to position [0, 0]
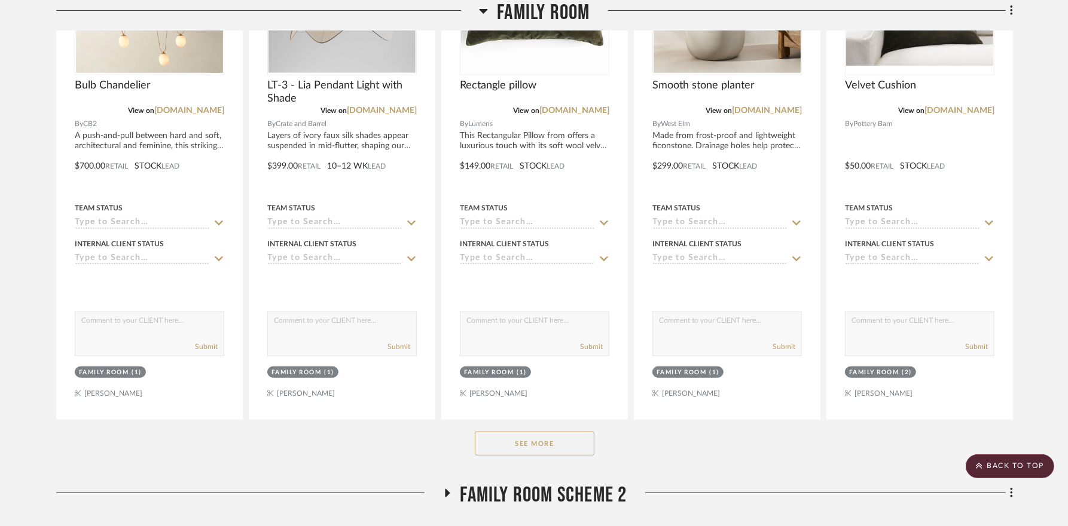
scroll to position [464, 0]
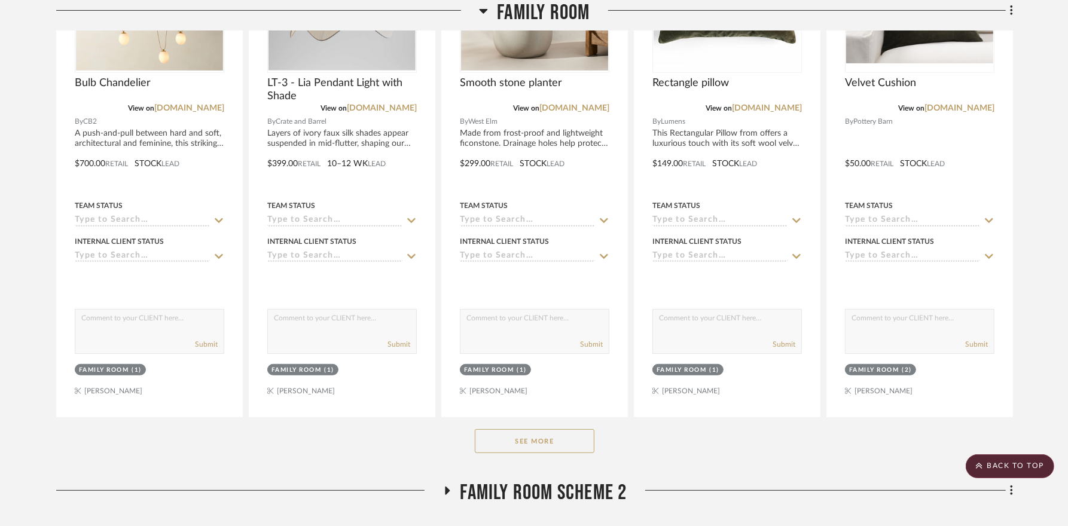
click at [513, 430] on button "See More" at bounding box center [535, 442] width 120 height 24
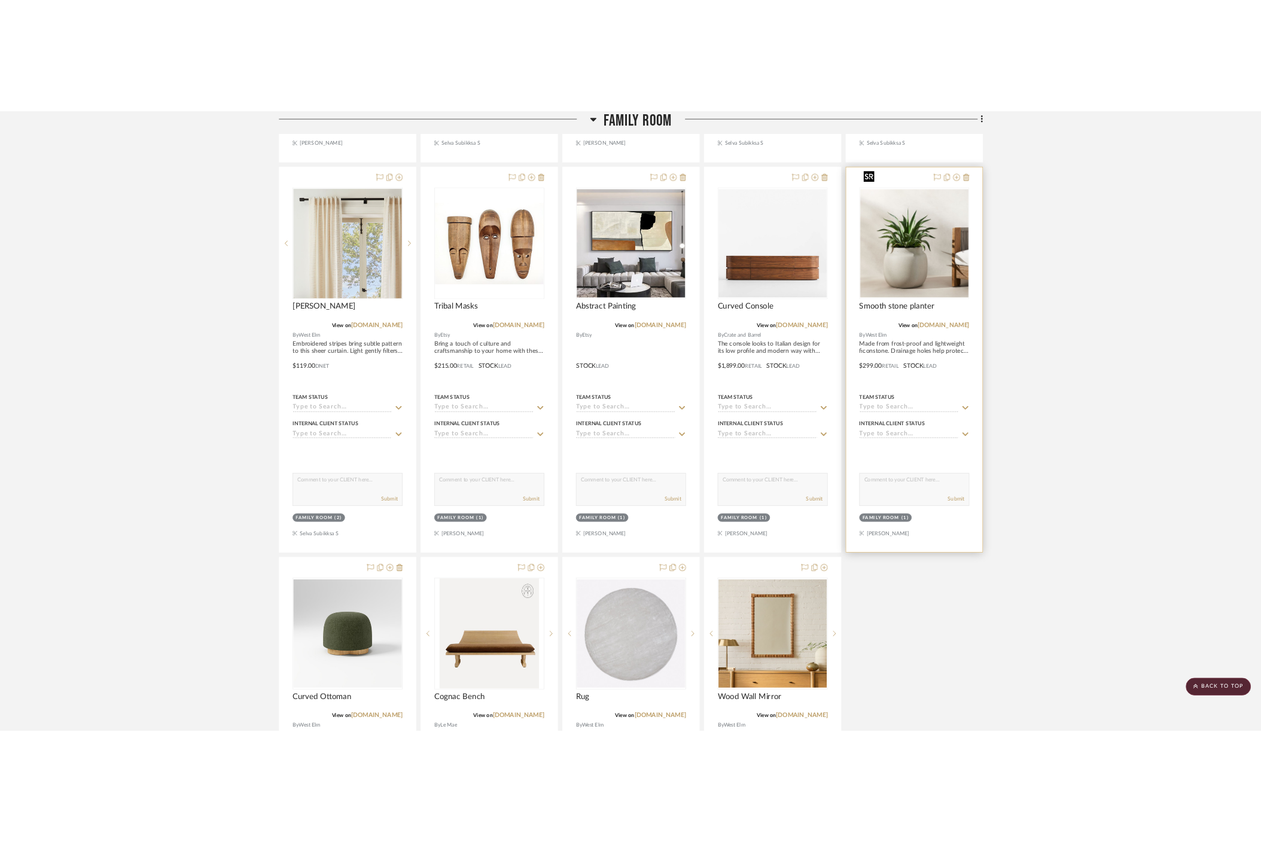
scroll to position [1348, 0]
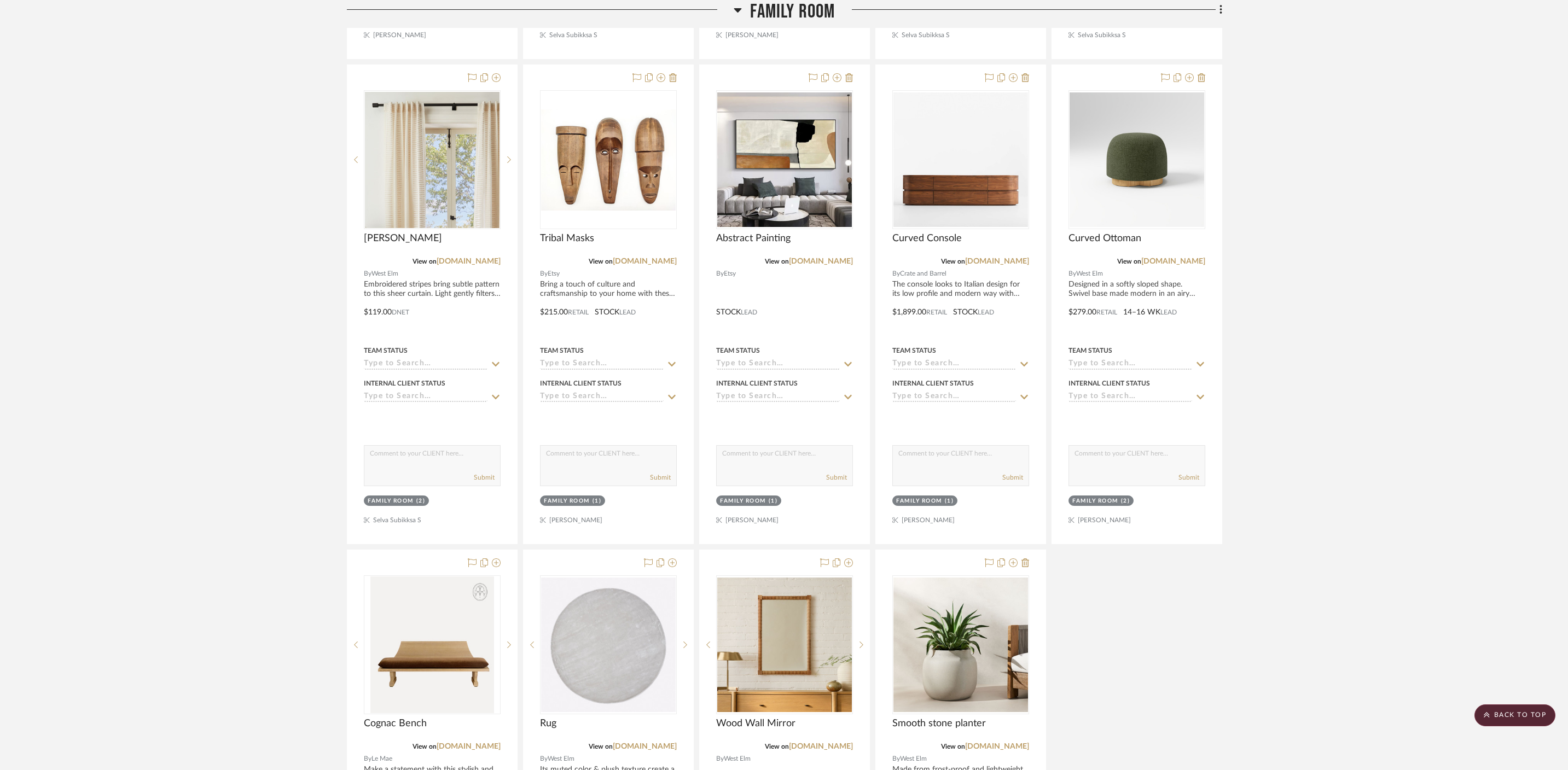
drag, startPoint x: 1128, startPoint y: 176, endPoint x: 995, endPoint y: 17, distance: 207.3
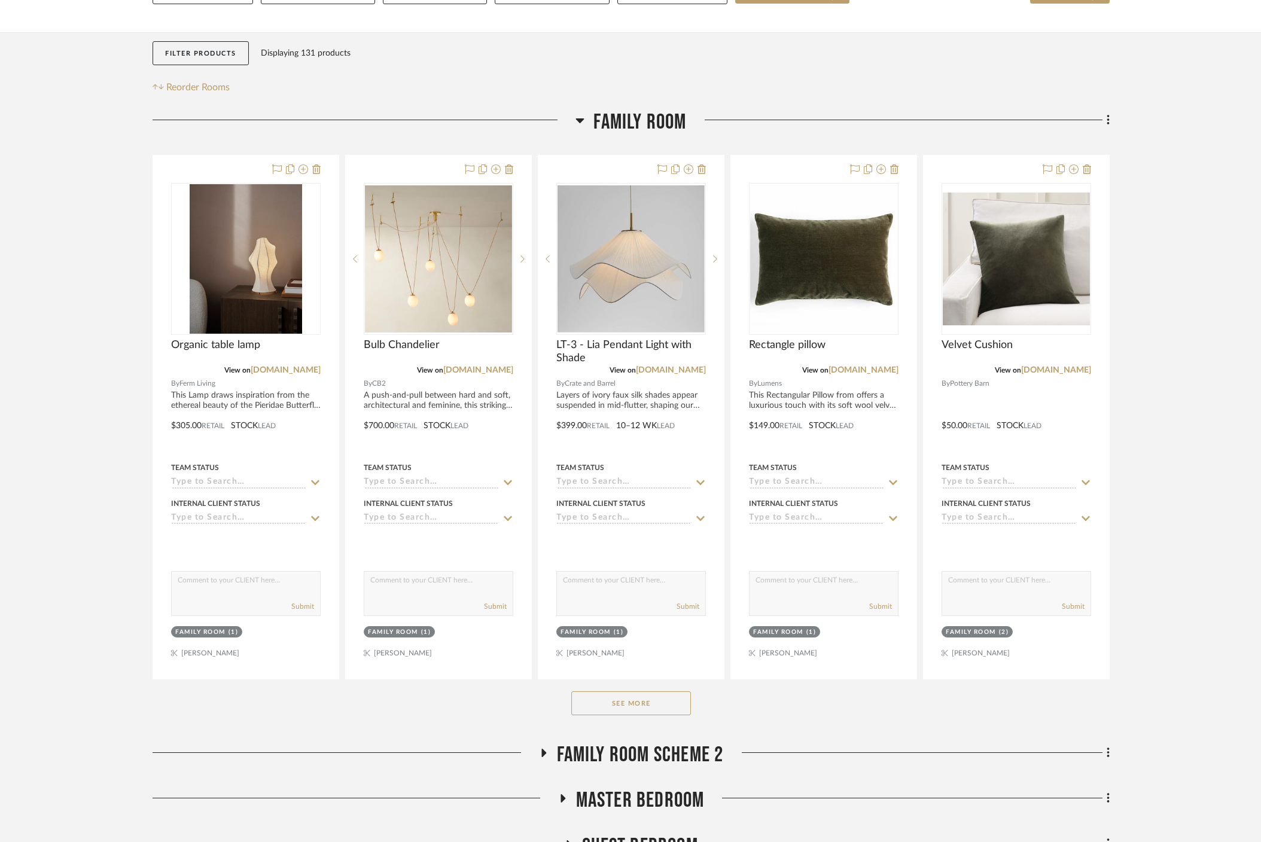
scroll to position [207, 0]
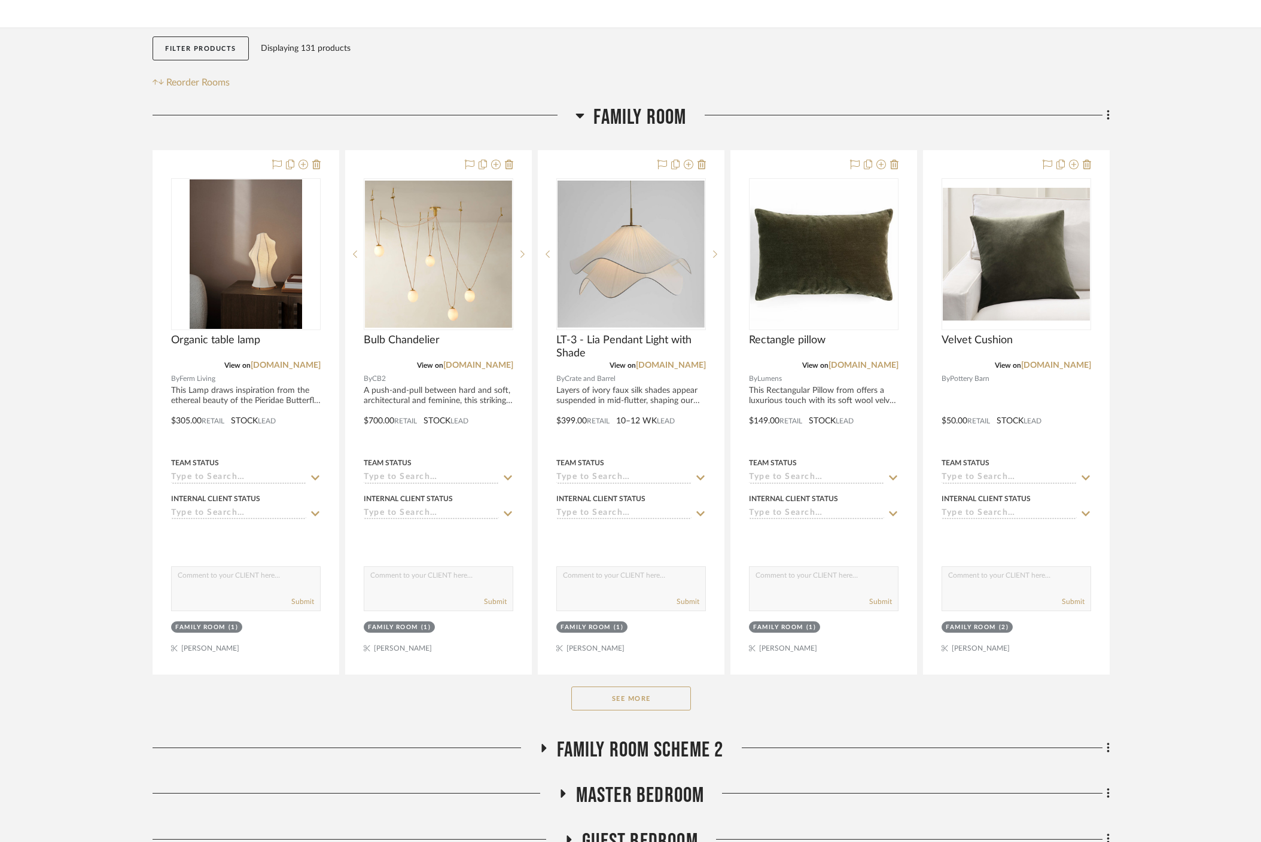
click at [608, 687] on button "See More" at bounding box center [631, 699] width 120 height 24
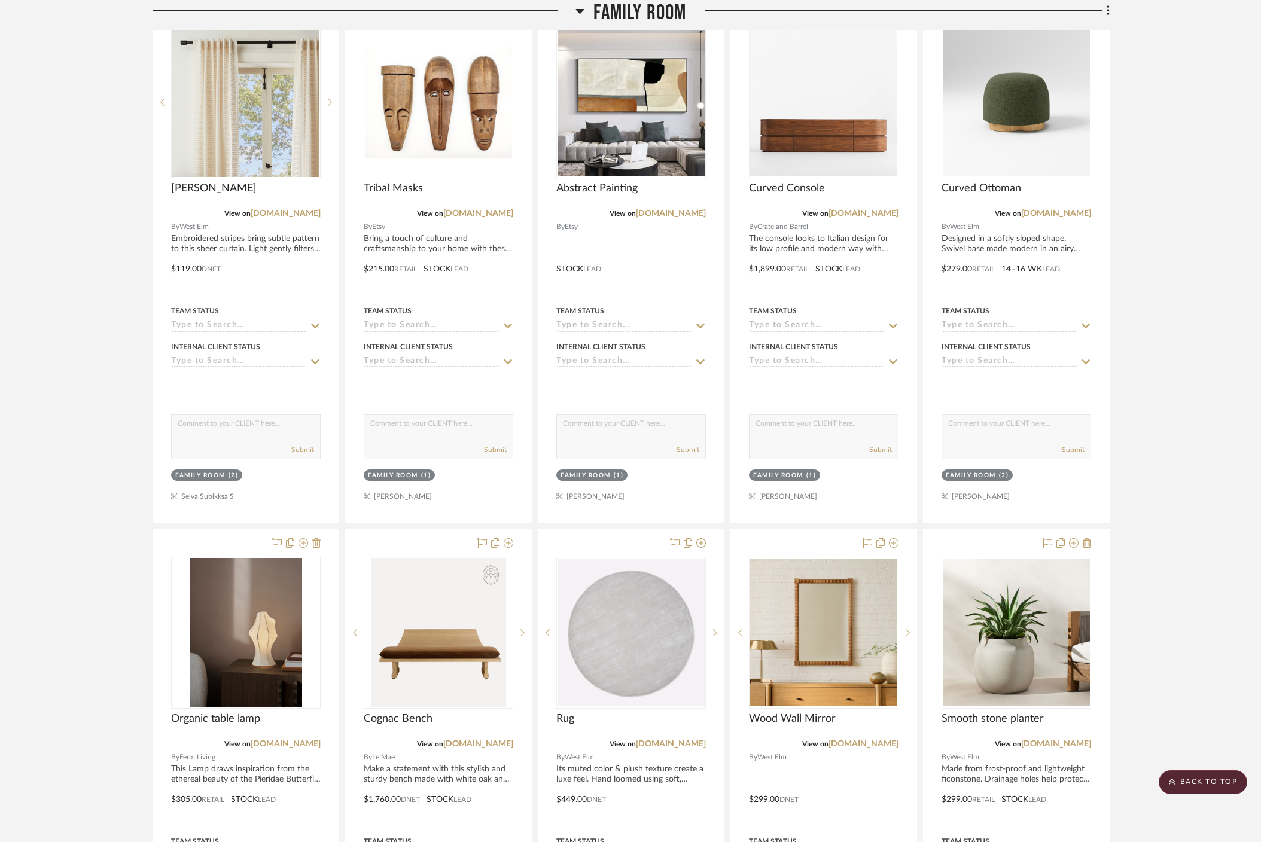
scroll to position [1426, 0]
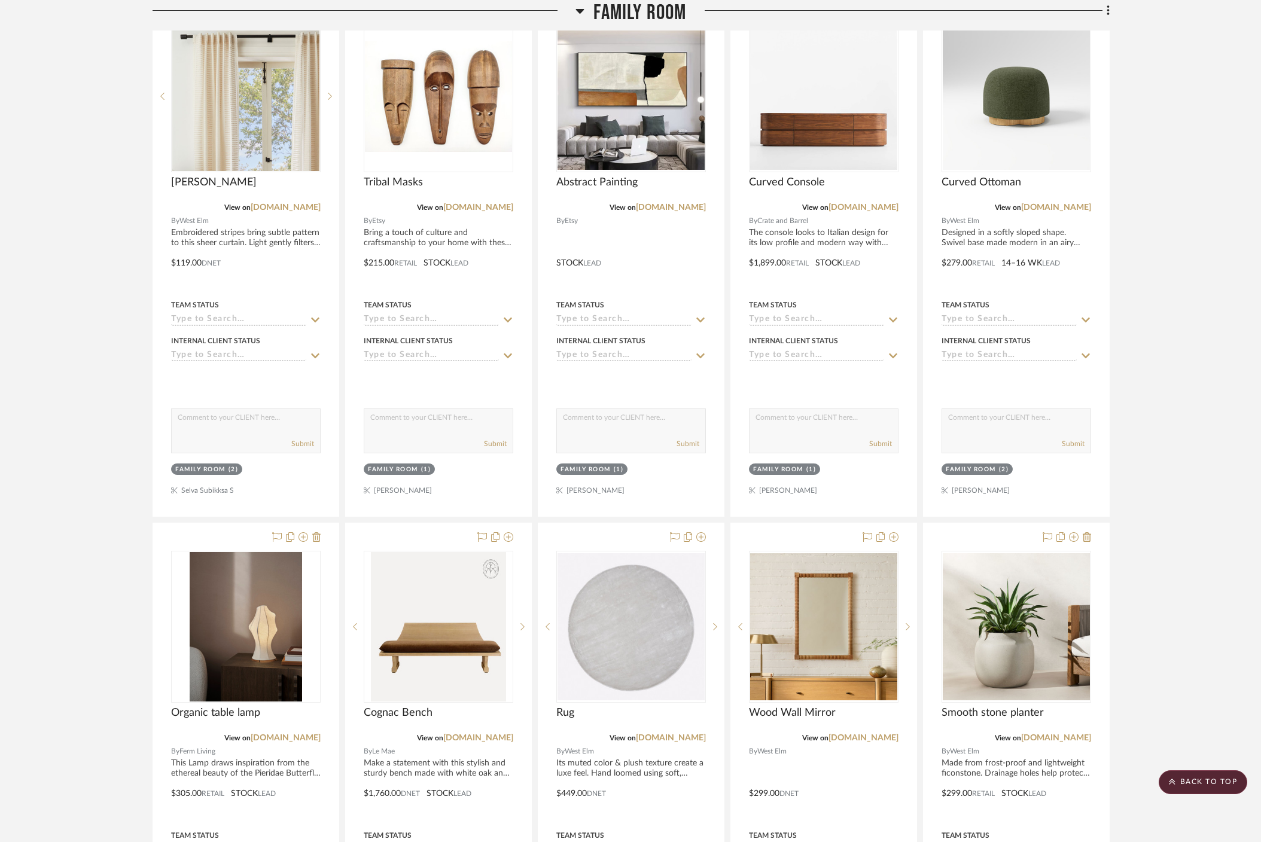
drag, startPoint x: 264, startPoint y: 237, endPoint x: 647, endPoint y: 1, distance: 450.2
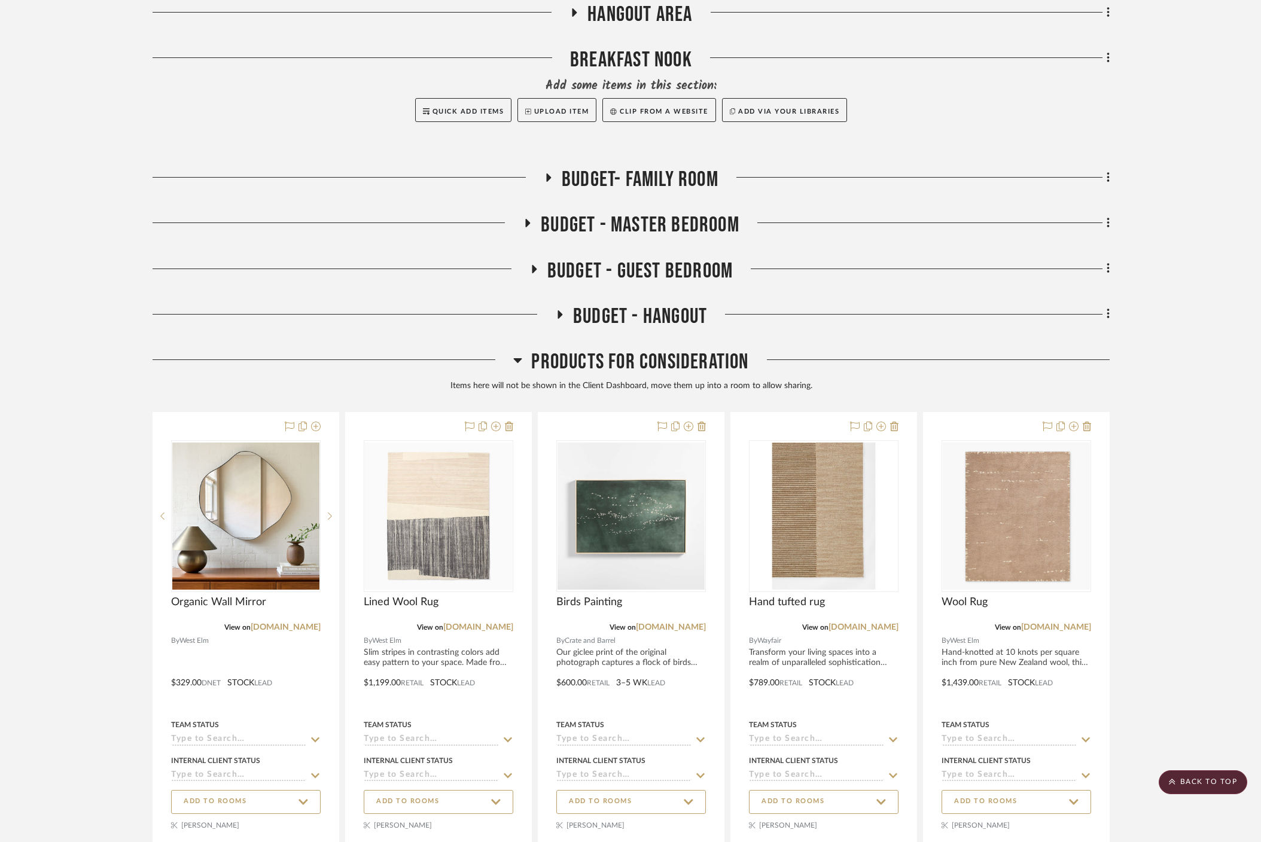
scroll to position [2779, 0]
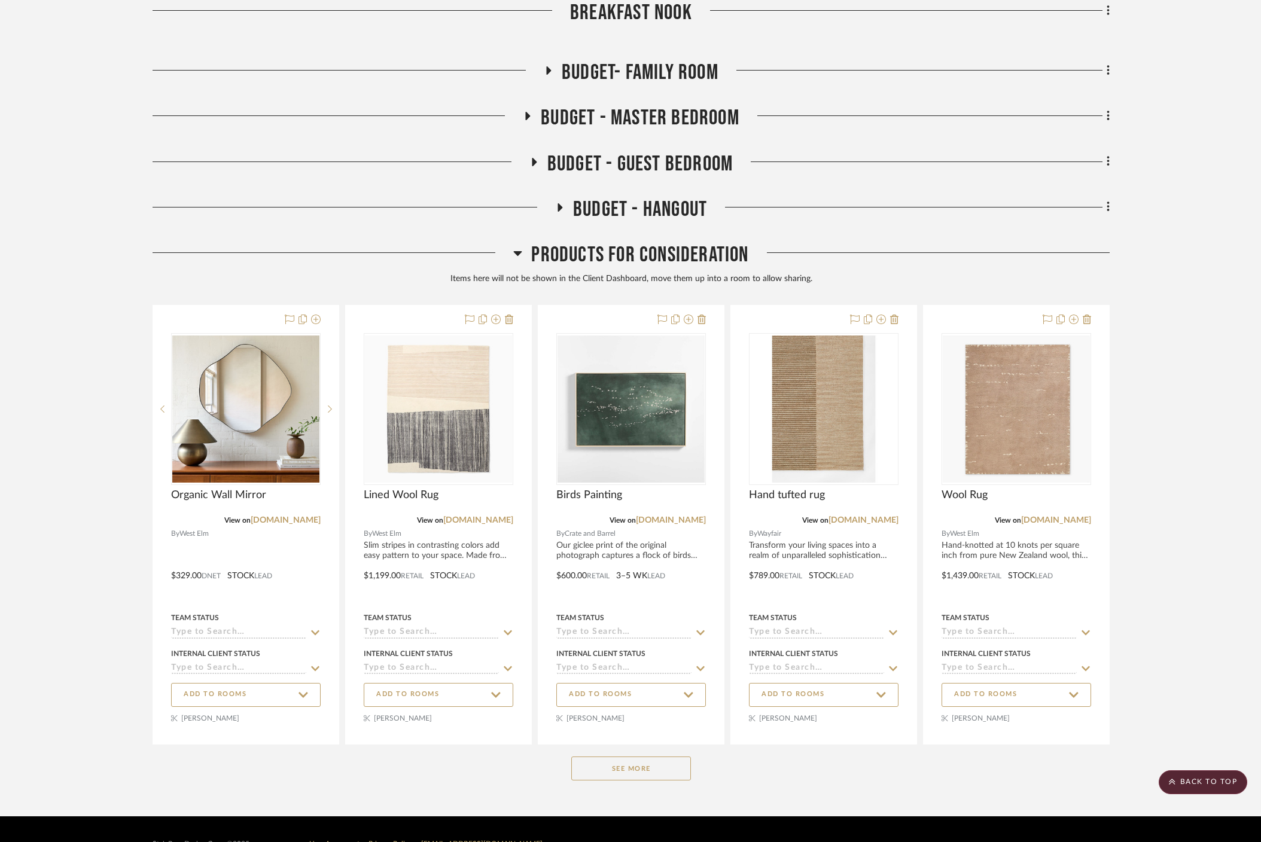
click at [644, 757] on button "See More" at bounding box center [631, 769] width 120 height 24
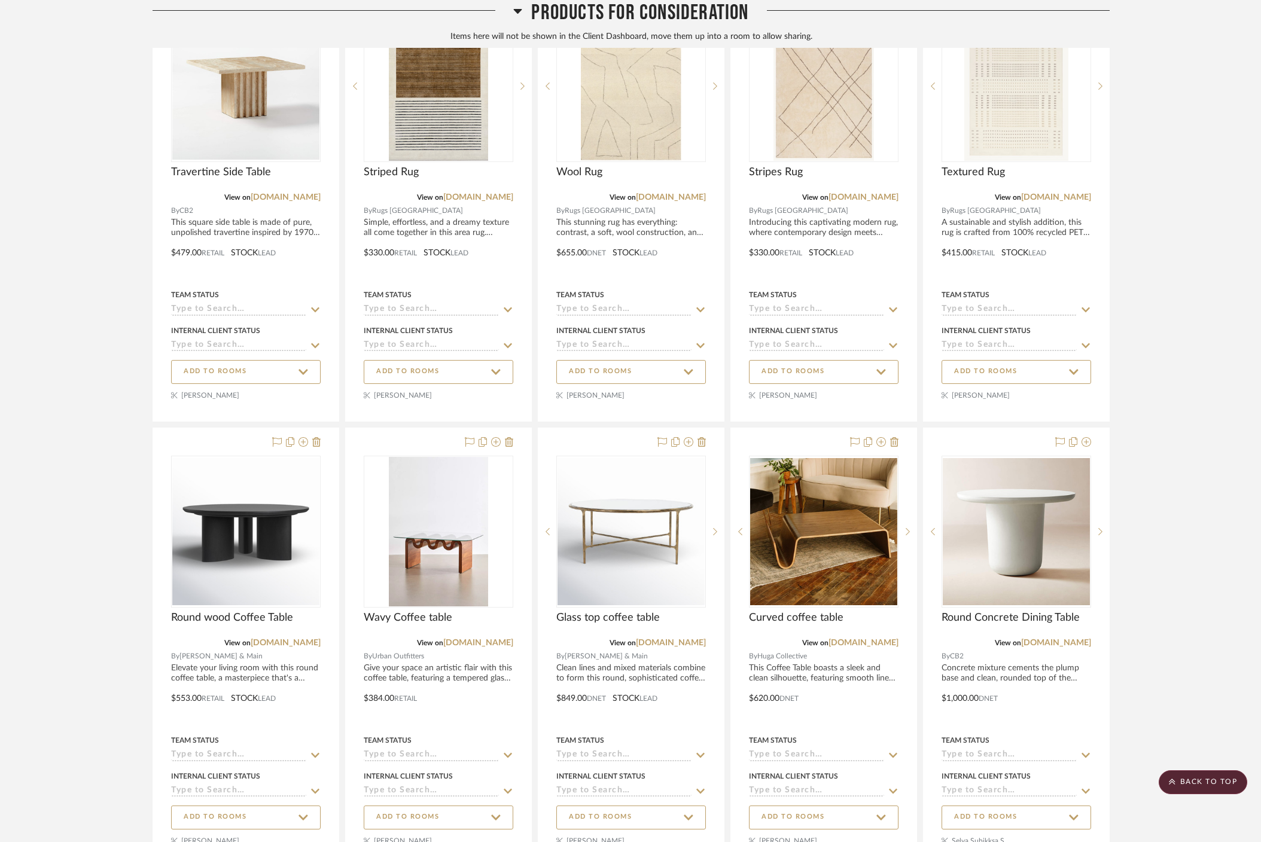
scroll to position [4891, 0]
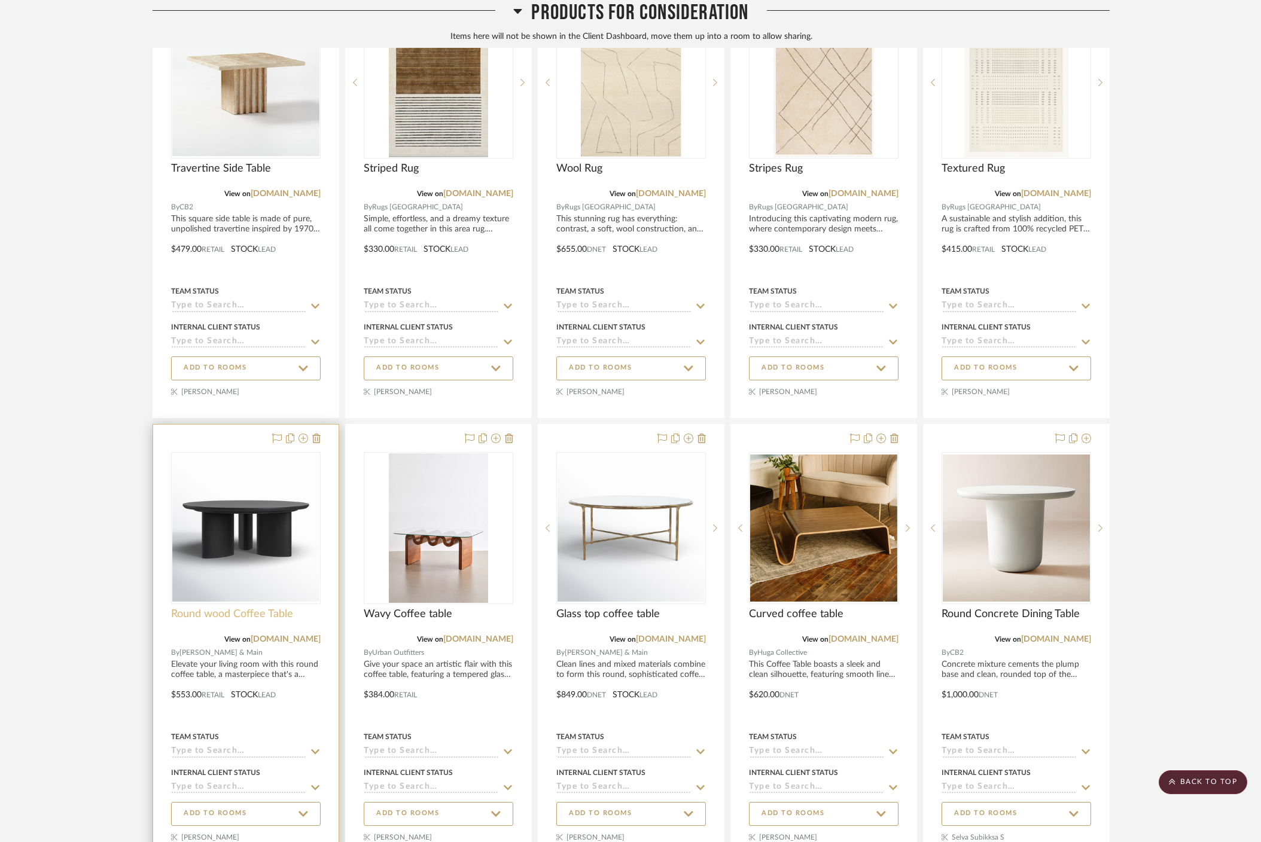
click at [250, 608] on span "Round wood Coffee Table" at bounding box center [232, 614] width 122 height 13
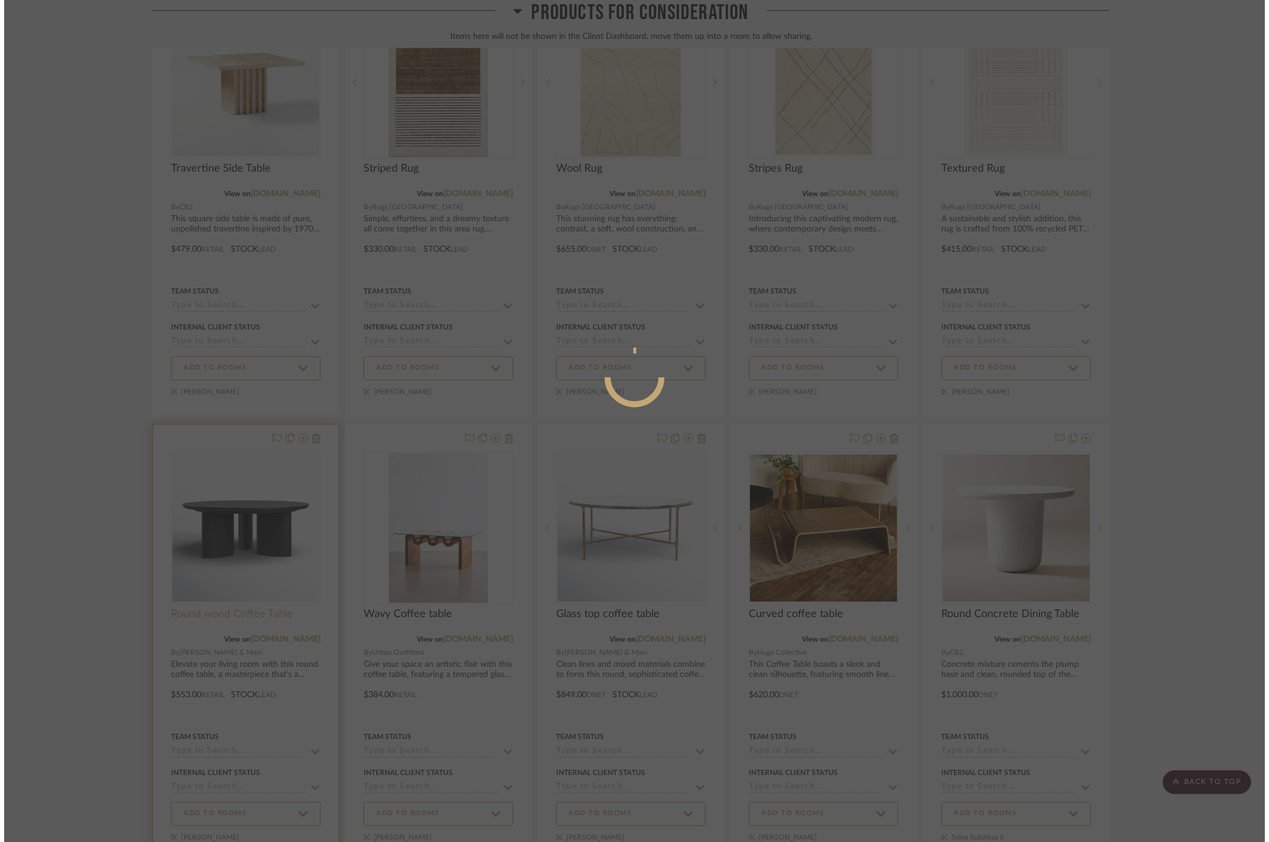
scroll to position [0, 0]
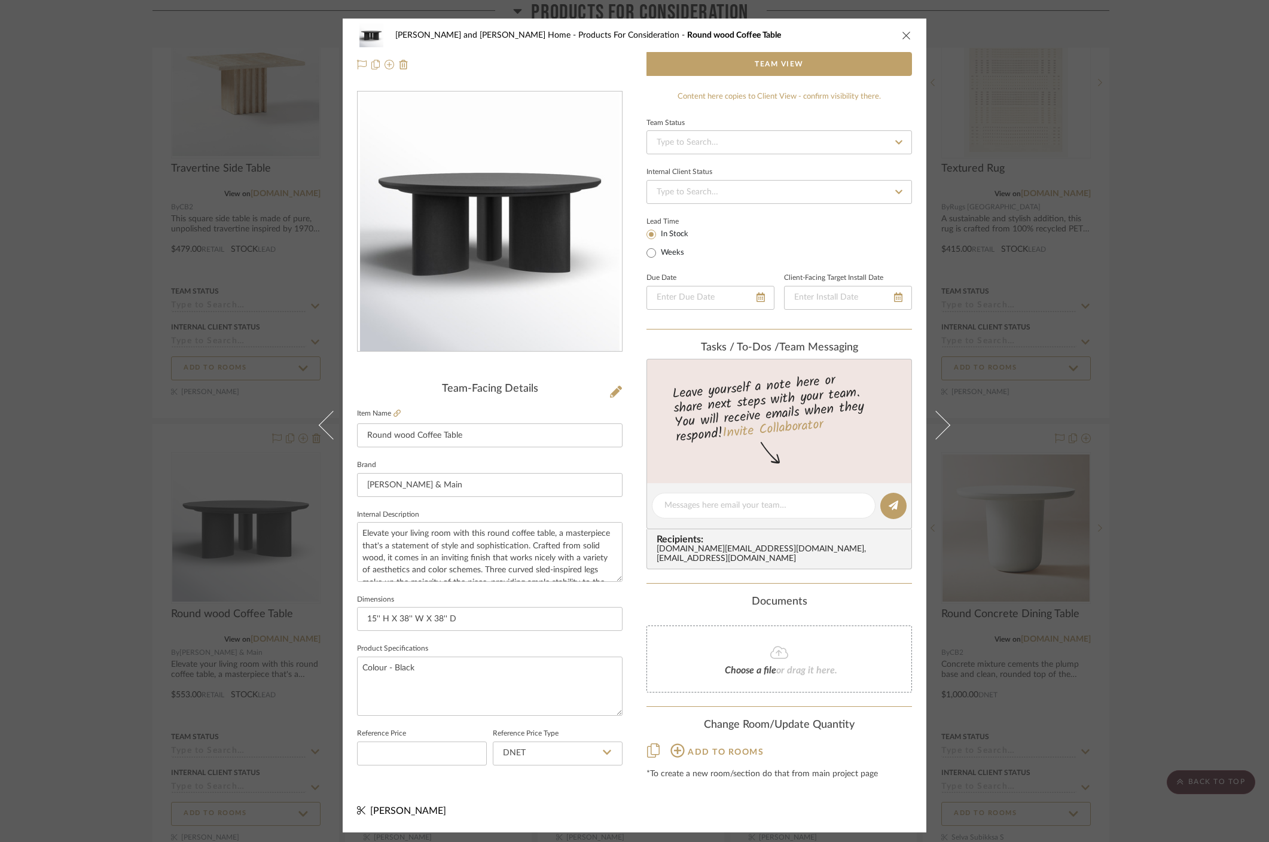
click at [1024, 397] on div "[PERSON_NAME] and [PERSON_NAME] Home Products For Consideration Round wood Coff…" at bounding box center [634, 421] width 1269 height 842
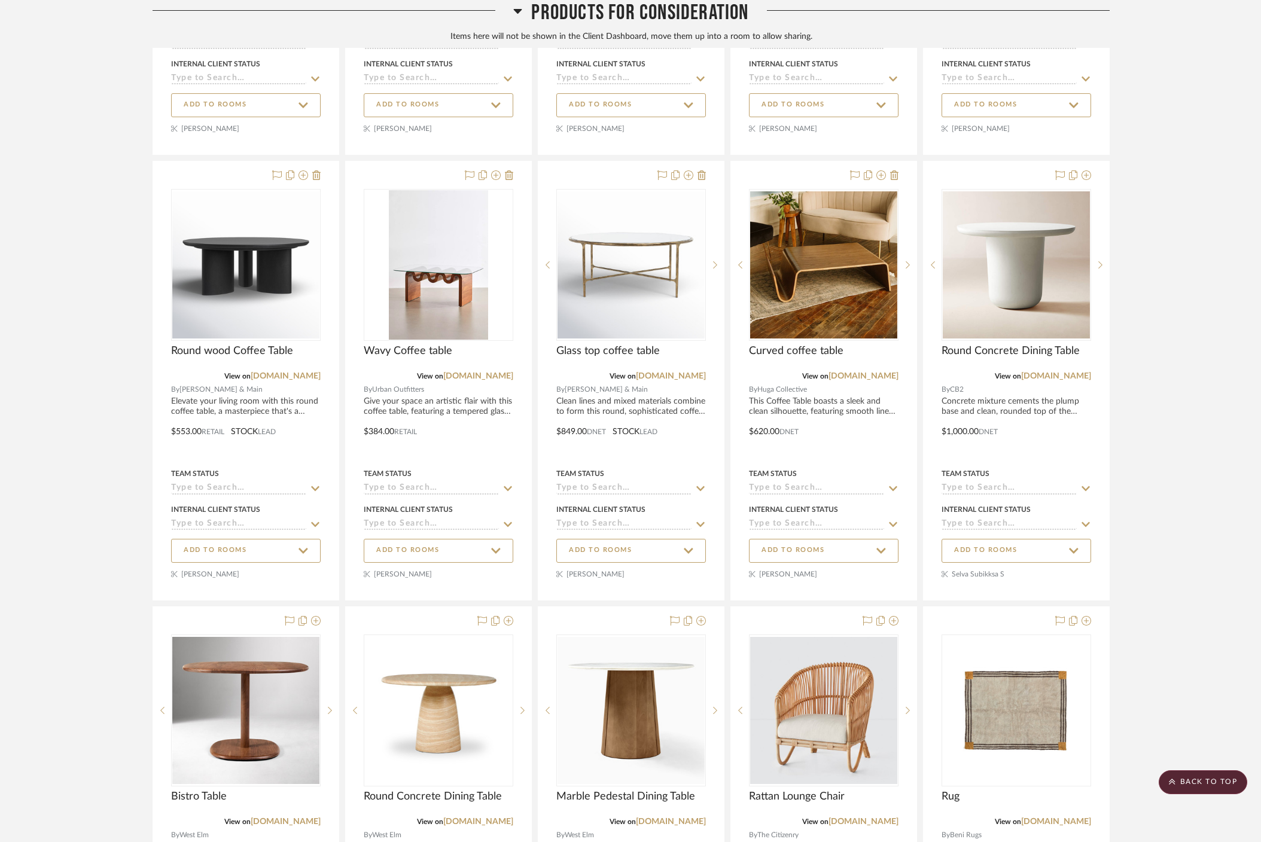
scroll to position [5168, 0]
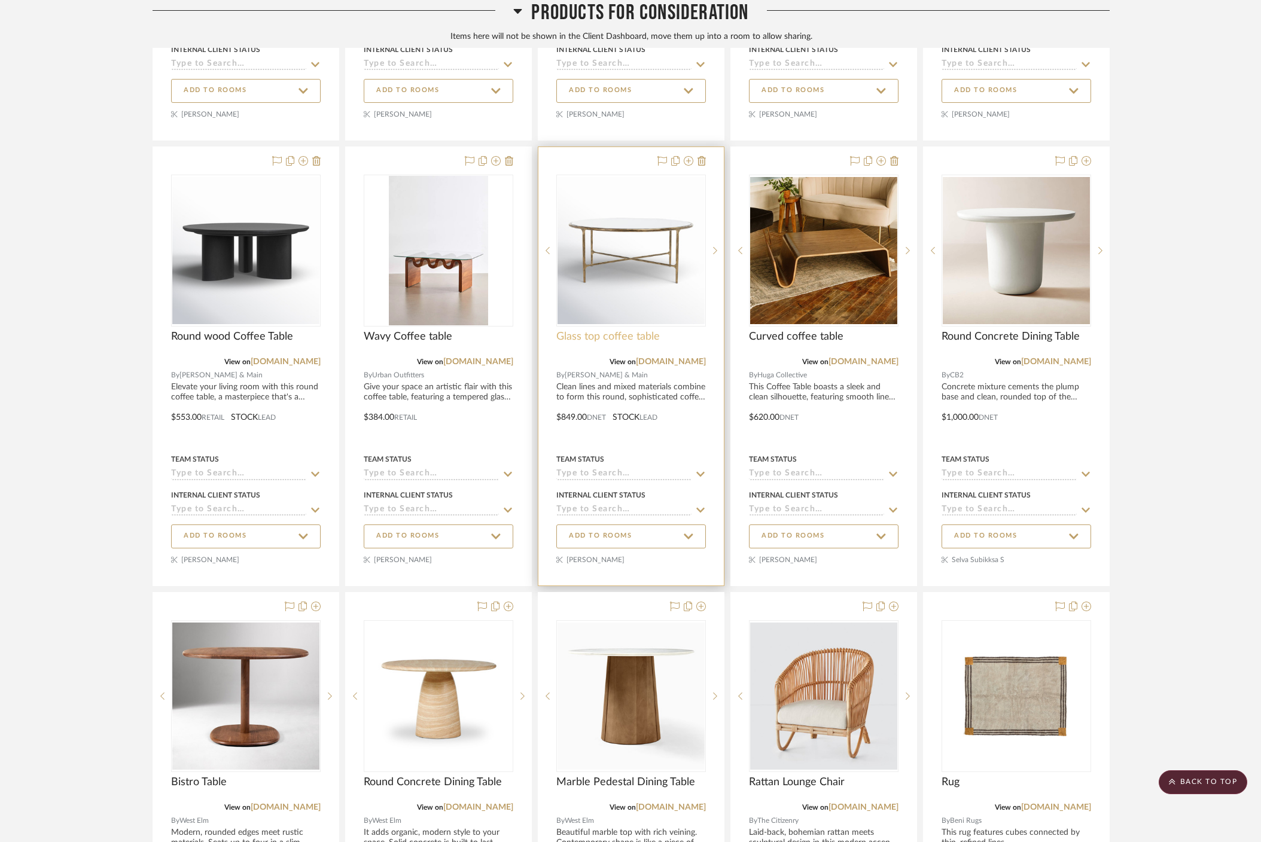
click at [615, 330] on span "Glass top coffee table" at bounding box center [607, 336] width 103 height 13
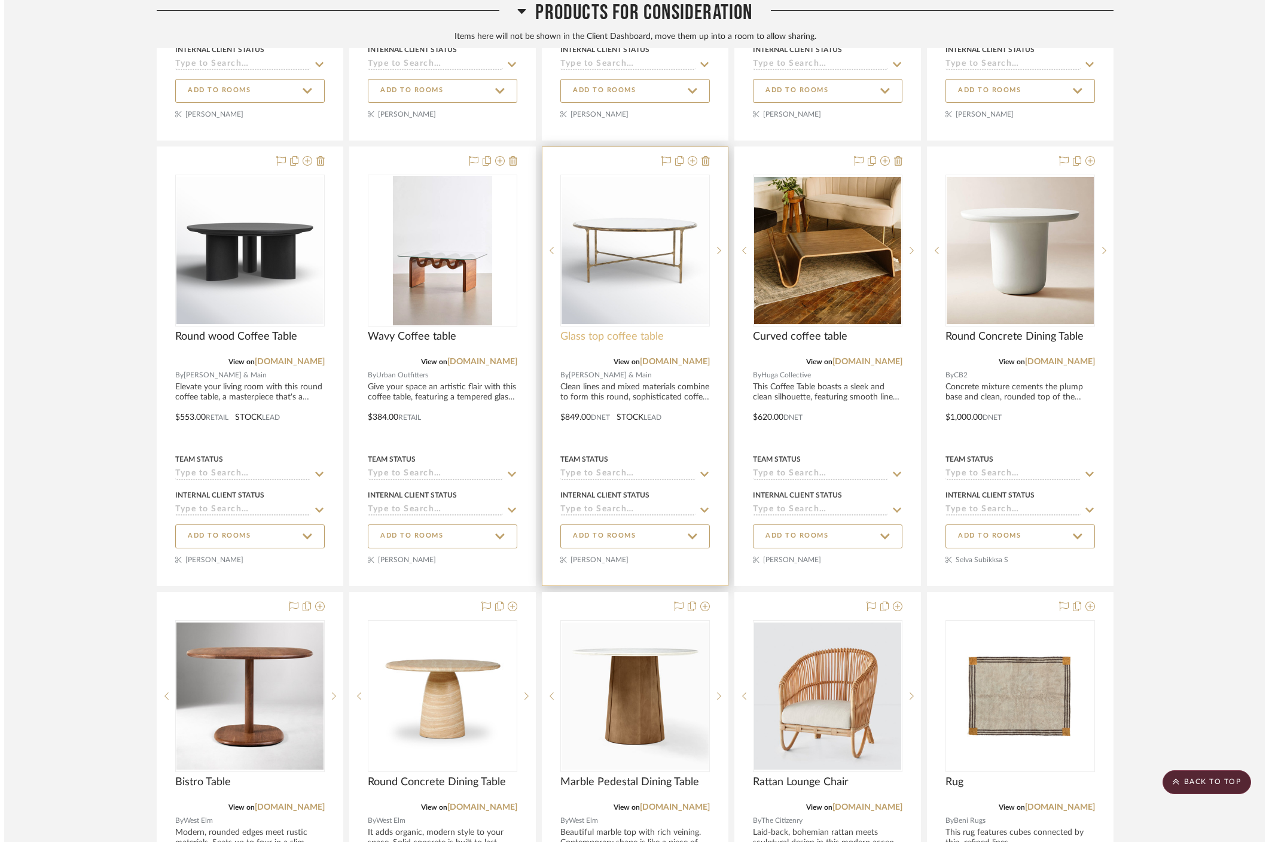
scroll to position [0, 0]
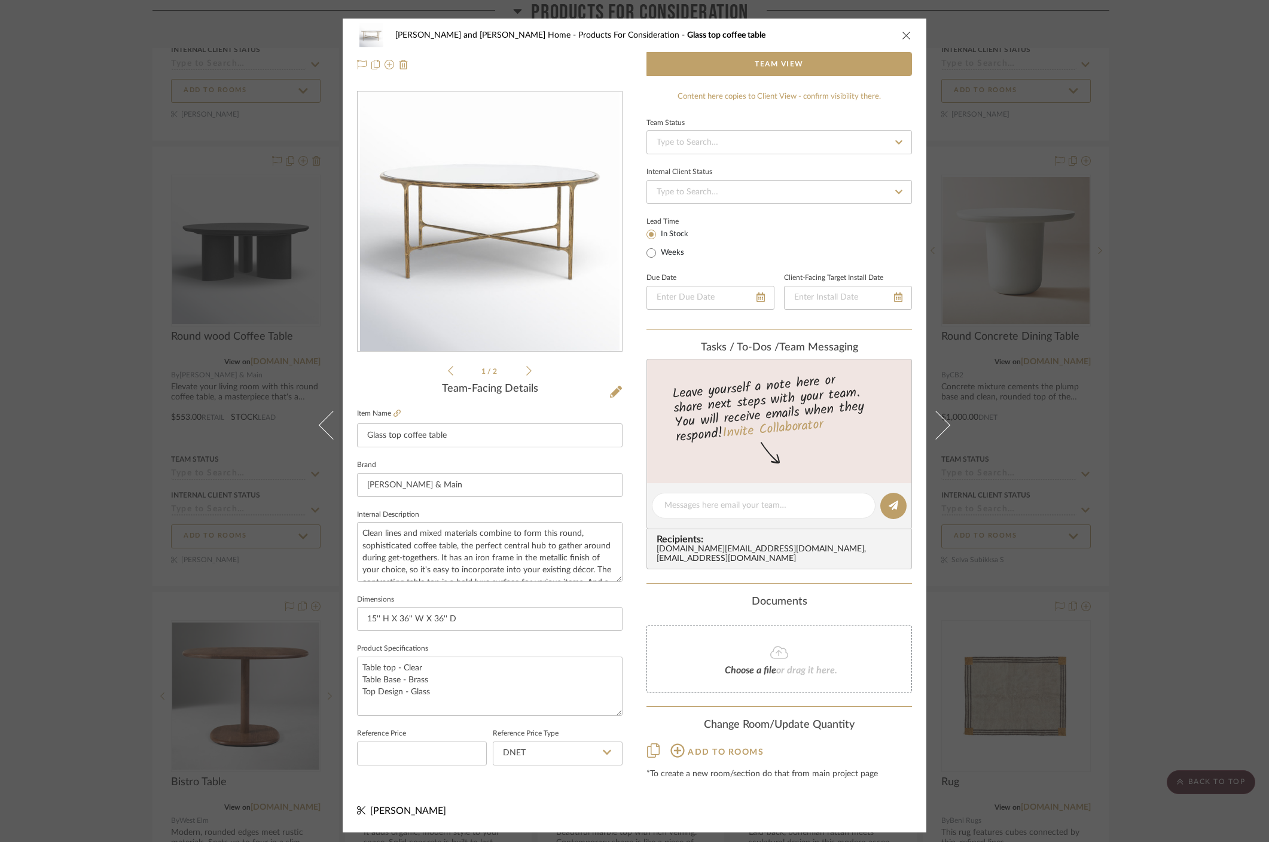
click at [1093, 452] on div "[PERSON_NAME] and [PERSON_NAME] Home Products For Consideration Glass top coffe…" at bounding box center [634, 421] width 1269 height 842
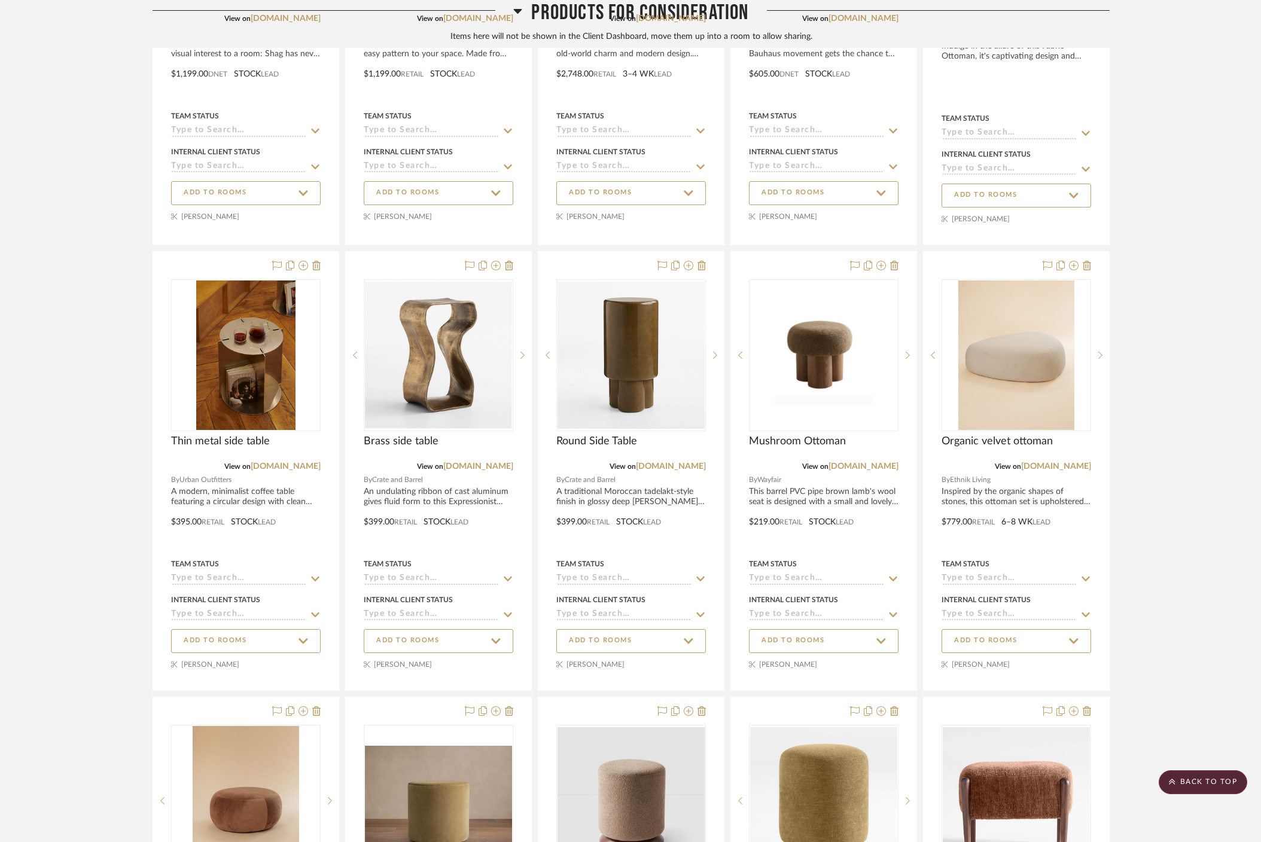
scroll to position [3308, 0]
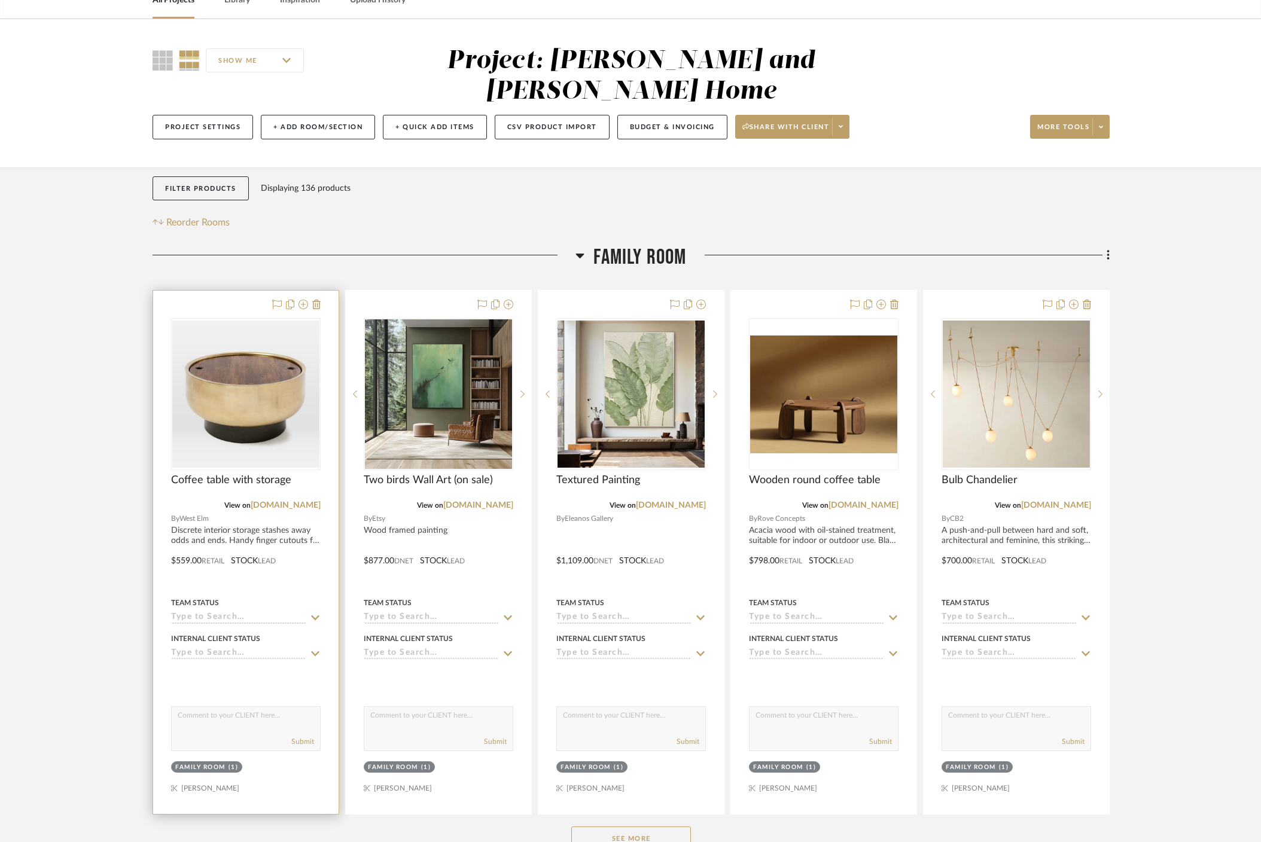
scroll to position [71, 0]
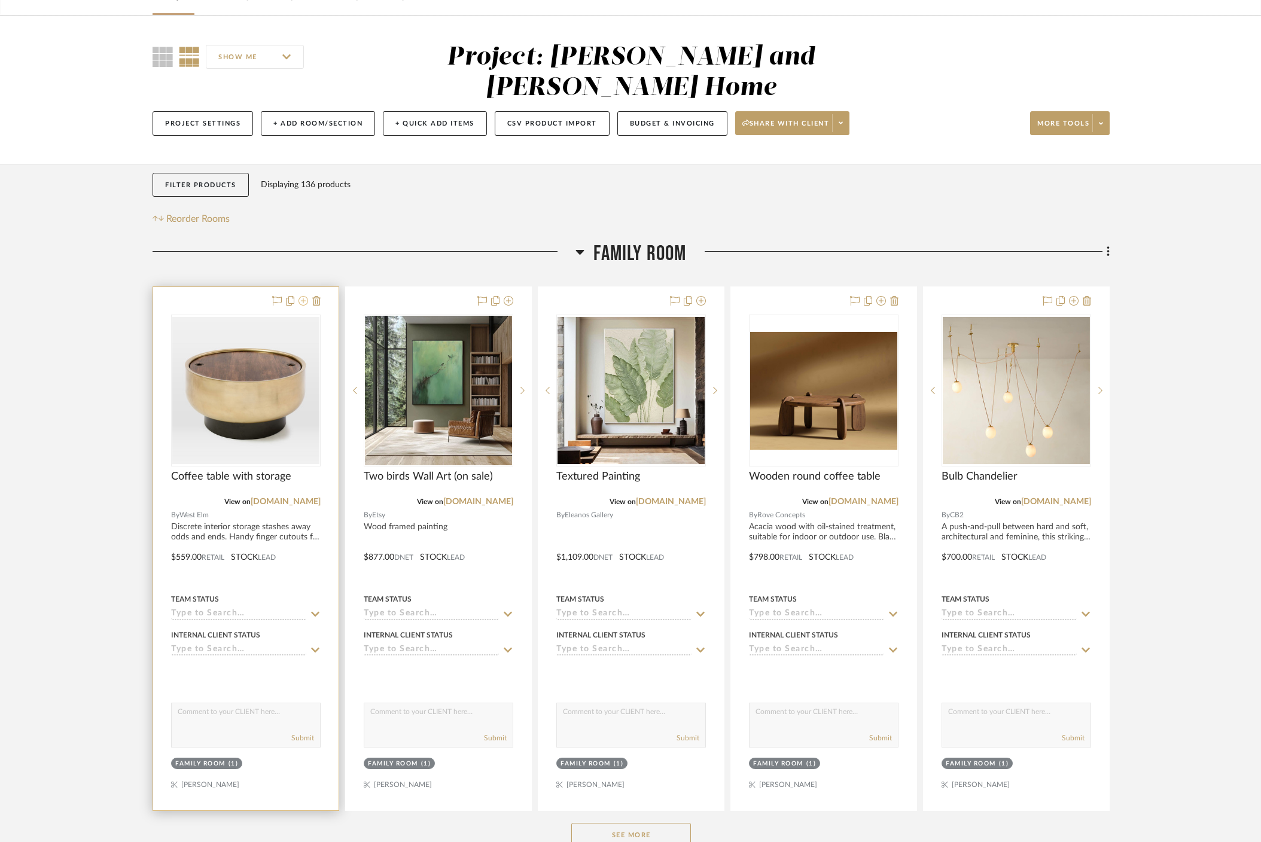
click at [302, 296] on icon at bounding box center [304, 301] width 10 height 10
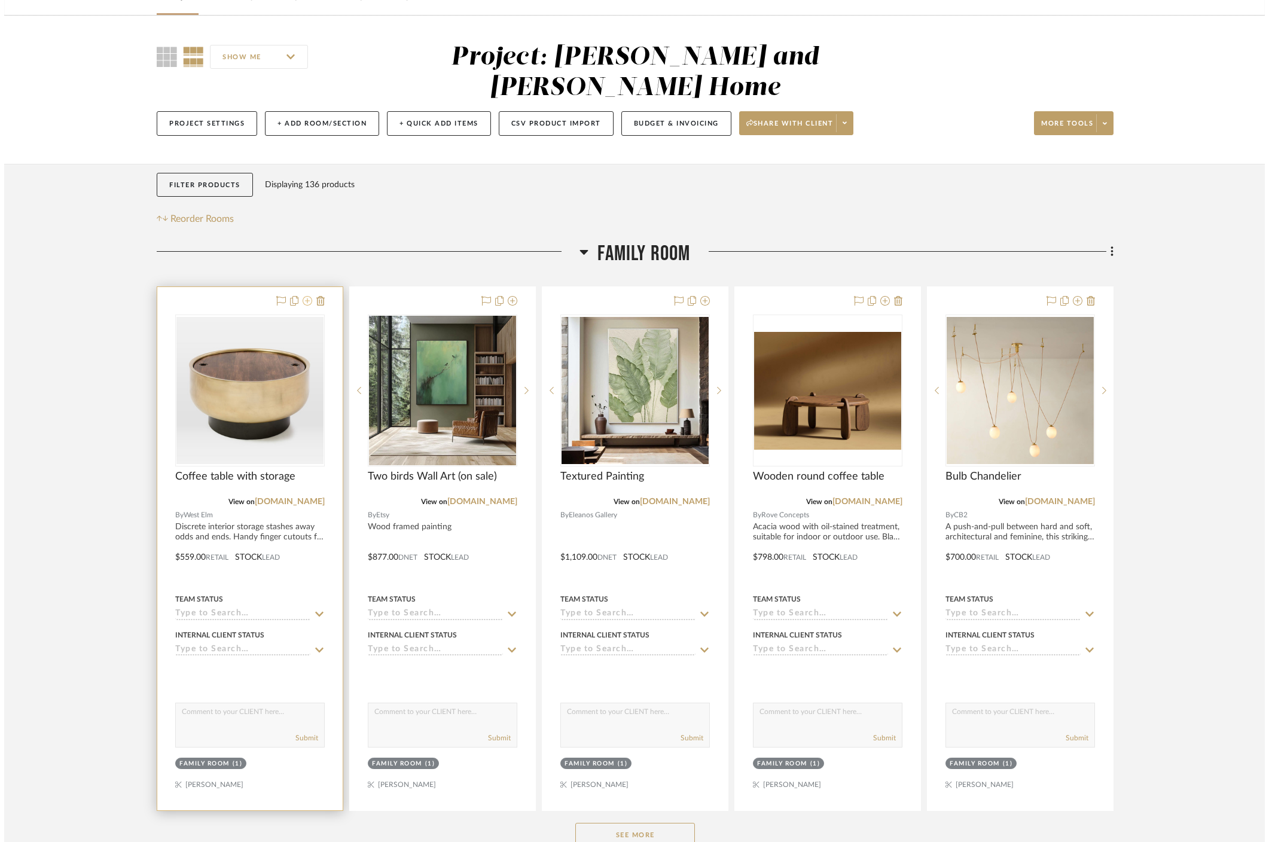
scroll to position [0, 0]
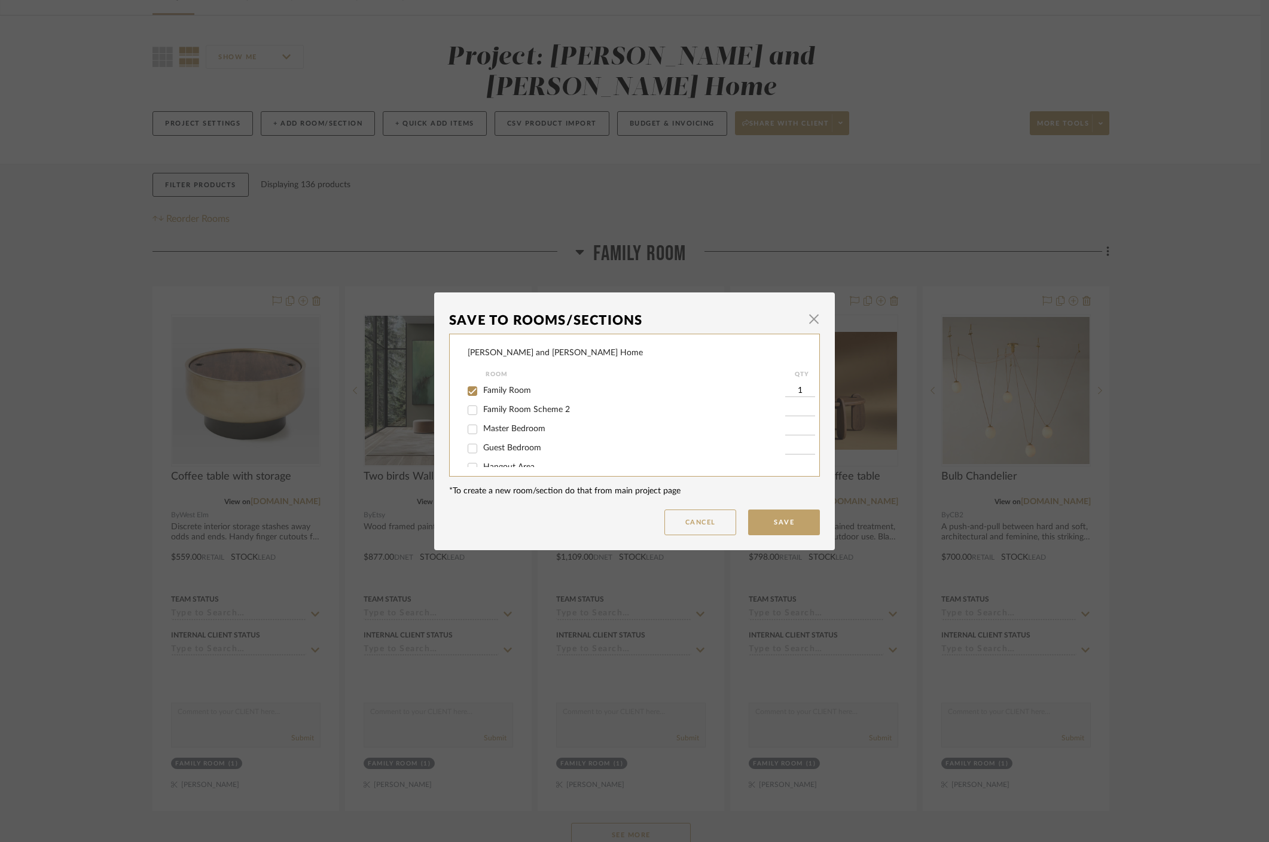
click at [483, 389] on span "Family Room" at bounding box center [507, 390] width 48 height 8
click at [481, 389] on input "Family Room" at bounding box center [472, 391] width 19 height 19
checkbox input "false"
click at [471, 410] on input "Family Room Scheme 2" at bounding box center [472, 410] width 19 height 19
checkbox input "true"
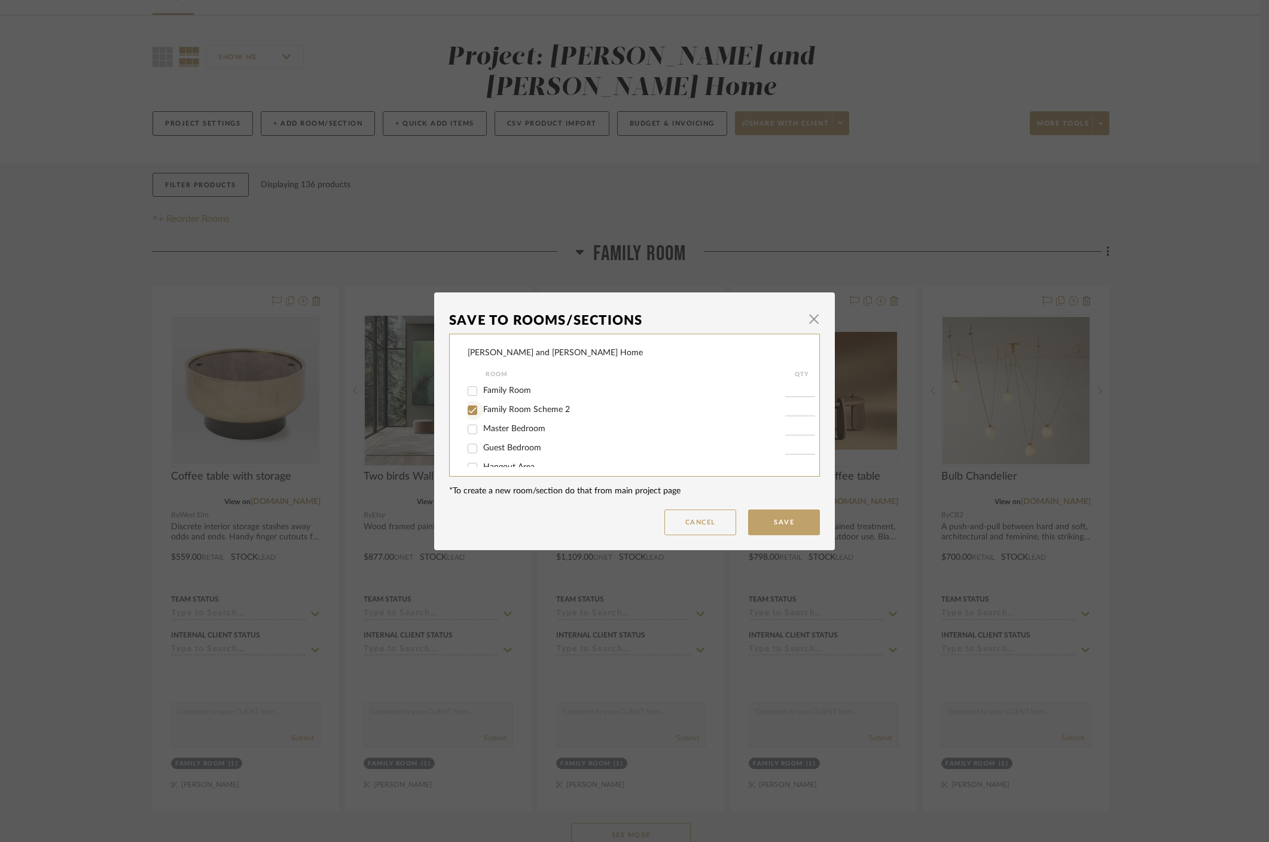
type input "1"
click at [790, 514] on button "Save" at bounding box center [784, 523] width 72 height 26
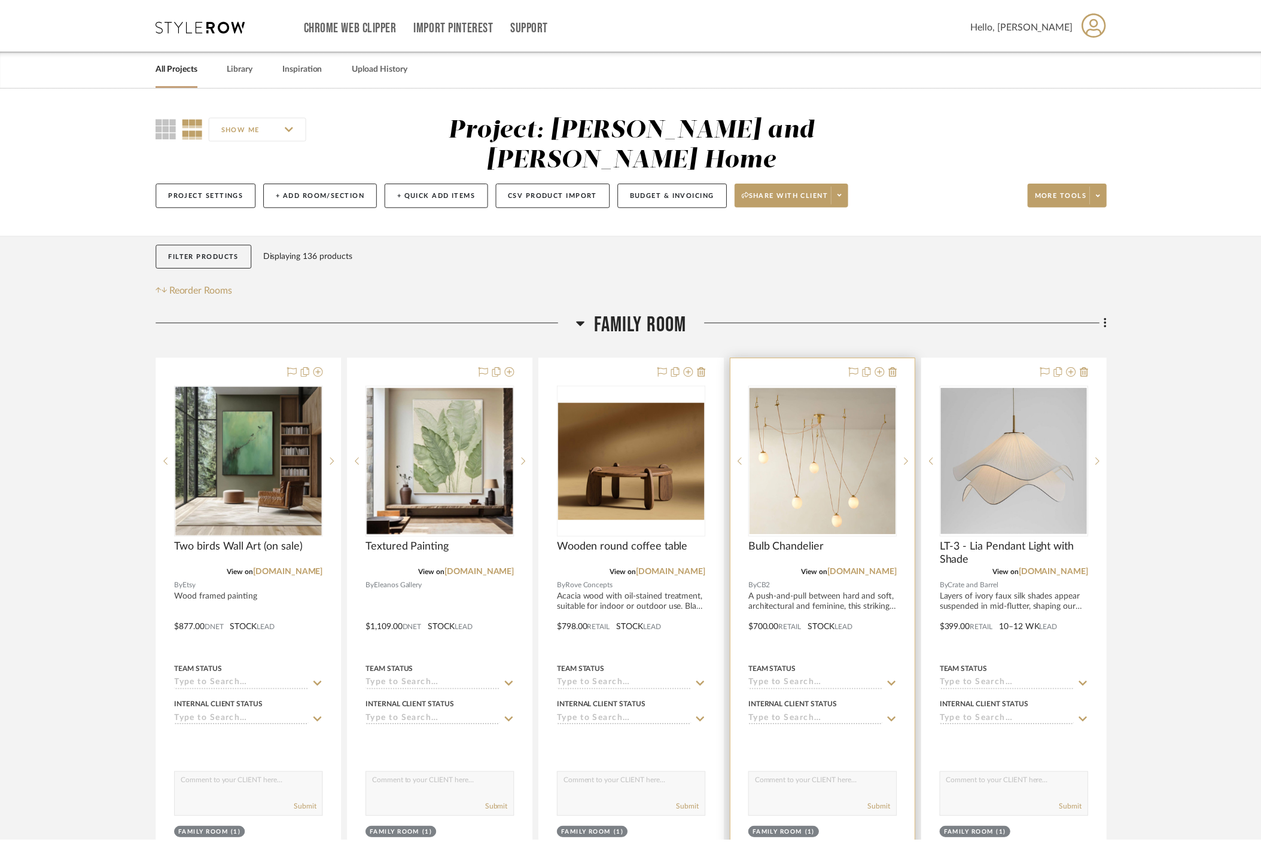
scroll to position [71, 0]
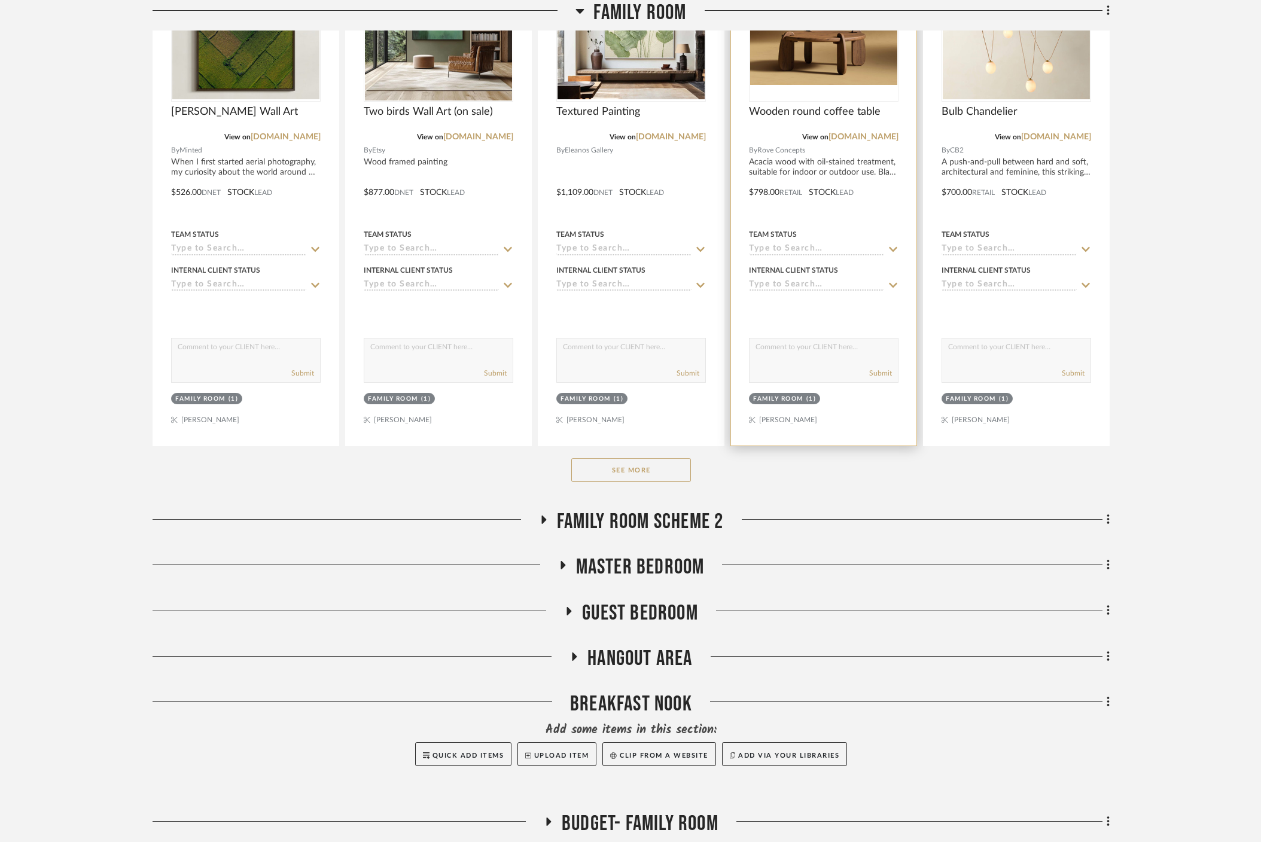
scroll to position [438, 0]
